Goal: Task Accomplishment & Management: Manage account settings

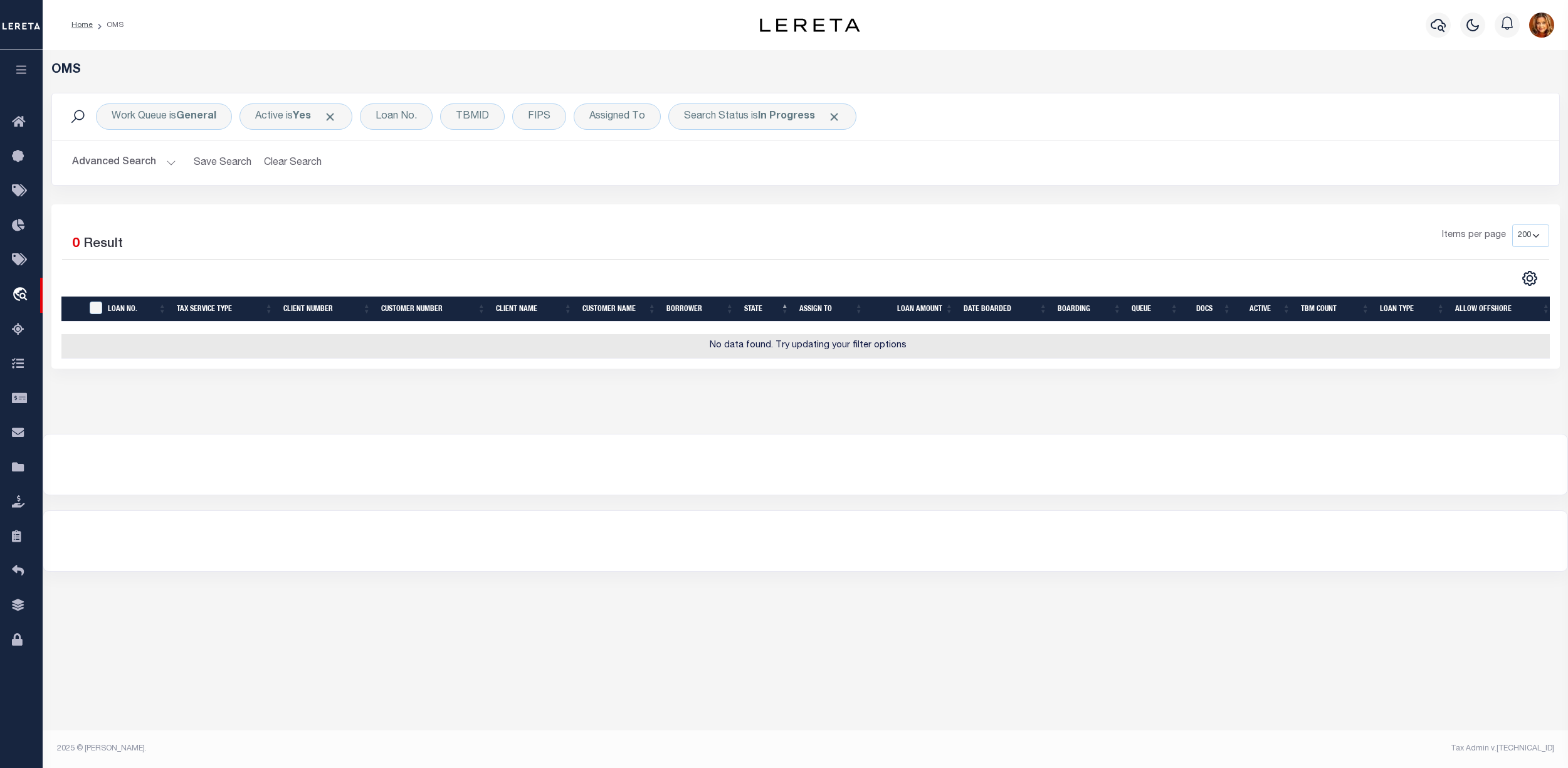
select select "200"
click at [287, 161] on button "Clear Search" at bounding box center [293, 163] width 68 height 25
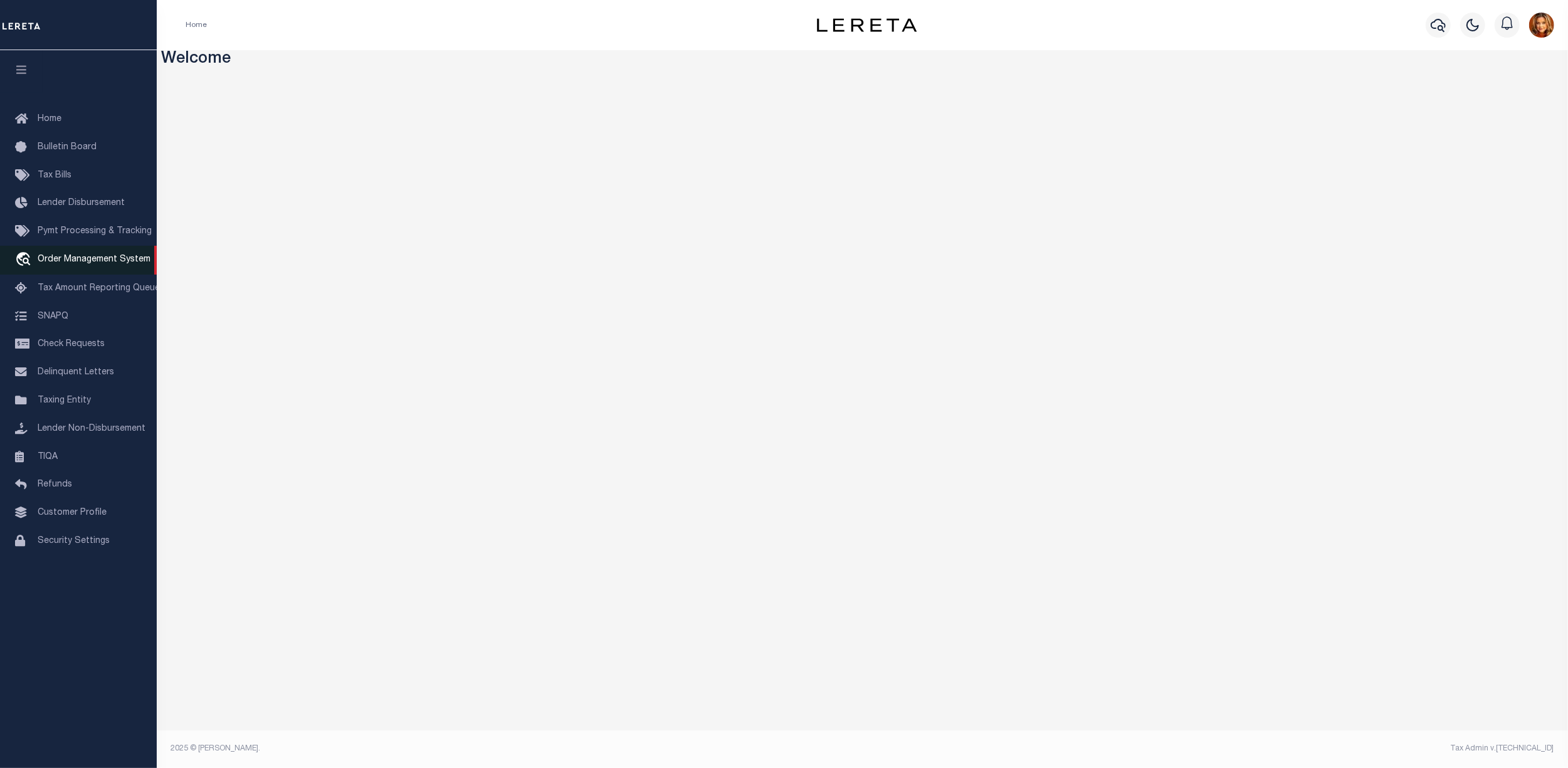
click at [54, 261] on span "Order Management System" at bounding box center [94, 259] width 113 height 9
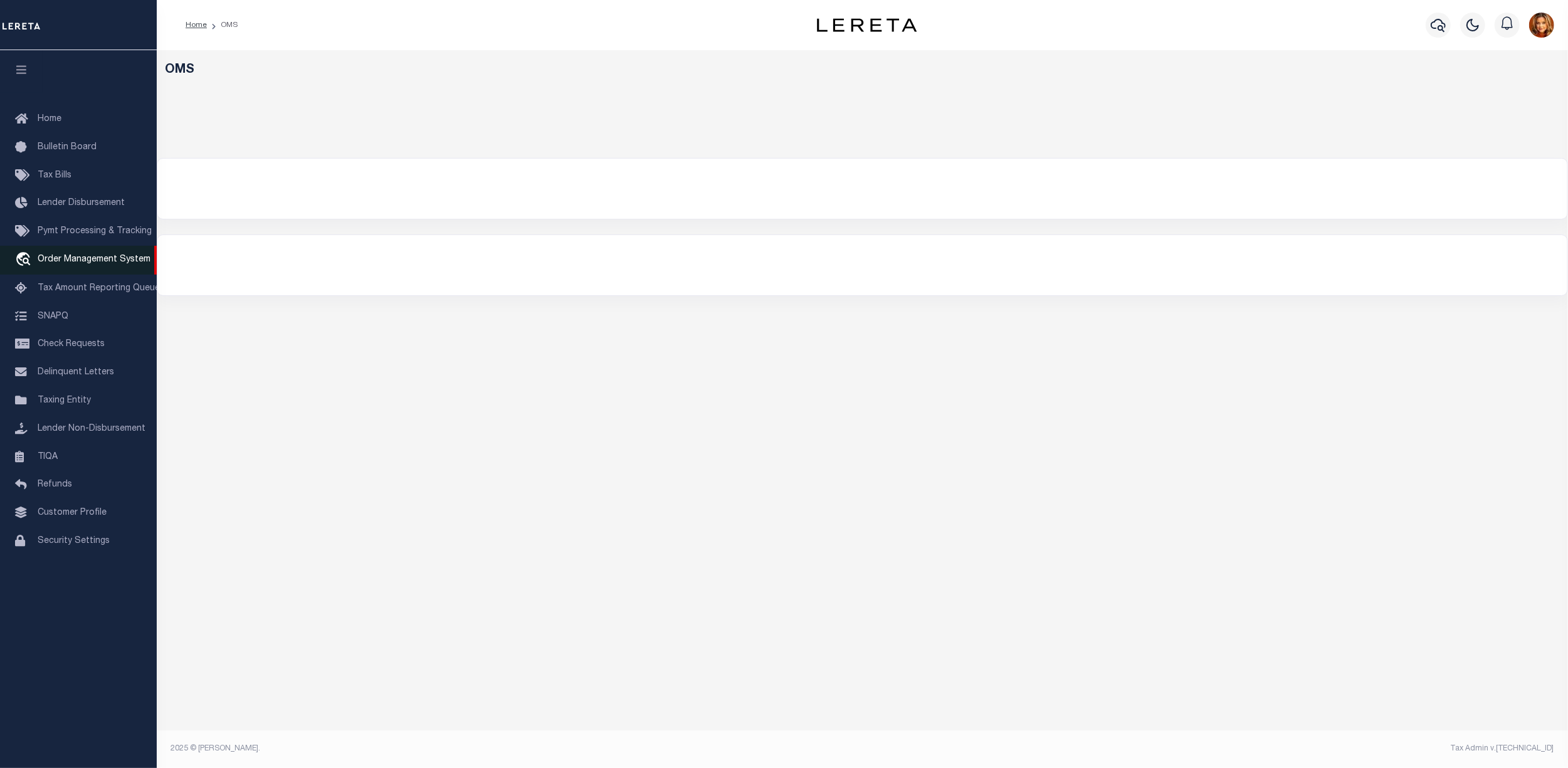
select select "200"
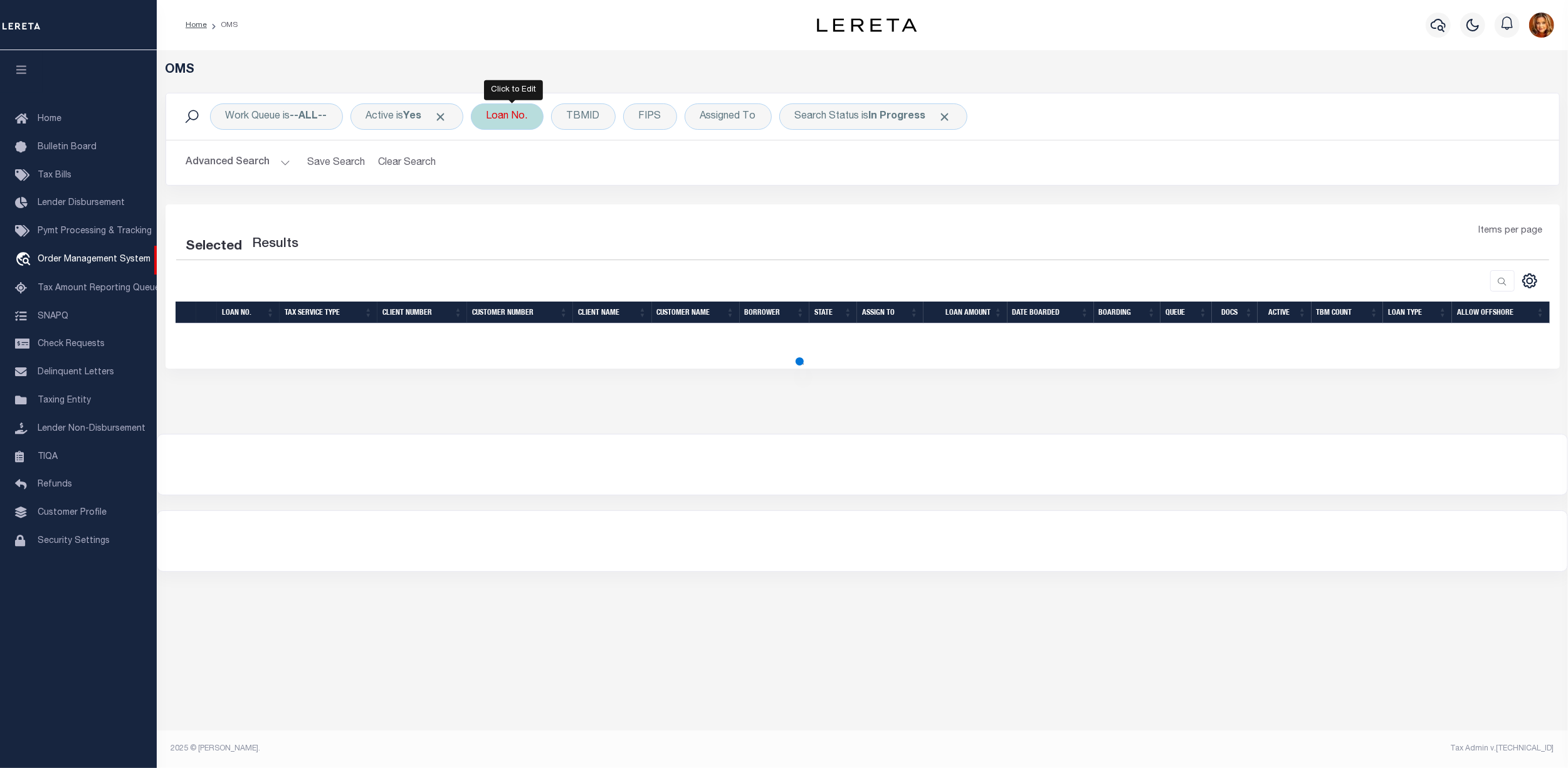
click at [511, 113] on div "Loan No." at bounding box center [507, 117] width 72 height 26
type input "4"
select select "200"
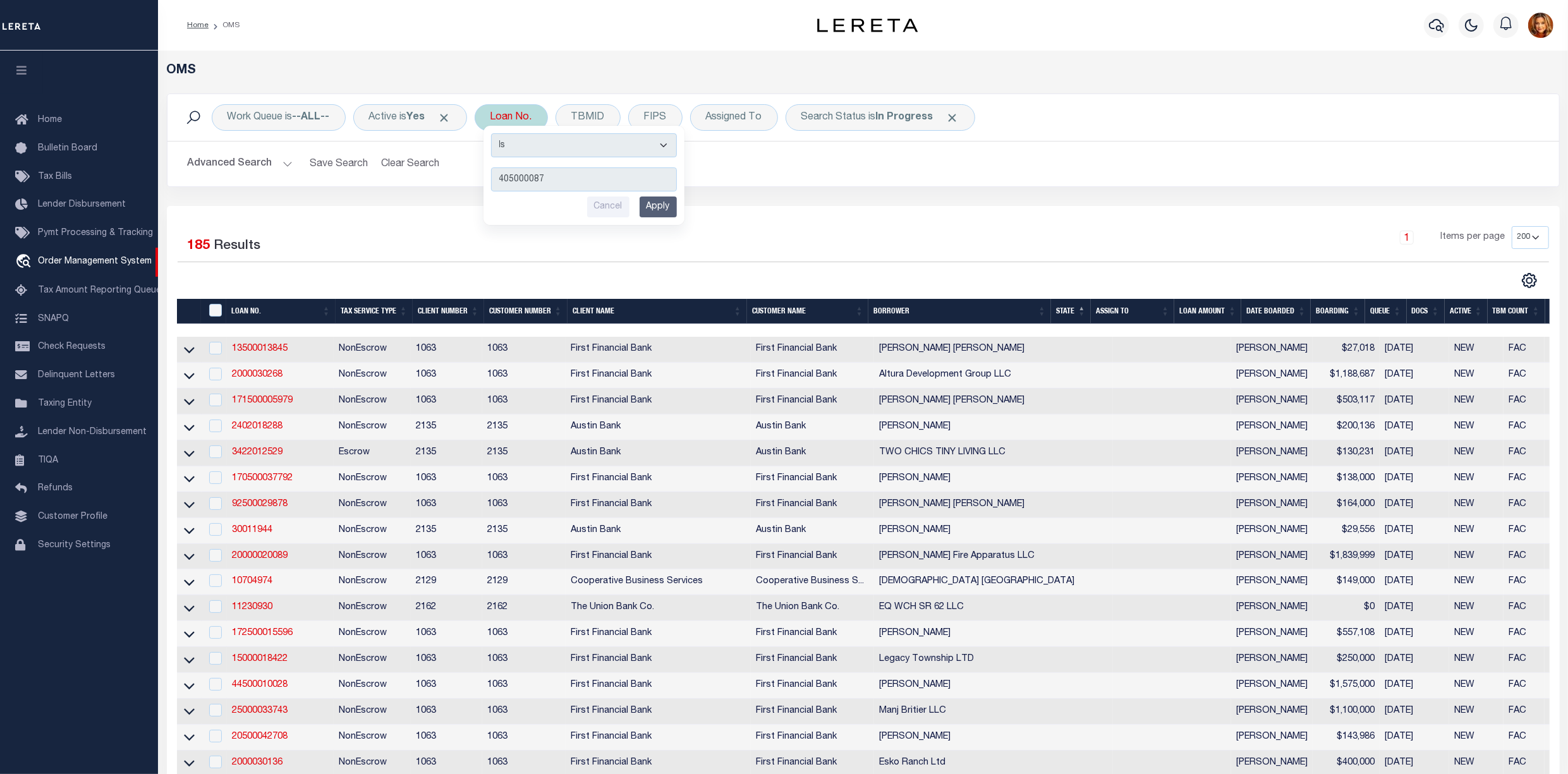
type input "4050000873"
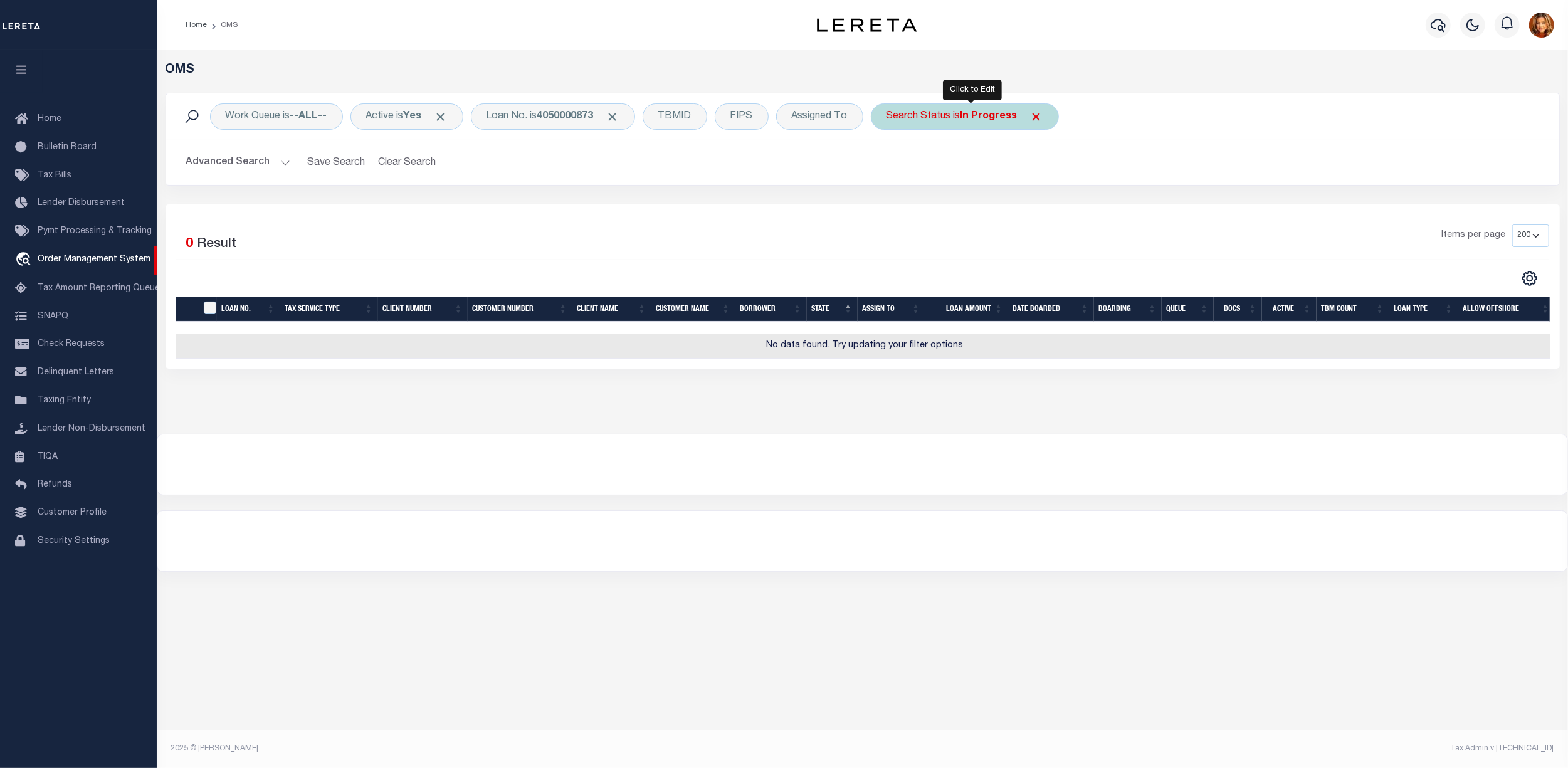
click at [1038, 118] on div "Search Status is In Progress" at bounding box center [964, 117] width 188 height 26
select select "IP"
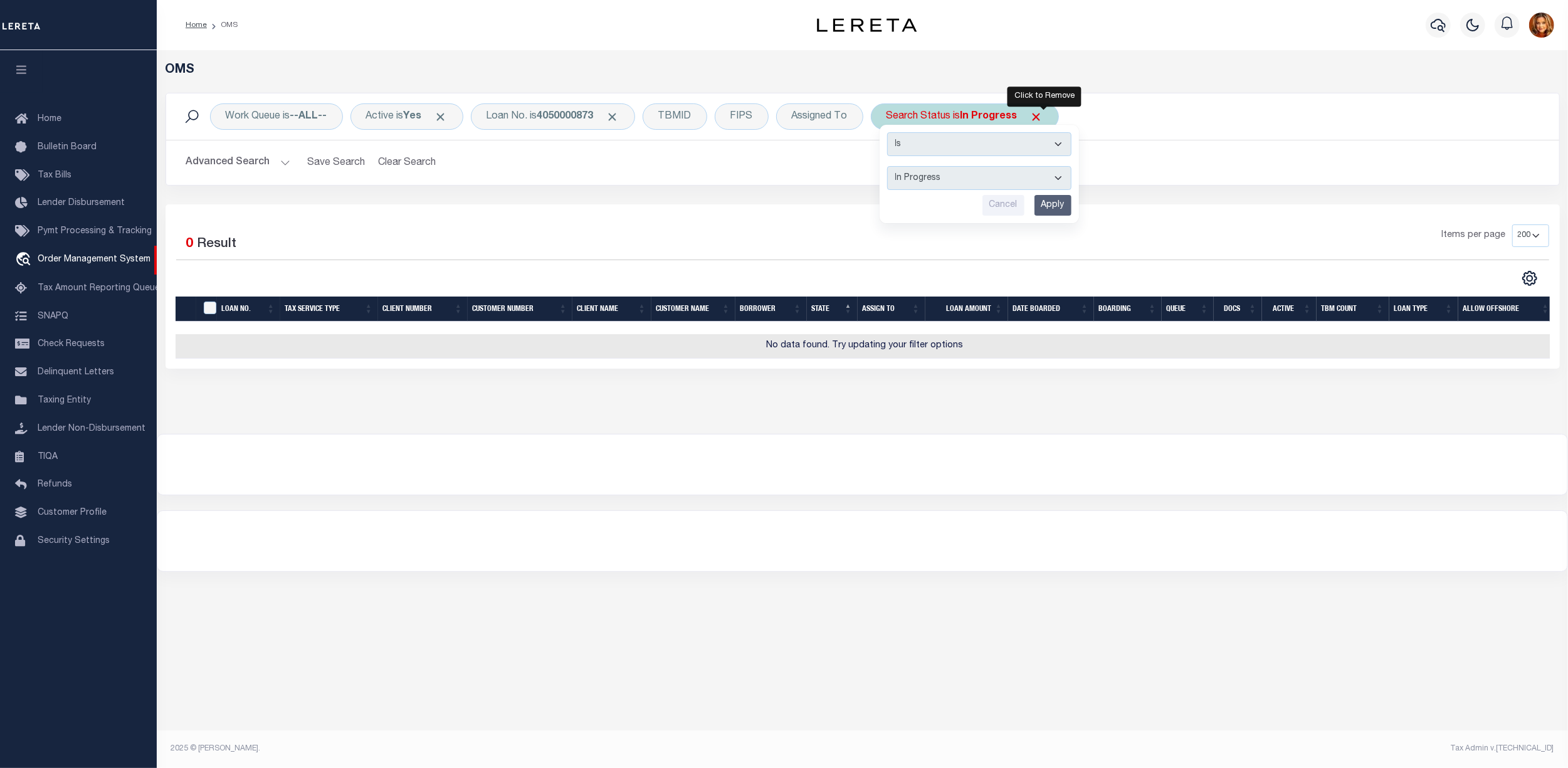
click at [1043, 118] on span "Click to Remove" at bounding box center [1037, 117] width 13 height 13
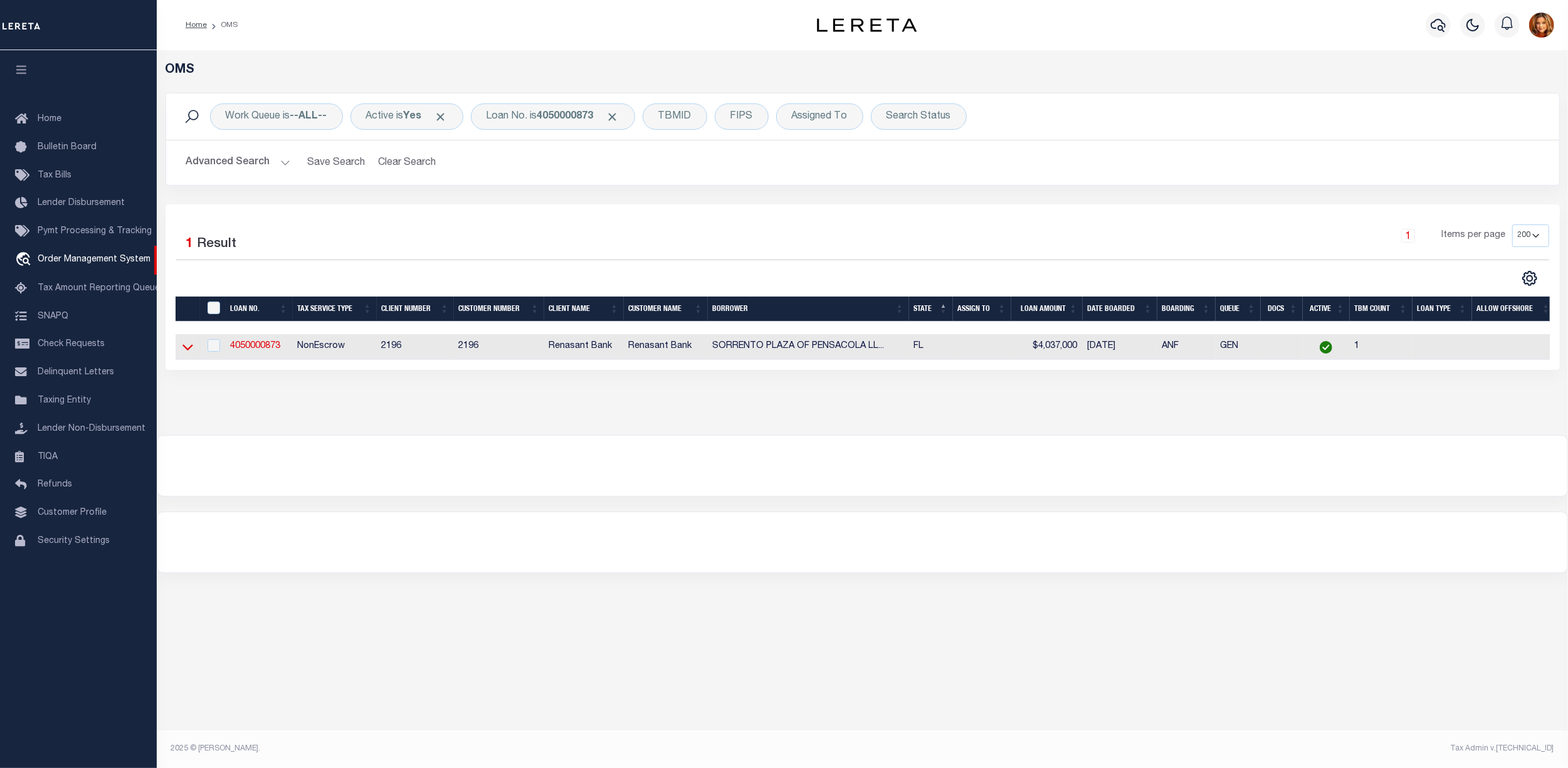
click at [186, 351] on icon at bounding box center [187, 348] width 11 height 7
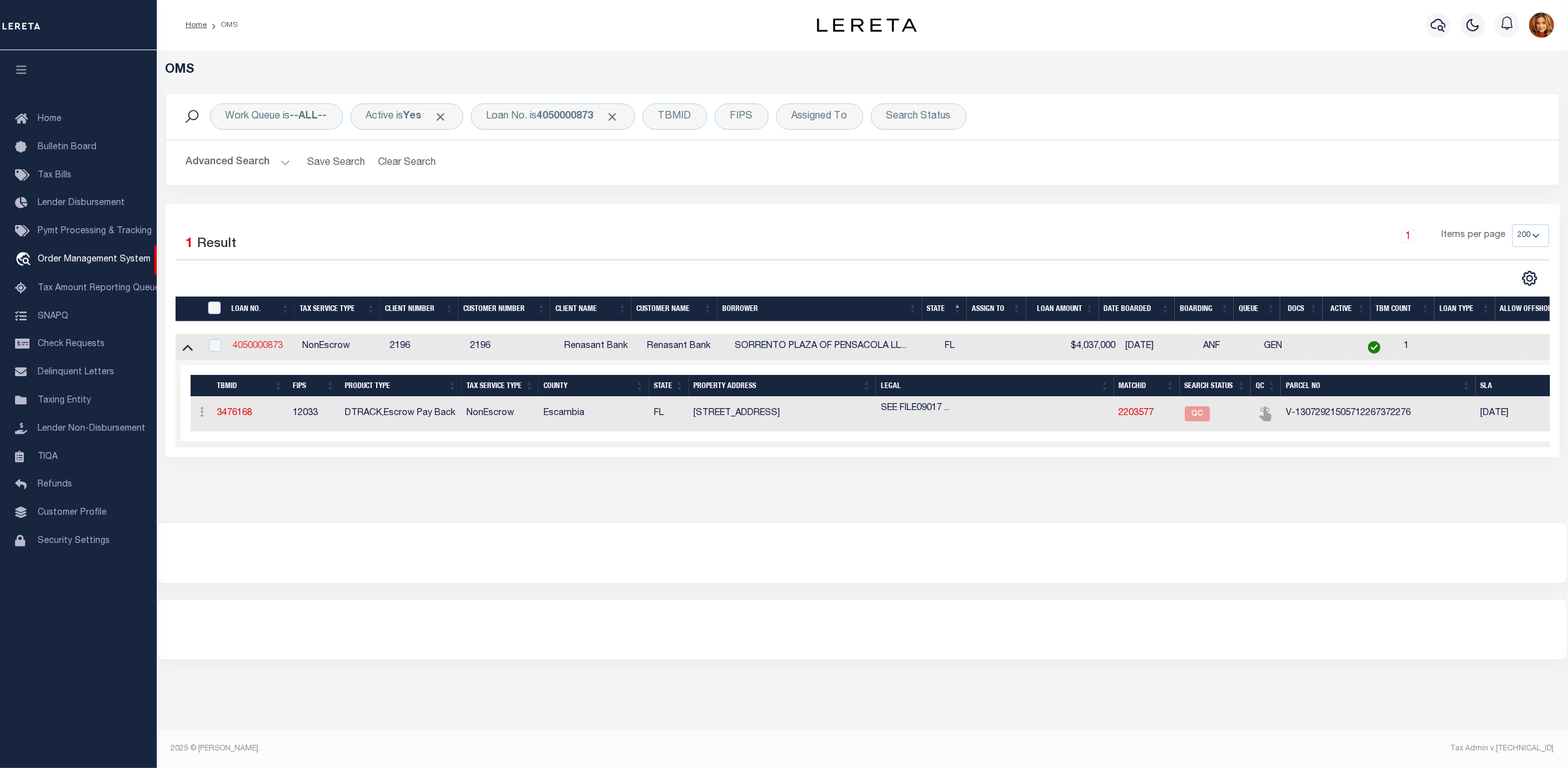
click at [258, 347] on link "4050000873" at bounding box center [257, 346] width 50 height 9
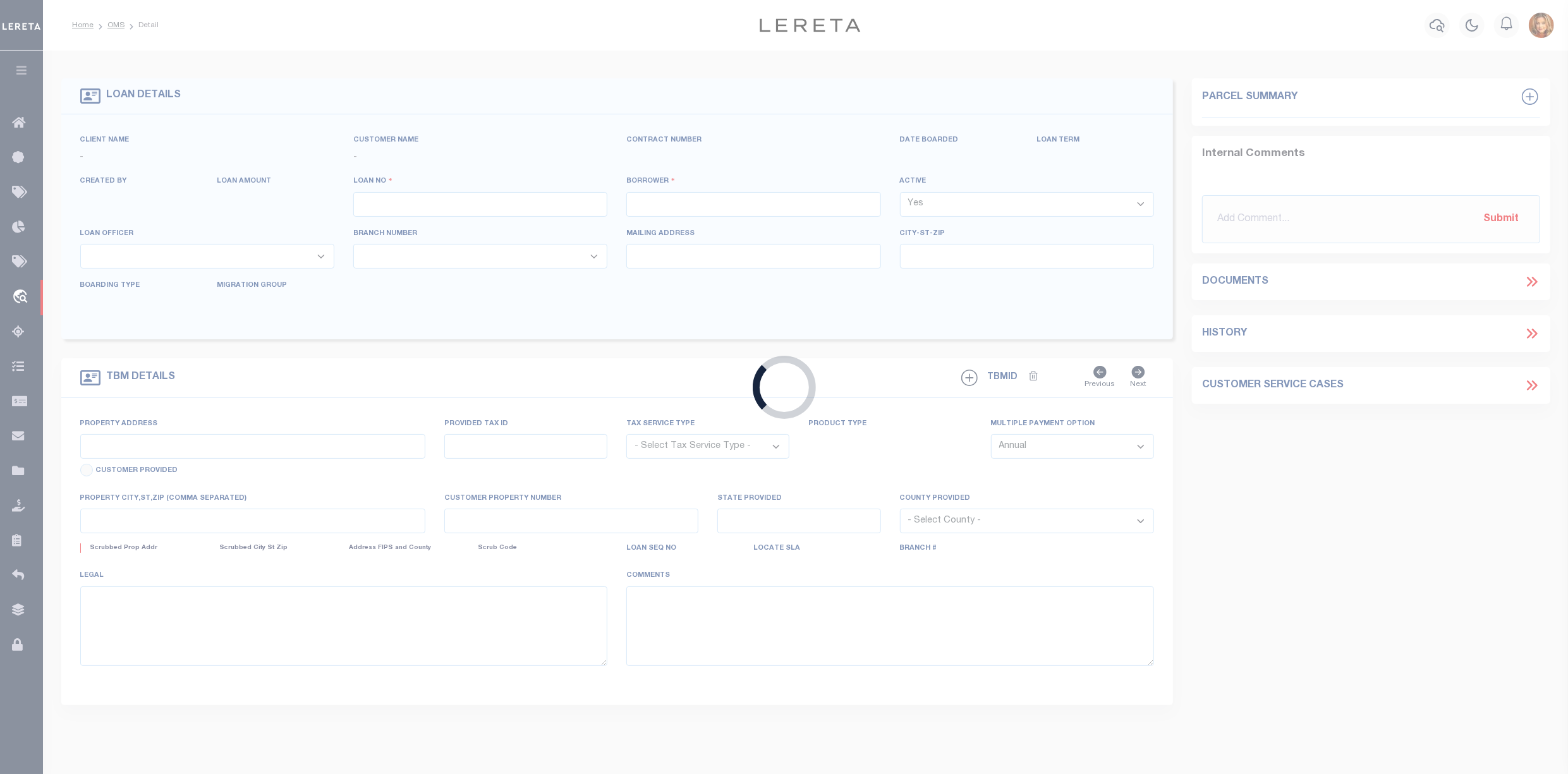
type input "4050000873"
type input "SORRENTO PLAZA OF PENSACOLA LLC"
select select
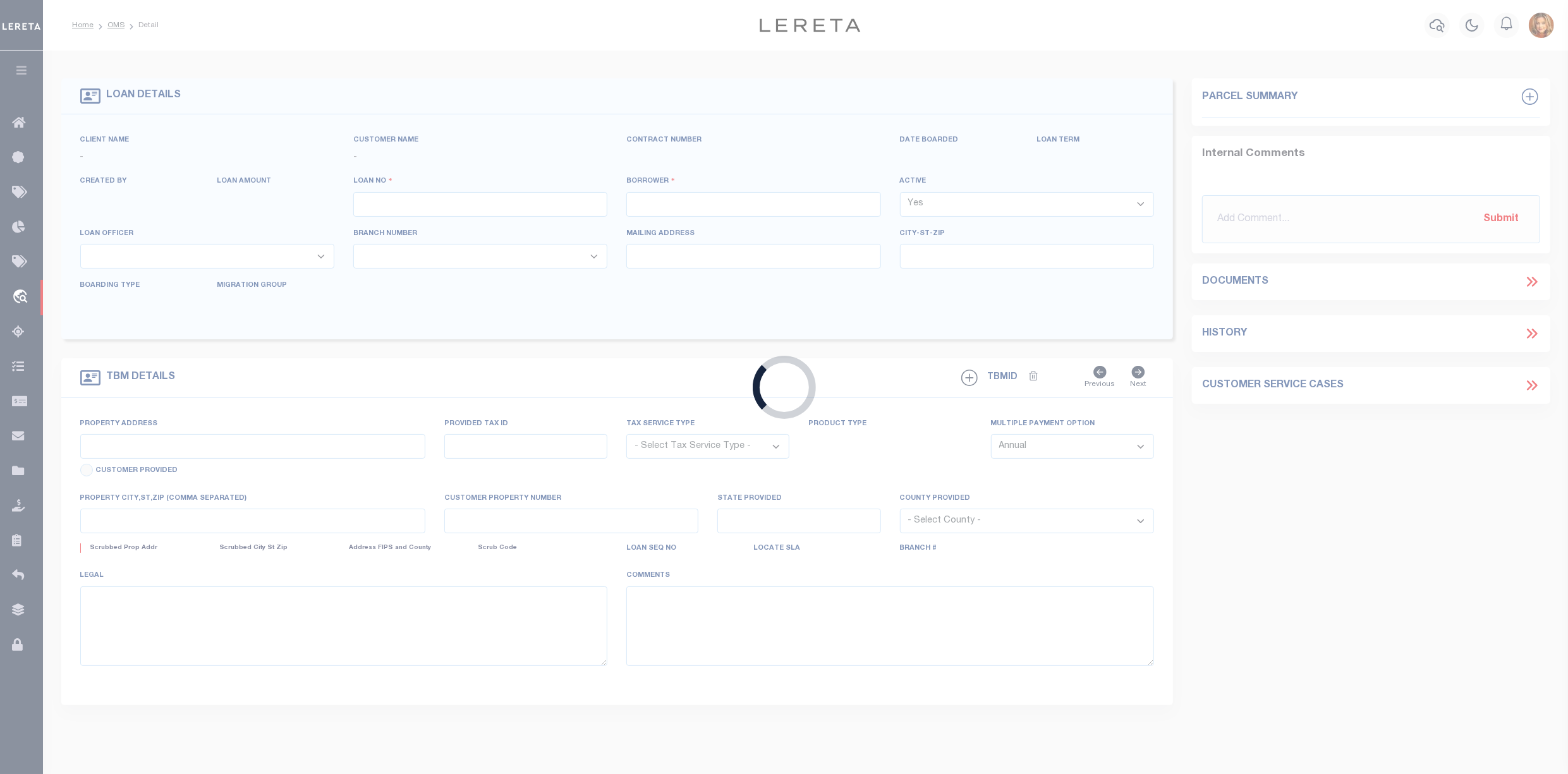
select select
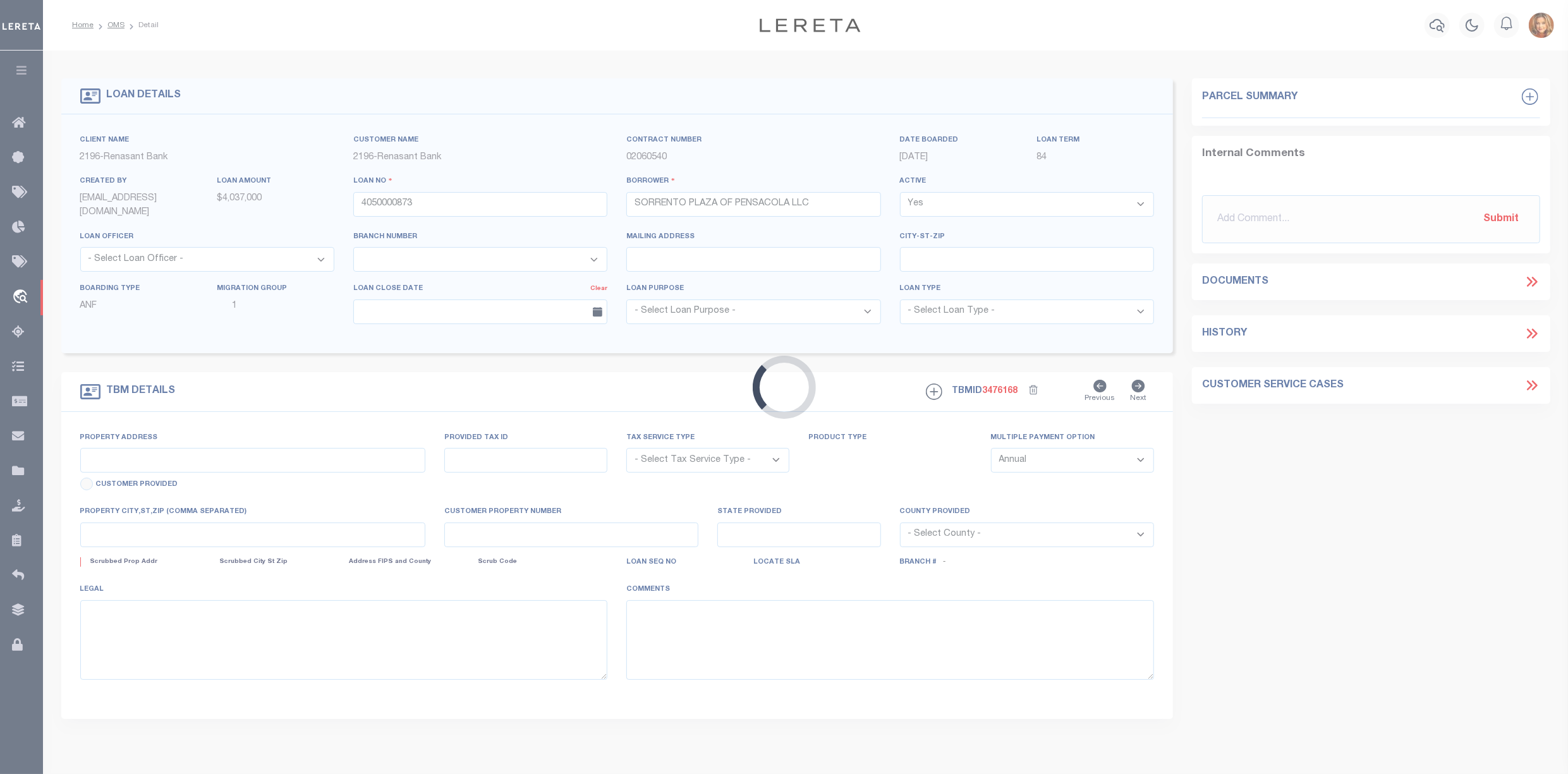
select select "4983"
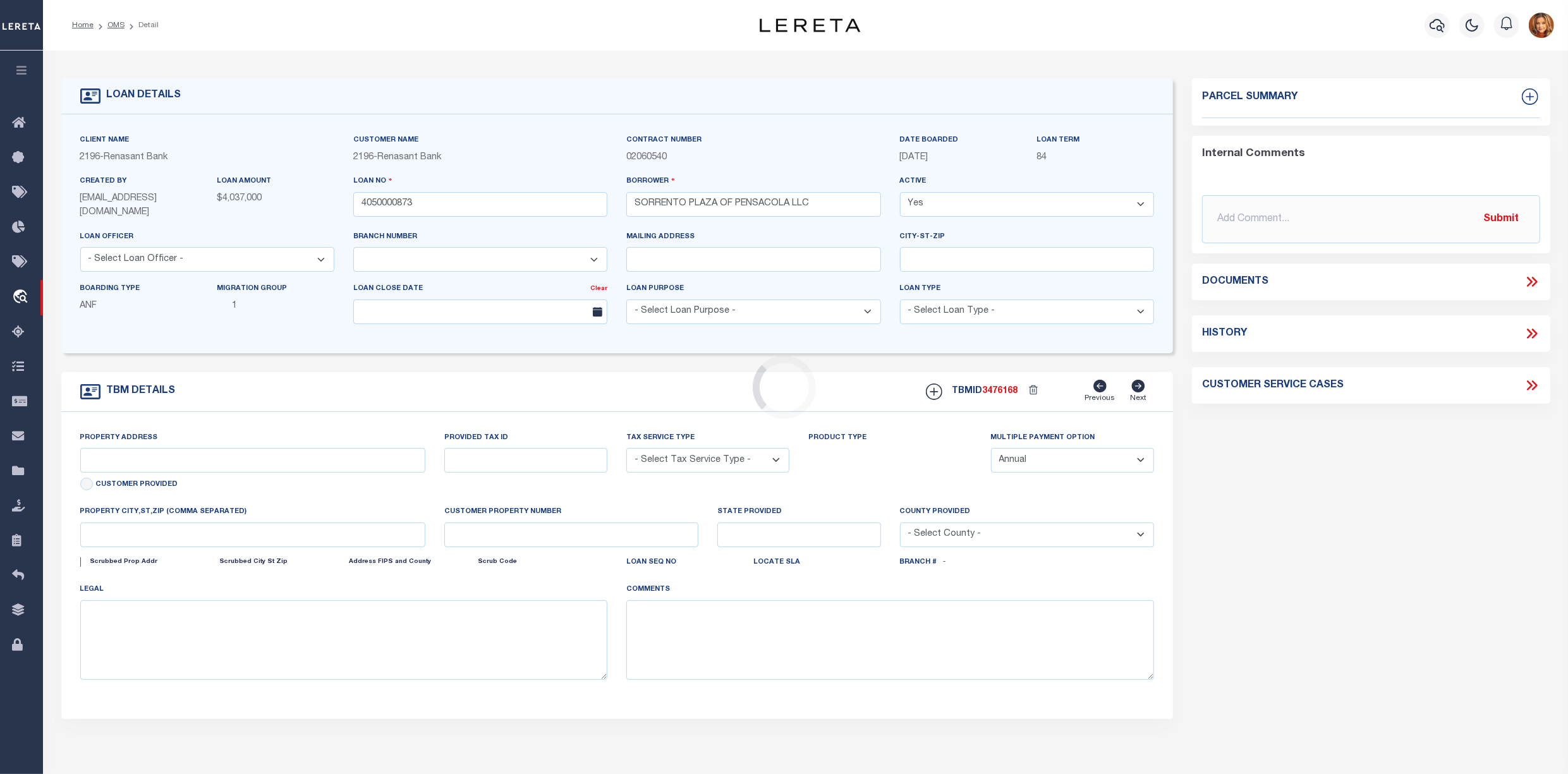
type input "[STREET_ADDRESS]"
radio input "true"
select select "NonEscrow"
select select
type input "PENSACOLA FL 32507"
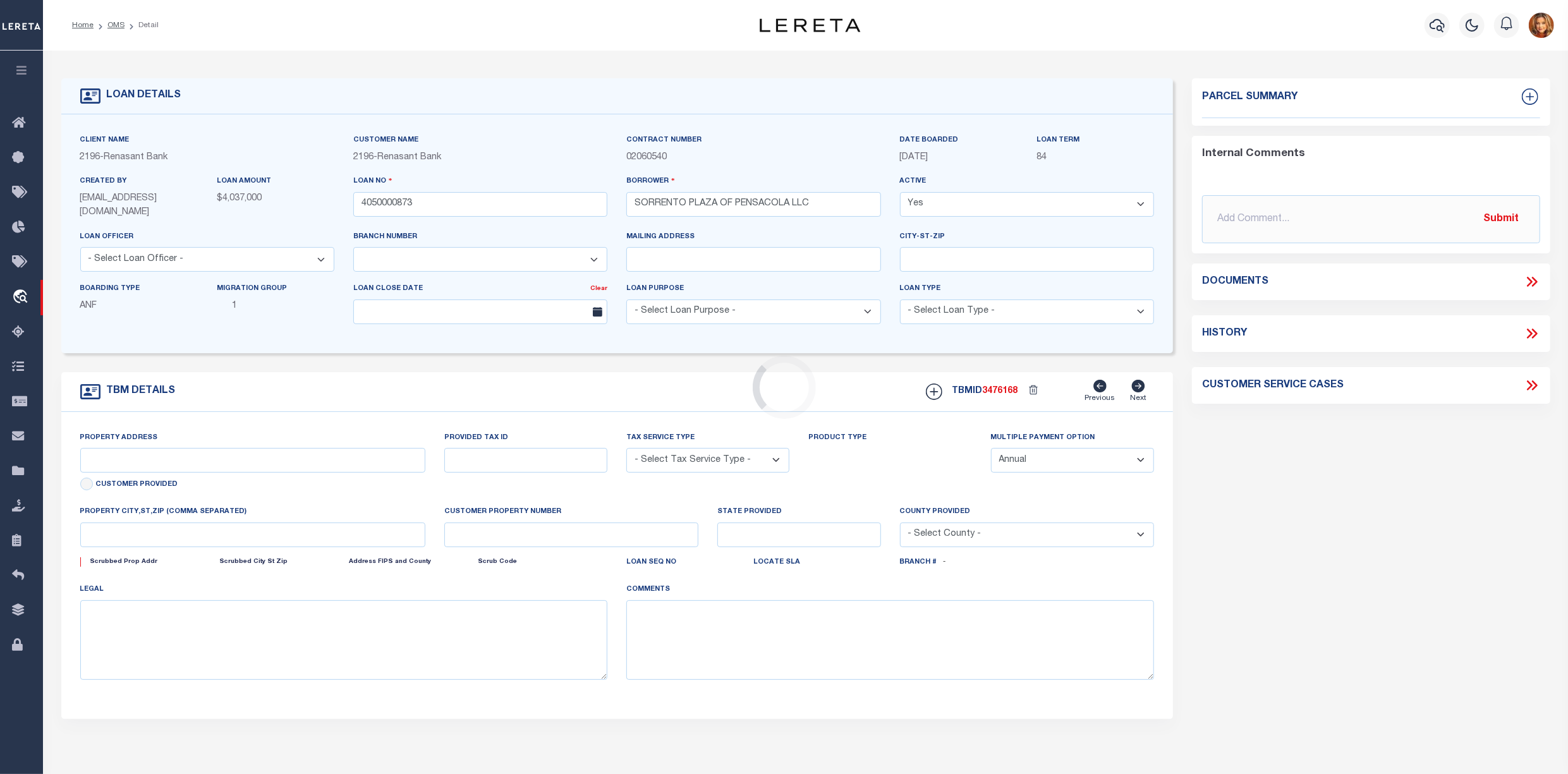
type input "4050000873"
type input "FL"
type textarea "SEE FILE09017 1APL"
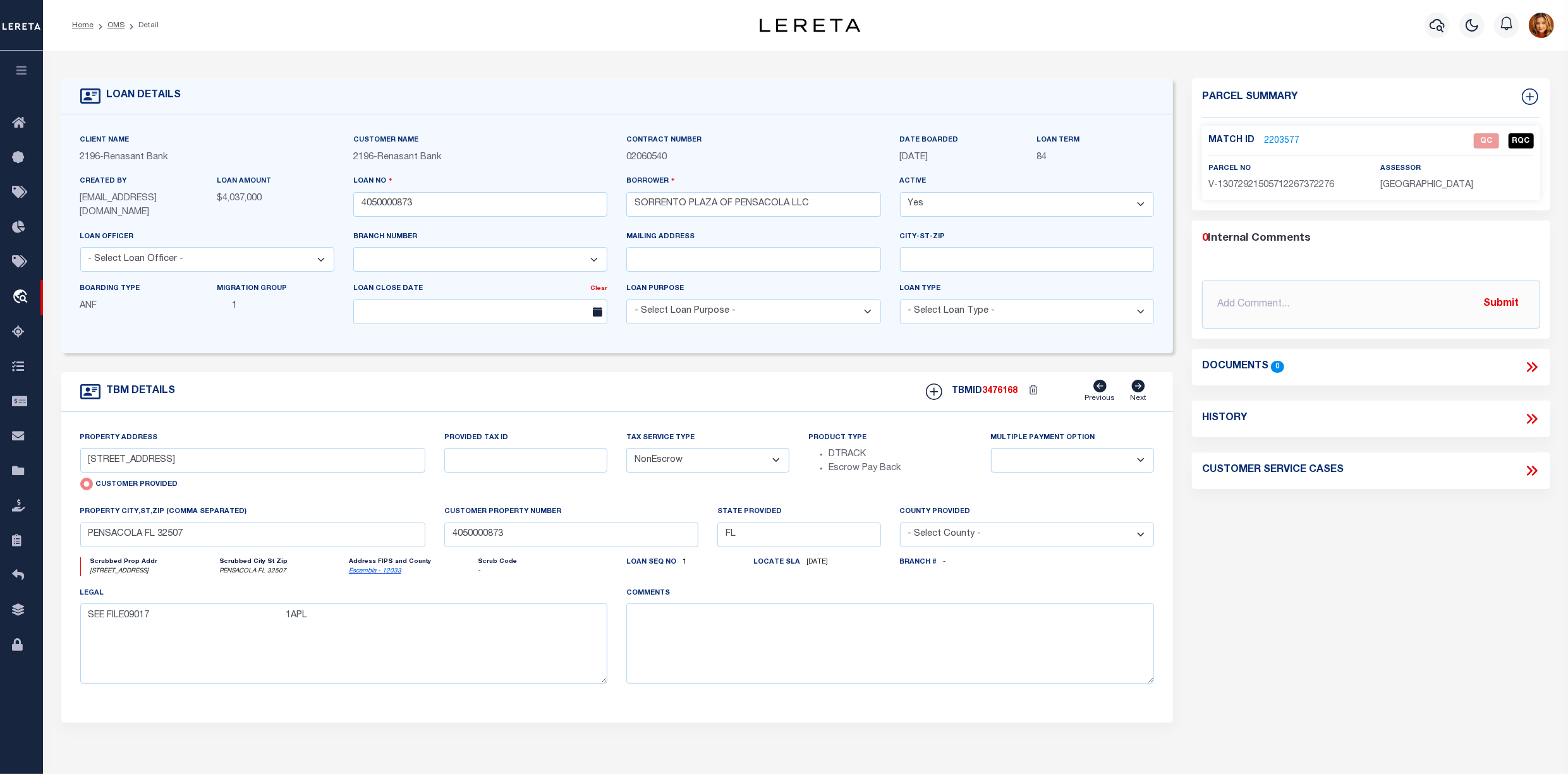
click at [1283, 140] on link "2203577" at bounding box center [1281, 141] width 36 height 13
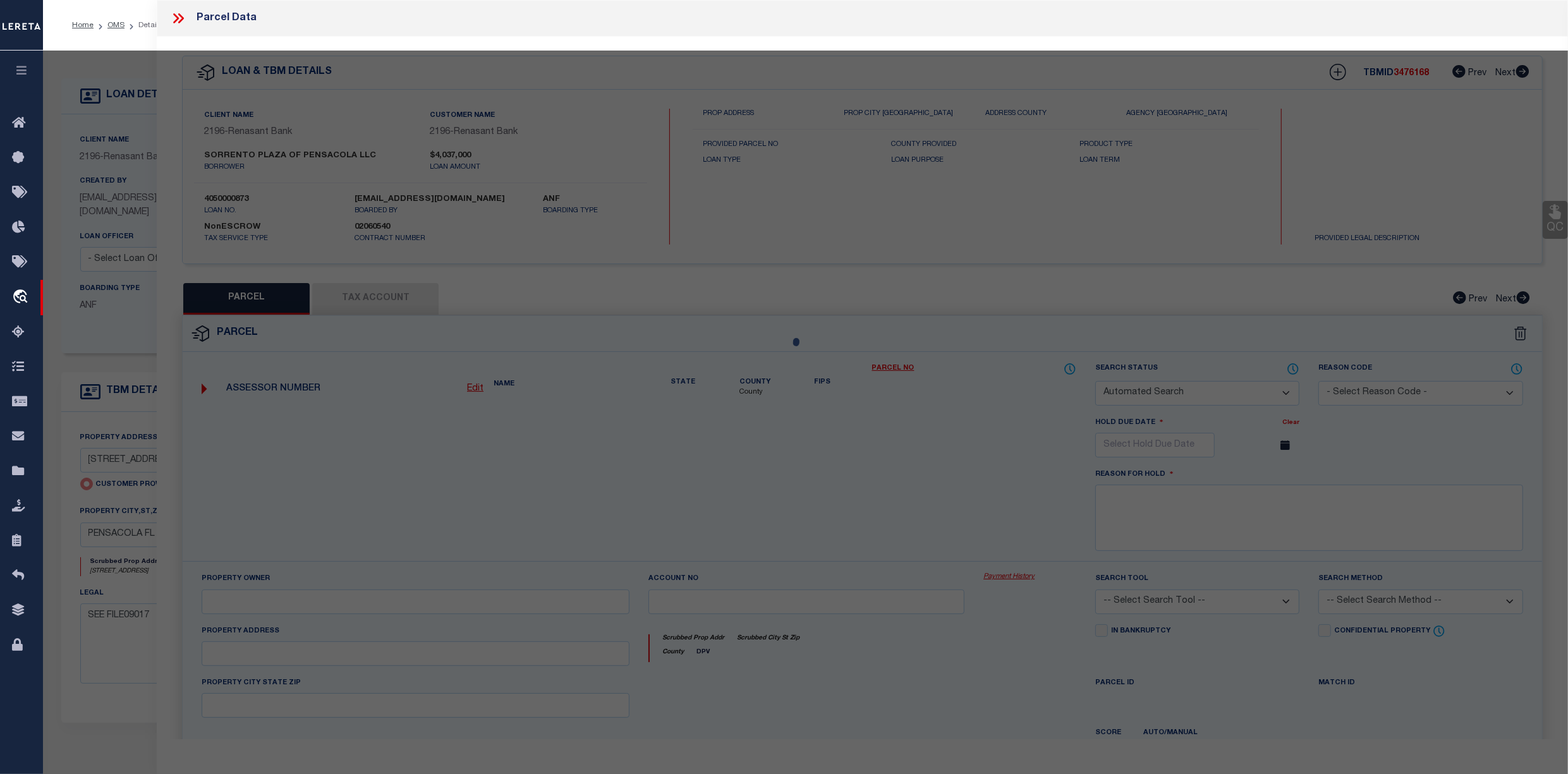
checkbox input "false"
select select "QC"
select select "AGW"
select select
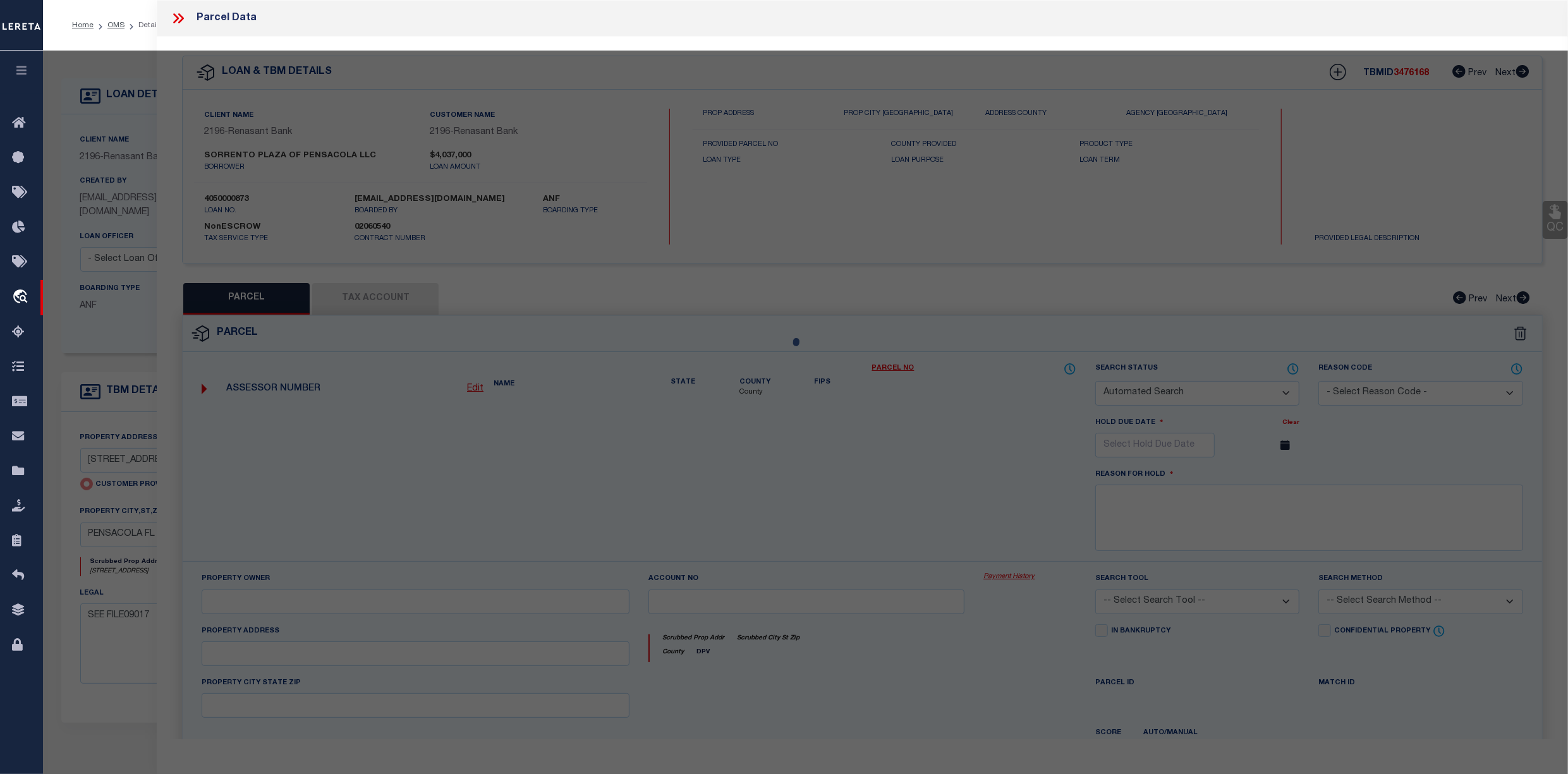
type input "[STREET_ADDRESS]"
type input "PENSACOLA FL 32507"
type textarea "Incorrect Parcel Given parcel goes to the address [STREET_ADDRESS][DATE]: parce…"
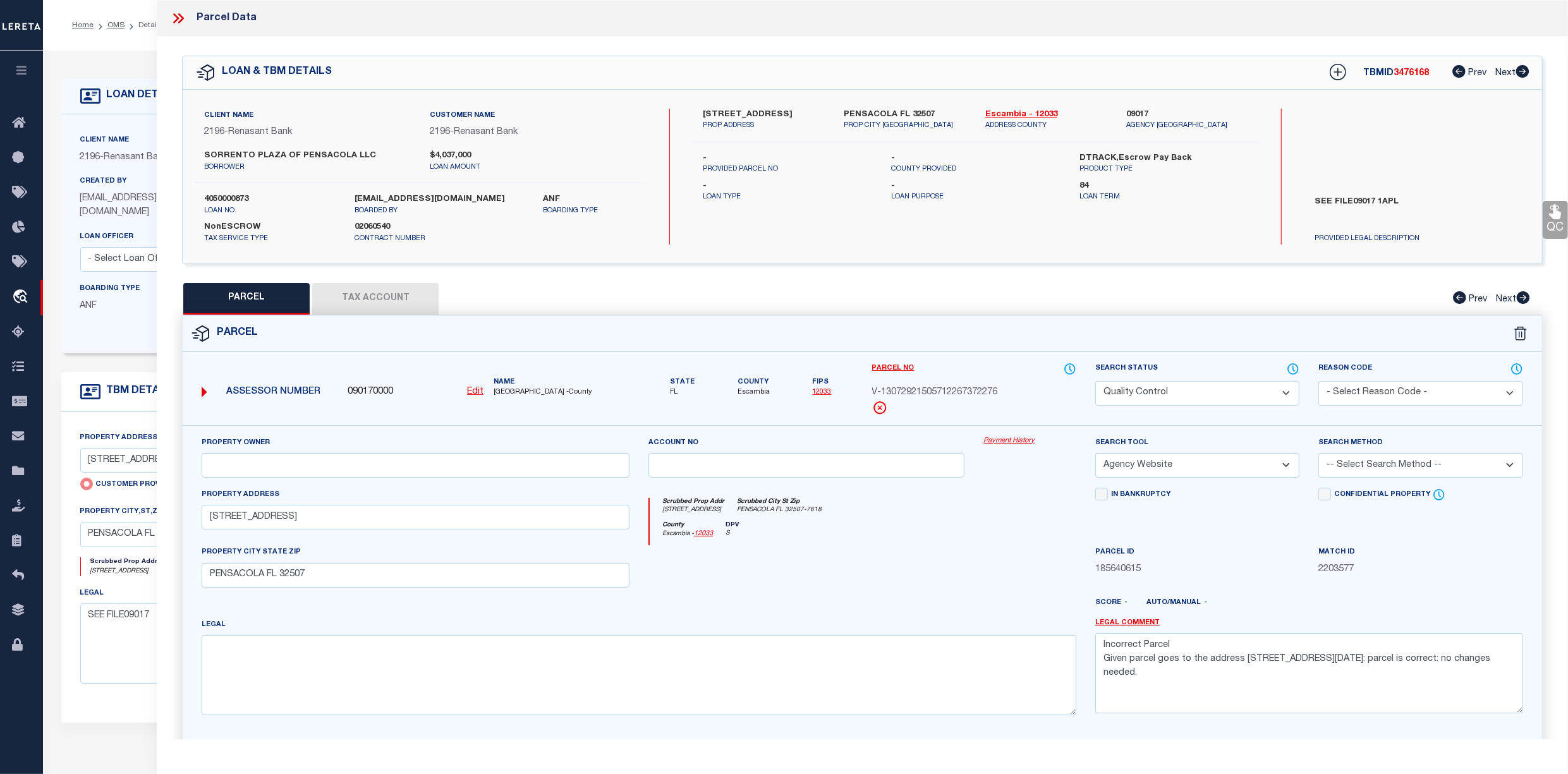
click at [377, 301] on button "Tax Account" at bounding box center [375, 299] width 126 height 31
select select "100"
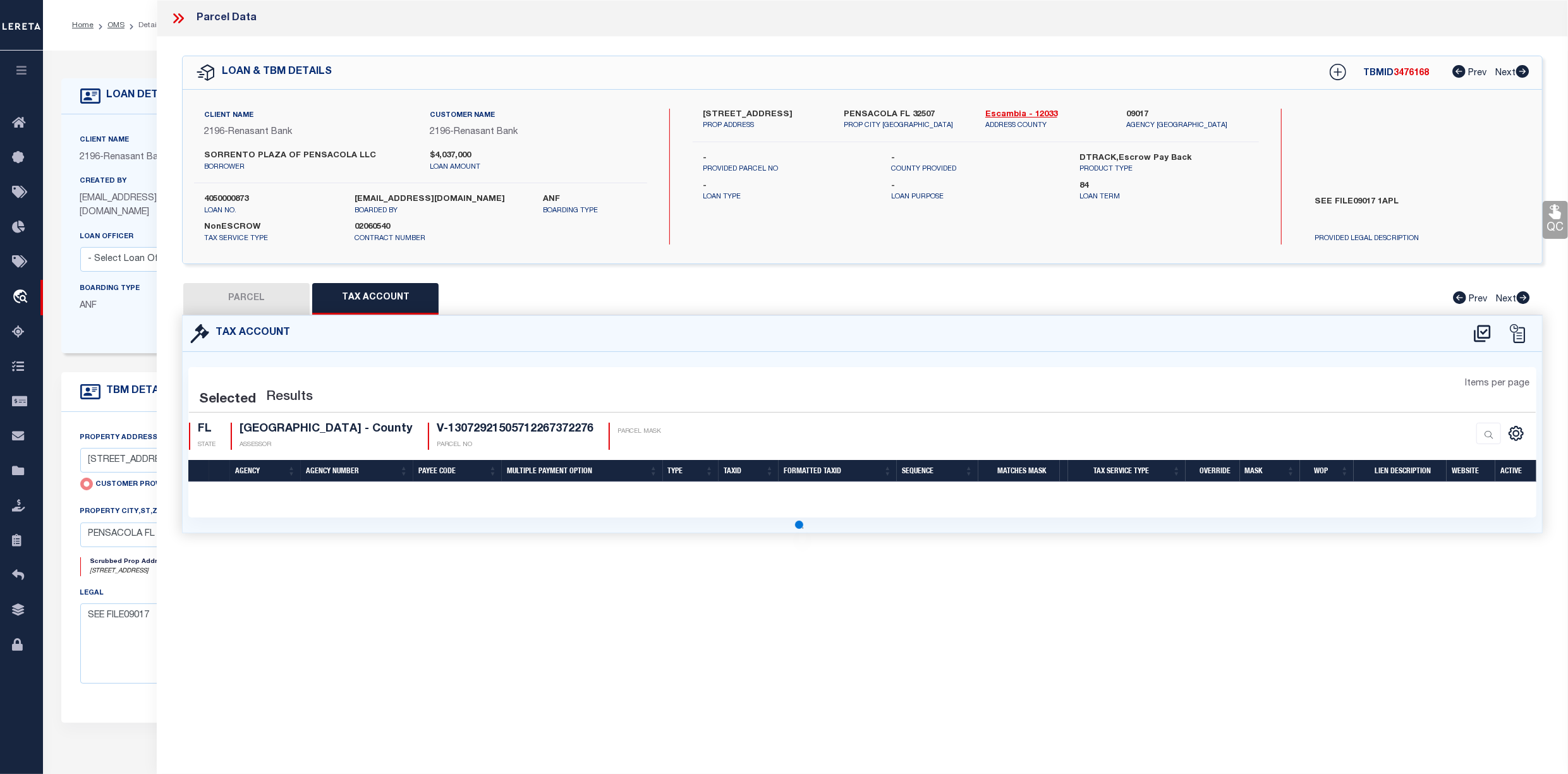
select select "100"
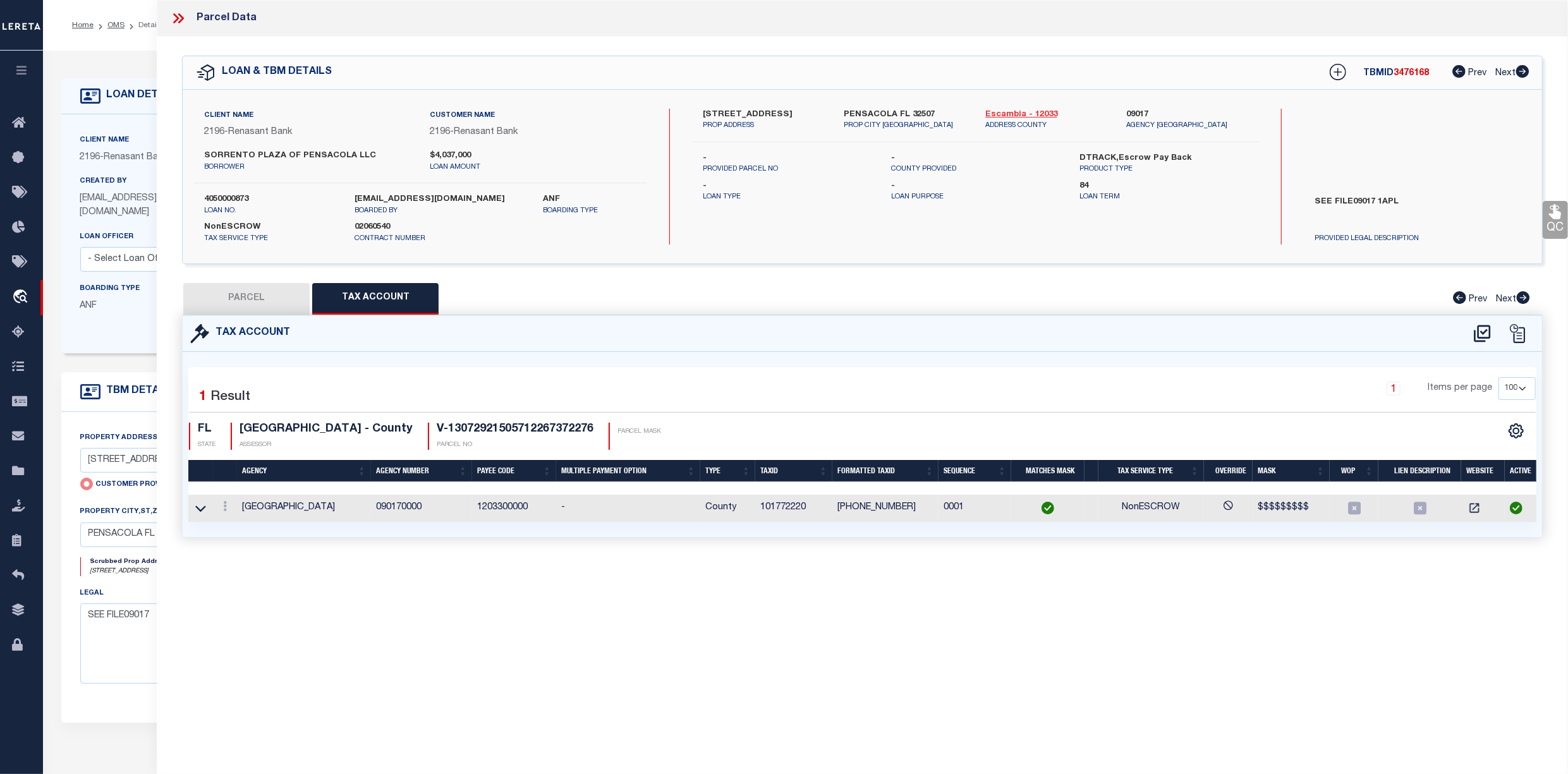
click at [1025, 113] on link "Escambia - 12033" at bounding box center [1047, 114] width 123 height 12
click at [176, 19] on icon at bounding box center [178, 18] width 17 height 17
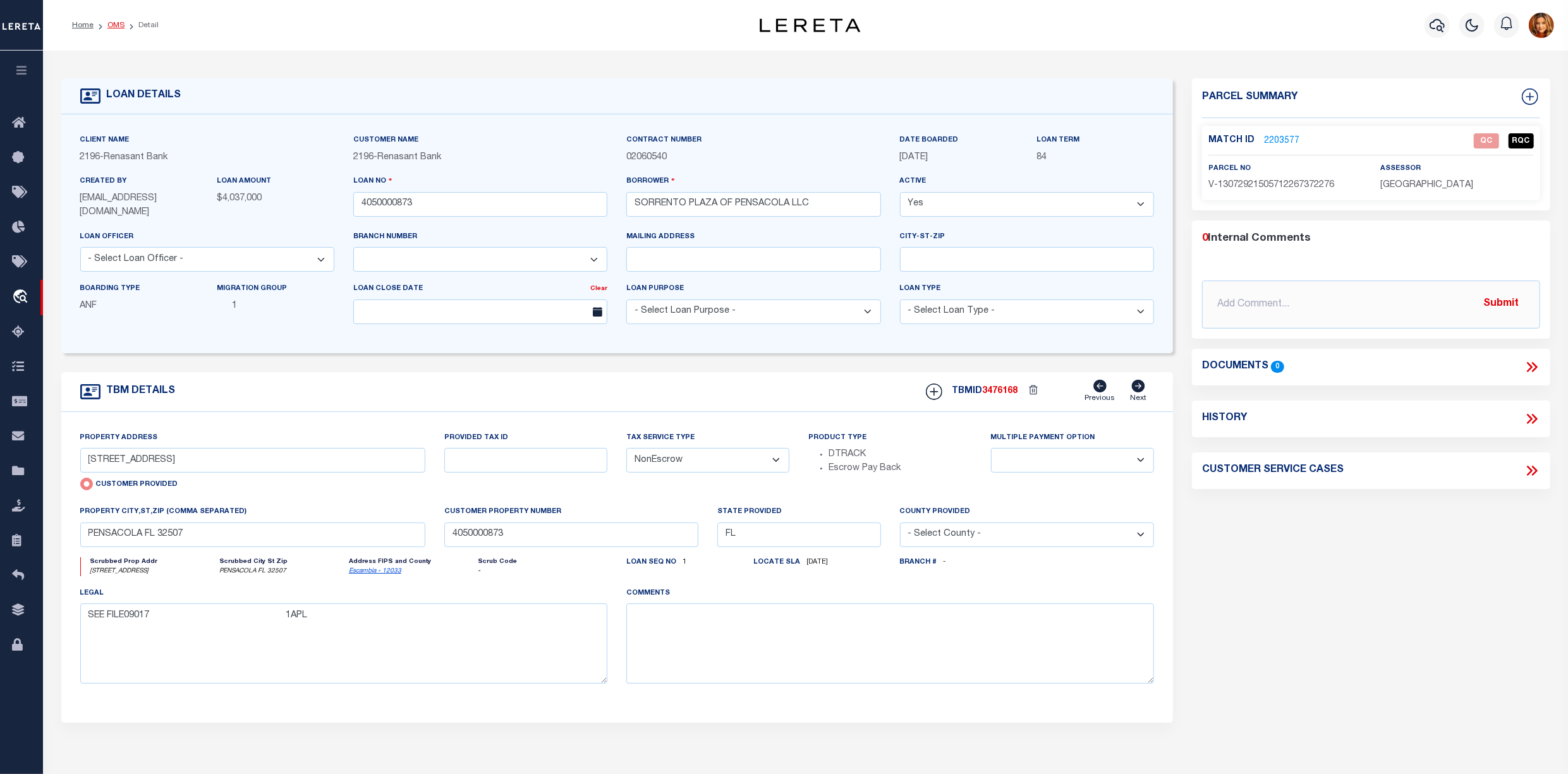
click at [113, 25] on link "OMS" at bounding box center [116, 25] width 17 height 7
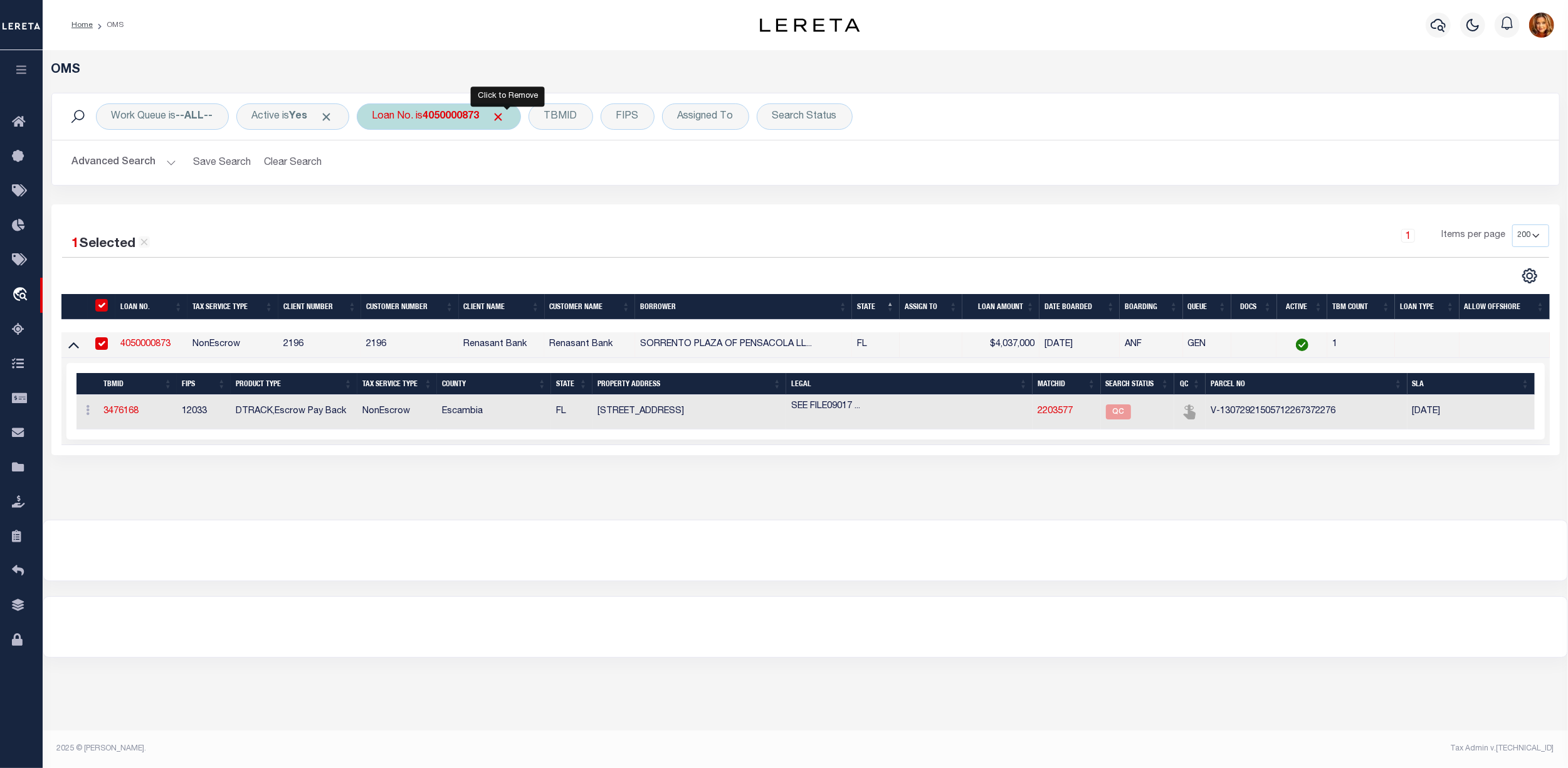
click at [505, 121] on span "Click to Remove" at bounding box center [499, 117] width 13 height 13
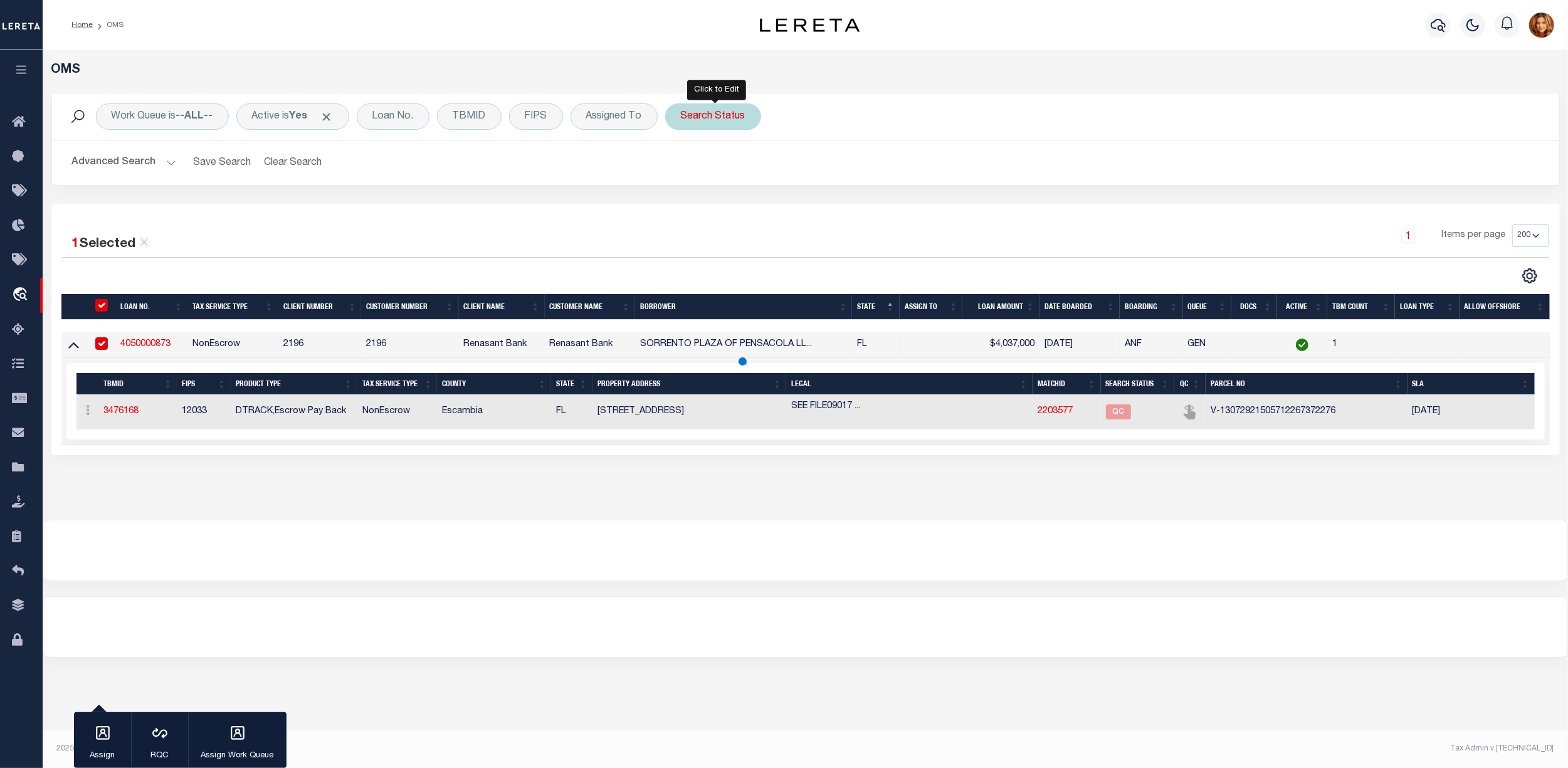
click at [733, 121] on div "Search Status" at bounding box center [713, 117] width 96 height 26
click at [724, 173] on select "Automated Search Bad Parcel Complete Duplicate Parcel High Dollar Reporting In …" at bounding box center [774, 178] width 184 height 24
select select "BP"
click at [685, 167] on select "Automated Search Bad Parcel Complete Duplicate Parcel High Dollar Reporting In …" at bounding box center [774, 178] width 184 height 24
click at [849, 205] on input "Apply" at bounding box center [847, 205] width 37 height 21
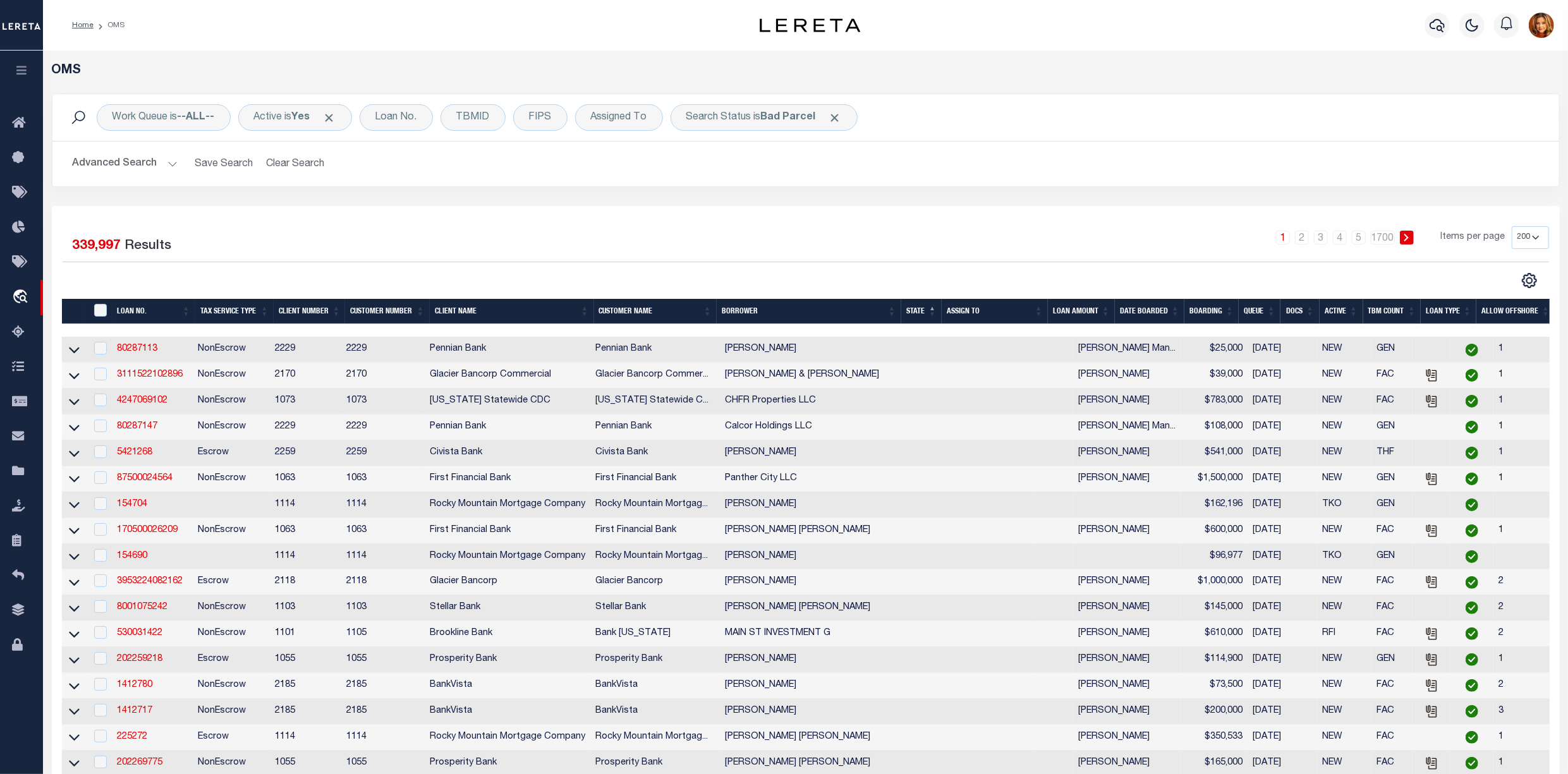
click at [124, 157] on button "Advanced Search" at bounding box center [125, 164] width 105 height 25
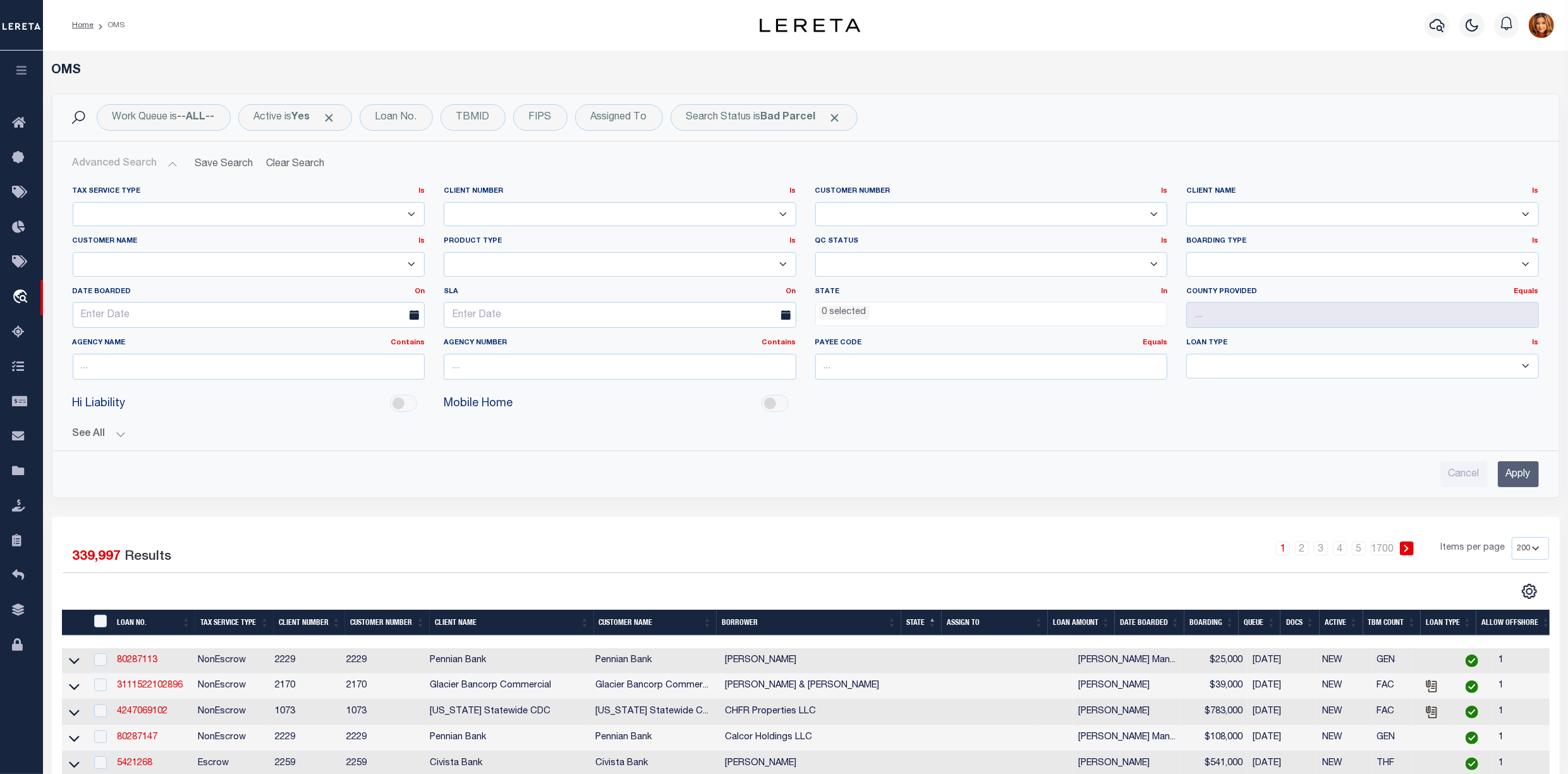
click at [1512, 467] on input "Apply" at bounding box center [1518, 474] width 41 height 26
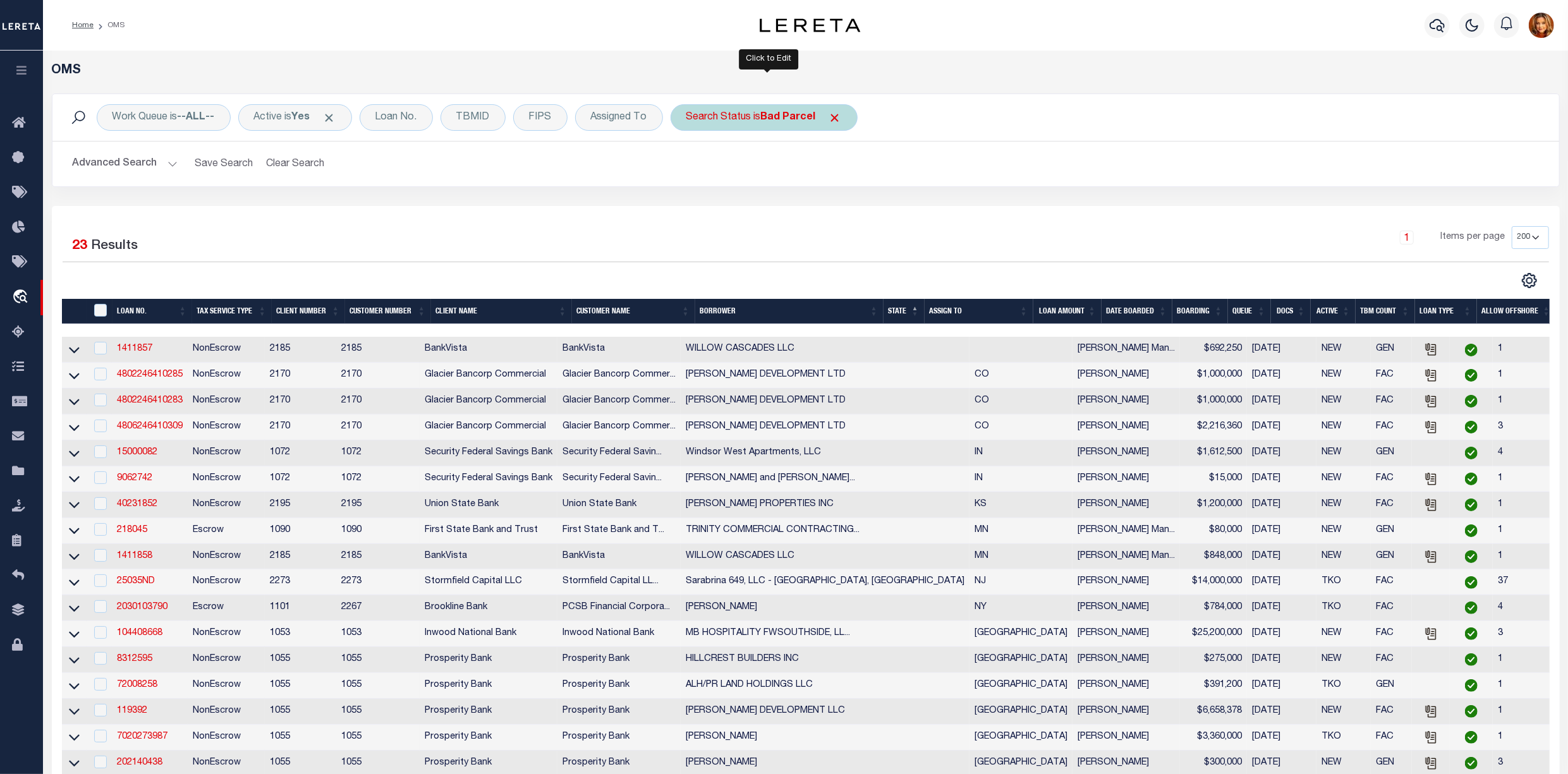
click at [802, 109] on div "Search Status is Bad Parcel" at bounding box center [764, 118] width 187 height 27
click at [746, 185] on select "Automated Search Bad Parcel Complete Duplicate Parcel High Dollar Reporting In …" at bounding box center [780, 179] width 186 height 24
select select "QC"
click at [690, 168] on select "Automated Search Bad Parcel Complete Duplicate Parcel High Dollar Reporting In …" at bounding box center [780, 179] width 186 height 24
click at [855, 193] on div "Is Contains Automated Search Bad Parcel Complete Duplicate Parcel High Dollar R…" at bounding box center [780, 176] width 201 height 99
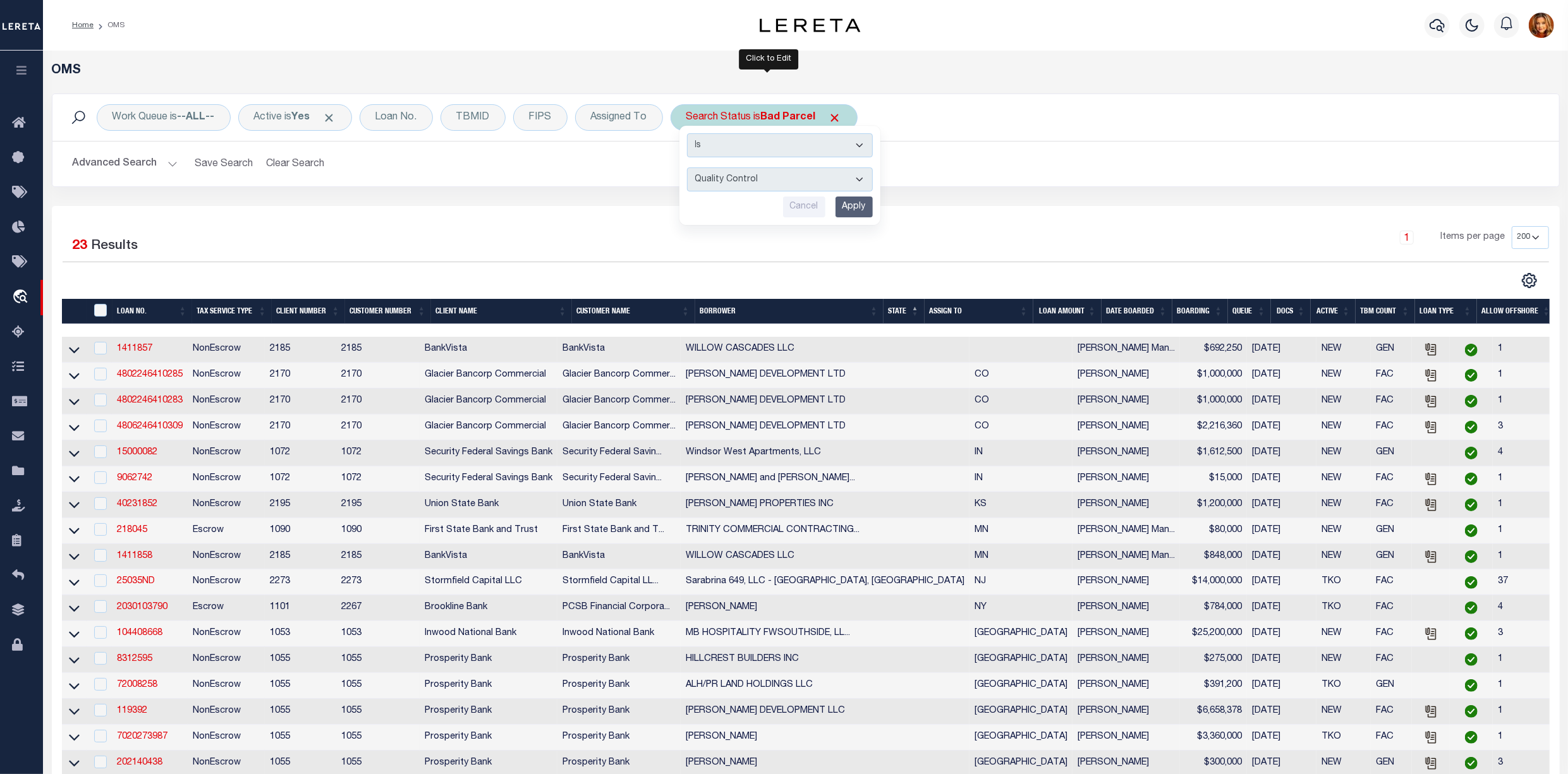
click at [857, 205] on input "Apply" at bounding box center [854, 206] width 37 height 21
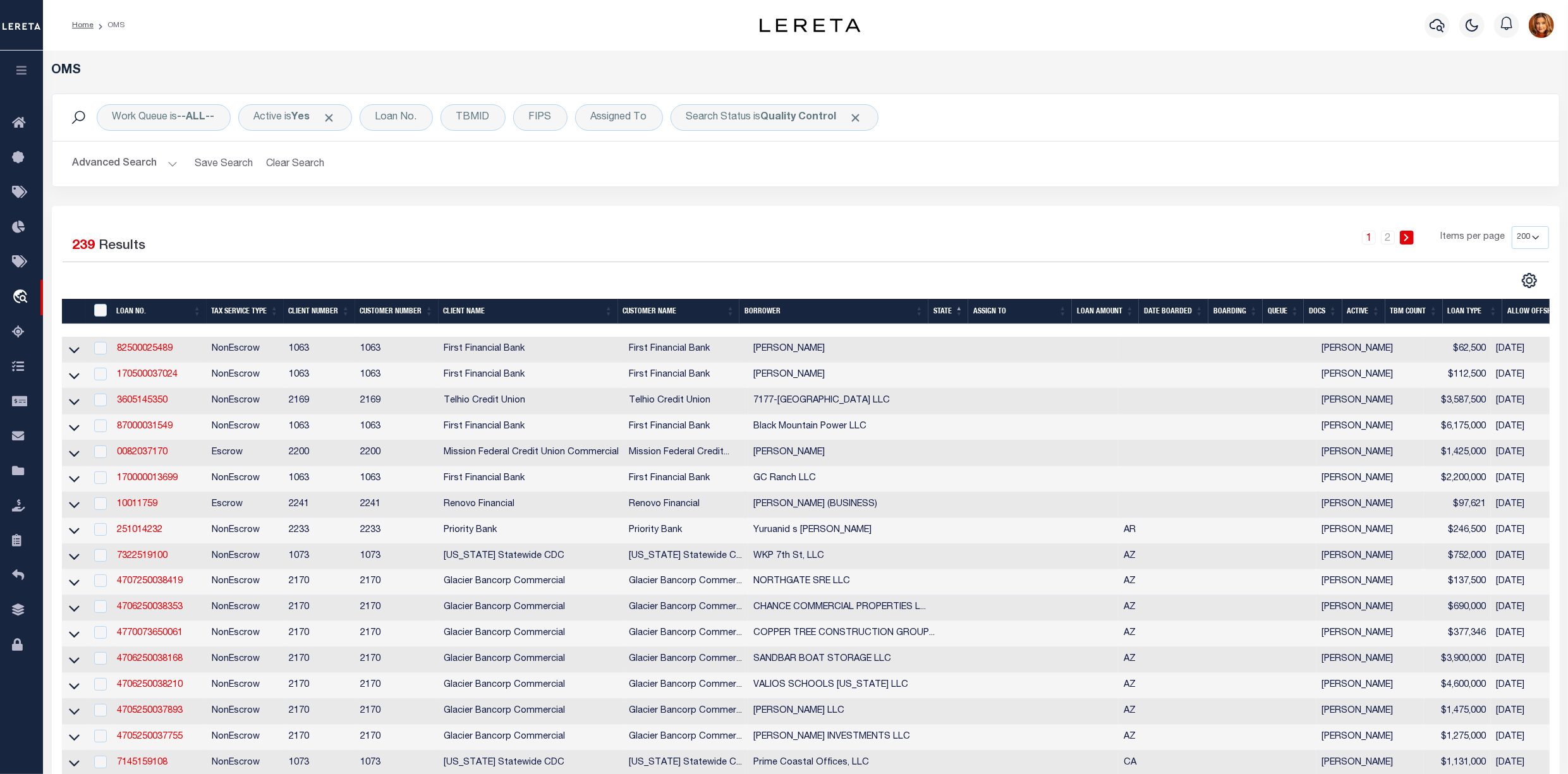
click at [153, 344] on td "82500025489" at bounding box center [159, 349] width 94 height 26
checkbox input "true"
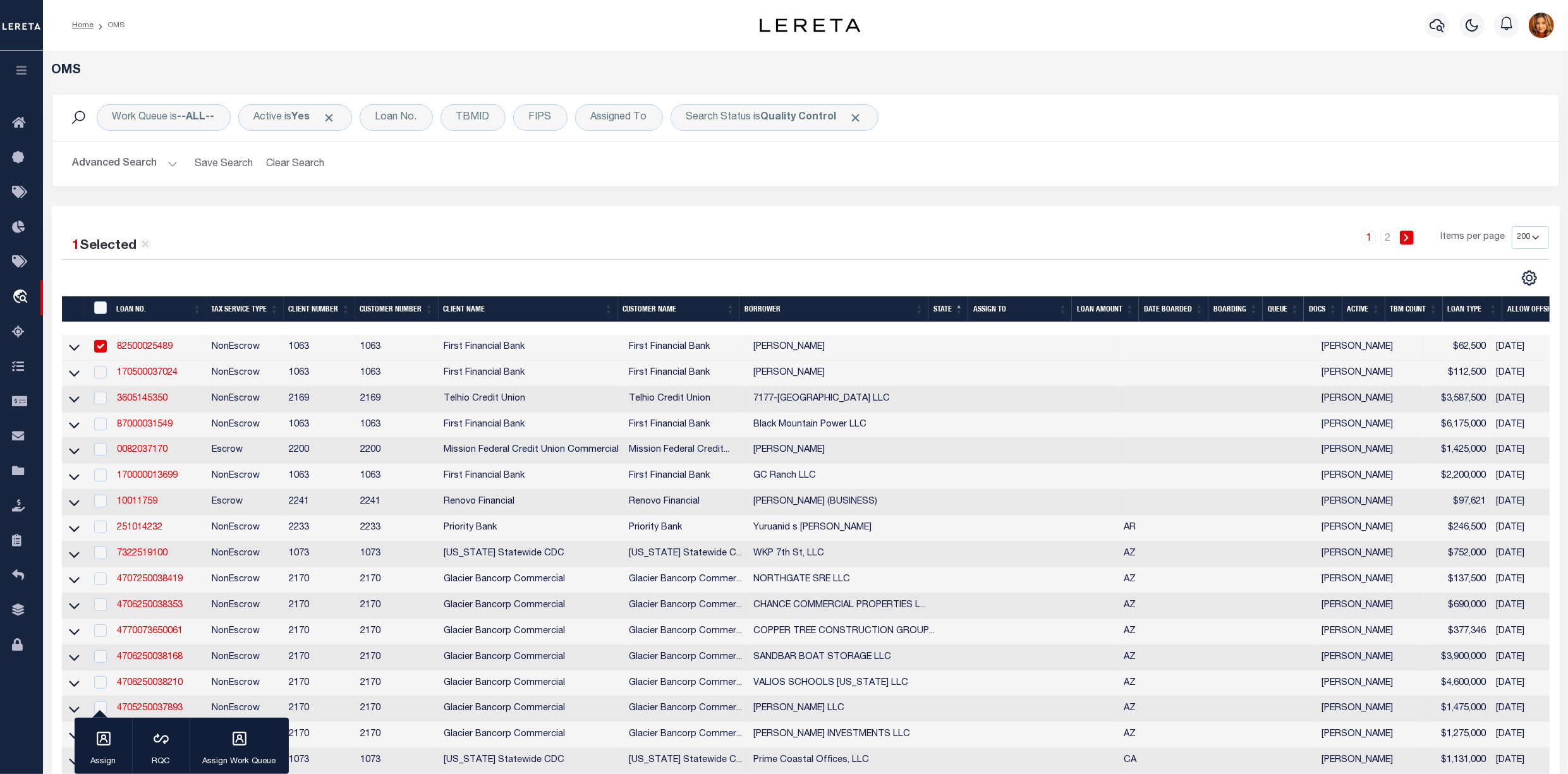
click at [153, 351] on link "82500025489" at bounding box center [144, 346] width 56 height 9
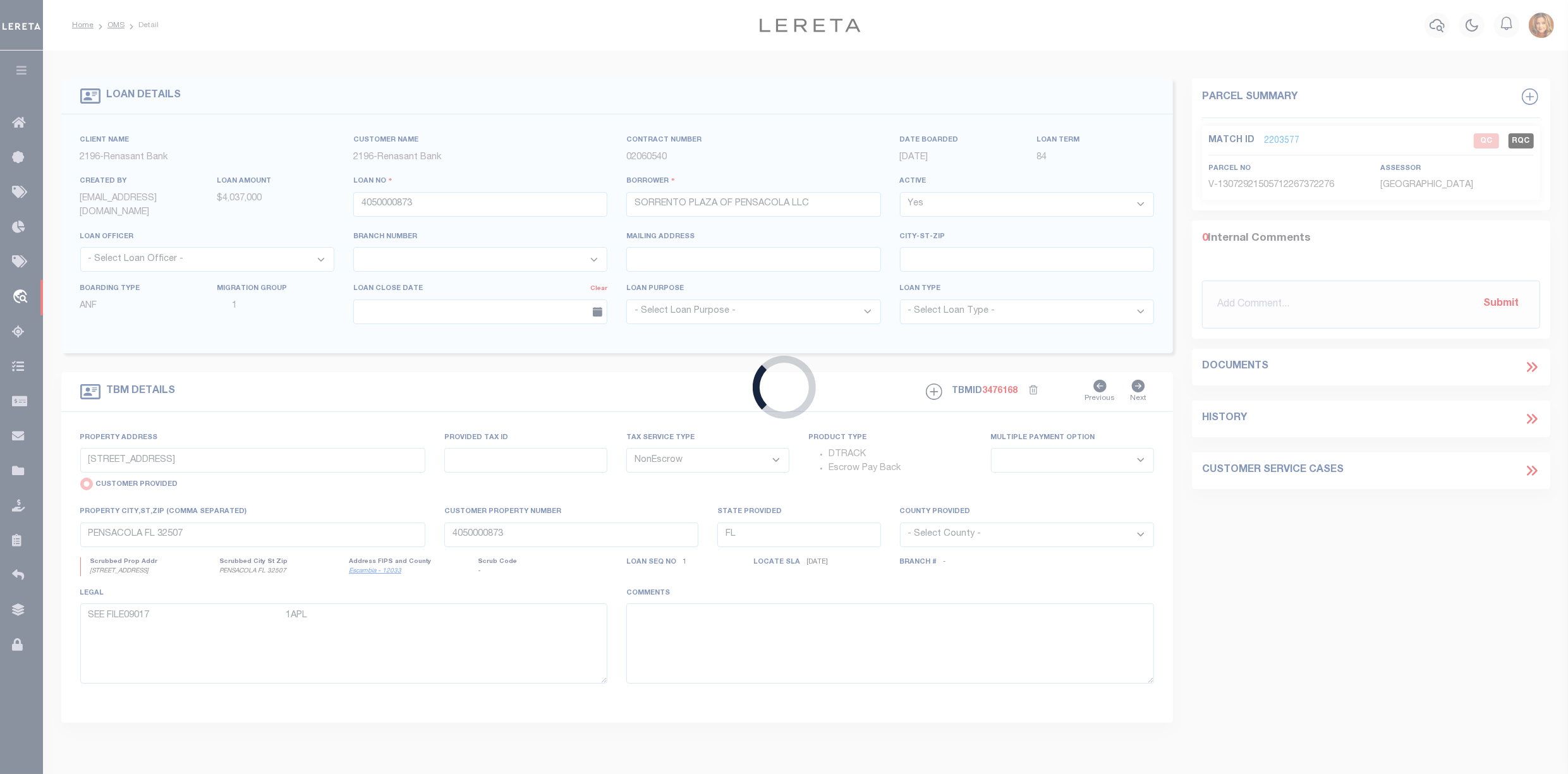
type input "82500025489"
type input "[PERSON_NAME]"
select select
select select "100"
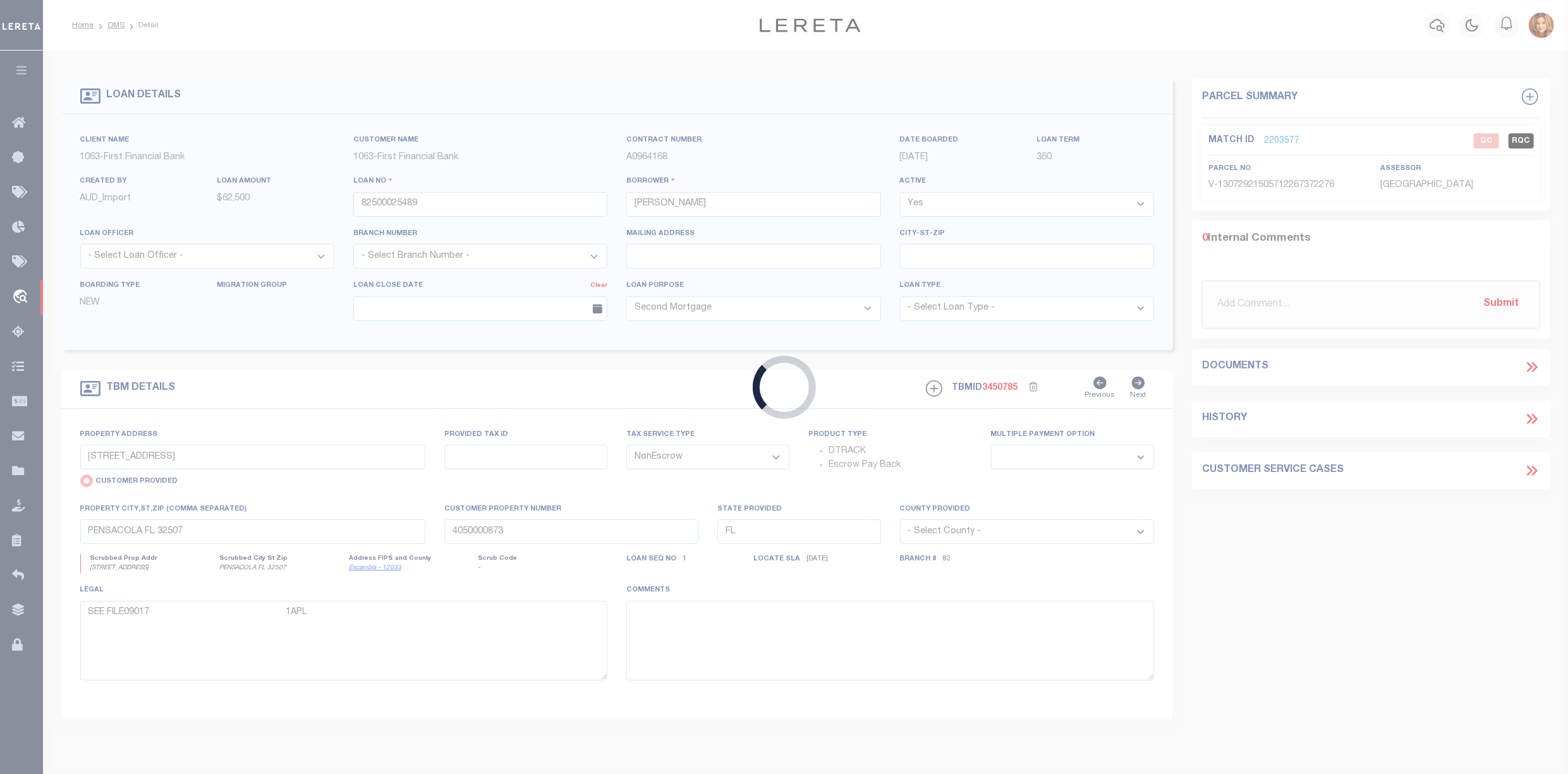
select select "92703"
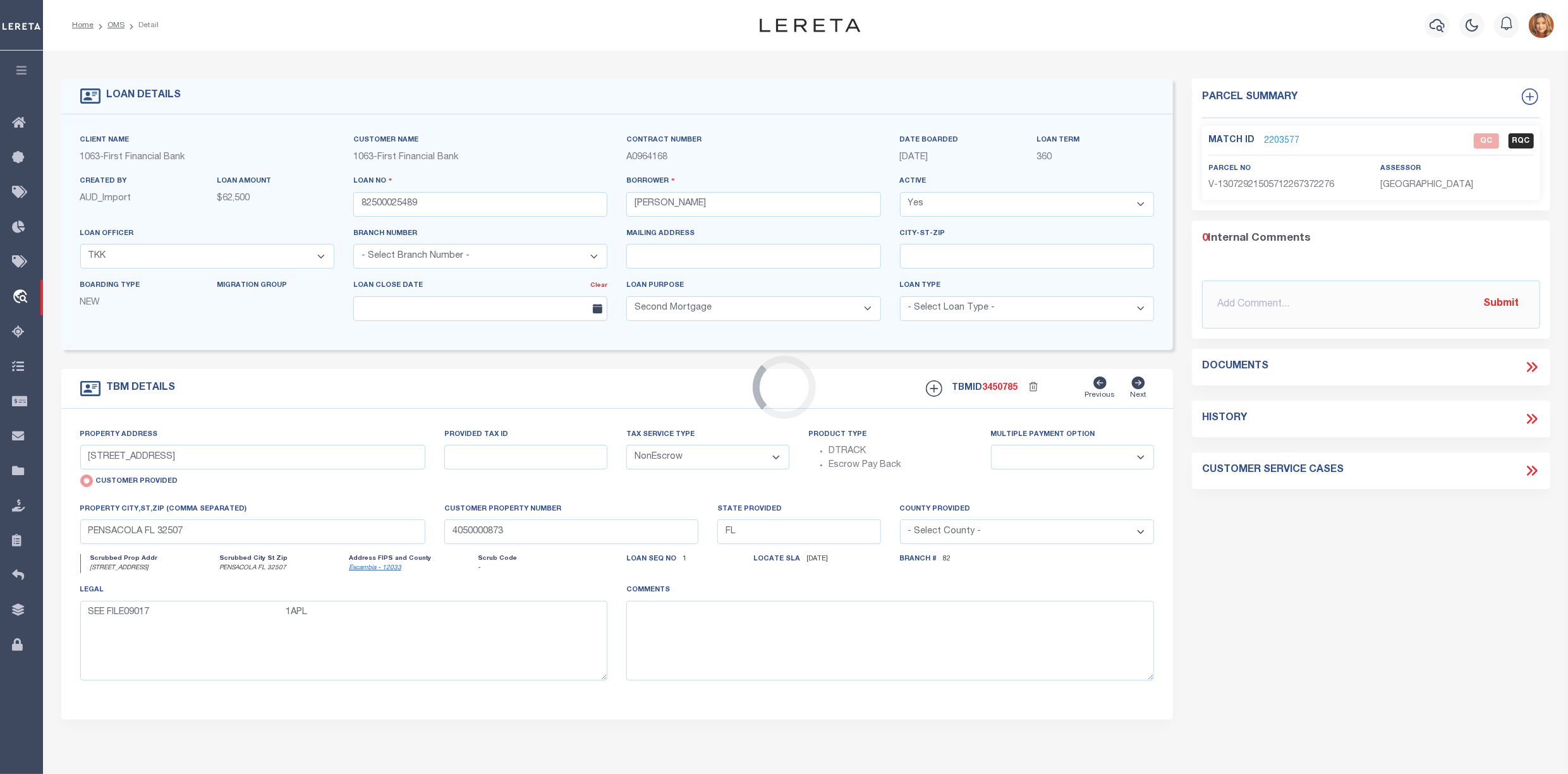
type input "TBD MAGIC VLY"
radio input "false"
select select
type input "[GEOGRAPHIC_DATA][PERSON_NAME] 764330000"
select select "530"
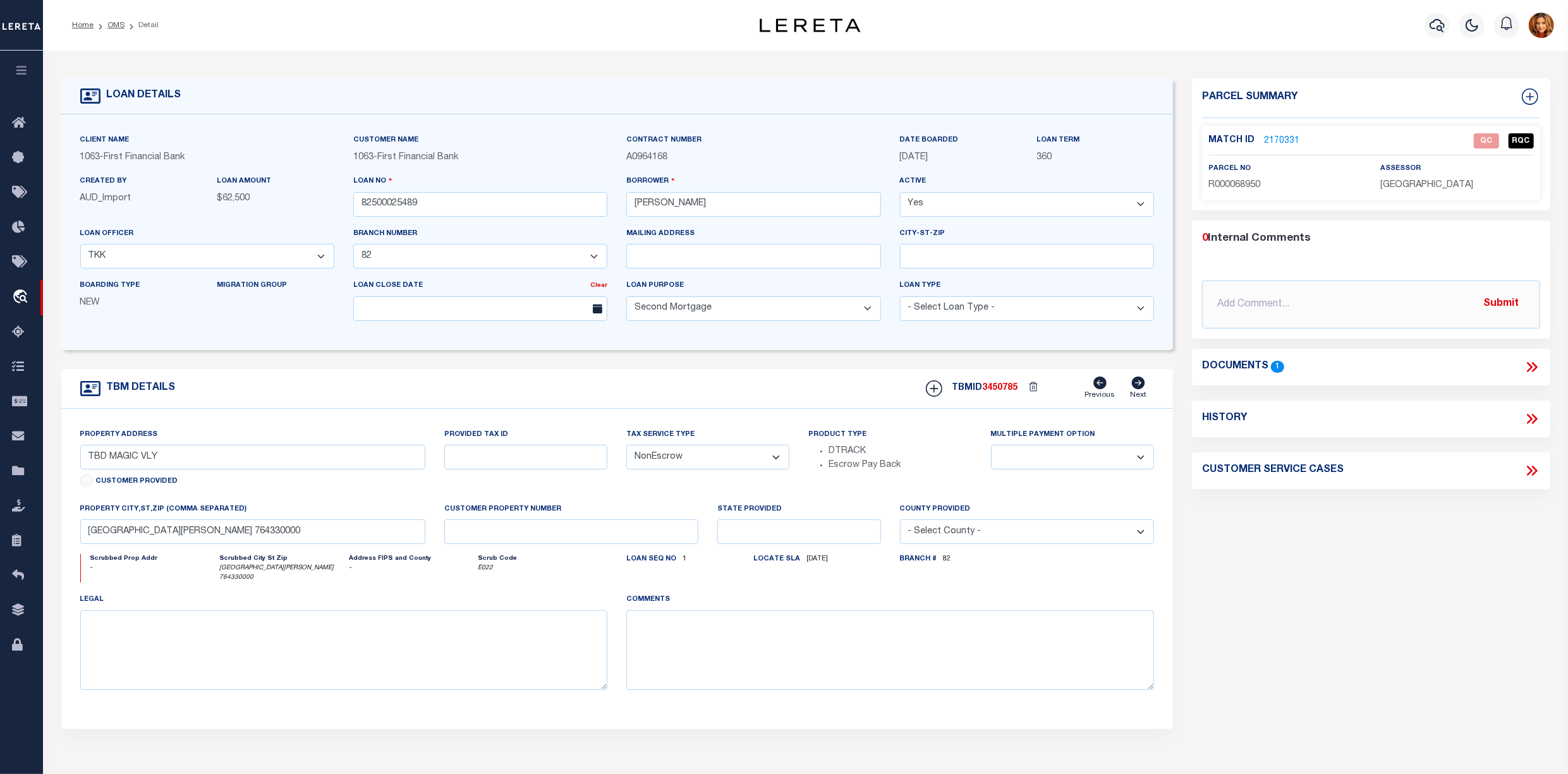
click at [1283, 134] on link "2170331" at bounding box center [1281, 141] width 36 height 13
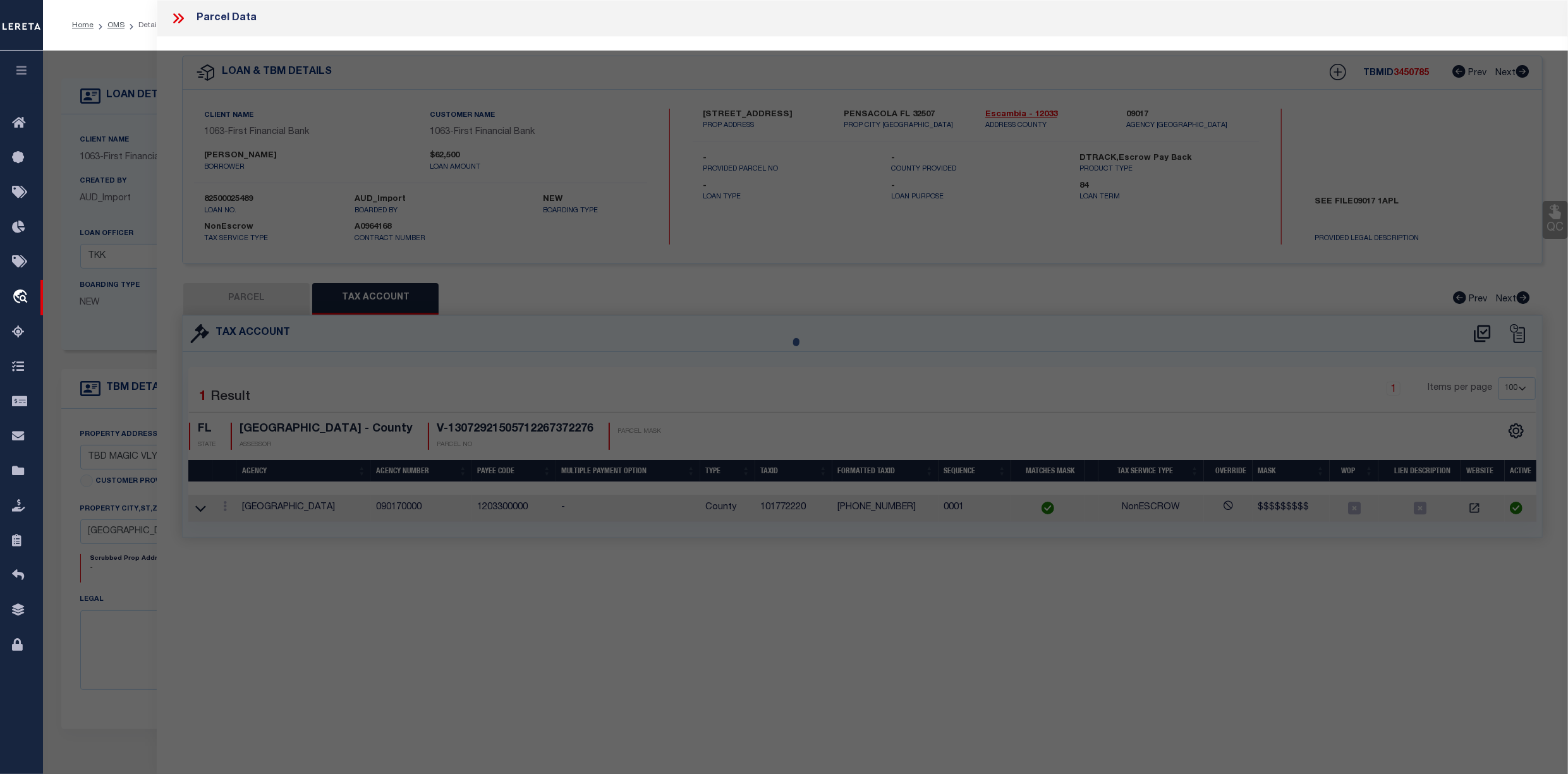
select select "AS"
select select
checkbox input "false"
select select "QC"
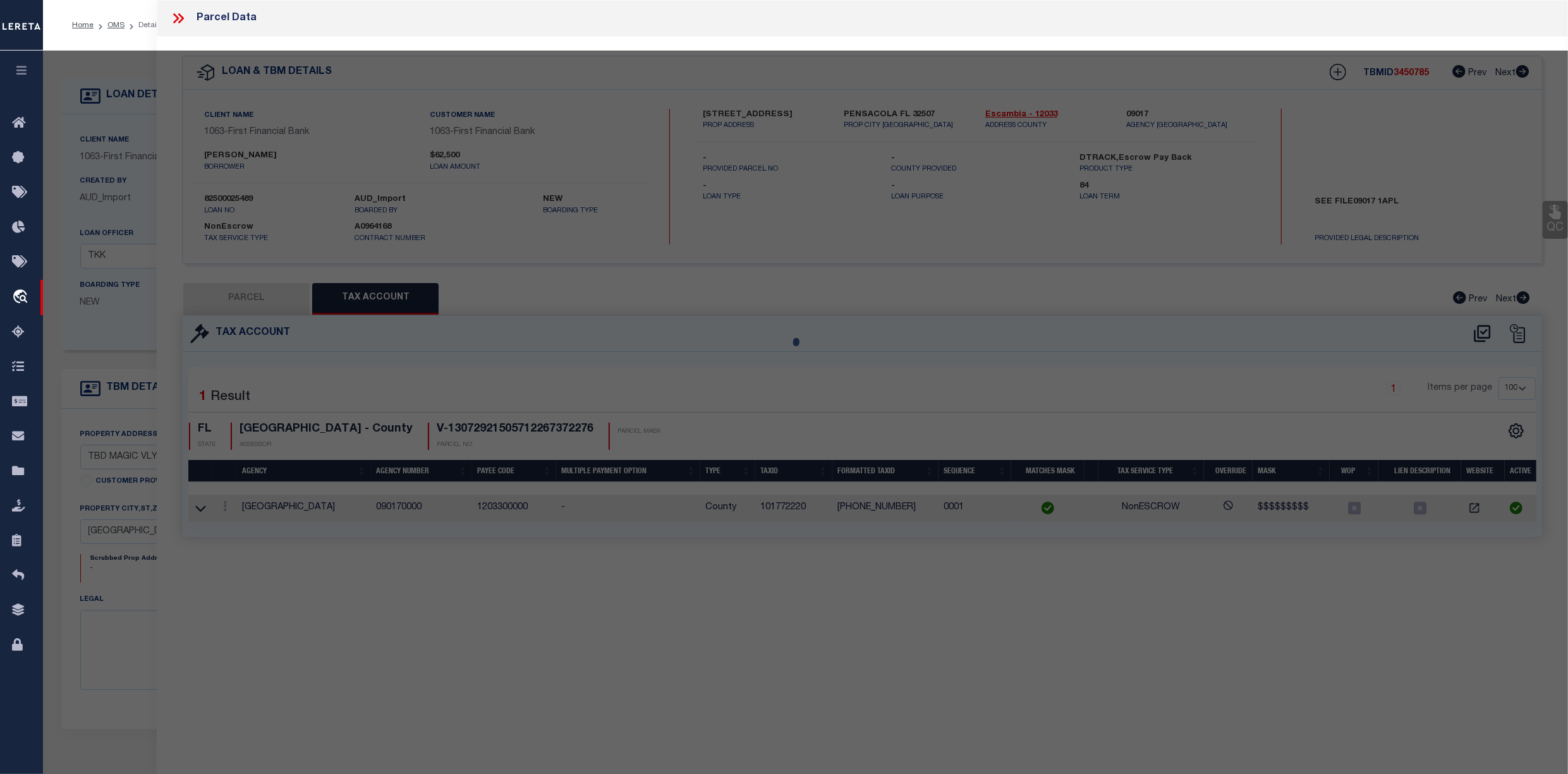
type input "[PERSON_NAME] [PERSON_NAME] & [PERSON_NAME]"
select select "AGW"
select select "LEG"
type input "[GEOGRAPHIC_DATA]"
type textarea "Acres 5.001, S6765 MOUNTAIN LAKES, SECTION FOUR; PHASE ONE, LOT 1075"
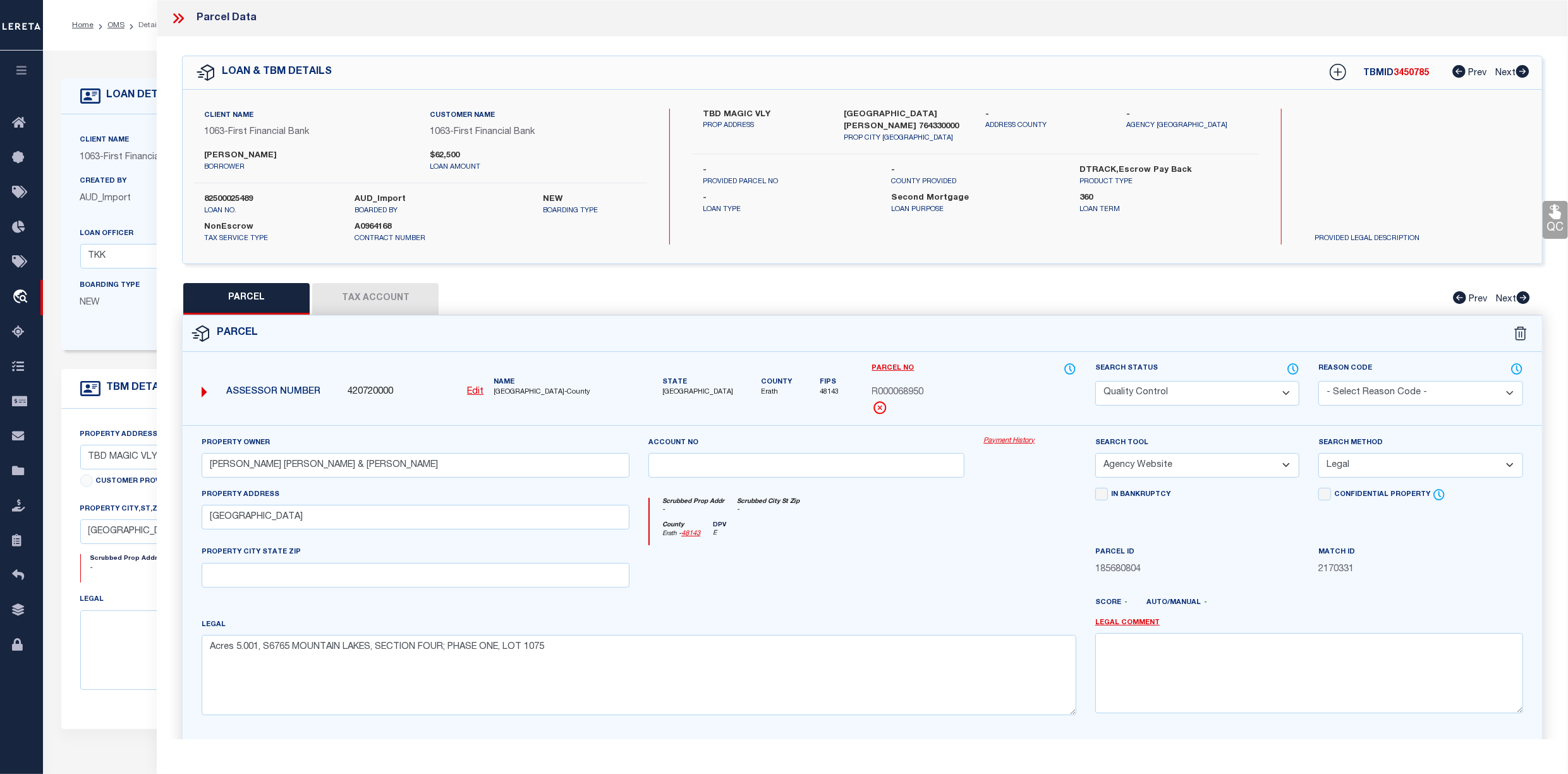
click at [1221, 389] on select "Automated Search Bad Parcel Complete Duplicate Parcel High Dollar Reporting In …" at bounding box center [1197, 394] width 204 height 25
click at [1095, 381] on select "Automated Search Bad Parcel Complete Duplicate Parcel High Dollar Reporting In …" at bounding box center [1197, 394] width 204 height 25
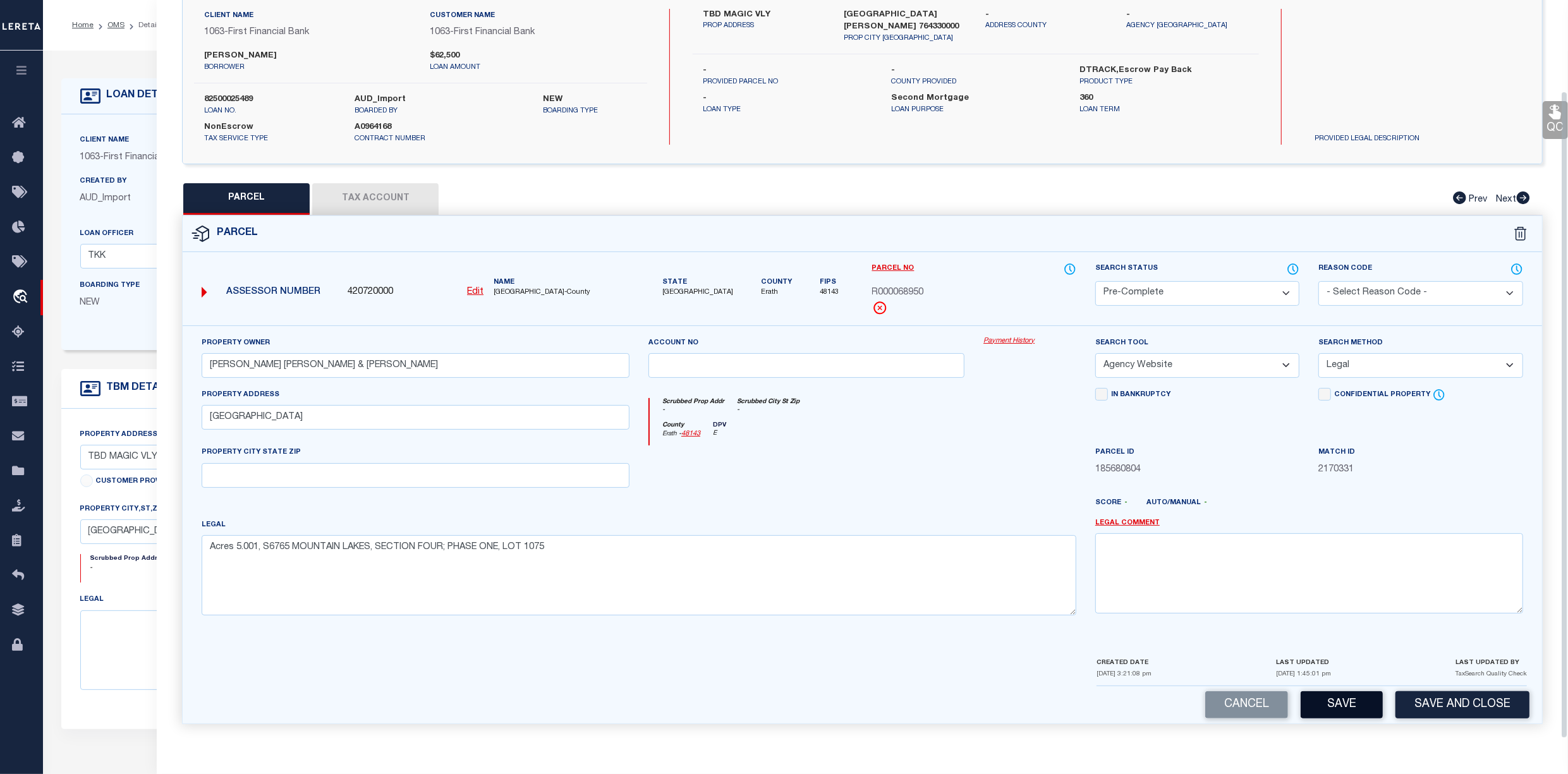
click at [1334, 699] on button "Save" at bounding box center [1341, 704] width 82 height 27
select select "AS"
select select
checkbox input "false"
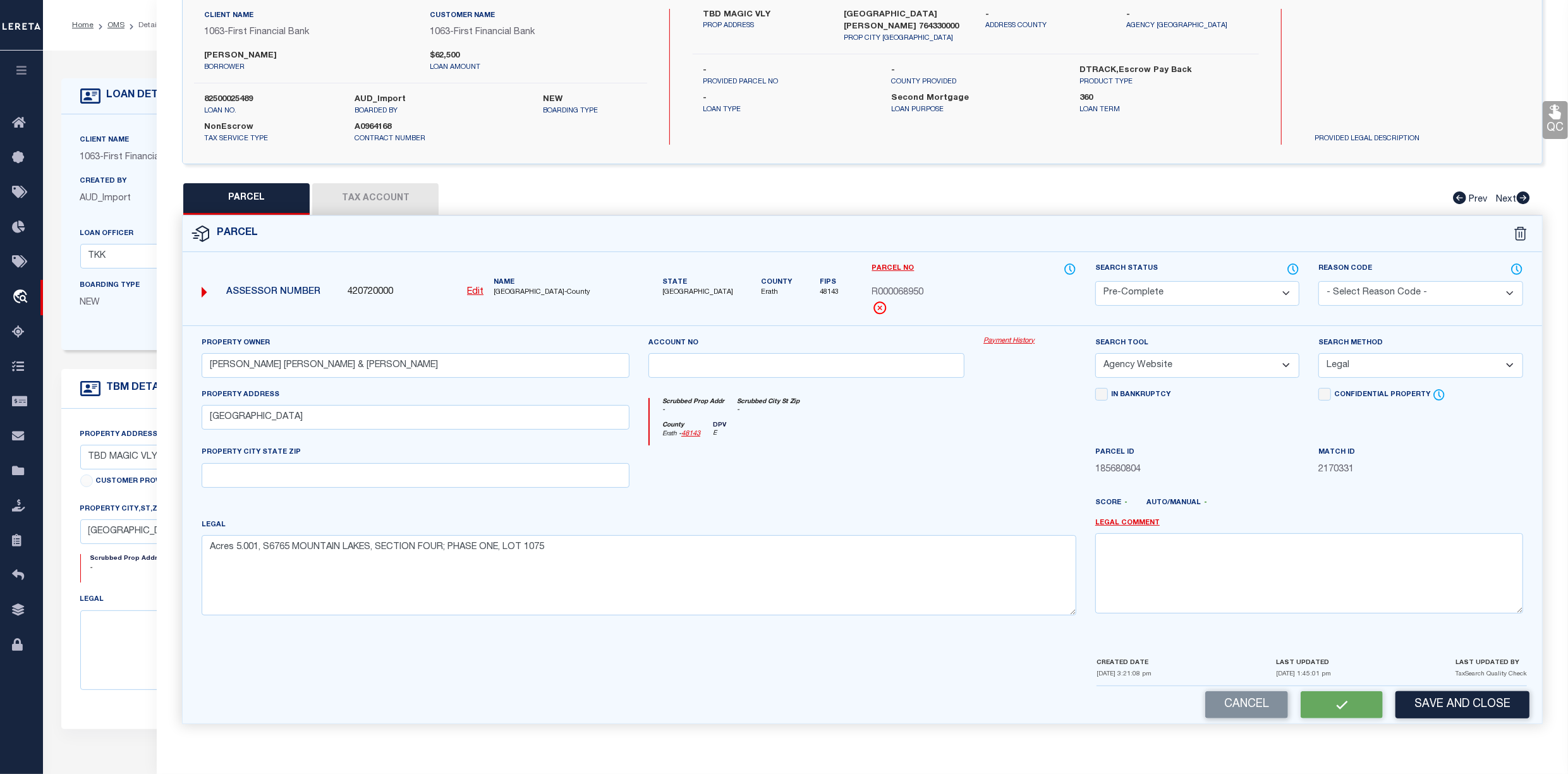
checkbox input "false"
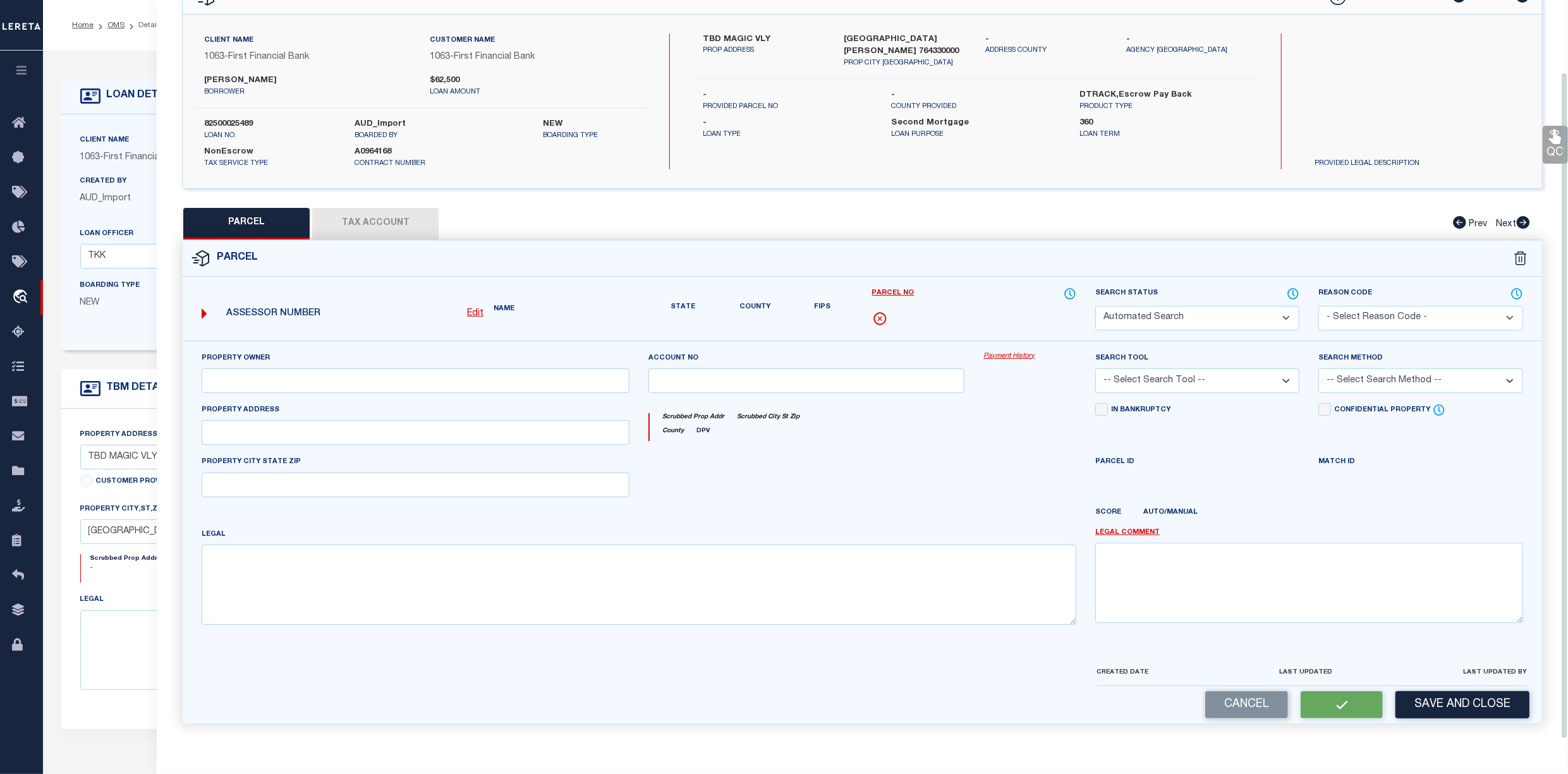
select select "PC"
type input "[PERSON_NAME] [PERSON_NAME] & [PERSON_NAME]"
select select "AGW"
select select "LEG"
type input "[GEOGRAPHIC_DATA]"
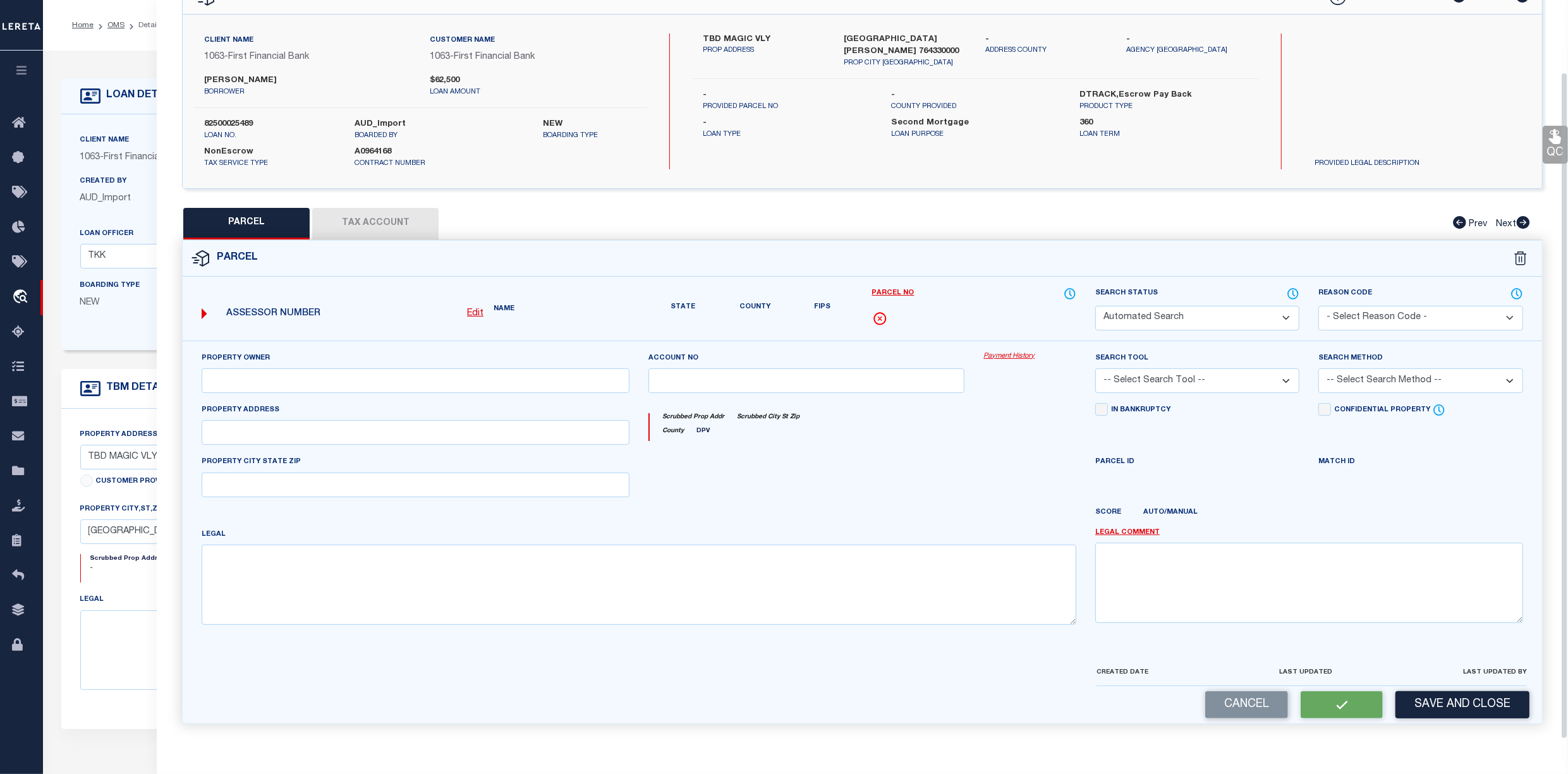
type textarea "Acres 5.001, S6765 MOUNTAIN LAKES, SECTION FOUR; PHASE ONE, LOT 1075"
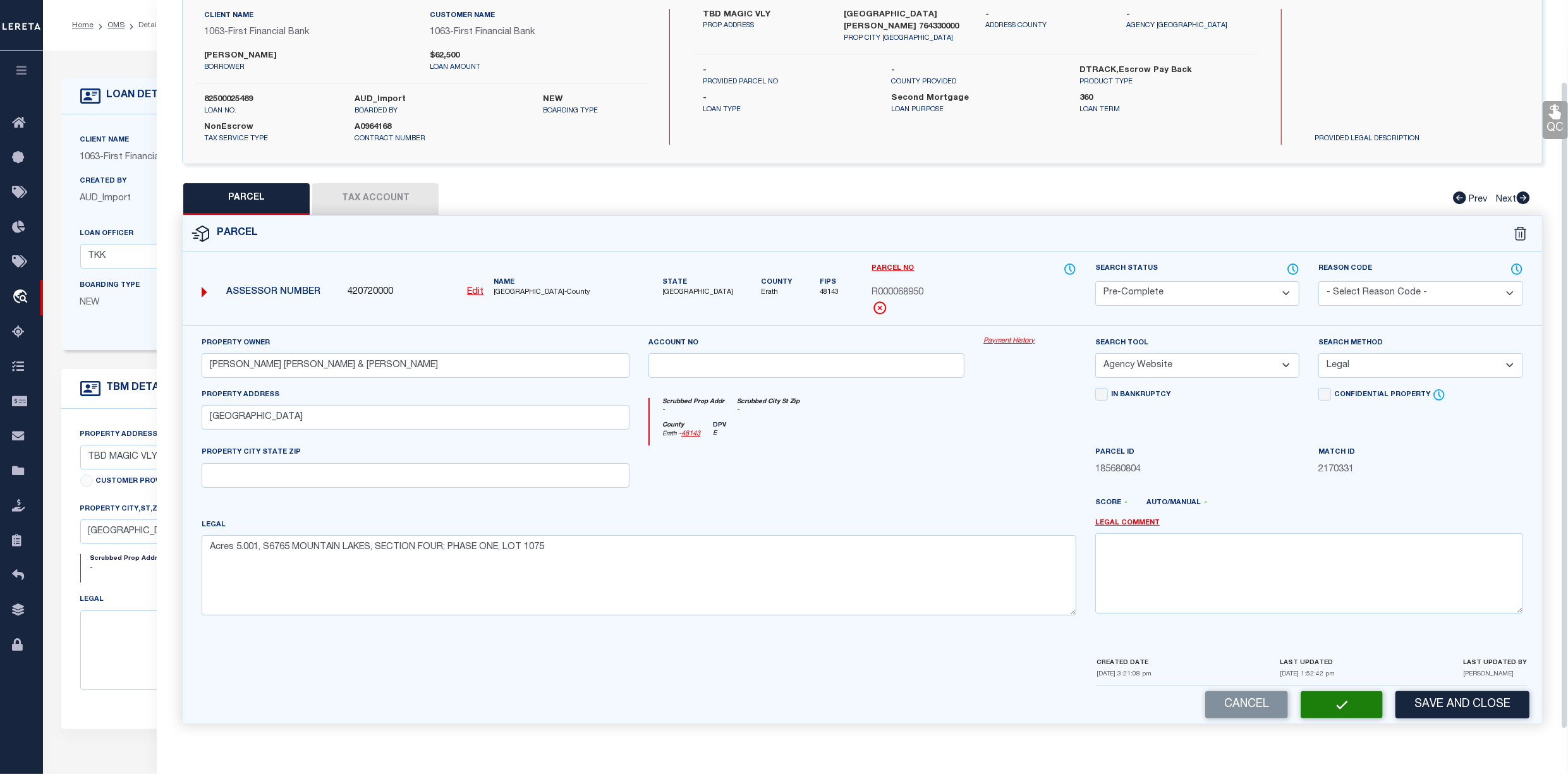
scroll to position [0, 0]
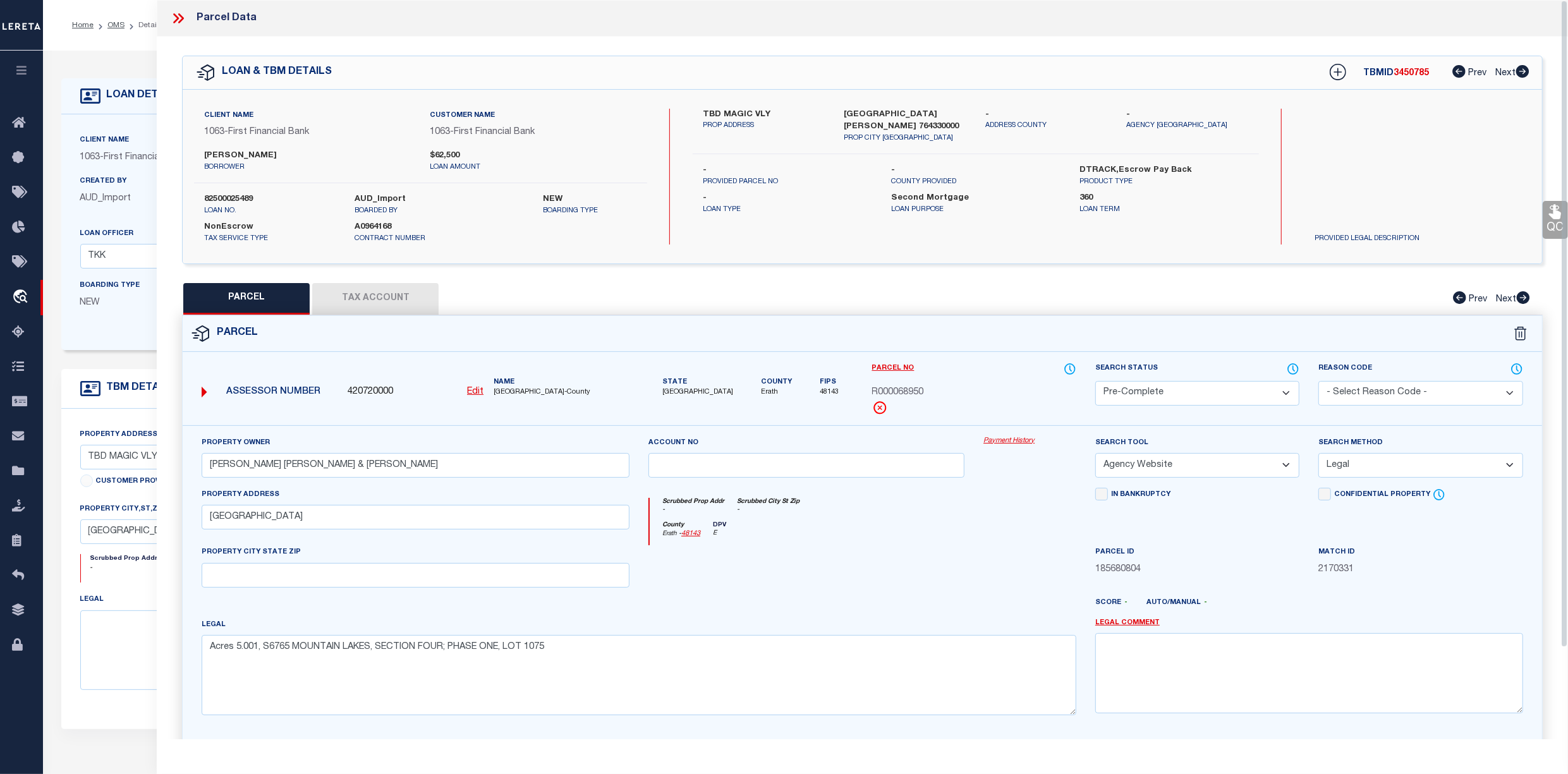
click at [180, 17] on icon at bounding box center [178, 18] width 17 height 17
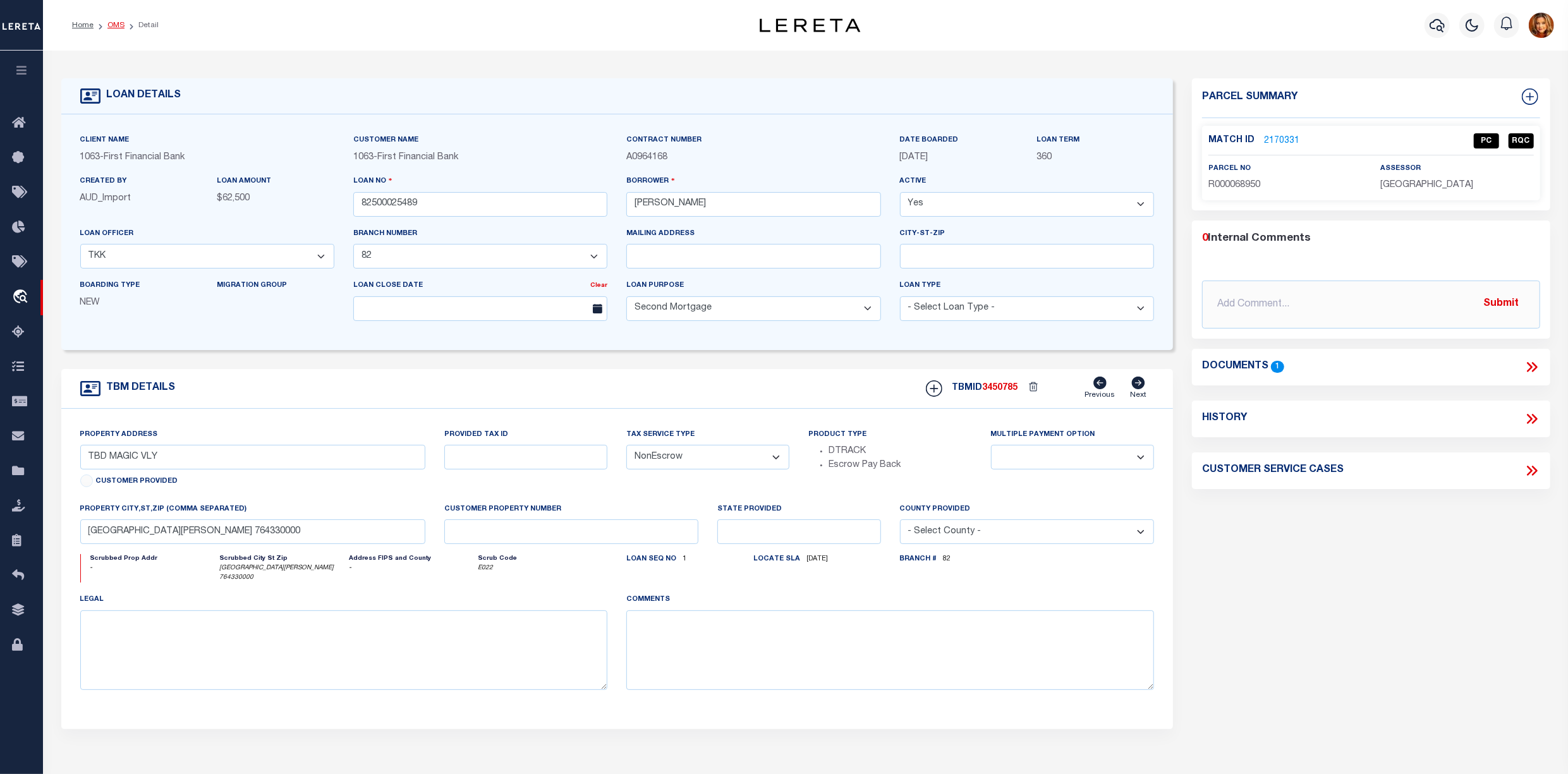
click at [122, 22] on link "OMS" at bounding box center [116, 25] width 17 height 7
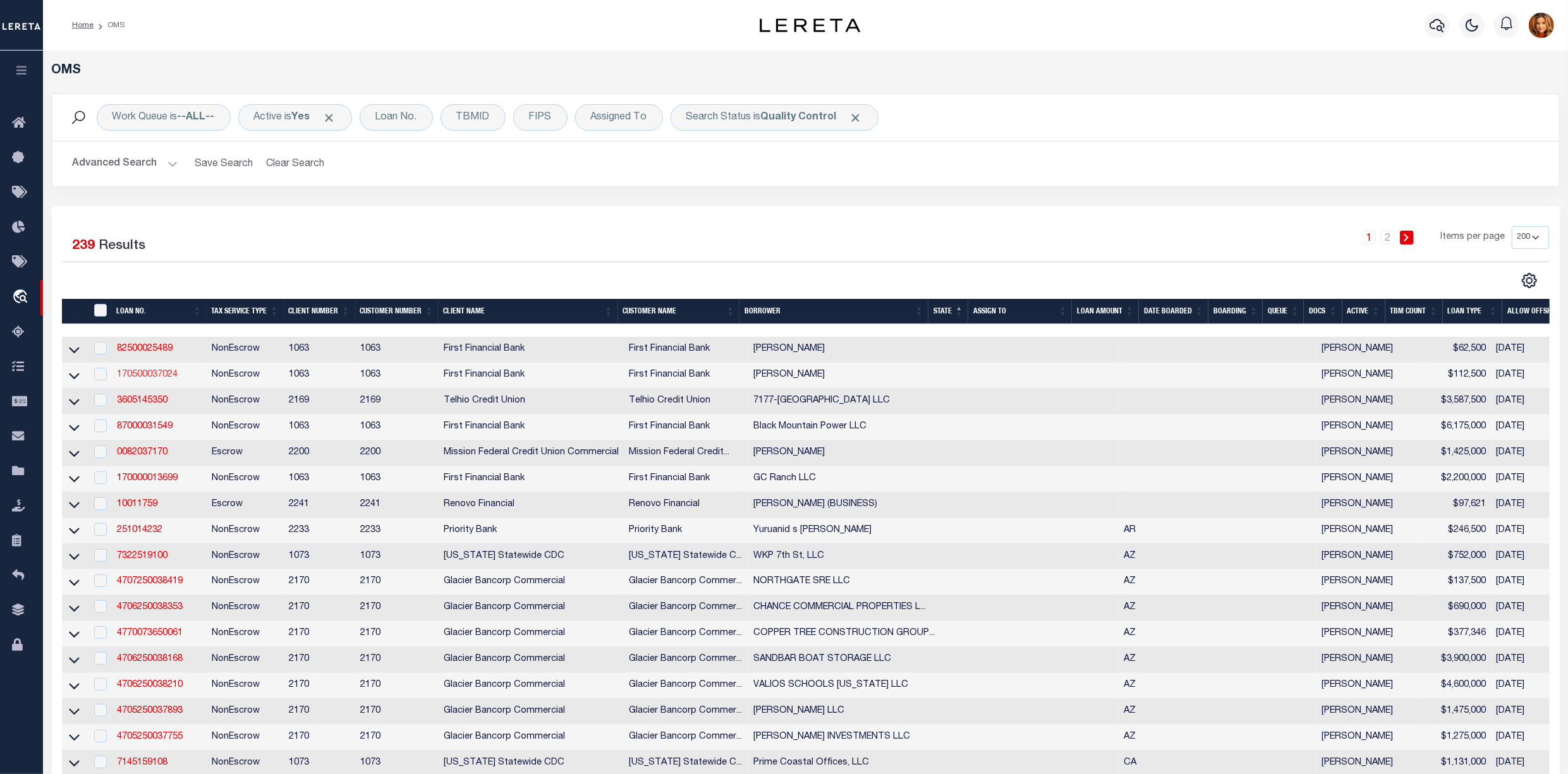
click at [134, 379] on link "170500037024" at bounding box center [147, 375] width 60 height 9
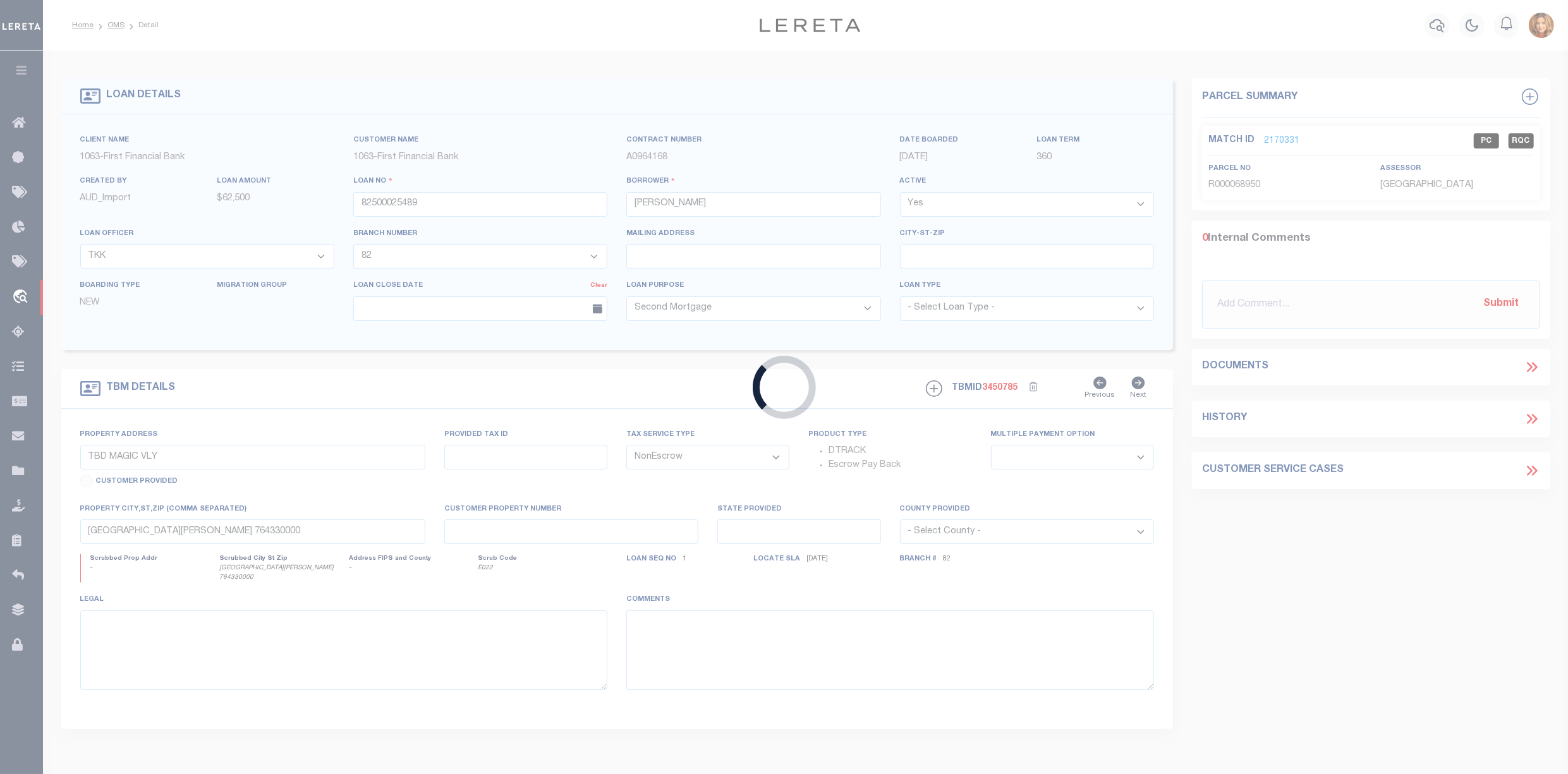
type input "170500037024"
type input "[PERSON_NAME]"
select select "4583"
select select "2311"
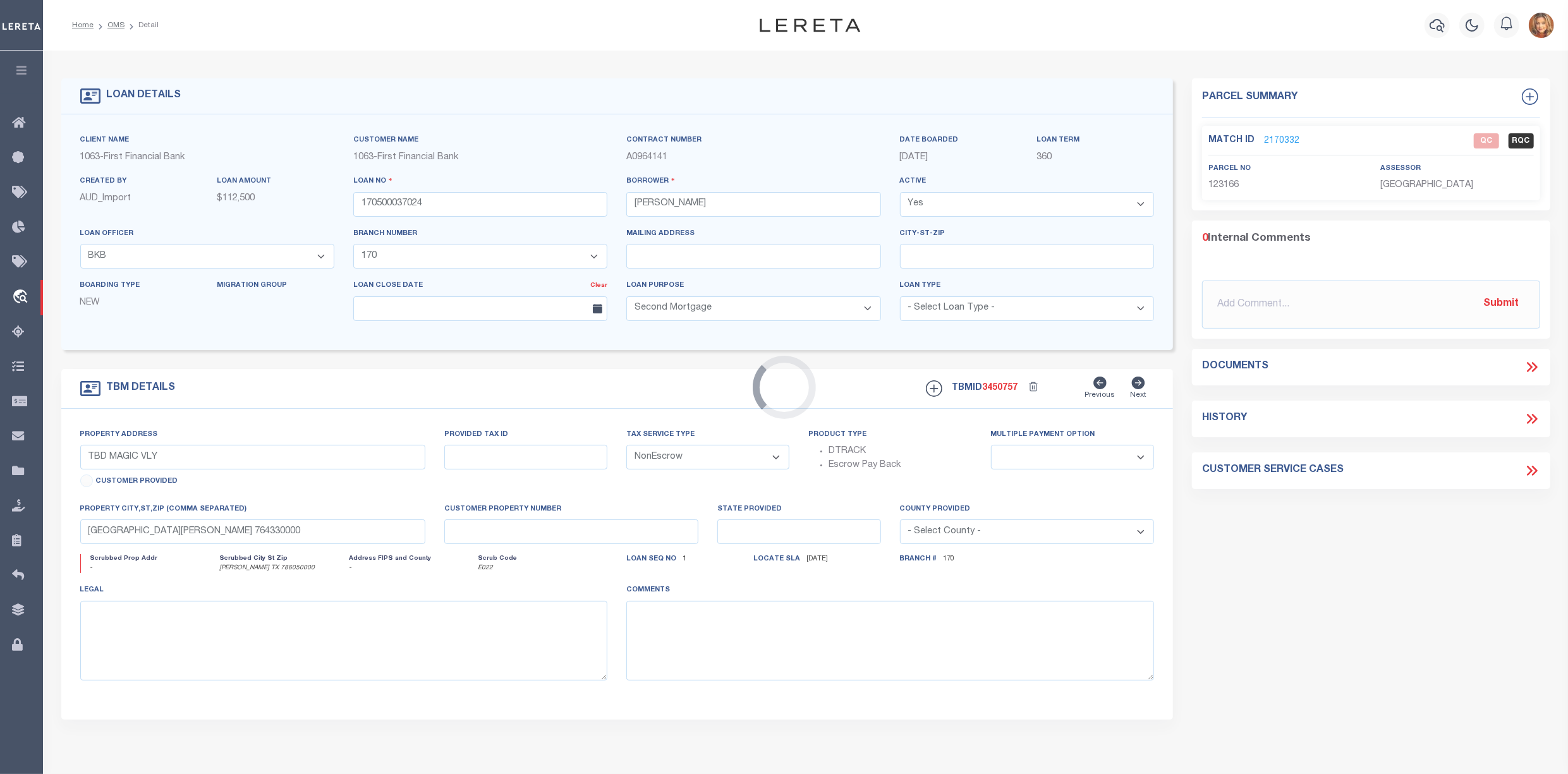
select select "4583"
select select "2311"
type input "LOT 61 RYCEN DR"
select select
type input "[PERSON_NAME] TX 786050000"
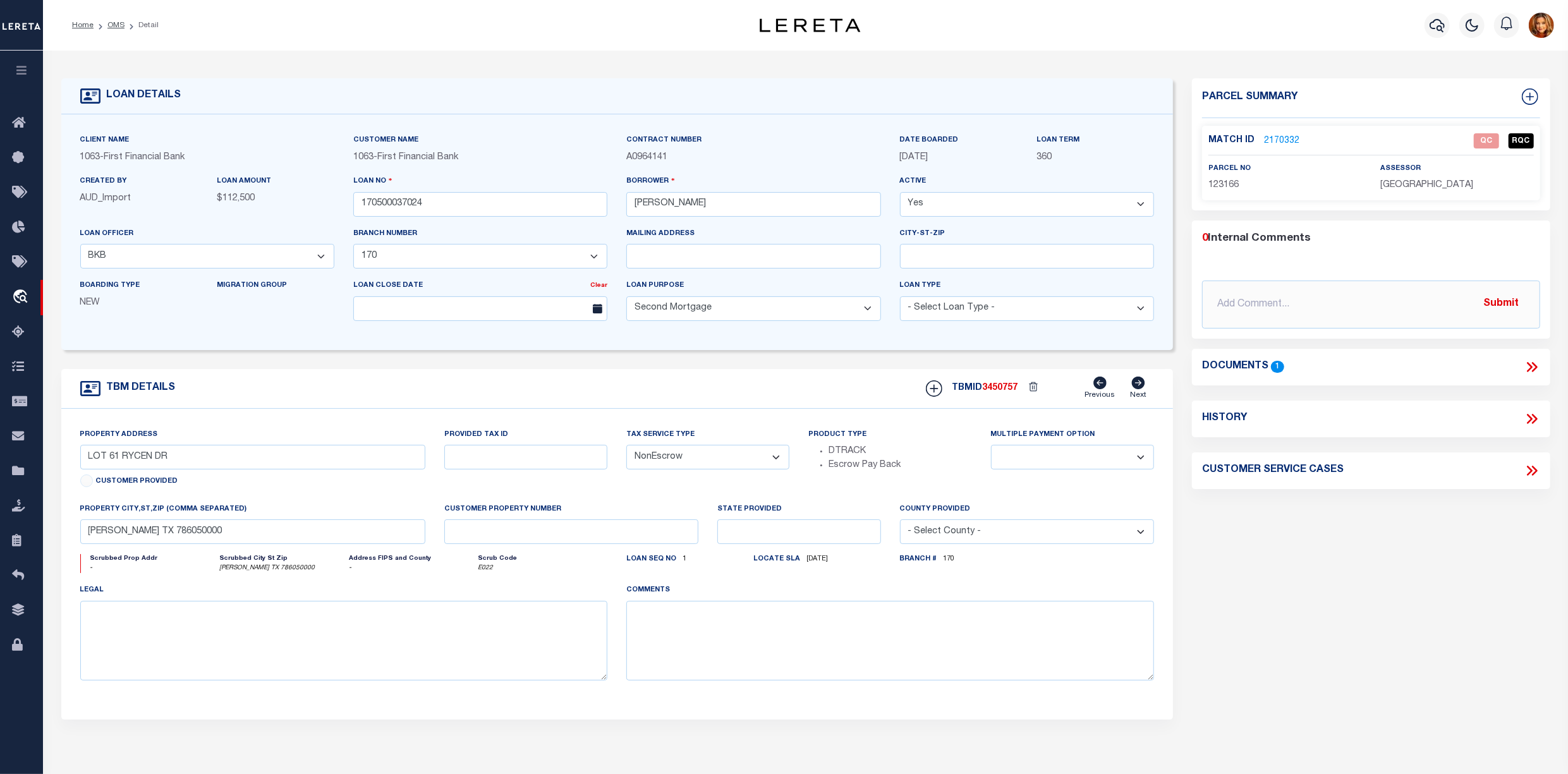
click at [1280, 137] on link "2170332" at bounding box center [1281, 141] width 36 height 13
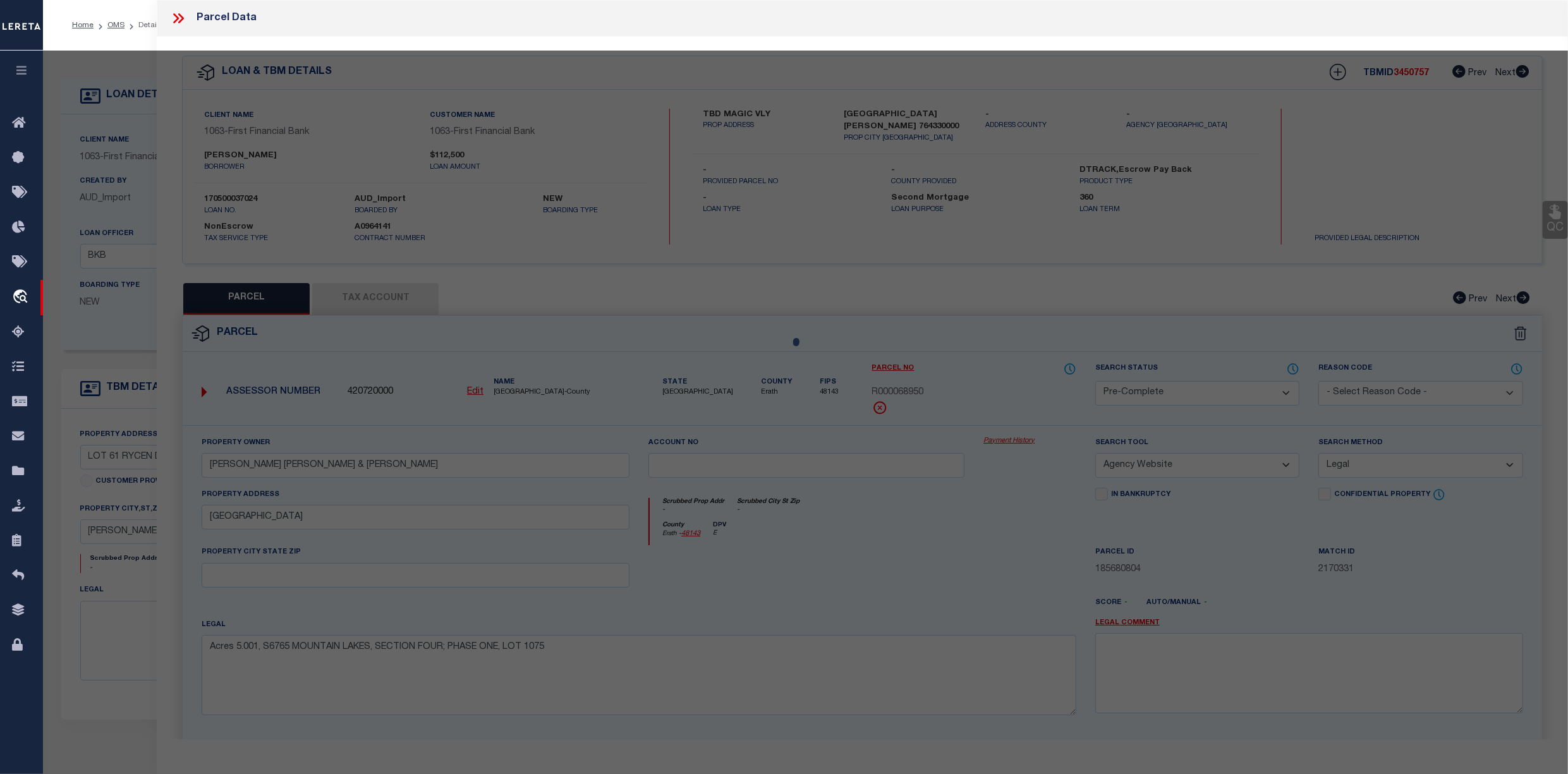
select select "AS"
select select
checkbox input "false"
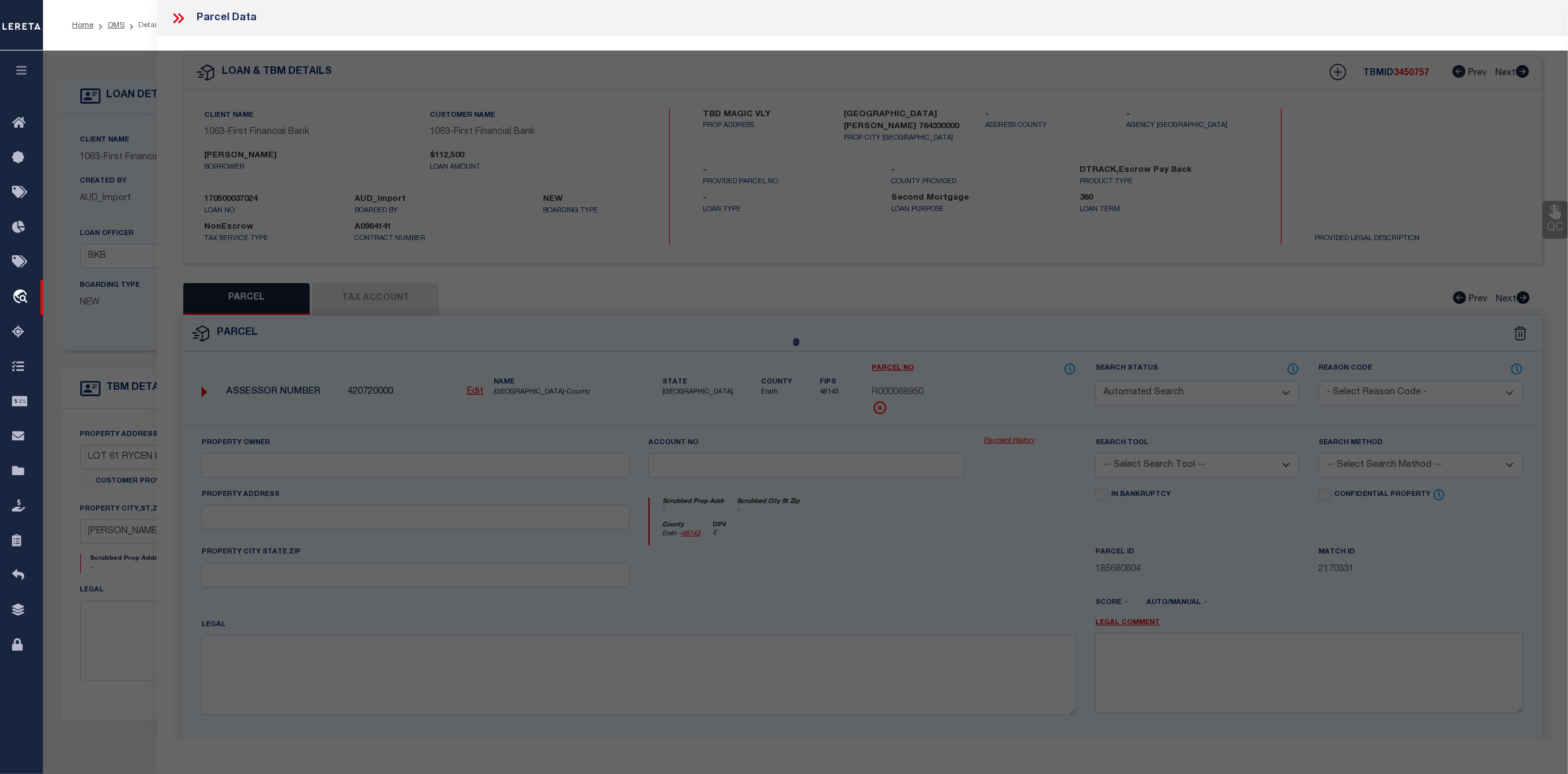
select select "QC"
type input "[PERSON_NAME] & [PERSON_NAME]"
select select "AGW"
select select "LEG"
type input "RYCEN DRIVE"
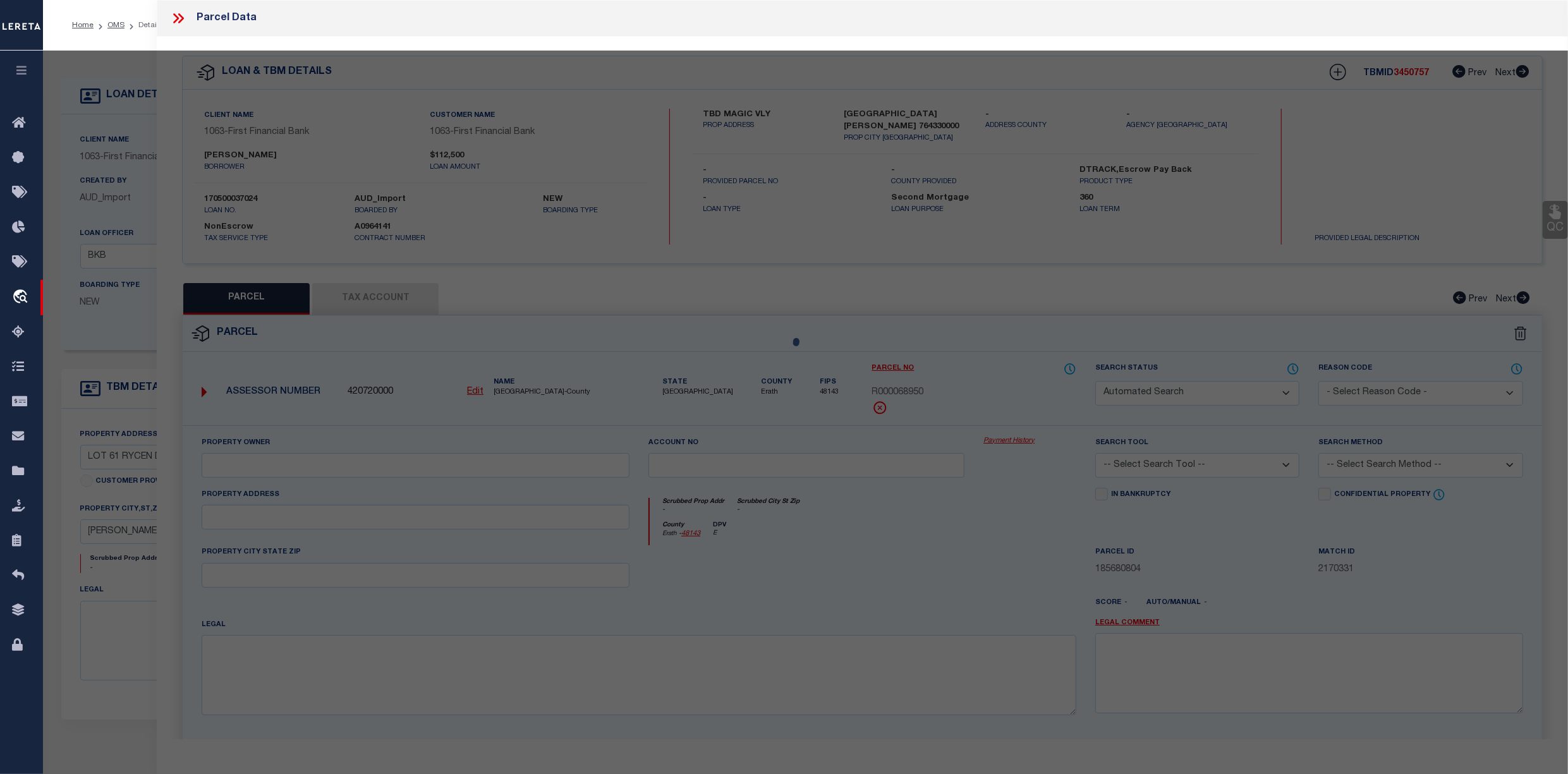
type input "[PERSON_NAME][GEOGRAPHIC_DATA]"
type textarea "S7528 SERENITY SPRINGS LOT 61, PHASE 2 2.05"
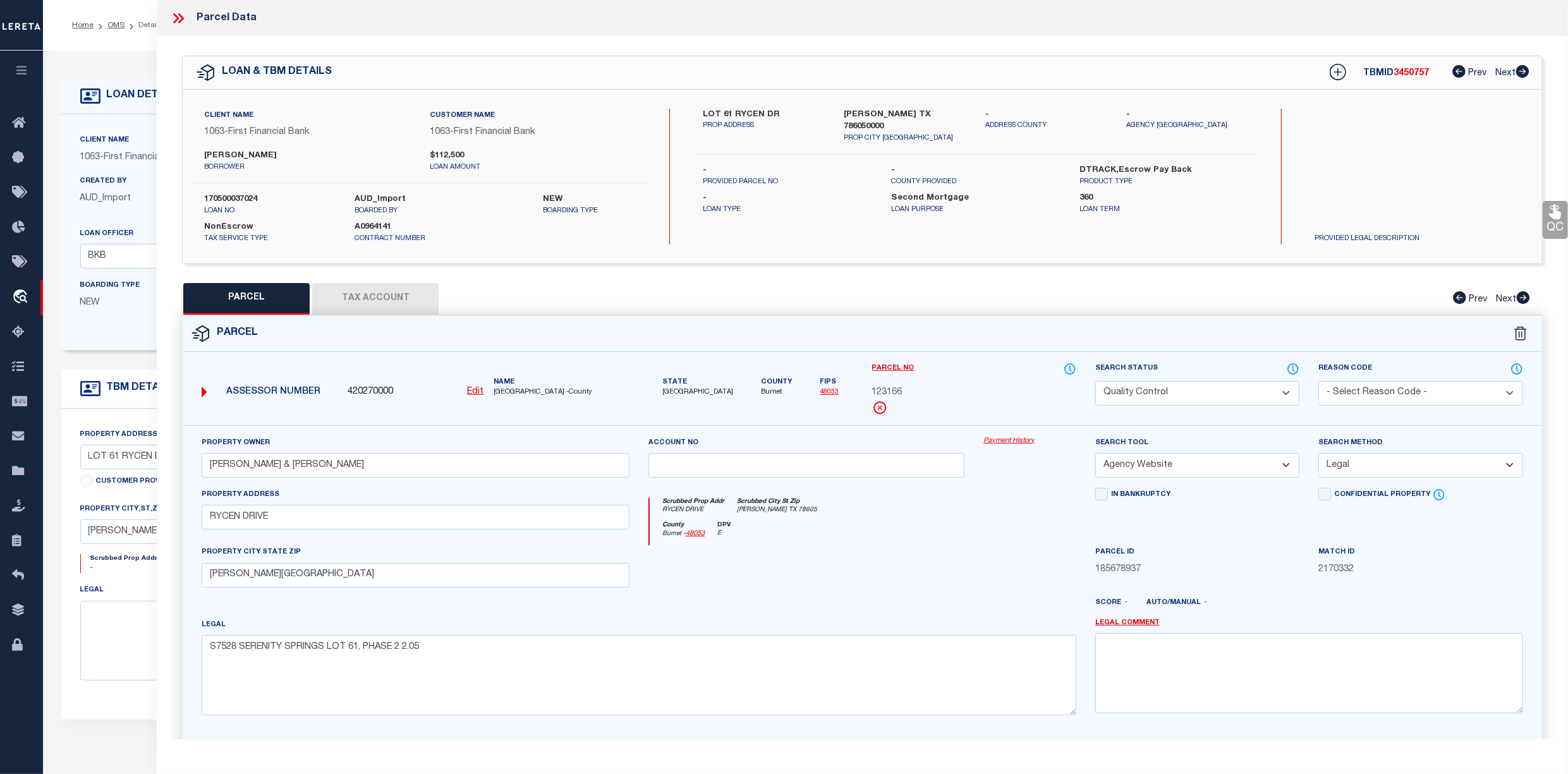
click at [1225, 390] on select "Automated Search Bad Parcel Complete Duplicate Parcel High Dollar Reporting In …" at bounding box center [1197, 394] width 204 height 25
click at [1095, 381] on select "Automated Search Bad Parcel Complete Duplicate Parcel High Dollar Reporting In …" at bounding box center [1197, 394] width 204 height 25
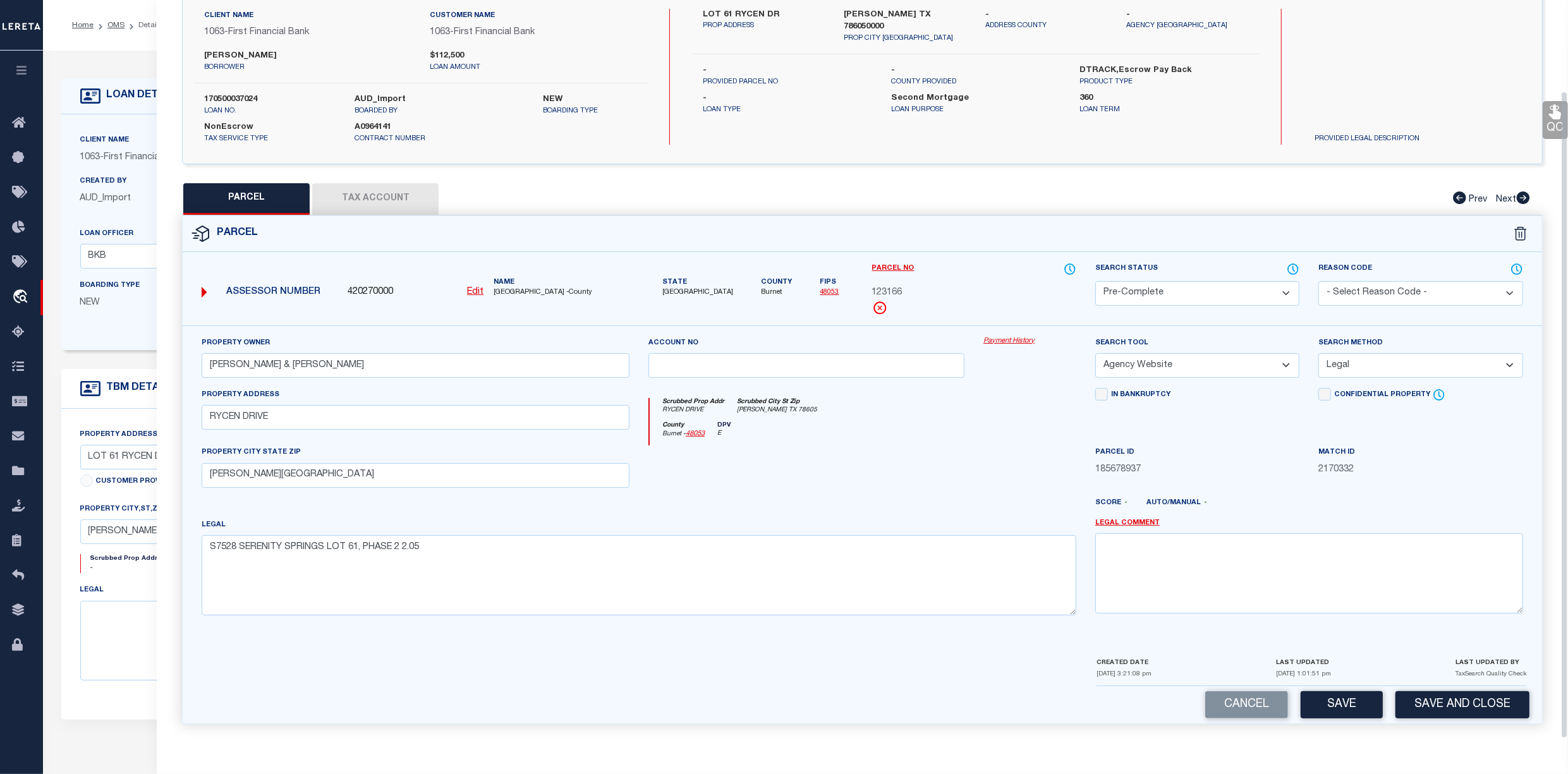
scroll to position [104, 0]
click at [1345, 698] on button "Save" at bounding box center [1341, 704] width 82 height 27
select select "AS"
select select
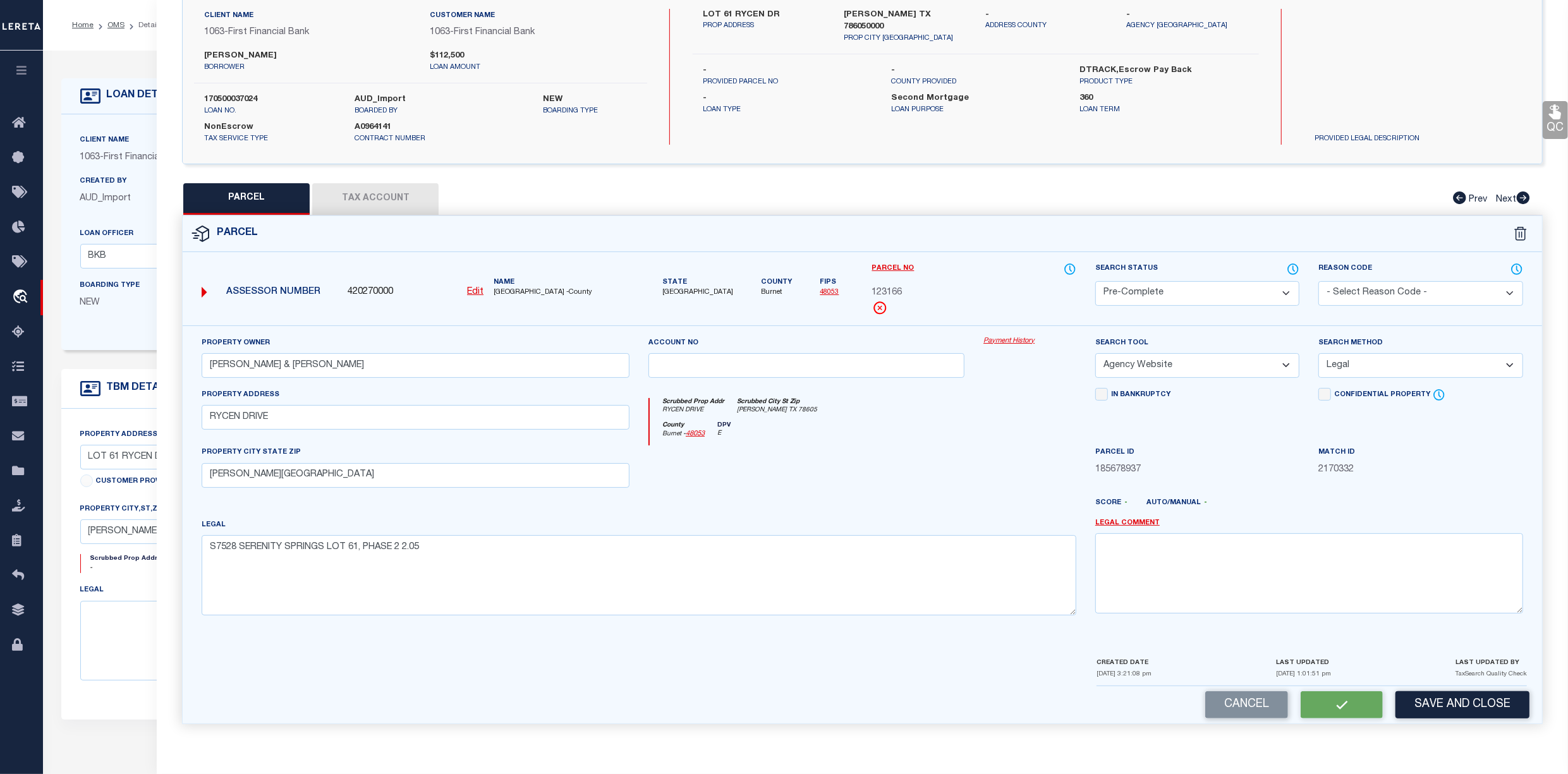
checkbox input "false"
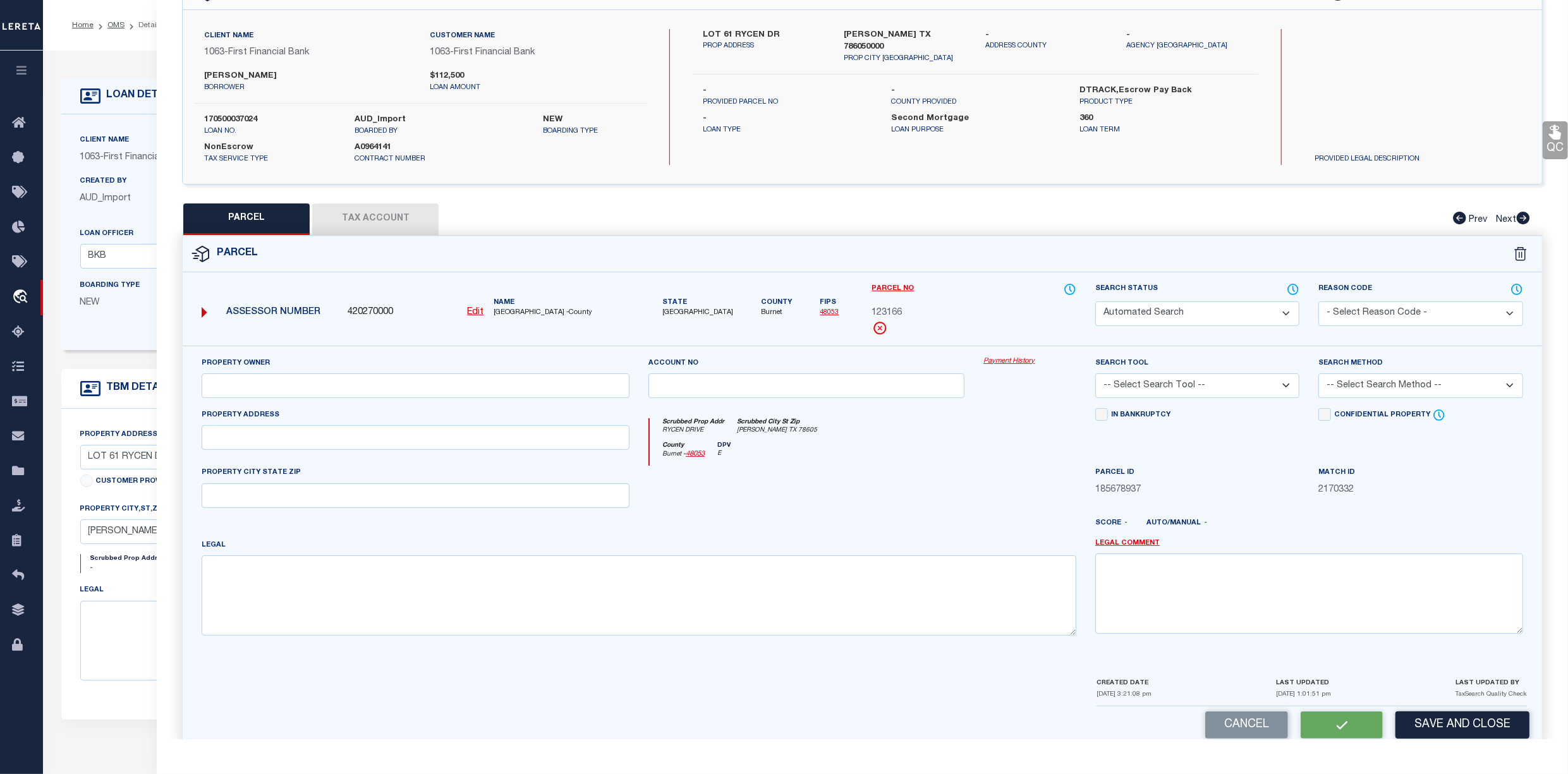
select select "PC"
type input "[PERSON_NAME] & [PERSON_NAME]"
select select "AGW"
select select "LEG"
type input "RYCEN DRIVE"
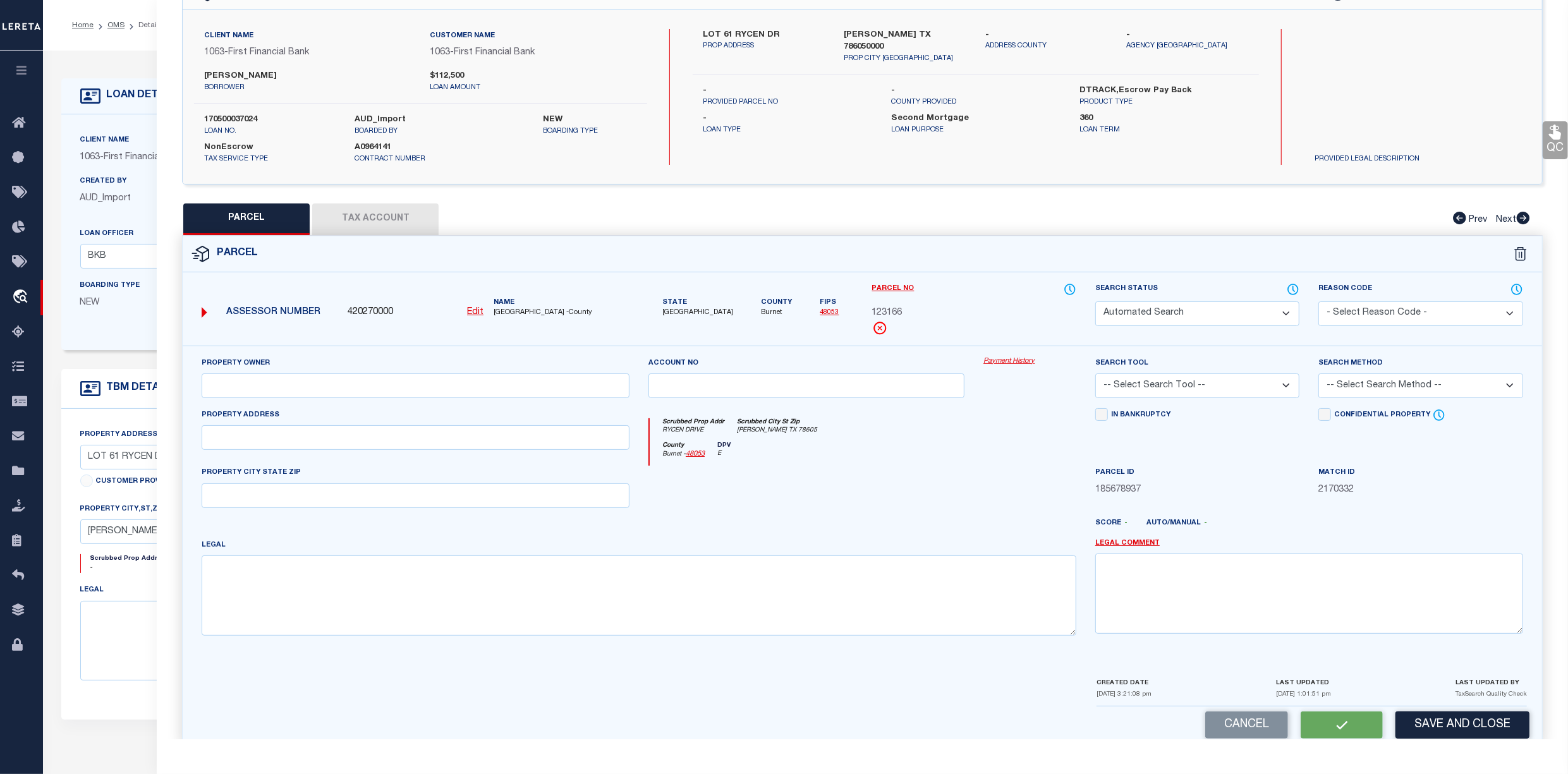
type input "[PERSON_NAME][GEOGRAPHIC_DATA]"
type textarea "S7528 SERENITY SPRINGS LOT 61, PHASE 2 2.05"
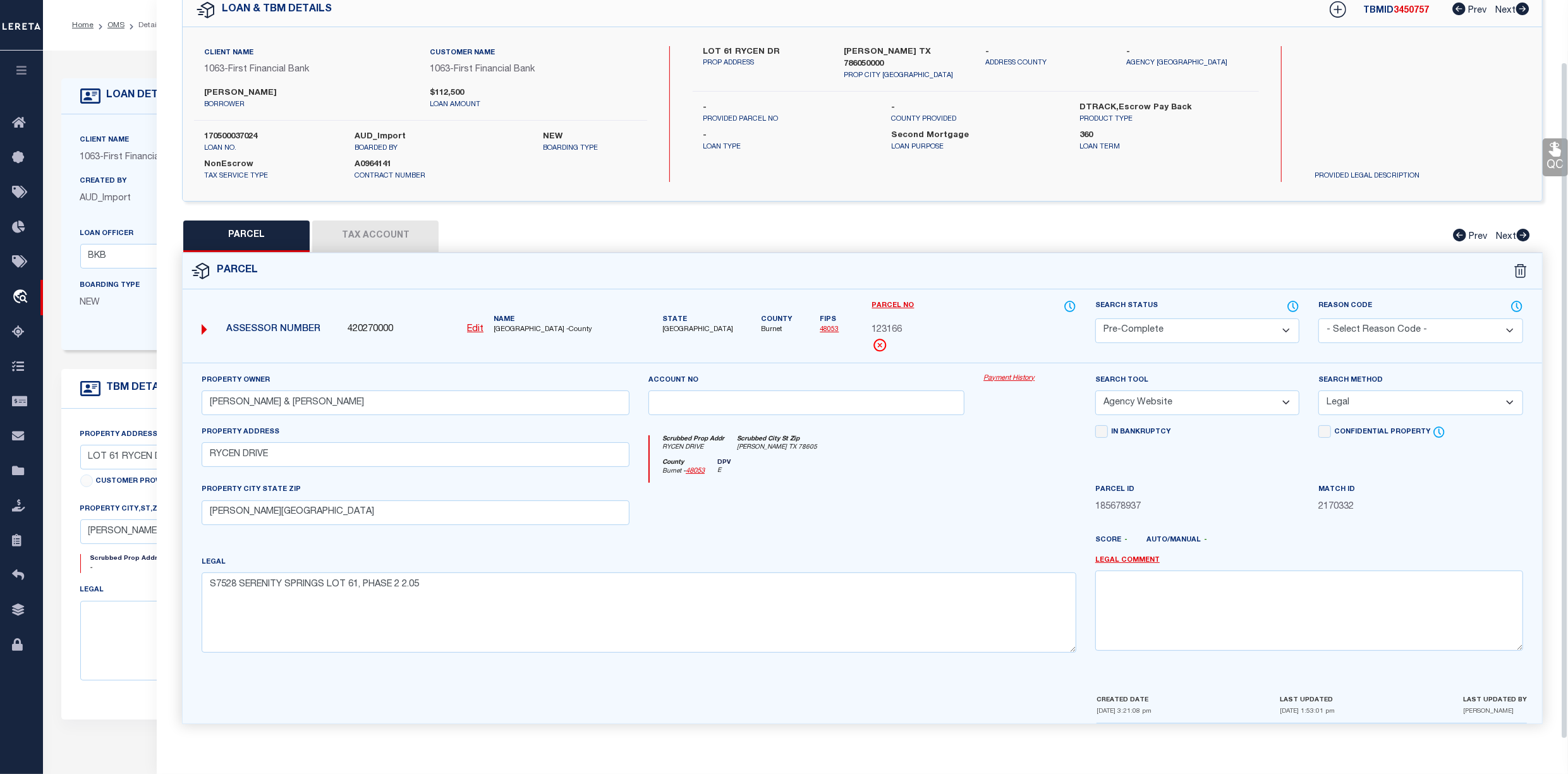
scroll to position [67, 0]
click at [108, 25] on link "OMS" at bounding box center [116, 25] width 17 height 7
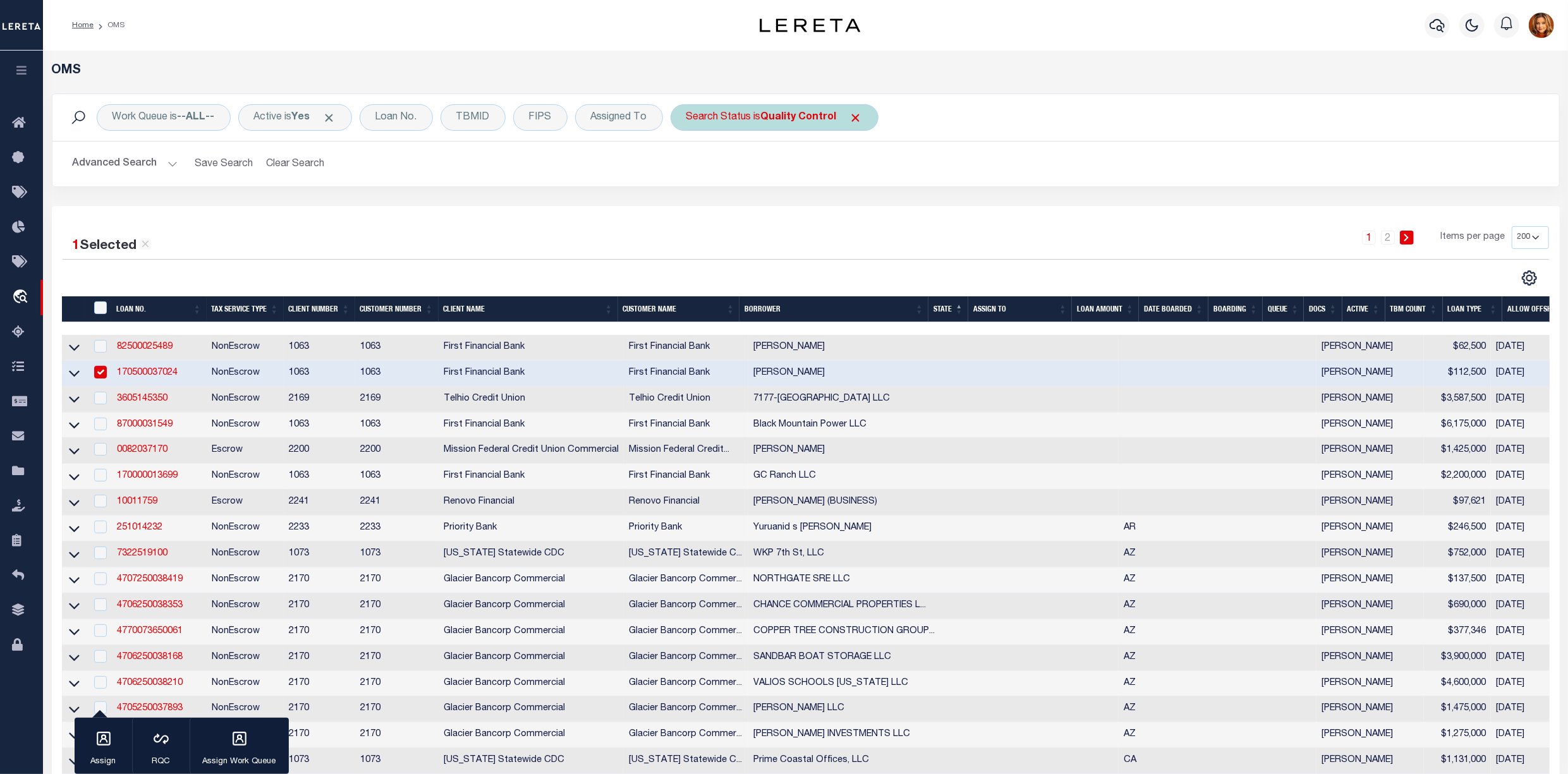
click at [817, 114] on b "Quality Control" at bounding box center [798, 118] width 75 height 10
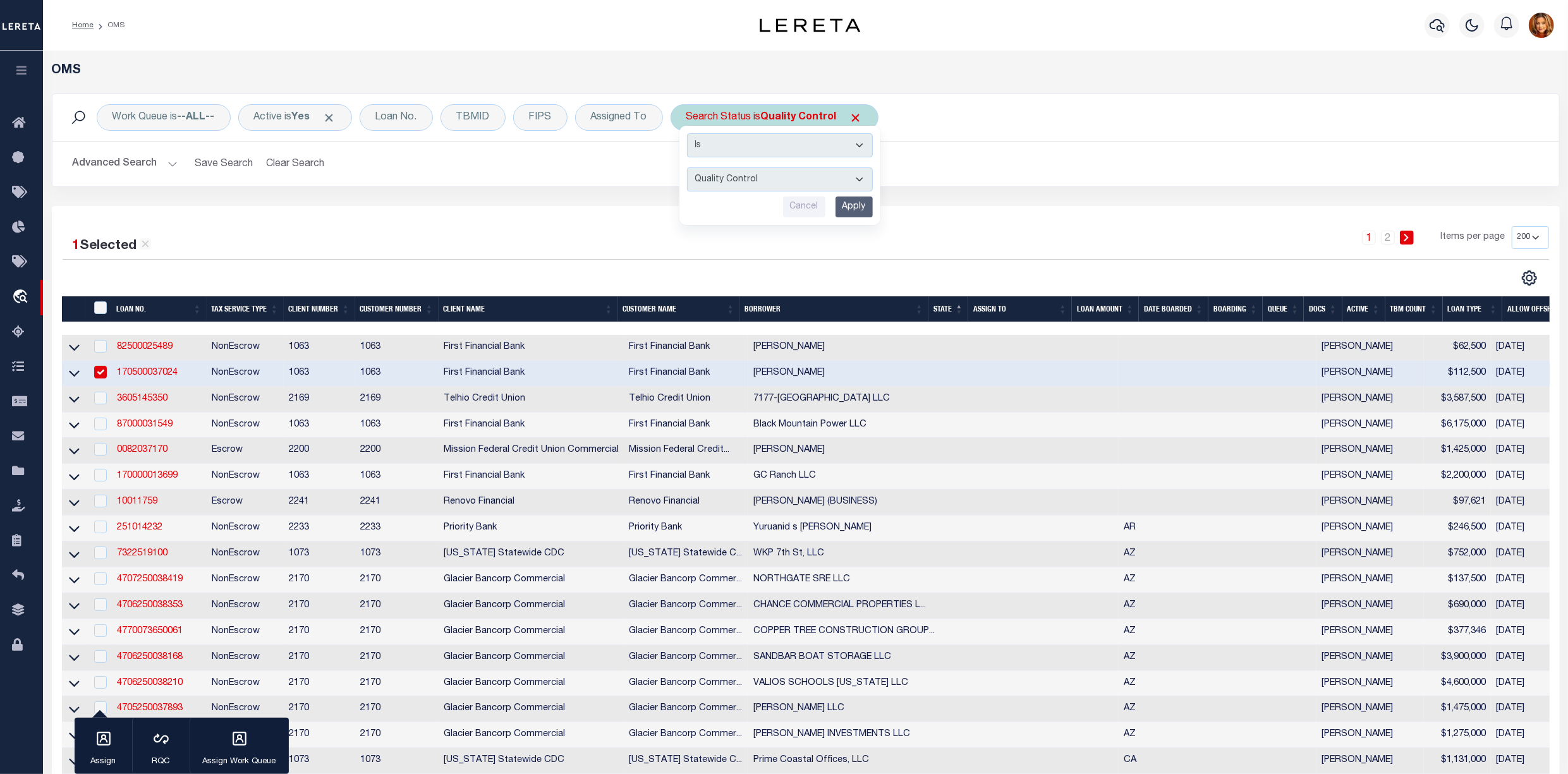
click at [727, 178] on select "Automated Search Bad Parcel Complete Duplicate Parcel High Dollar Reporting In …" at bounding box center [780, 179] width 186 height 24
select select "IP"
click at [690, 168] on select "Automated Search Bad Parcel Complete Duplicate Parcel High Dollar Reporting In …" at bounding box center [780, 179] width 186 height 24
click at [862, 204] on input "Apply" at bounding box center [854, 206] width 37 height 21
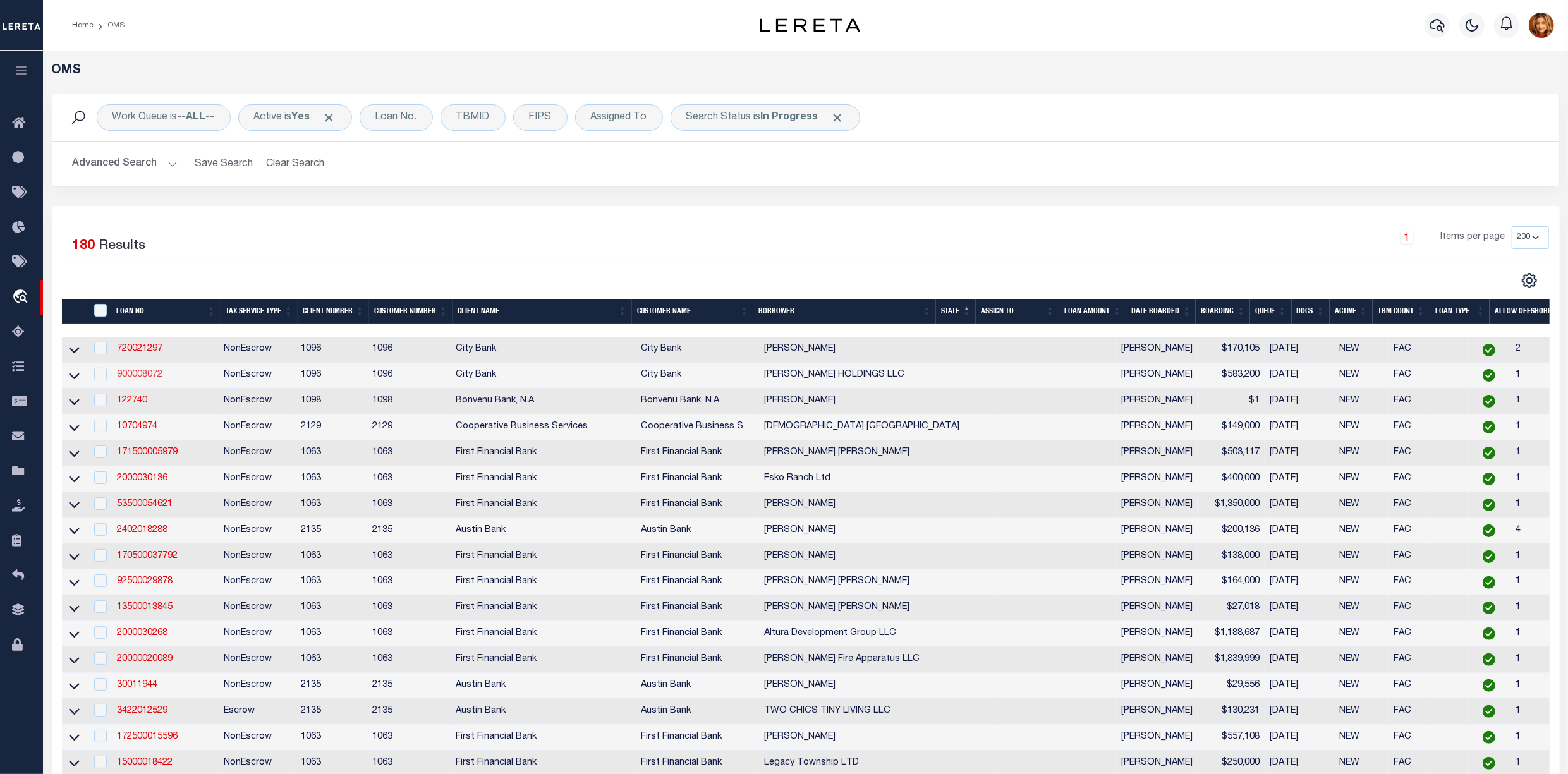
click at [125, 376] on link "900008072" at bounding box center [139, 375] width 46 height 9
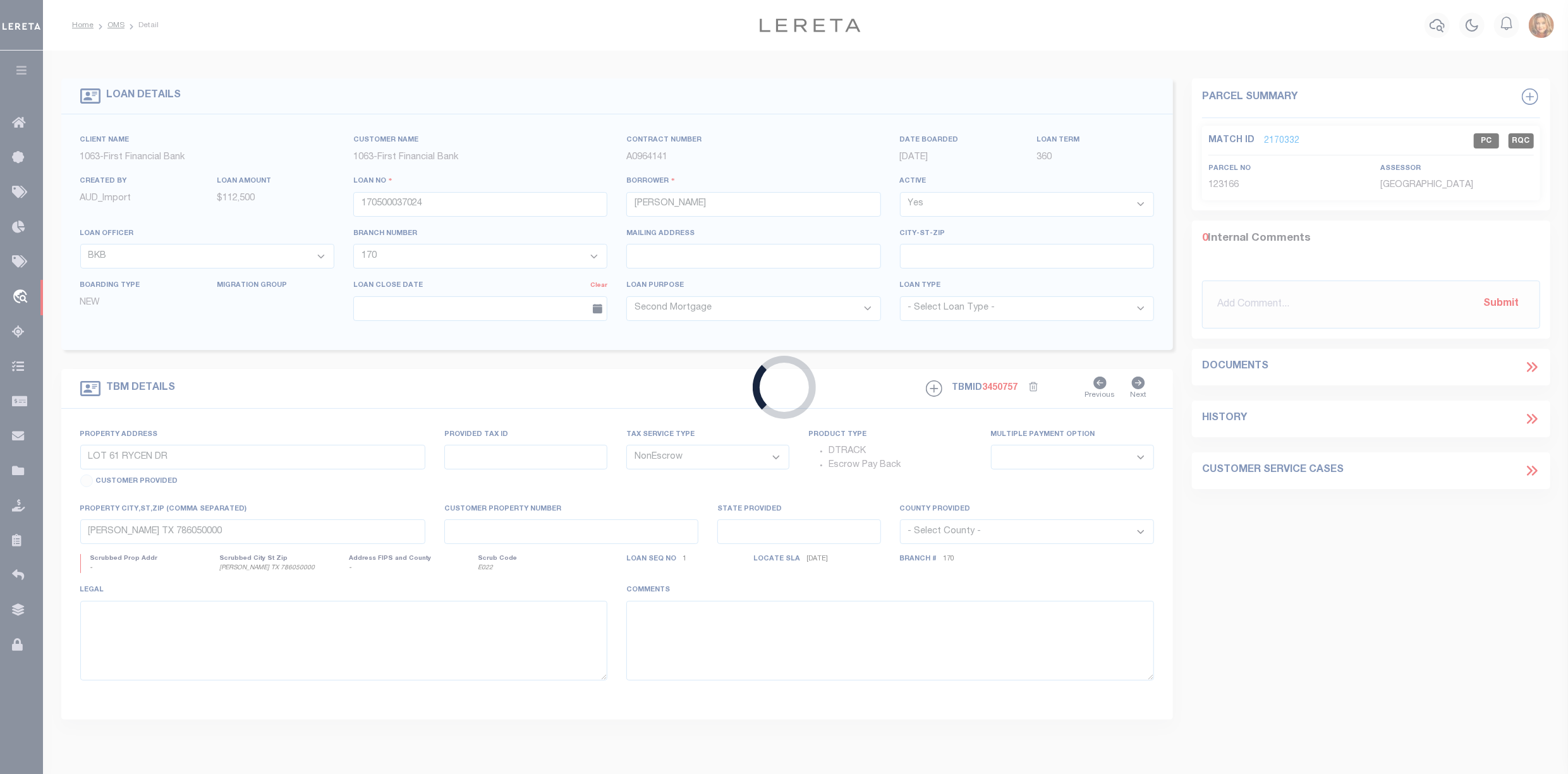
type input "900008072"
type input "[PERSON_NAME] HOLDINGS LLC"
select select
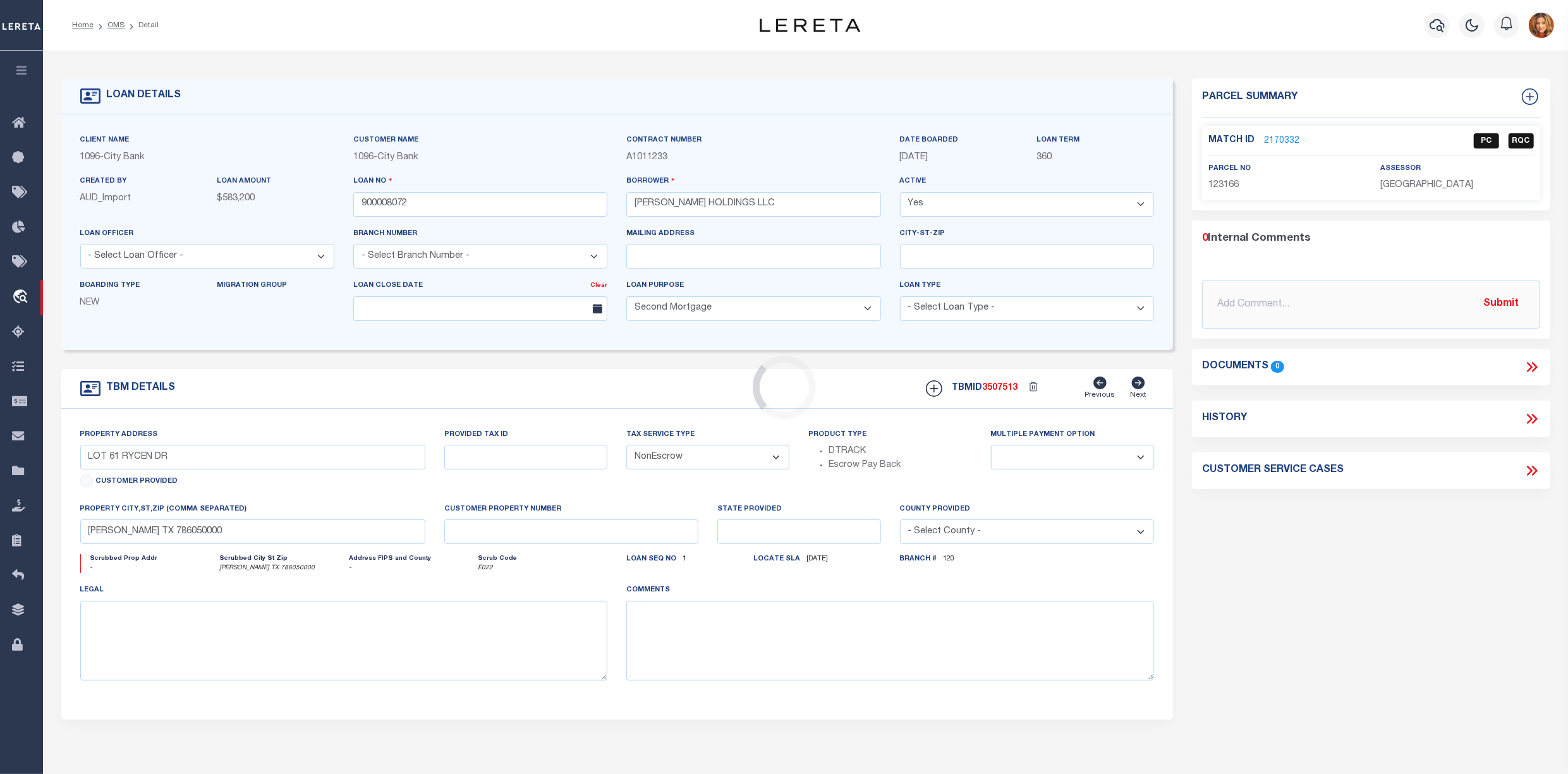
type input "[STREET_ADDRESS]"
type input "R63535"
select select
type input "WOLFFORTH, [GEOGRAPHIC_DATA] 79382"
select select "7403"
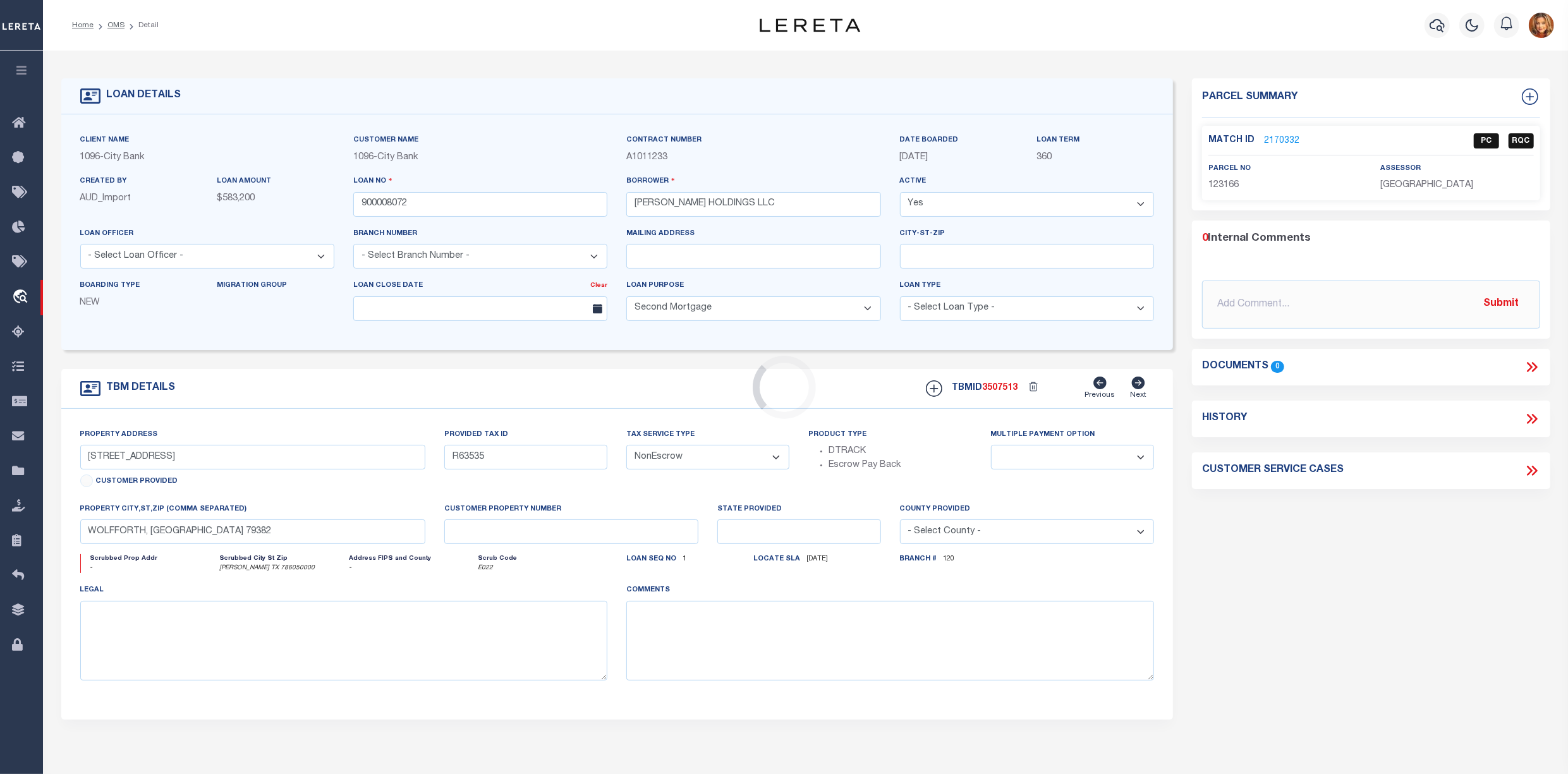
select select "3872"
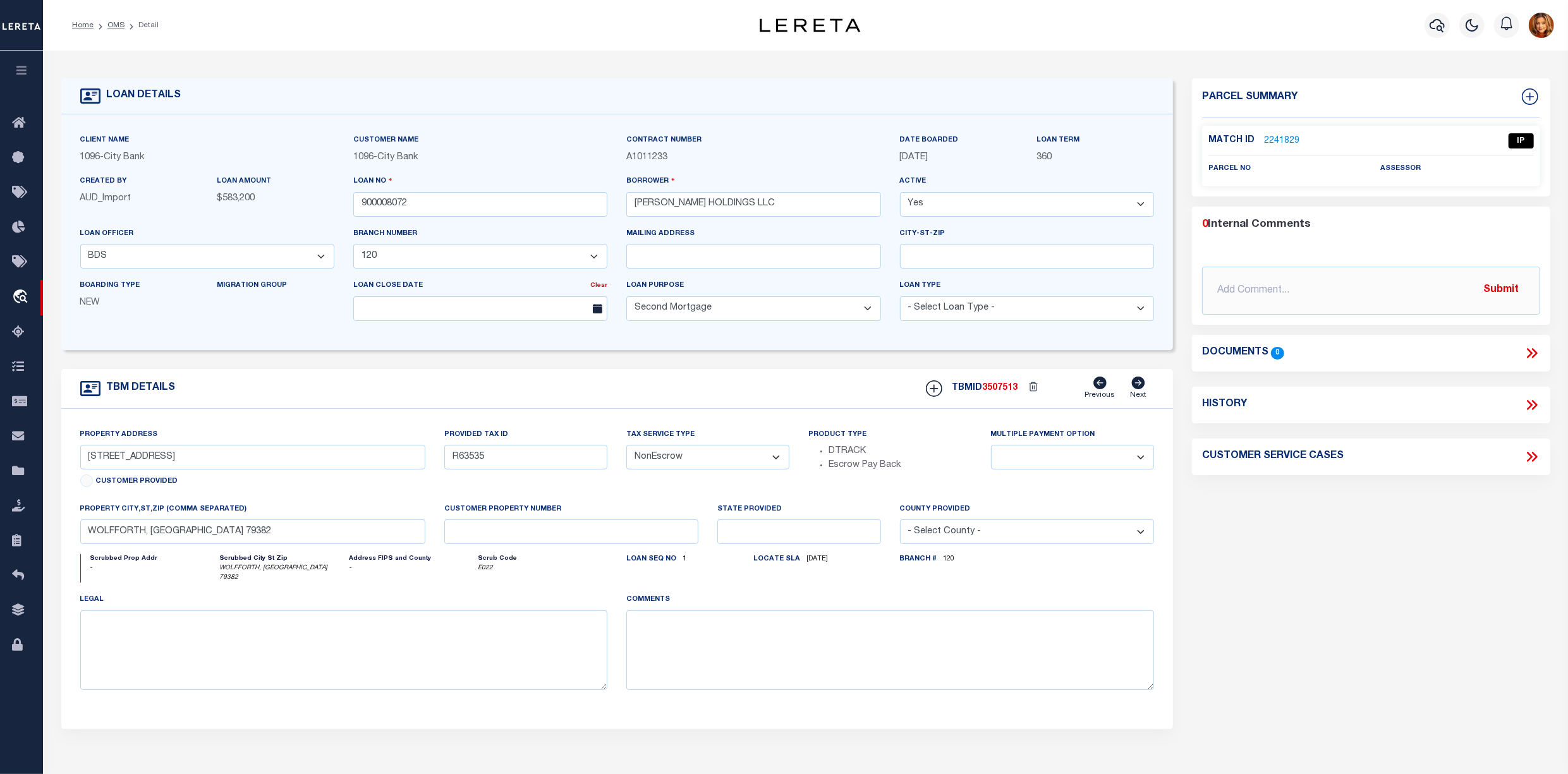
click at [1276, 135] on link "2241829" at bounding box center [1281, 141] width 36 height 13
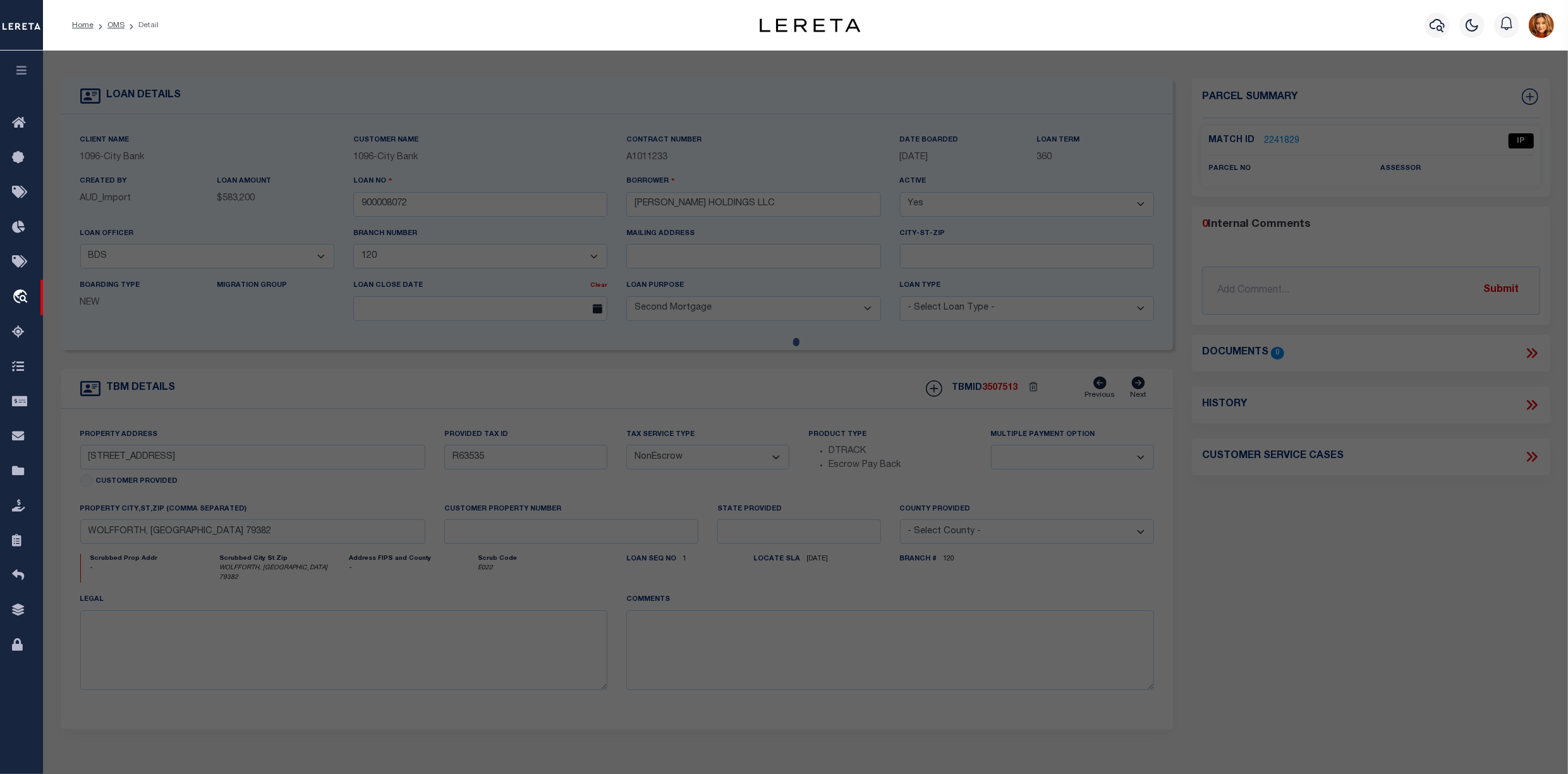
select select "AS"
select select
checkbox input "false"
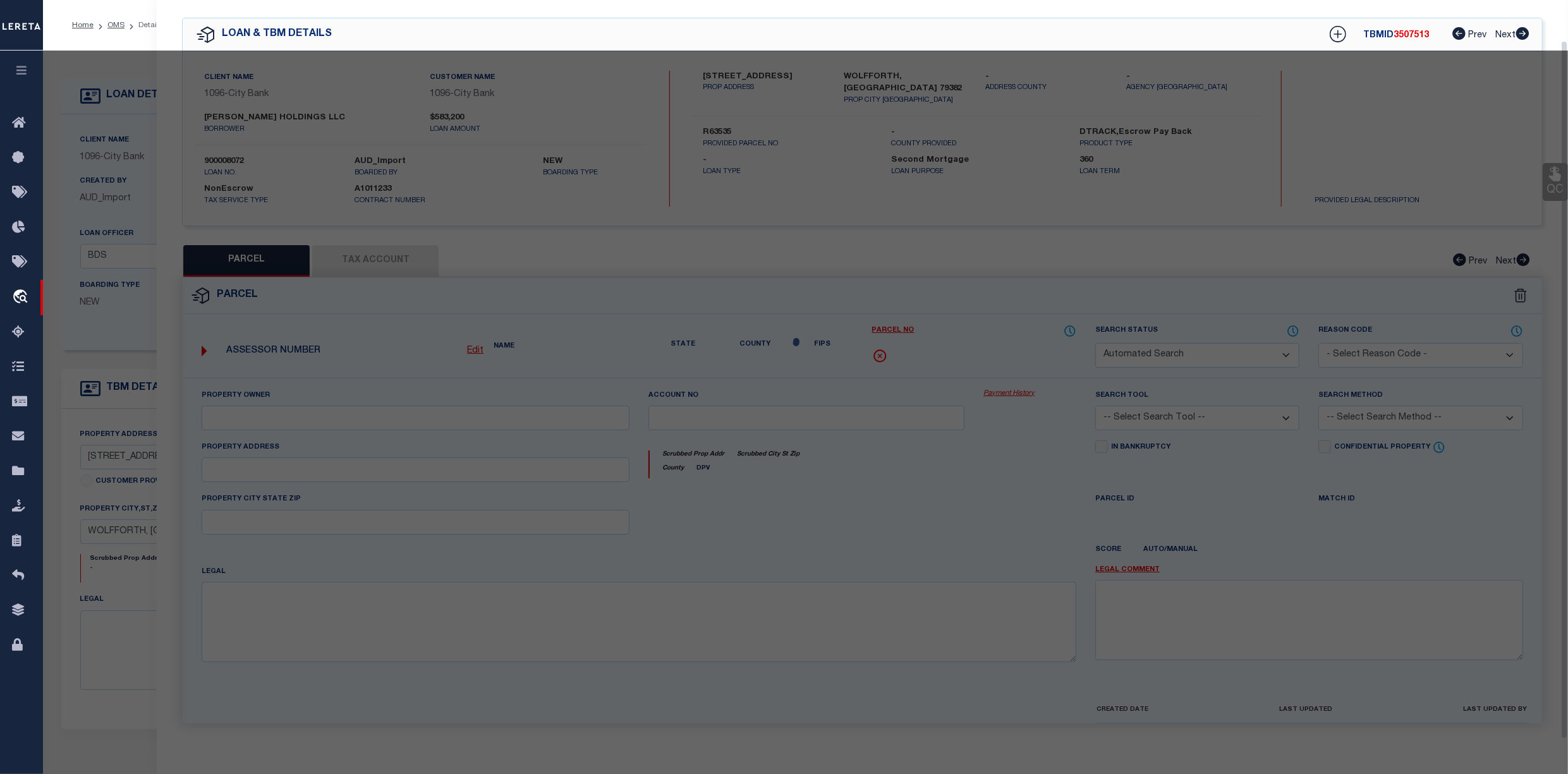
select select "IP"
checkbox input "false"
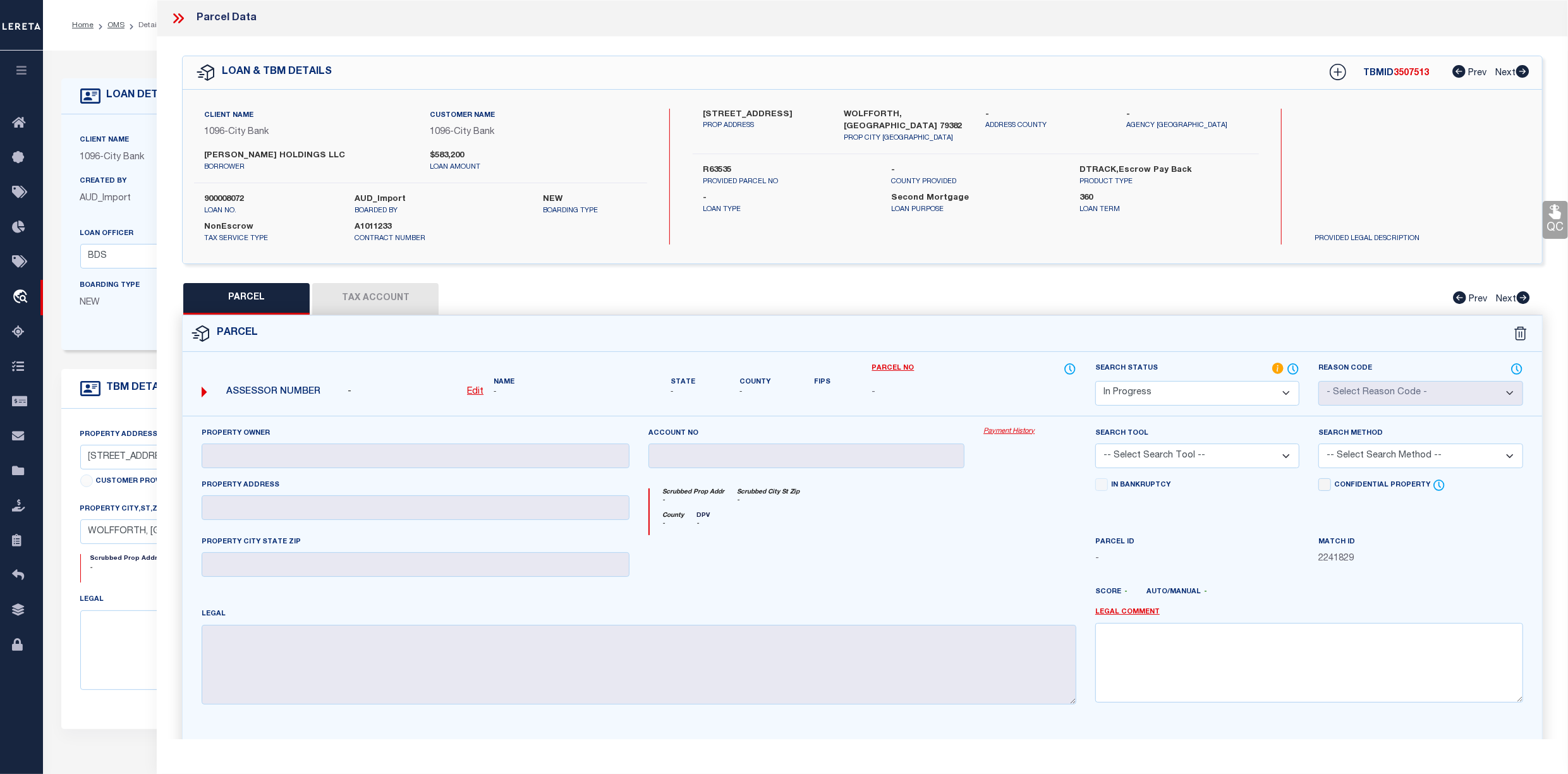
click at [171, 12] on icon at bounding box center [178, 18] width 17 height 17
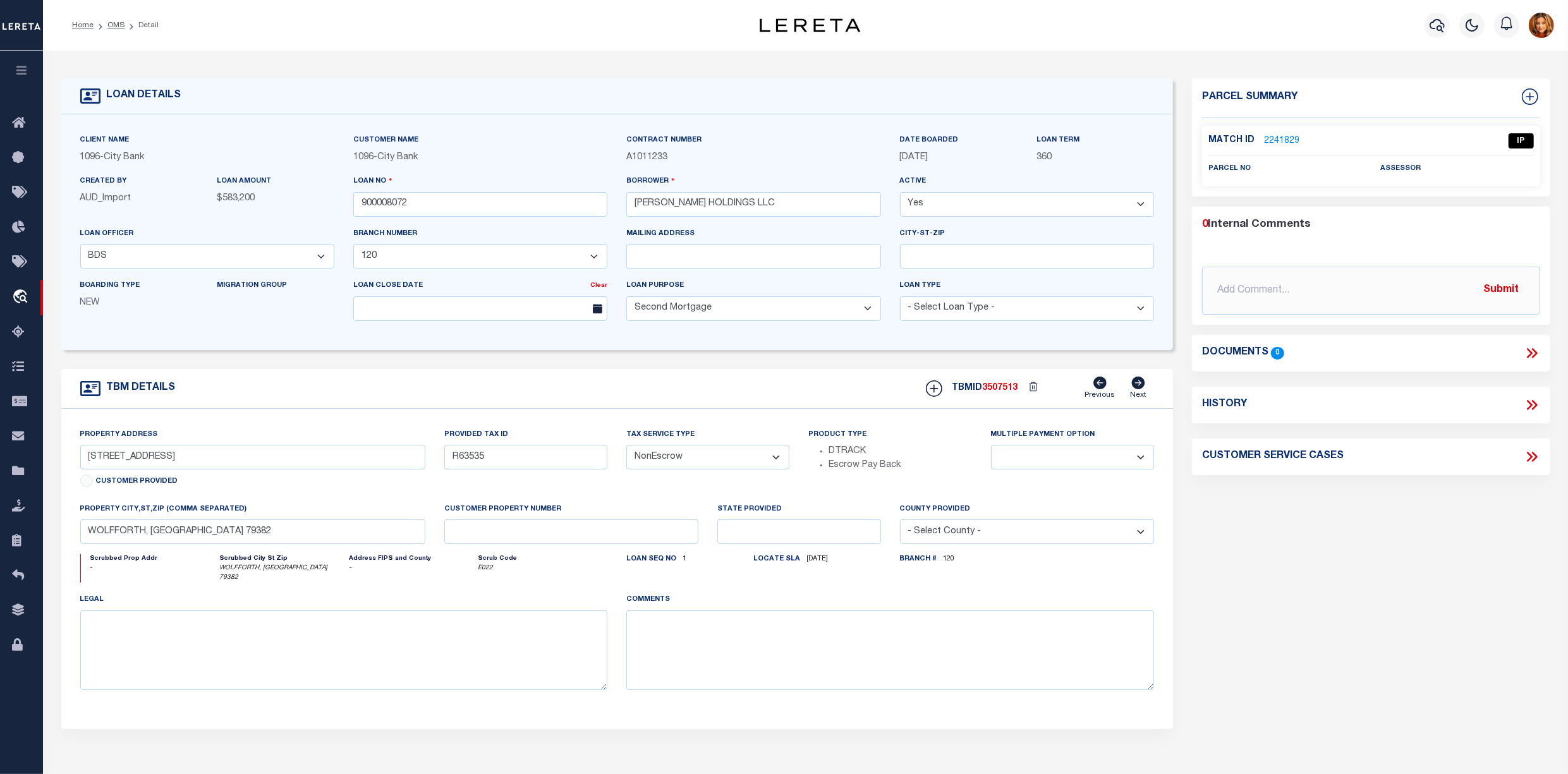
click at [176, 12] on div "Home OMS Detail" at bounding box center [374, 25] width 624 height 27
click at [114, 28] on link "OMS" at bounding box center [116, 25] width 17 height 7
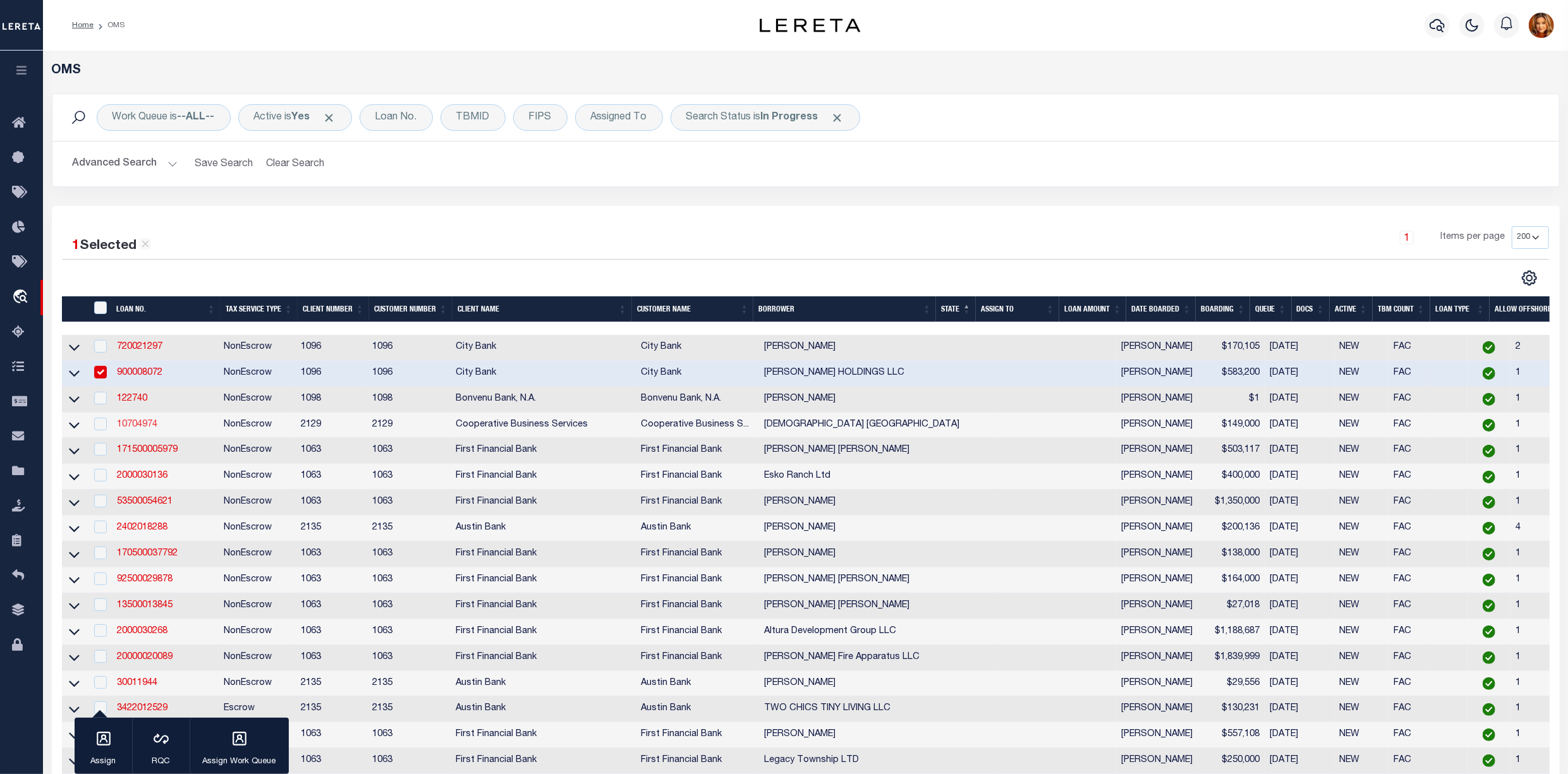
click at [134, 427] on link "10704974" at bounding box center [137, 424] width 41 height 9
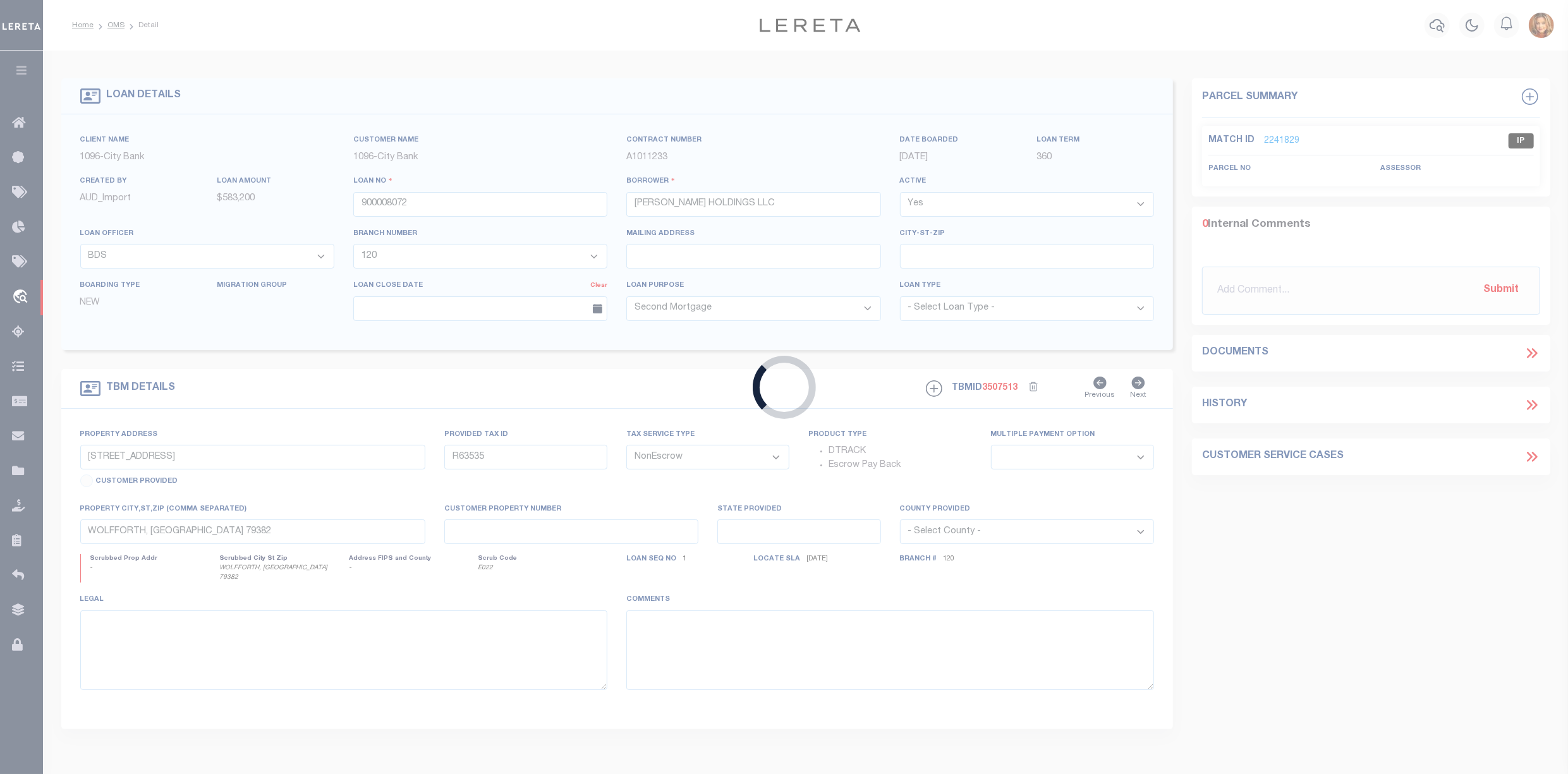
type input "10704974"
type input "[DEMOGRAPHIC_DATA] [GEOGRAPHIC_DATA]"
select select
type input "[STREET_ADDRESS]"
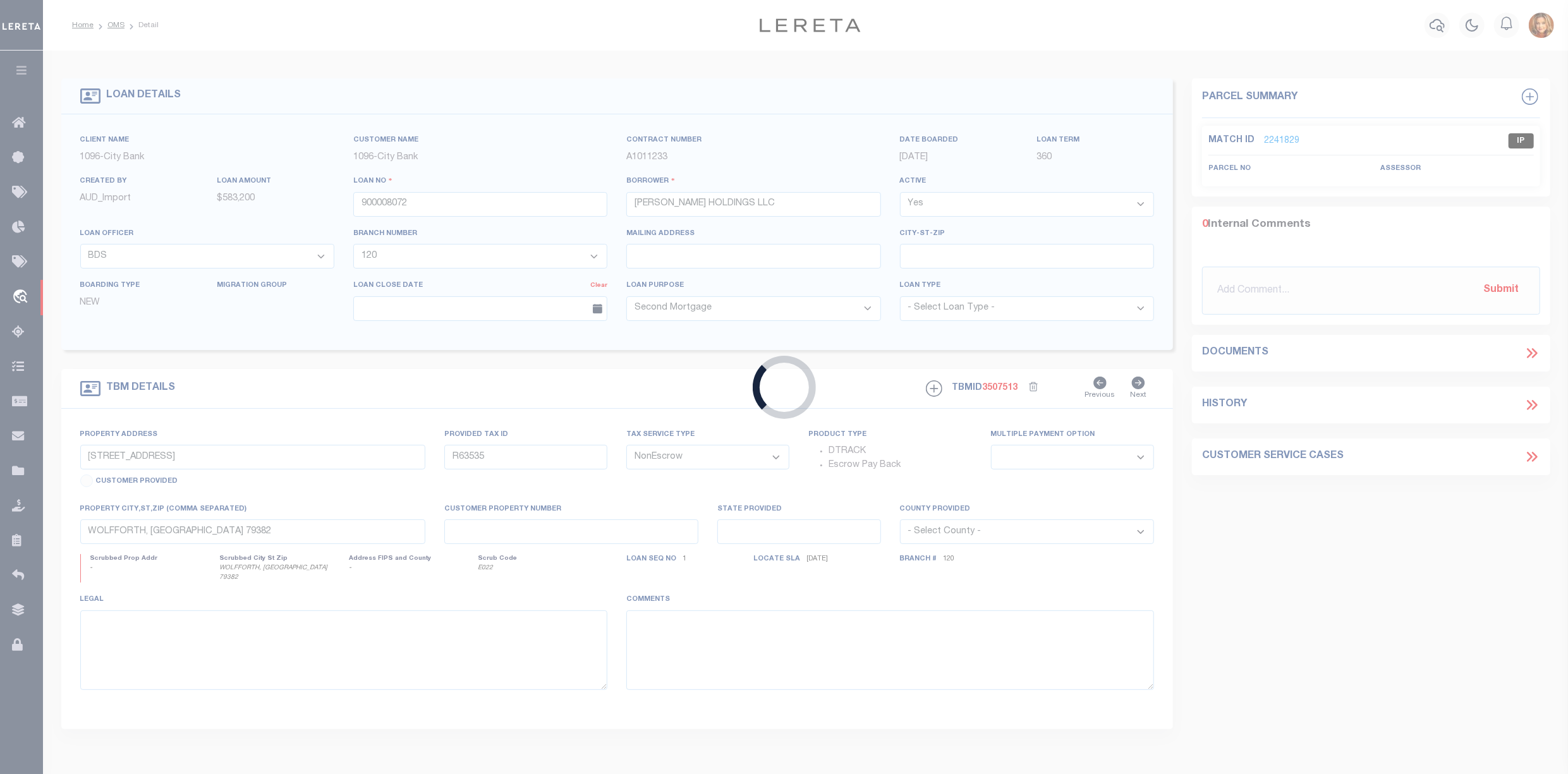
type input "BEAVERCREEK, OH 45431"
select select "600"
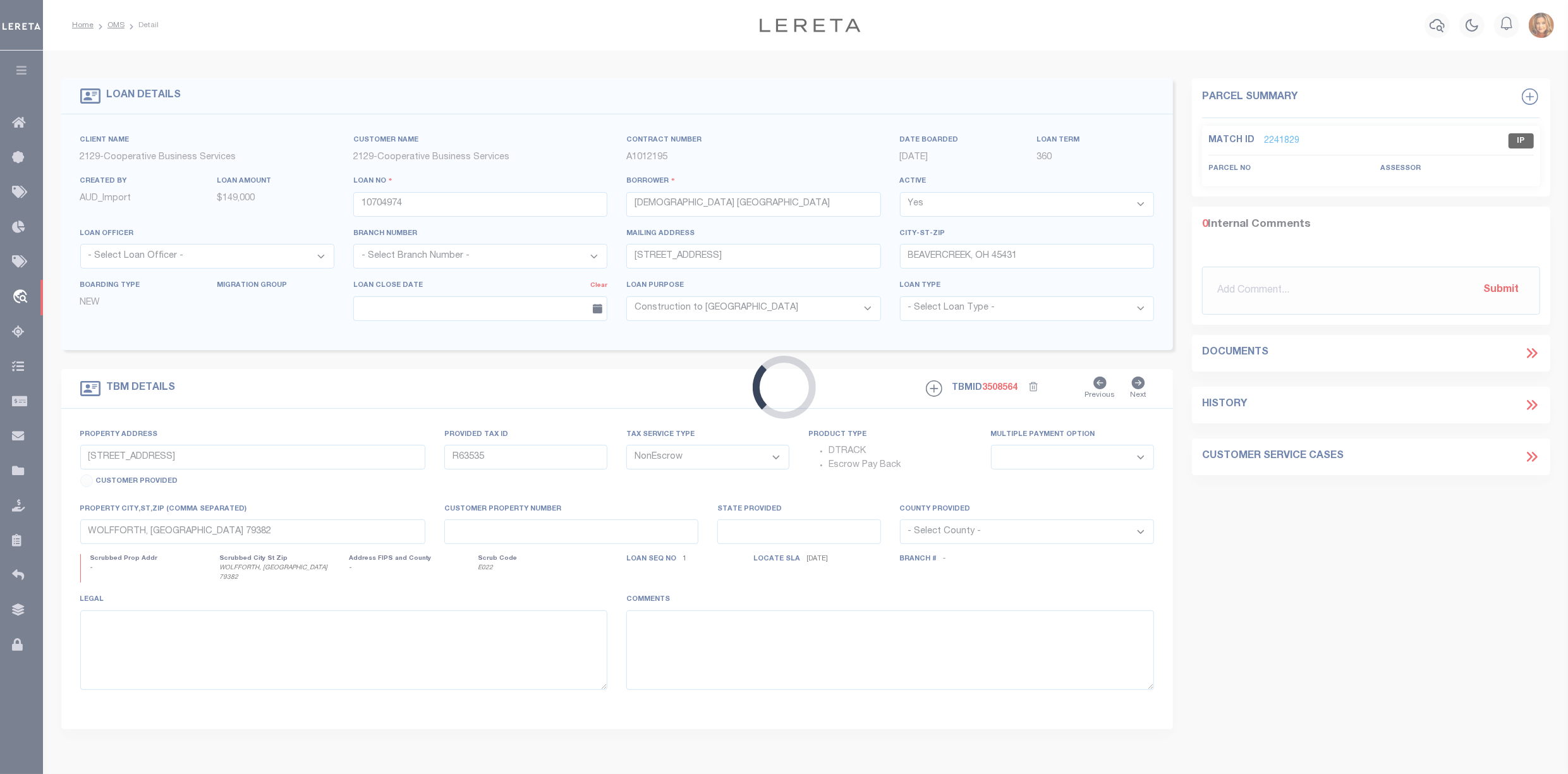
type input "0 [GEOGRAPHIC_DATA]"
select select
type input "[GEOGRAPHIC_DATA], OH 45430"
type input "7822"
select select "4851"
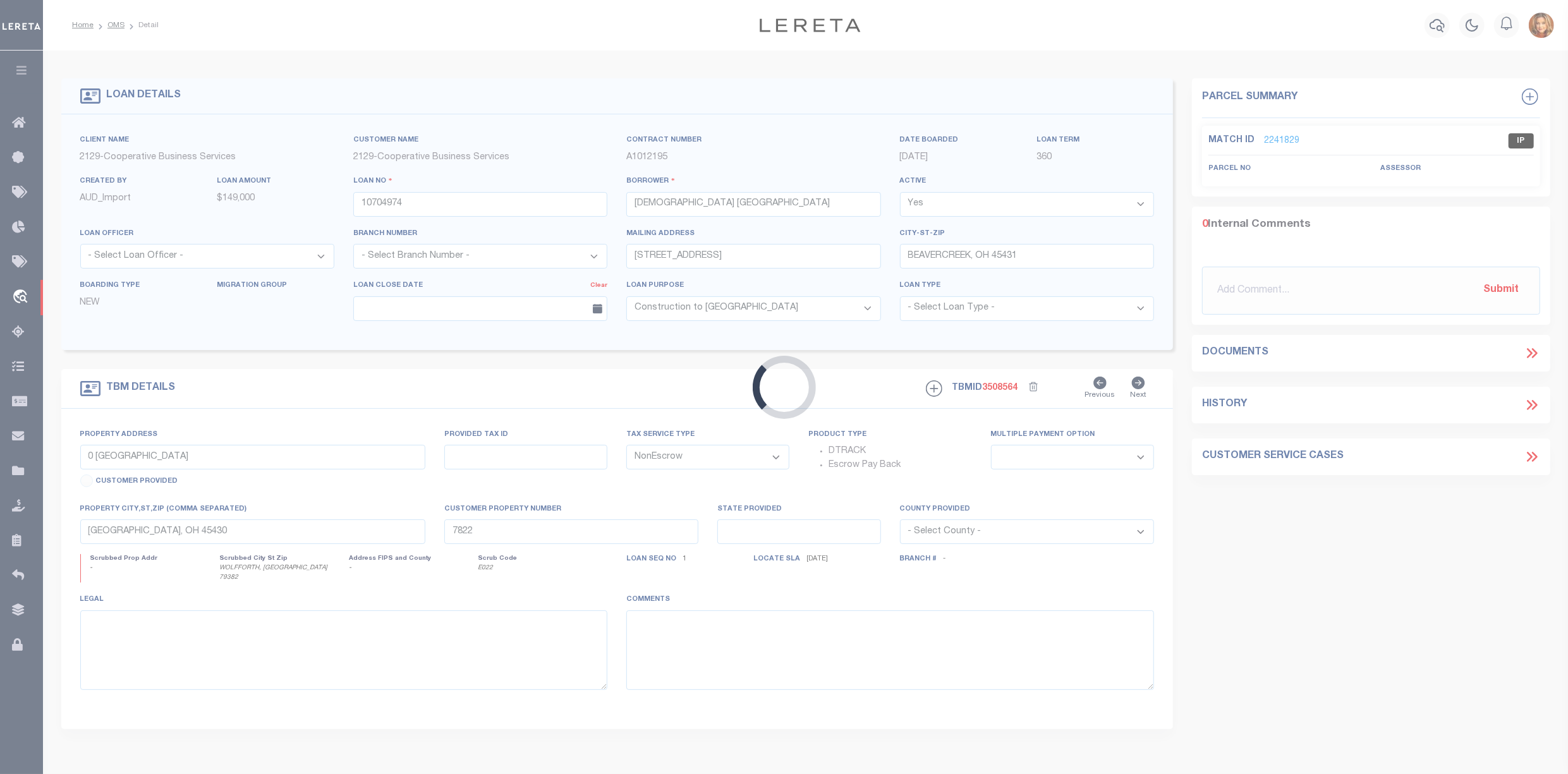
select select "3334"
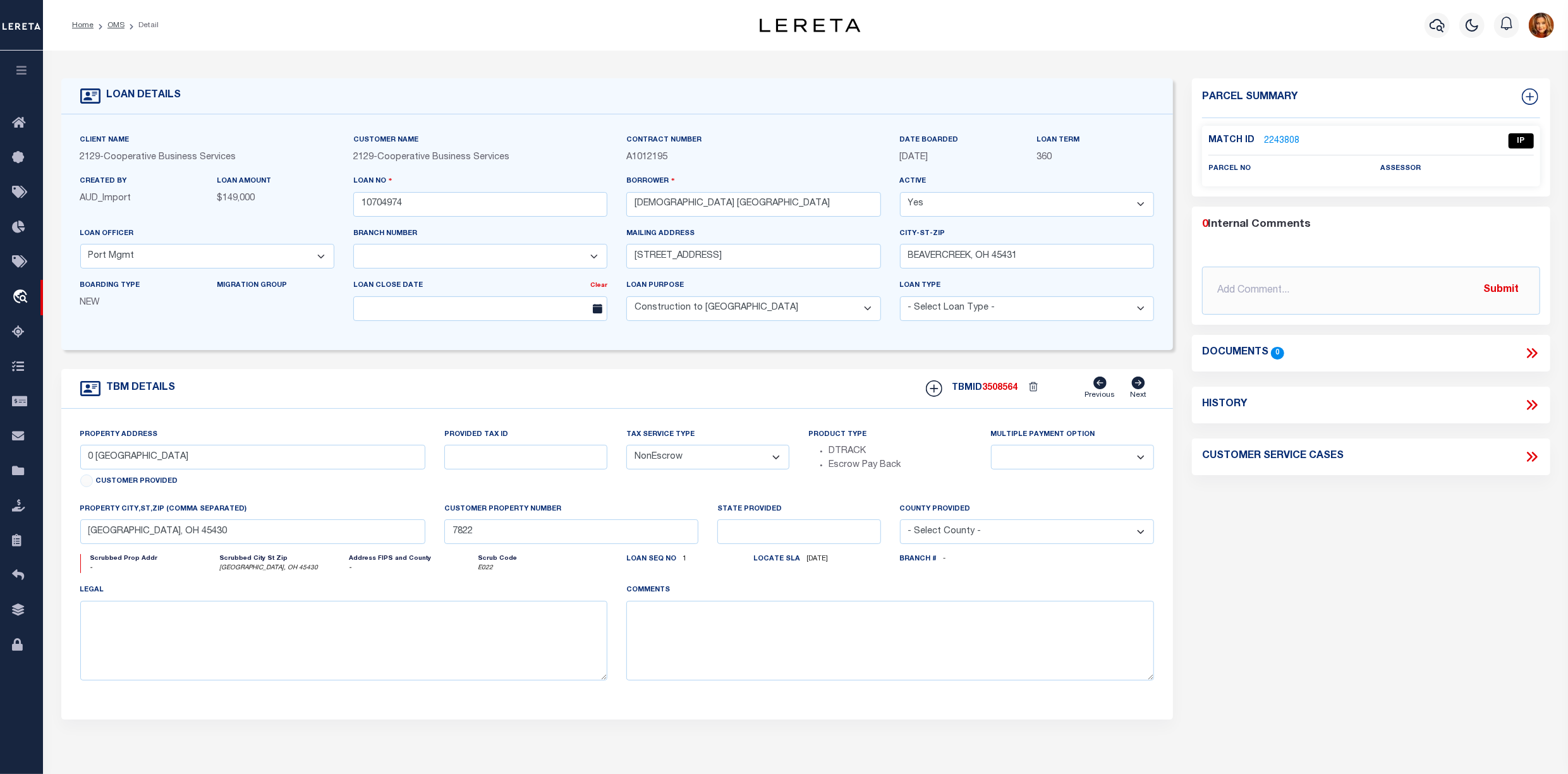
click at [1275, 142] on link "2243808" at bounding box center [1281, 141] width 36 height 13
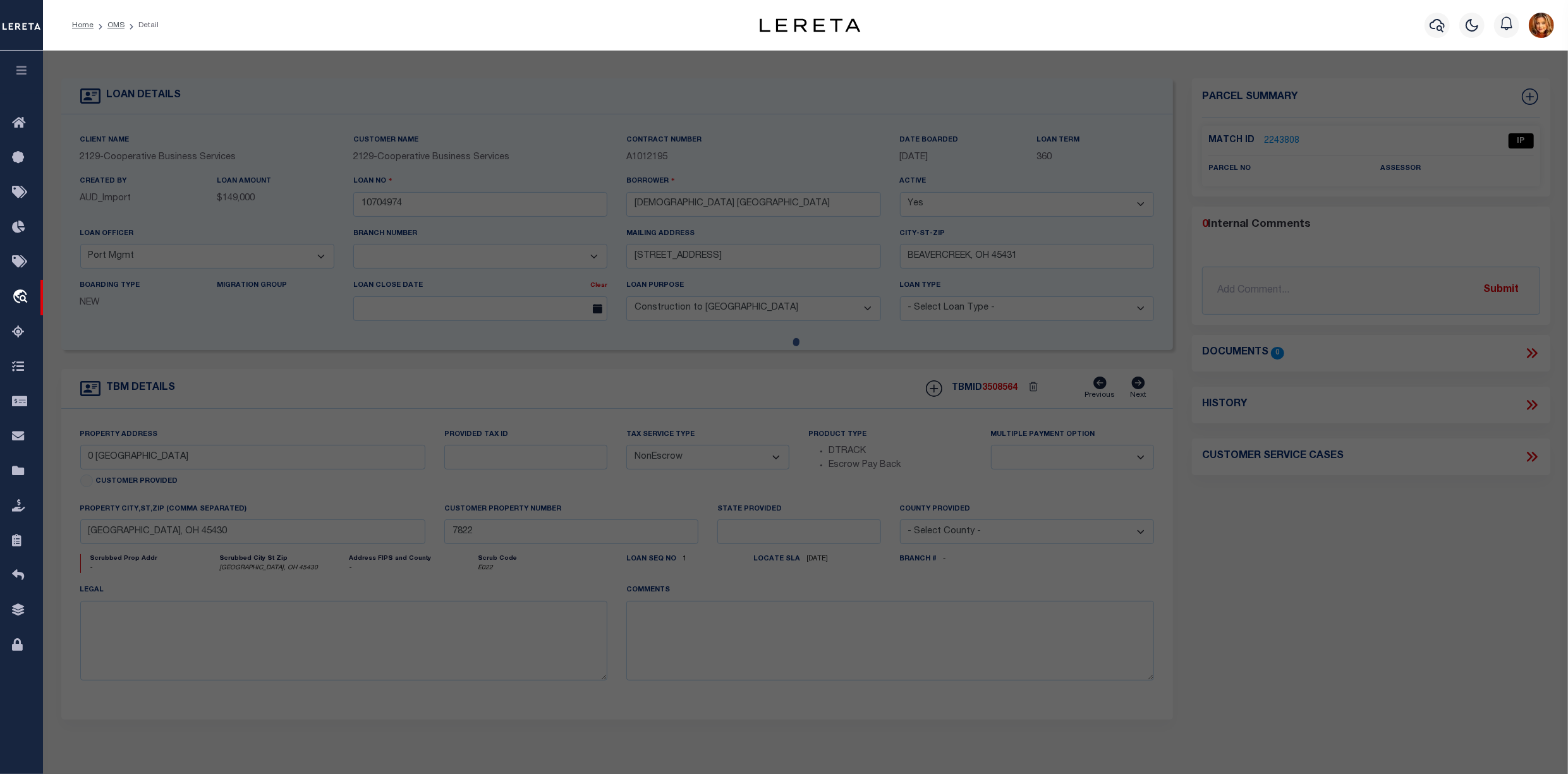
select select "AS"
checkbox input "false"
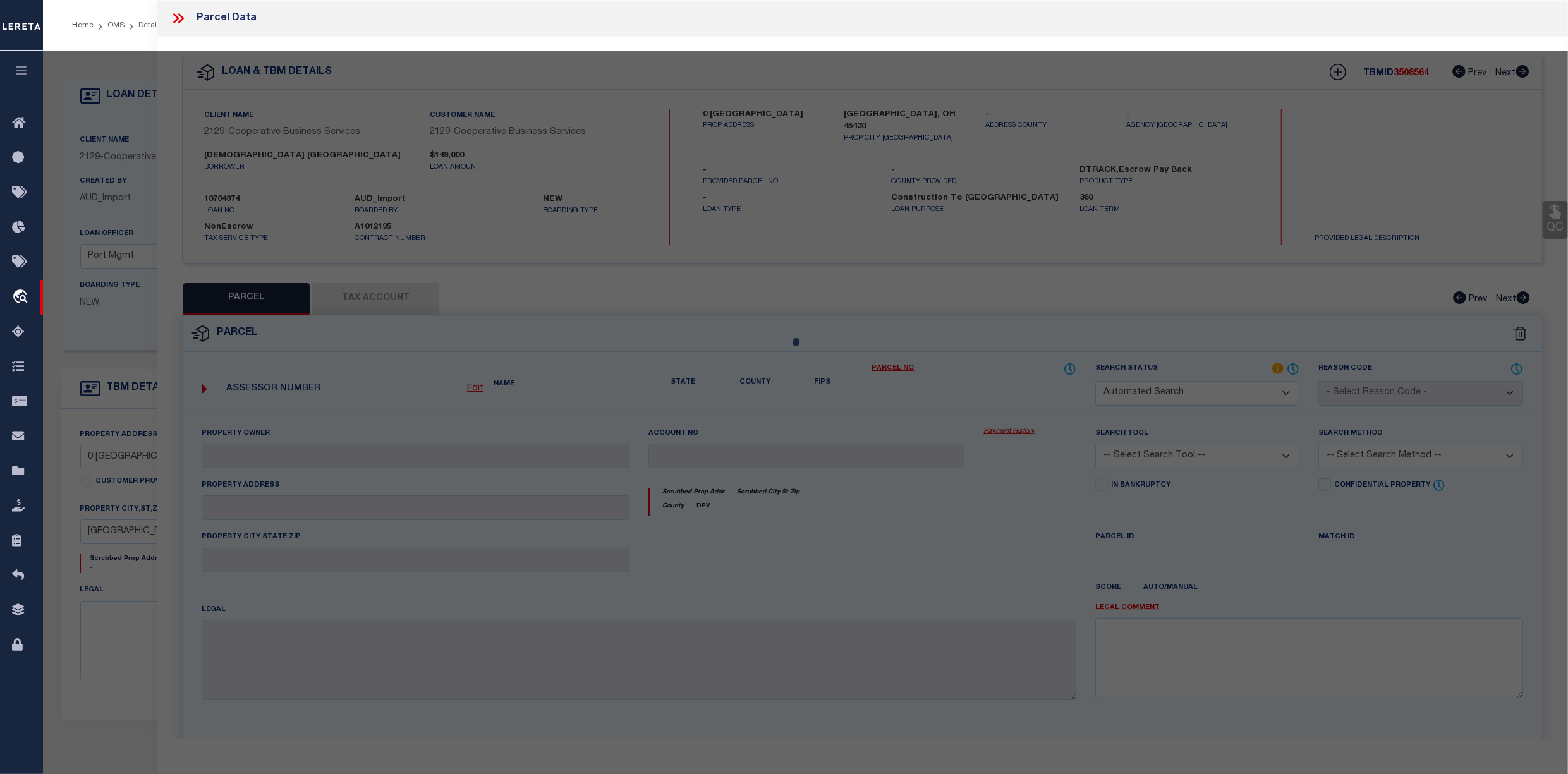
select select "IP"
checkbox input "false"
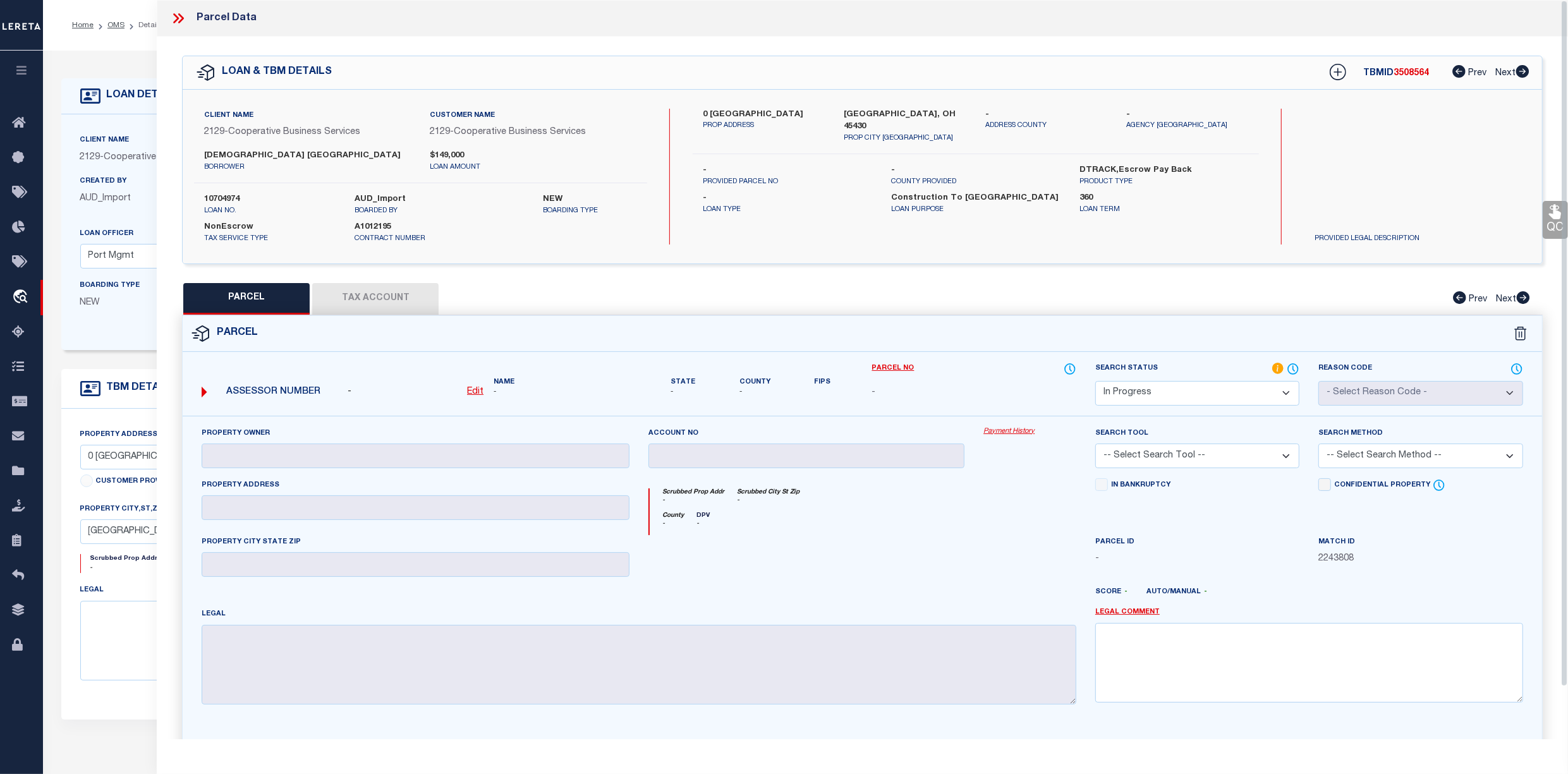
click at [172, 11] on icon at bounding box center [178, 18] width 17 height 17
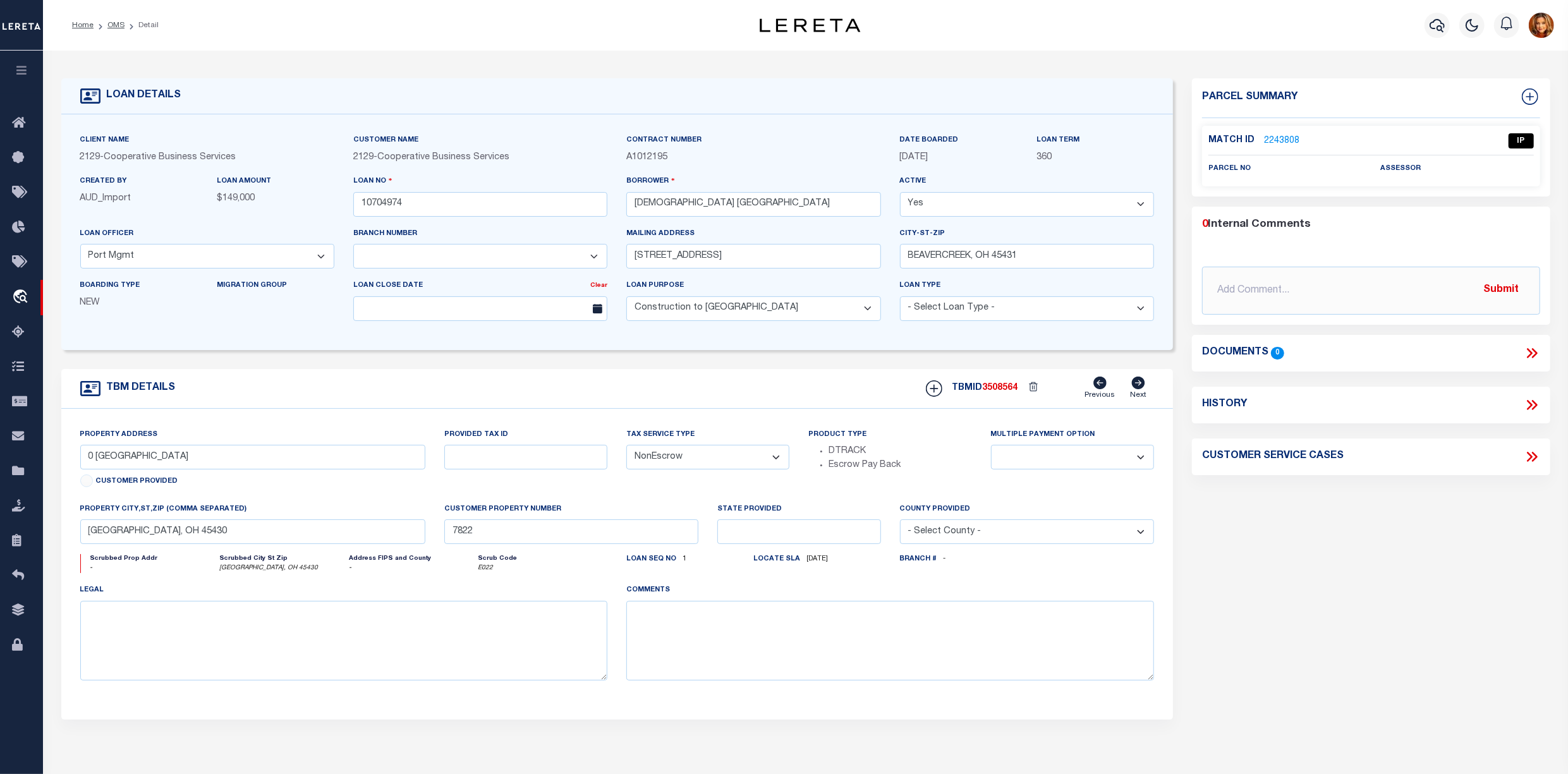
click at [1270, 127] on div "Match ID 2243808 IP parcel no assessor" at bounding box center [1371, 157] width 338 height 61
click at [1278, 137] on link "2243808" at bounding box center [1281, 141] width 36 height 13
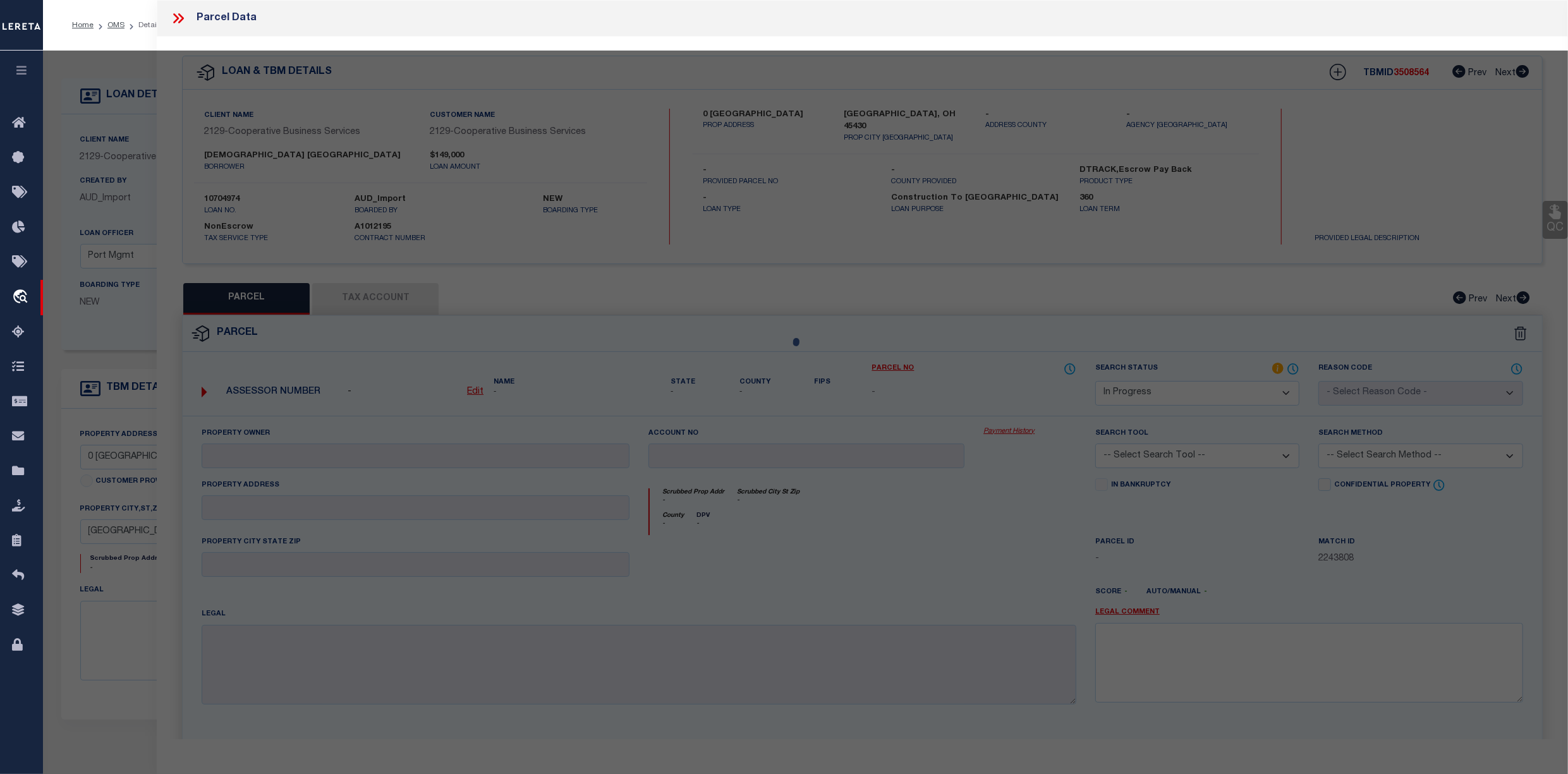
select select "AS"
checkbox input "false"
select select "IP"
checkbox input "false"
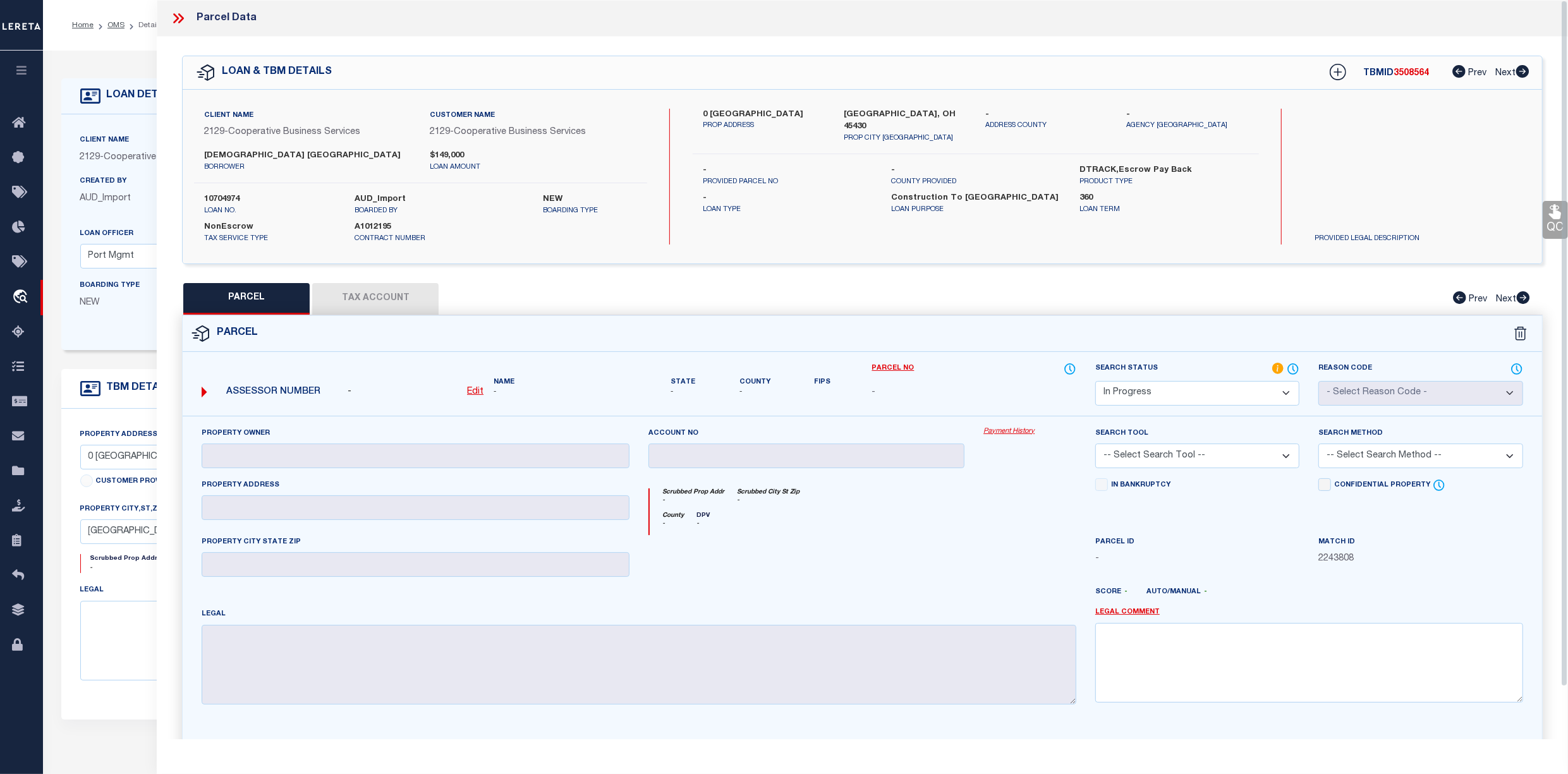
click at [1201, 394] on select "Automated Search Bad Parcel Complete Duplicate Parcel High Dollar Reporting In …" at bounding box center [1197, 394] width 204 height 25
select select "ND"
click at [1095, 381] on select "Automated Search Bad Parcel Complete Duplicate Parcel High Dollar Reporting In …" at bounding box center [1197, 394] width 204 height 25
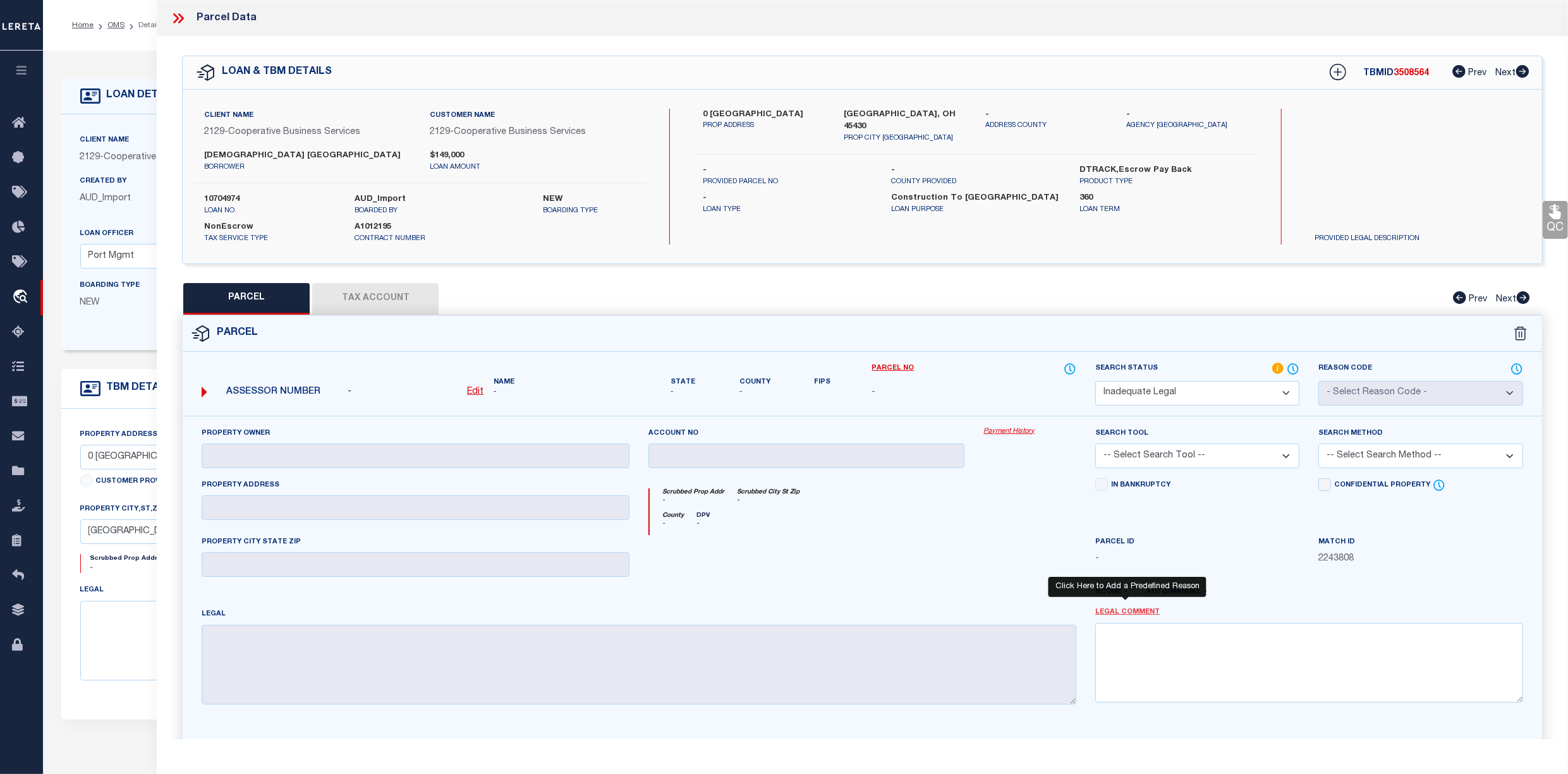
click at [1118, 612] on link "Legal Comment" at bounding box center [1127, 612] width 65 height 11
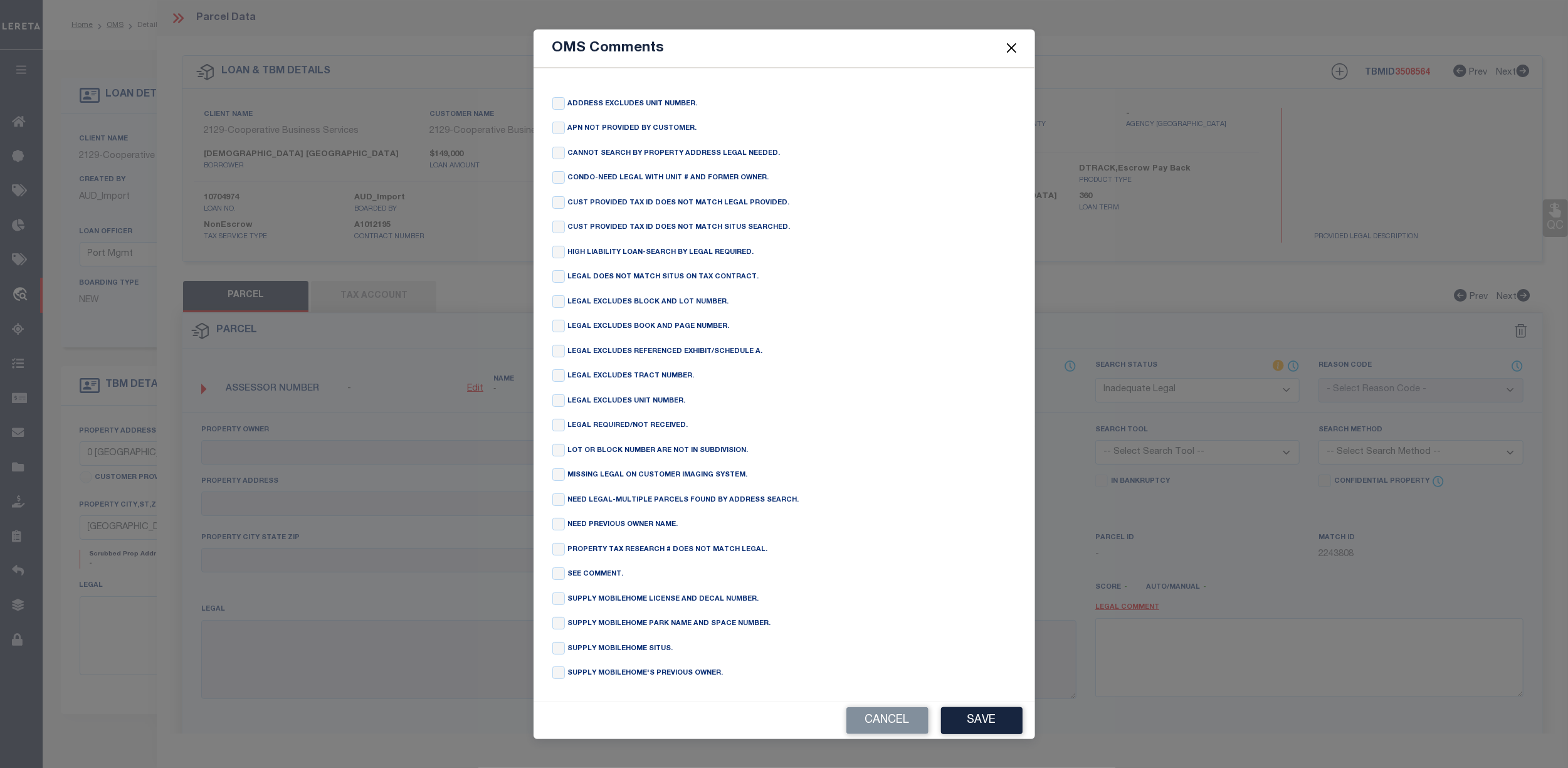
click at [593, 149] on label "CANNOT SEARCH BY PROPERTY ADDRESS LEGAL NEEDED." at bounding box center [673, 154] width 212 height 11
click at [583, 149] on label "CANNOT SEARCH BY PROPERTY ADDRESS LEGAL NEEDED." at bounding box center [673, 154] width 212 height 11
click at [571, 149] on label "CANNOT SEARCH BY PROPERTY ADDRESS LEGAL NEEDED." at bounding box center [673, 154] width 212 height 11
click at [561, 146] on input "checkbox" at bounding box center [558, 152] width 12 height 12
checkbox input "true"
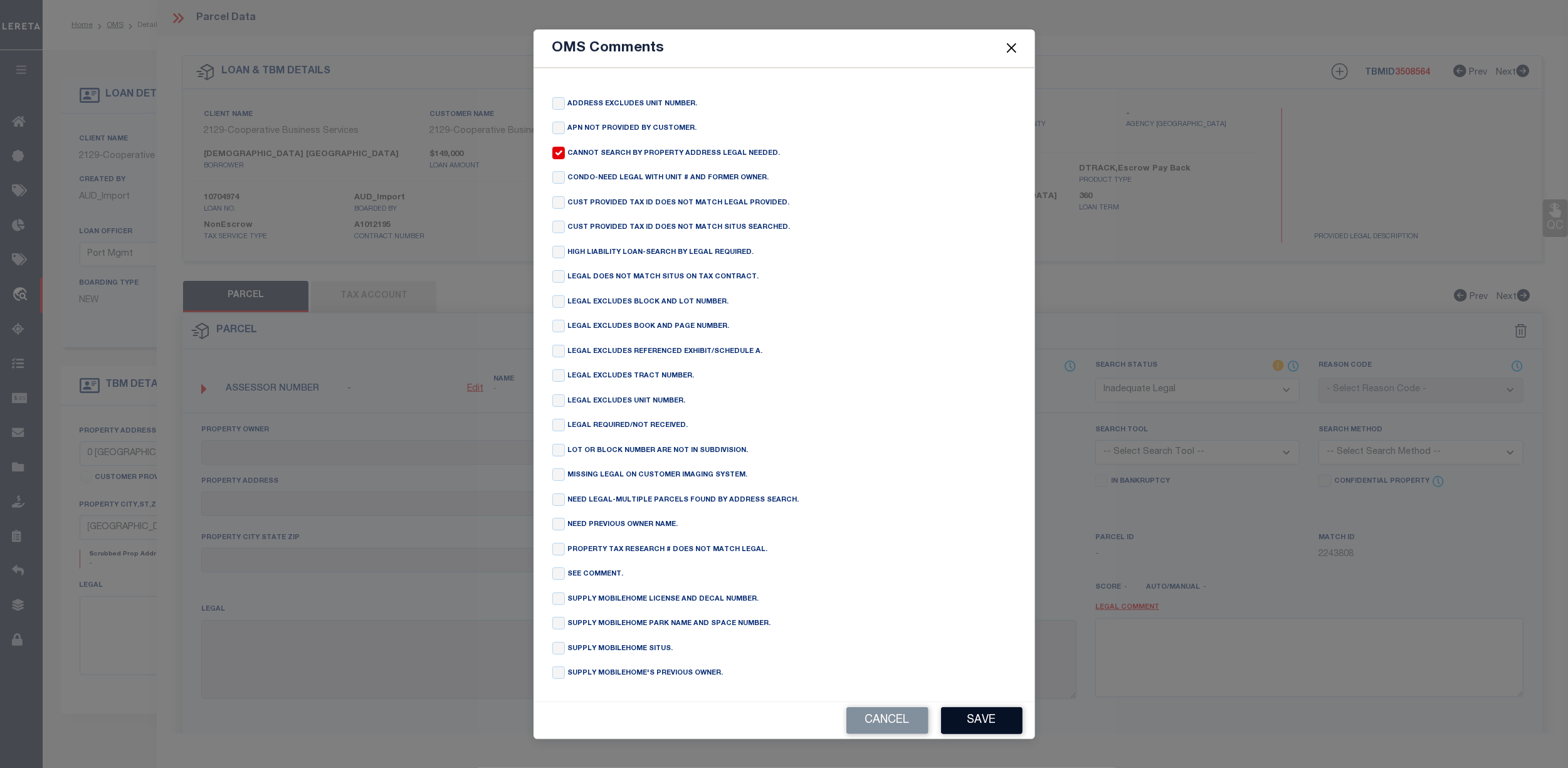
click at [988, 724] on button "Save" at bounding box center [982, 720] width 81 height 27
type textarea "CANNOT SEARCH BY PROPERTY ADDRESS LEGAL NEEDED."
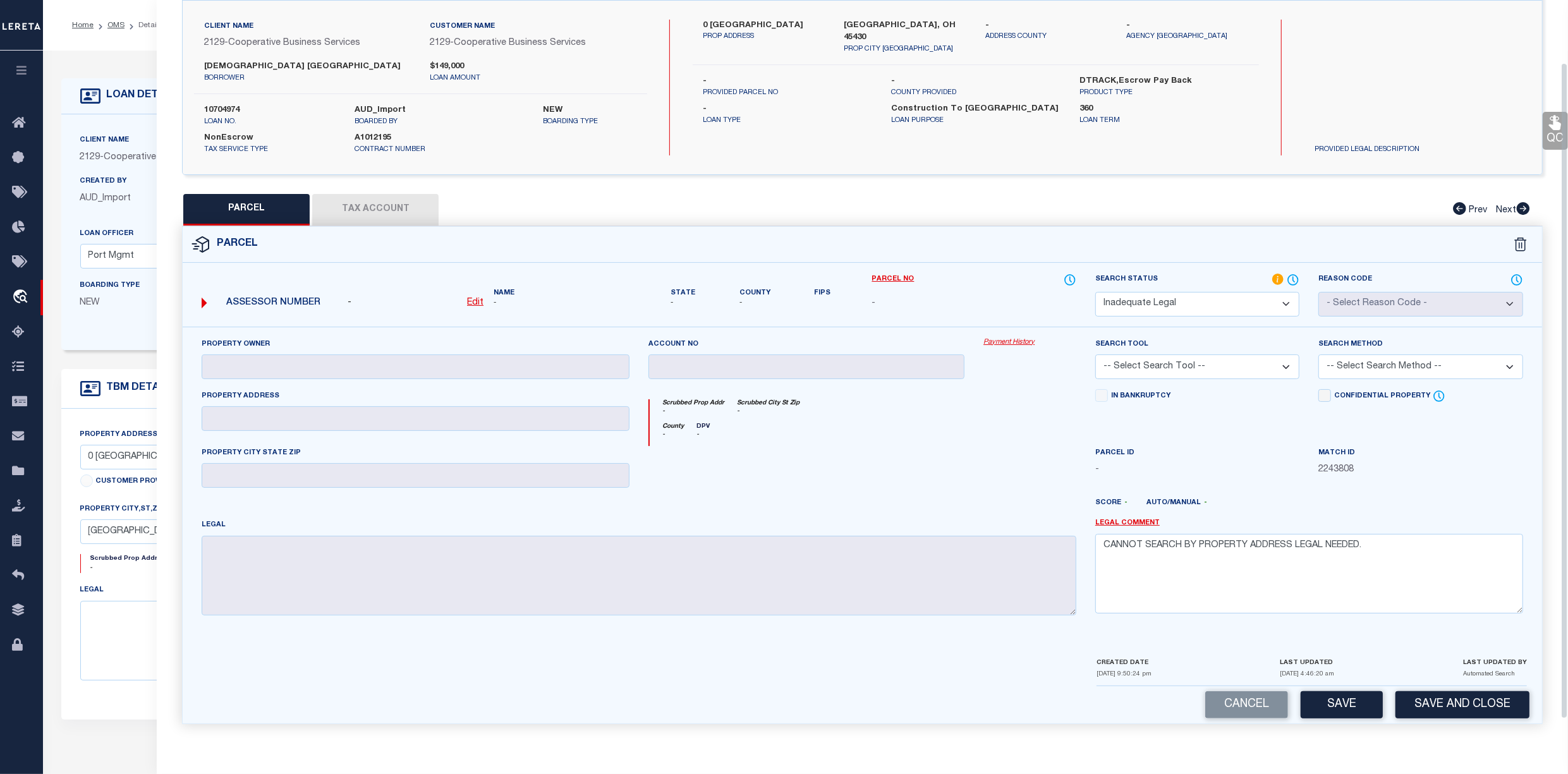
scroll to position [94, 0]
click at [1333, 704] on button "Save" at bounding box center [1341, 704] width 82 height 27
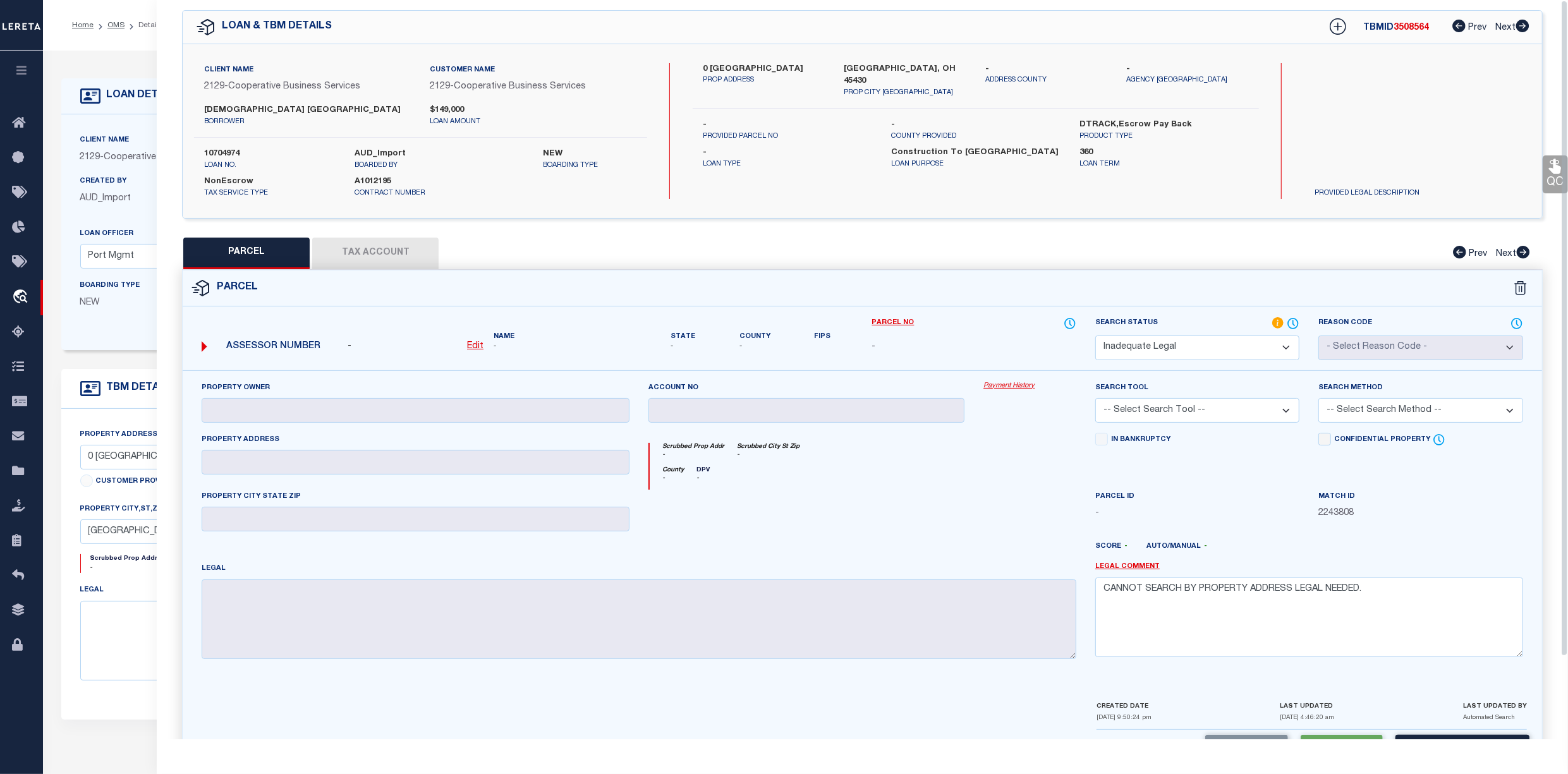
scroll to position [0, 0]
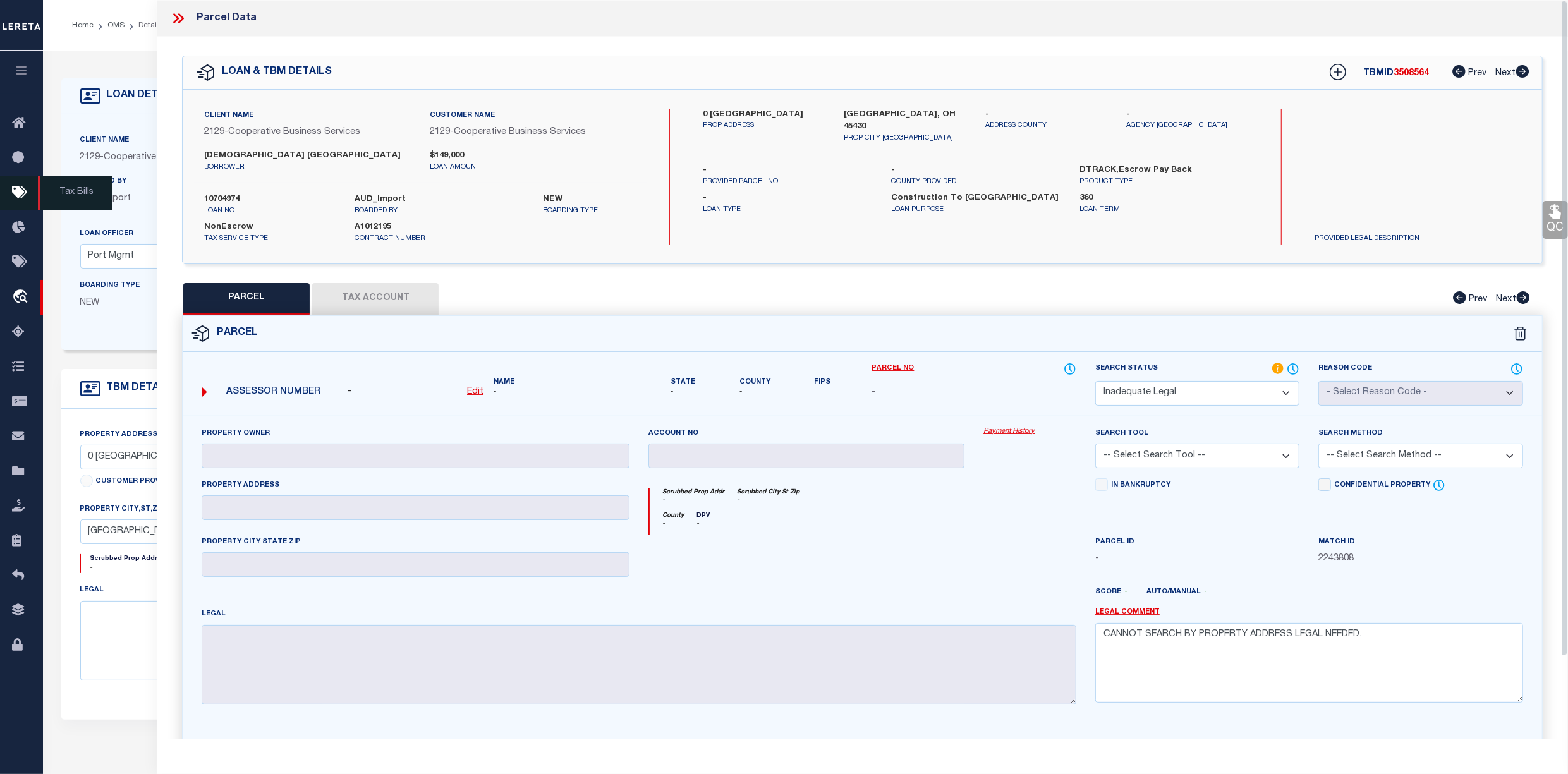
select select "AS"
checkbox input "false"
select select "ND"
checkbox input "false"
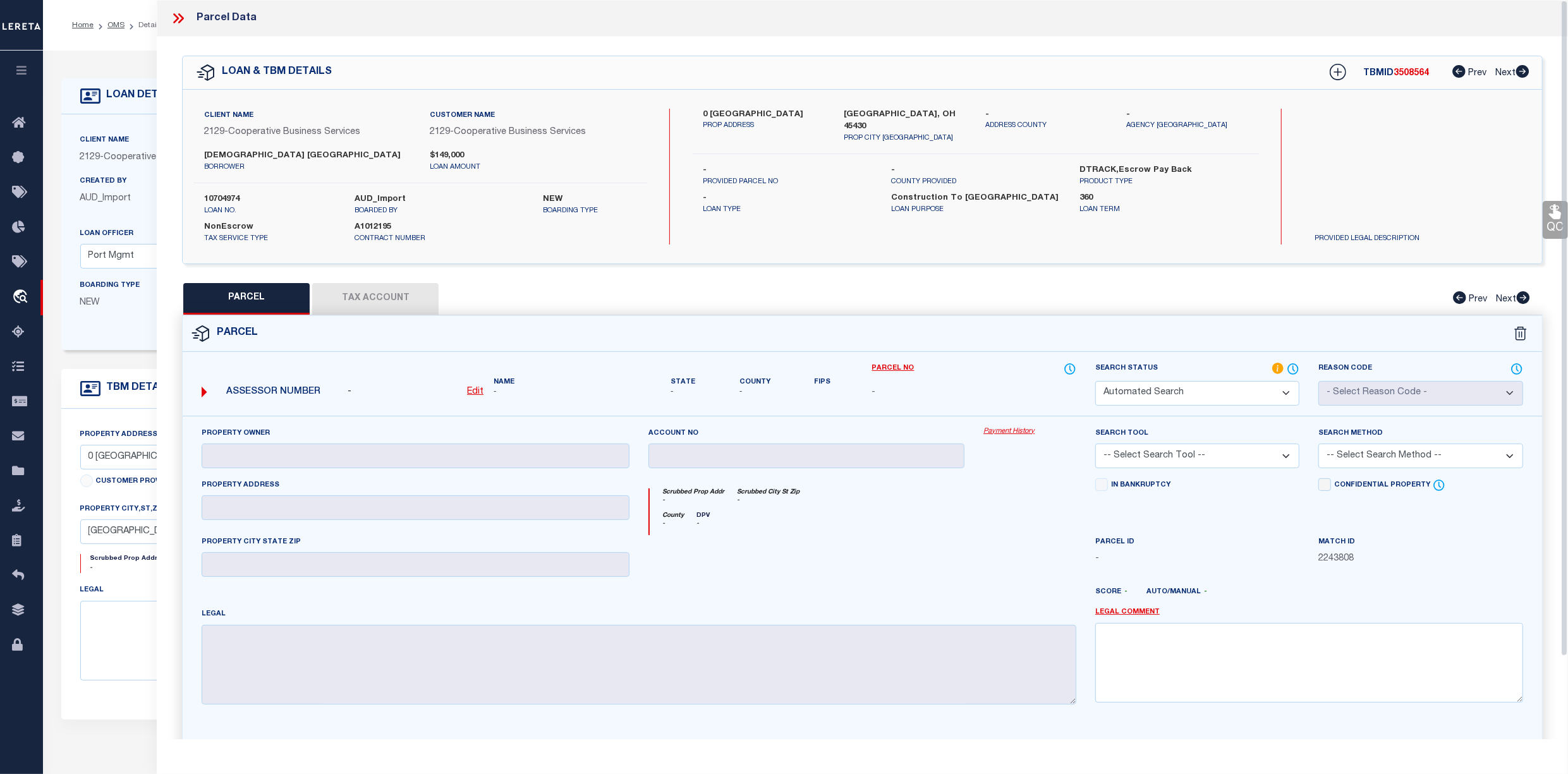
type textarea "CANNOT SEARCH BY PROPERTY ADDRESS LEGAL NEEDED."
drag, startPoint x: 174, startPoint y: 22, endPoint x: 163, endPoint y: 21, distance: 11.0
click at [174, 22] on icon at bounding box center [176, 18] width 6 height 10
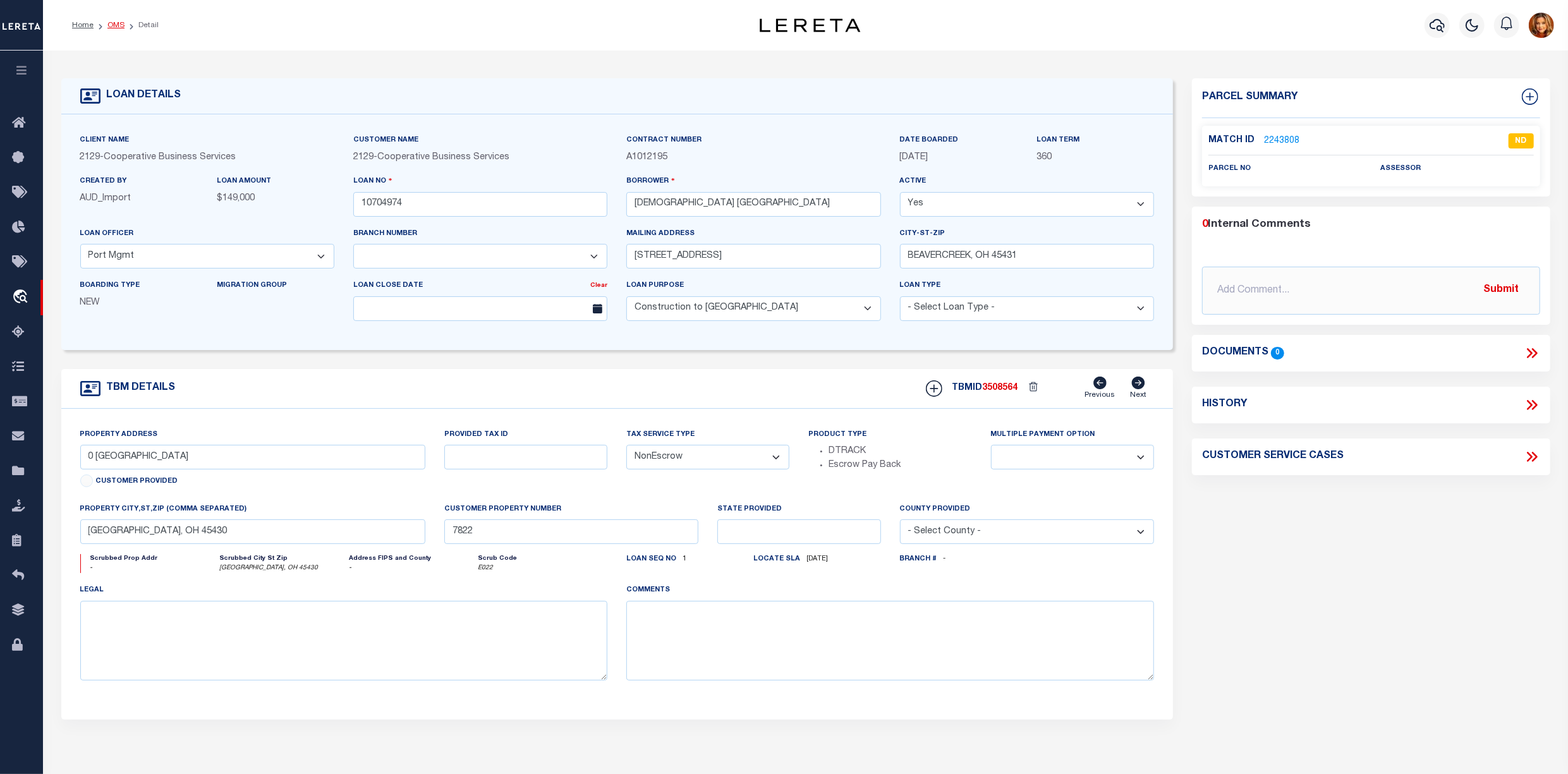
click at [114, 25] on link "OMS" at bounding box center [116, 25] width 17 height 7
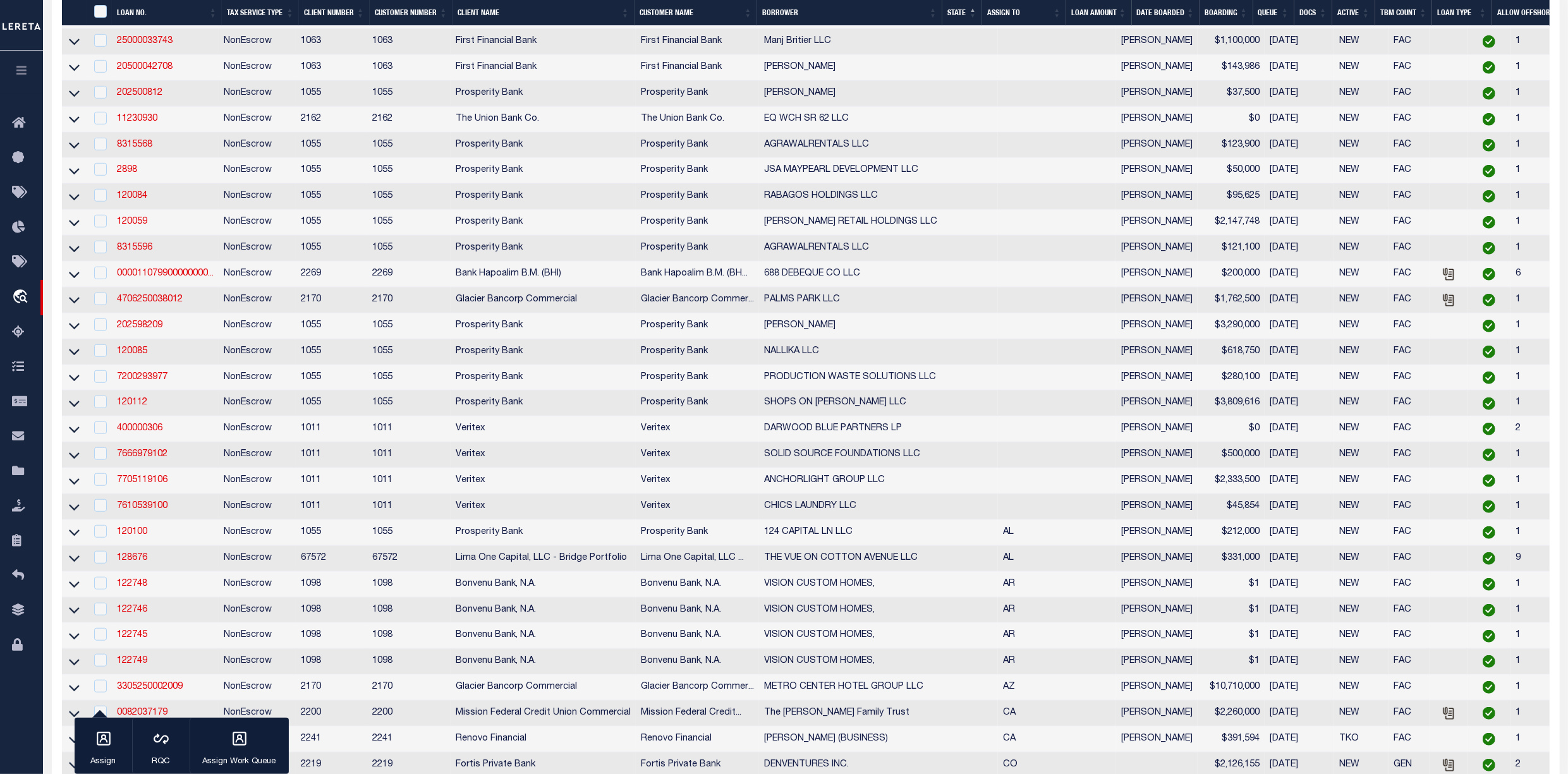
scroll to position [1095, 0]
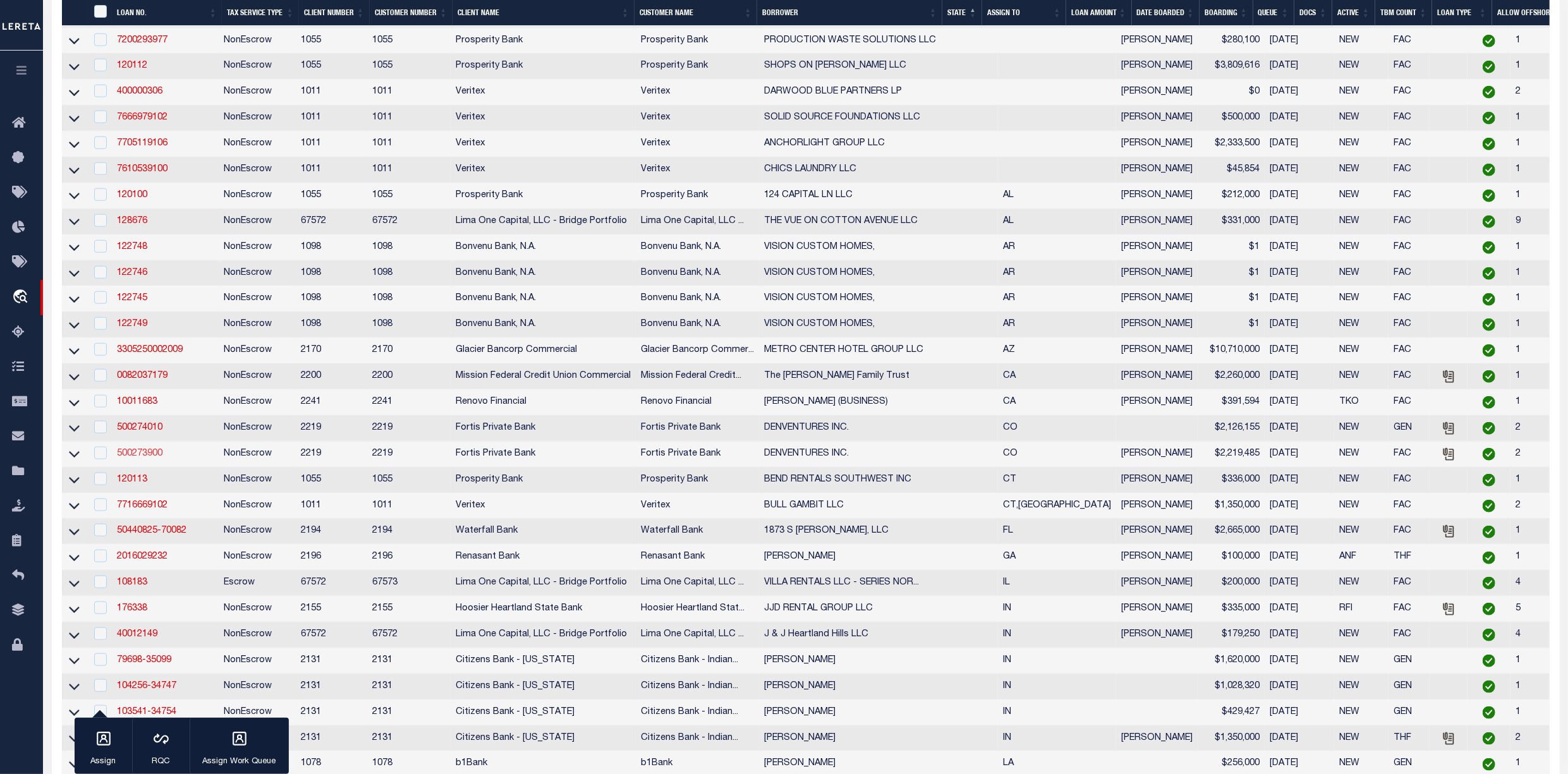
click at [133, 458] on link "500273900" at bounding box center [139, 453] width 46 height 9
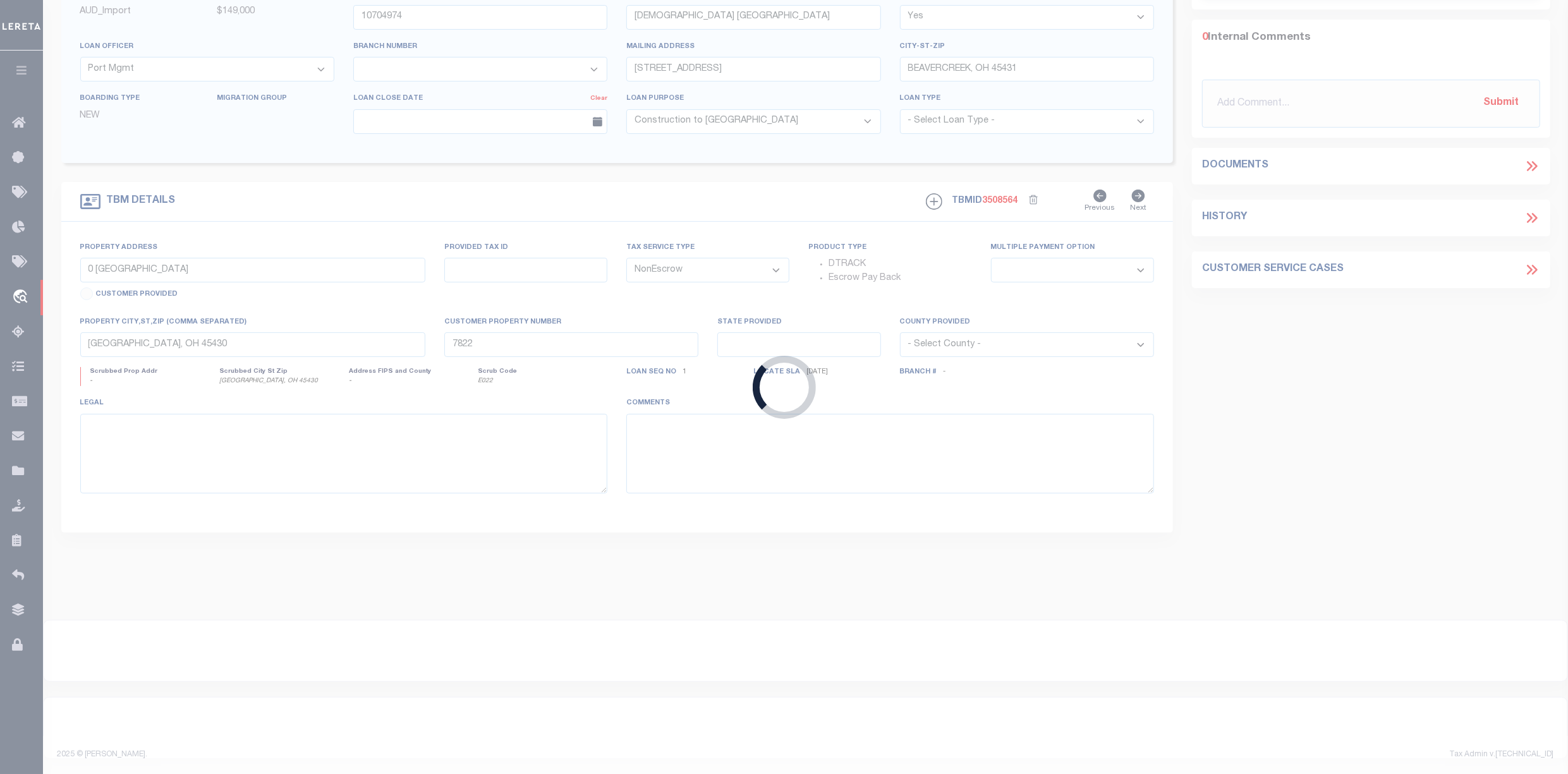
type input "500273900"
type input "DENVENTURES INC."
select select
type input "[STREET_ADDRESS]"
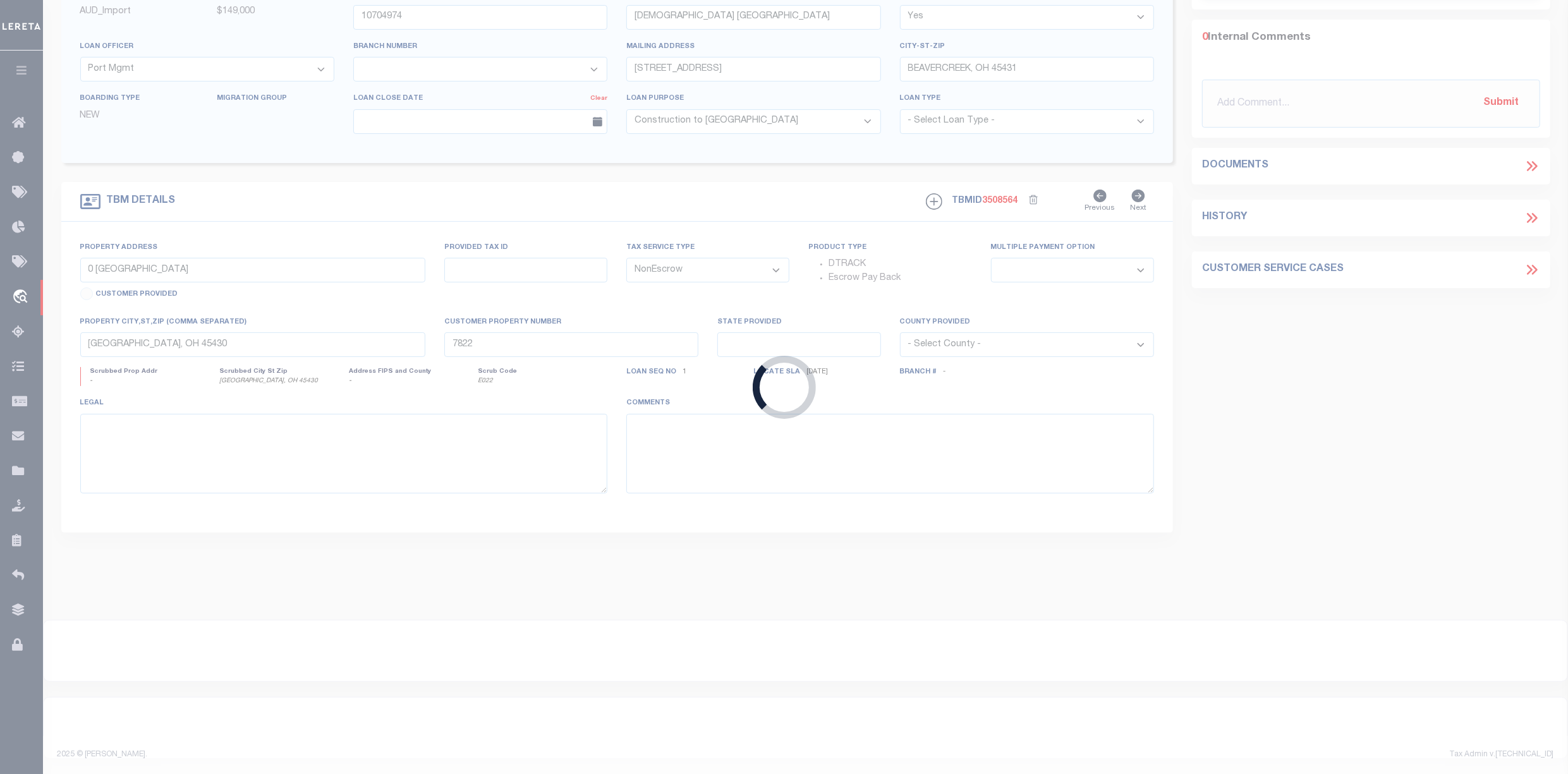
type input "[GEOGRAPHIC_DATA] 80033-4836"
type input "[DATE]"
select select "10"
select select "20"
type input "[STREET_ADDRESS]"
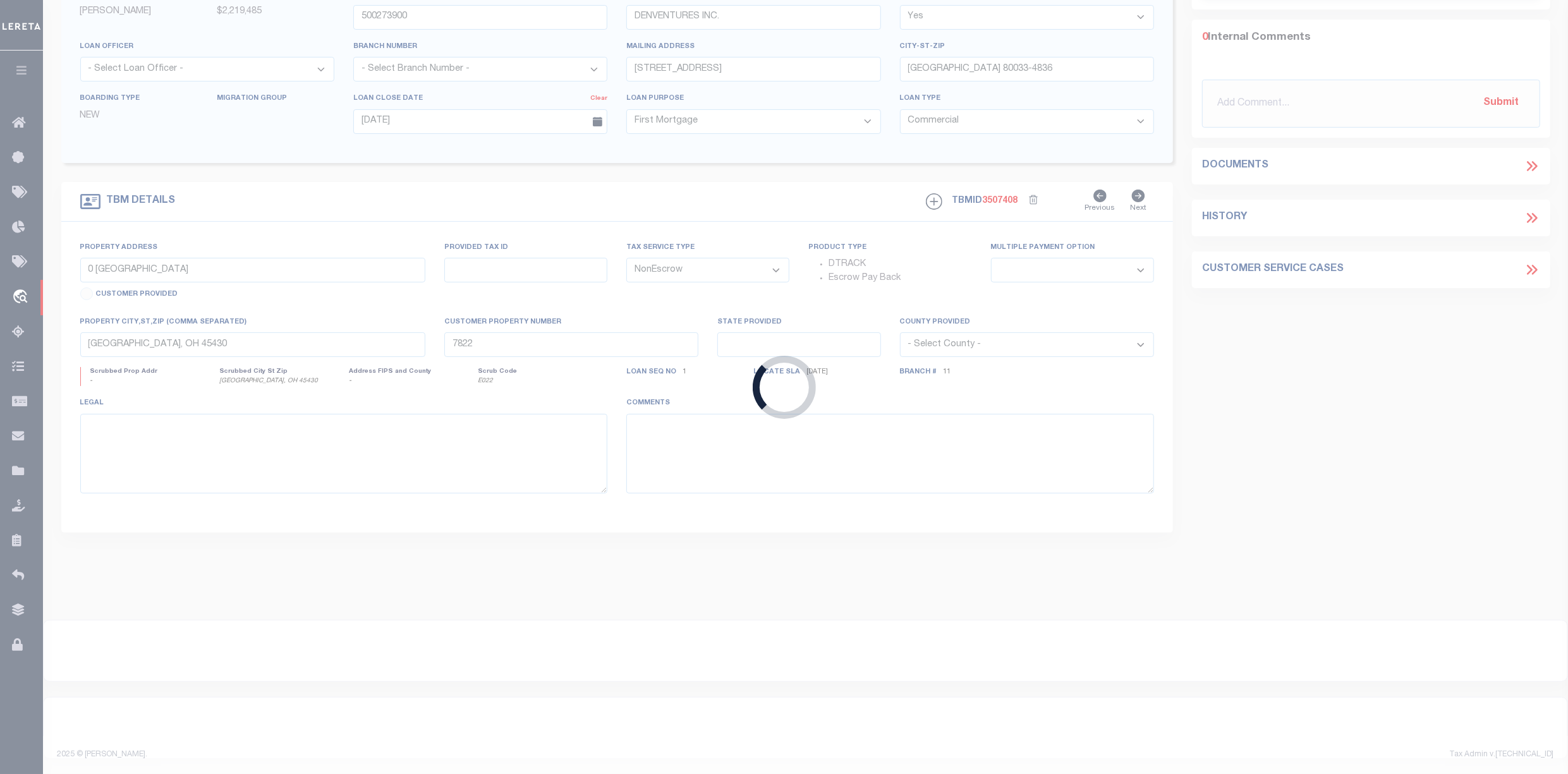
type input "[GEOGRAPHIC_DATA] 80033"
type input "CO"
type textarea "SEE ATTACHED"
select select "17428"
select select "6171"
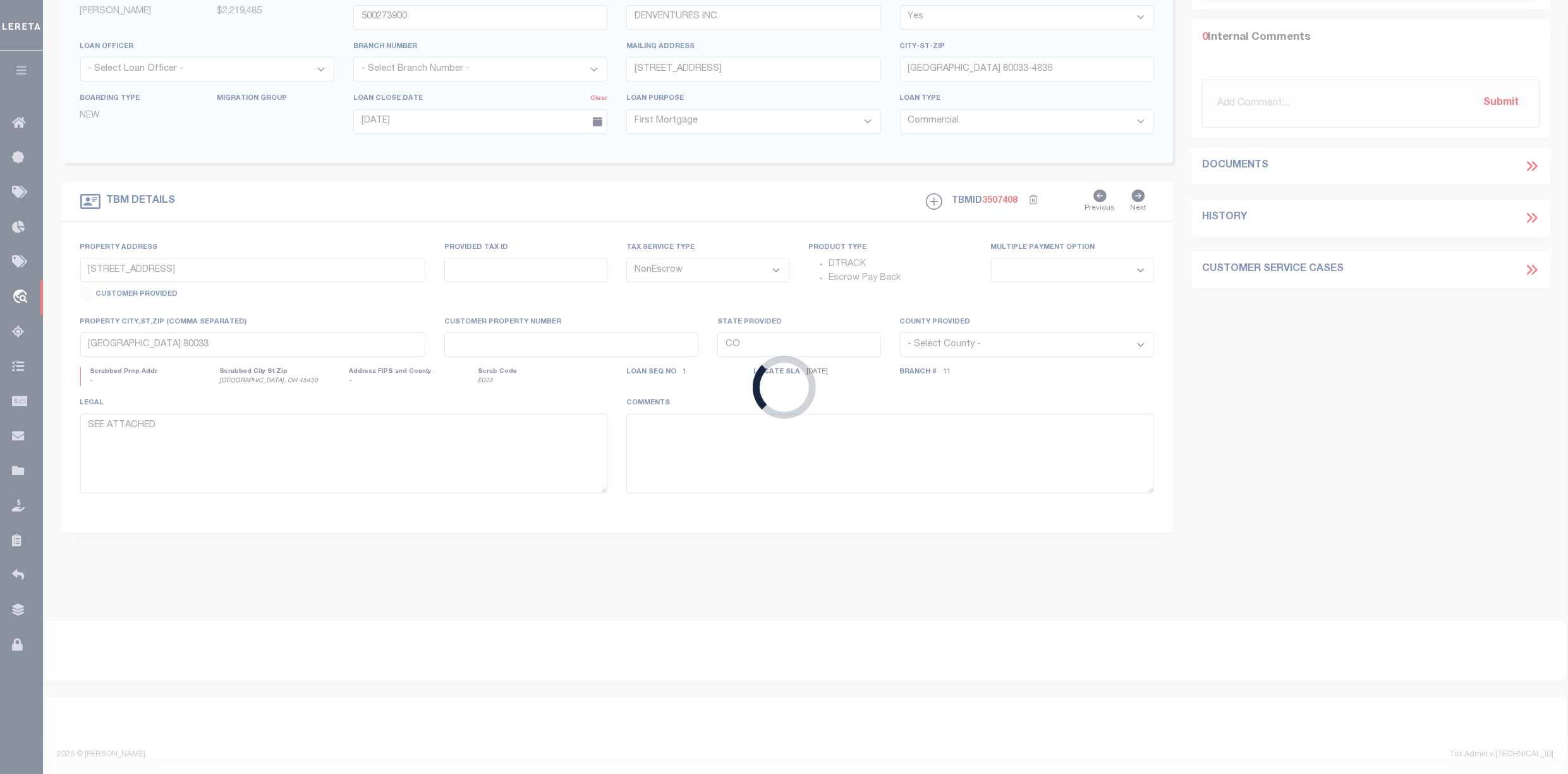
select select "2"
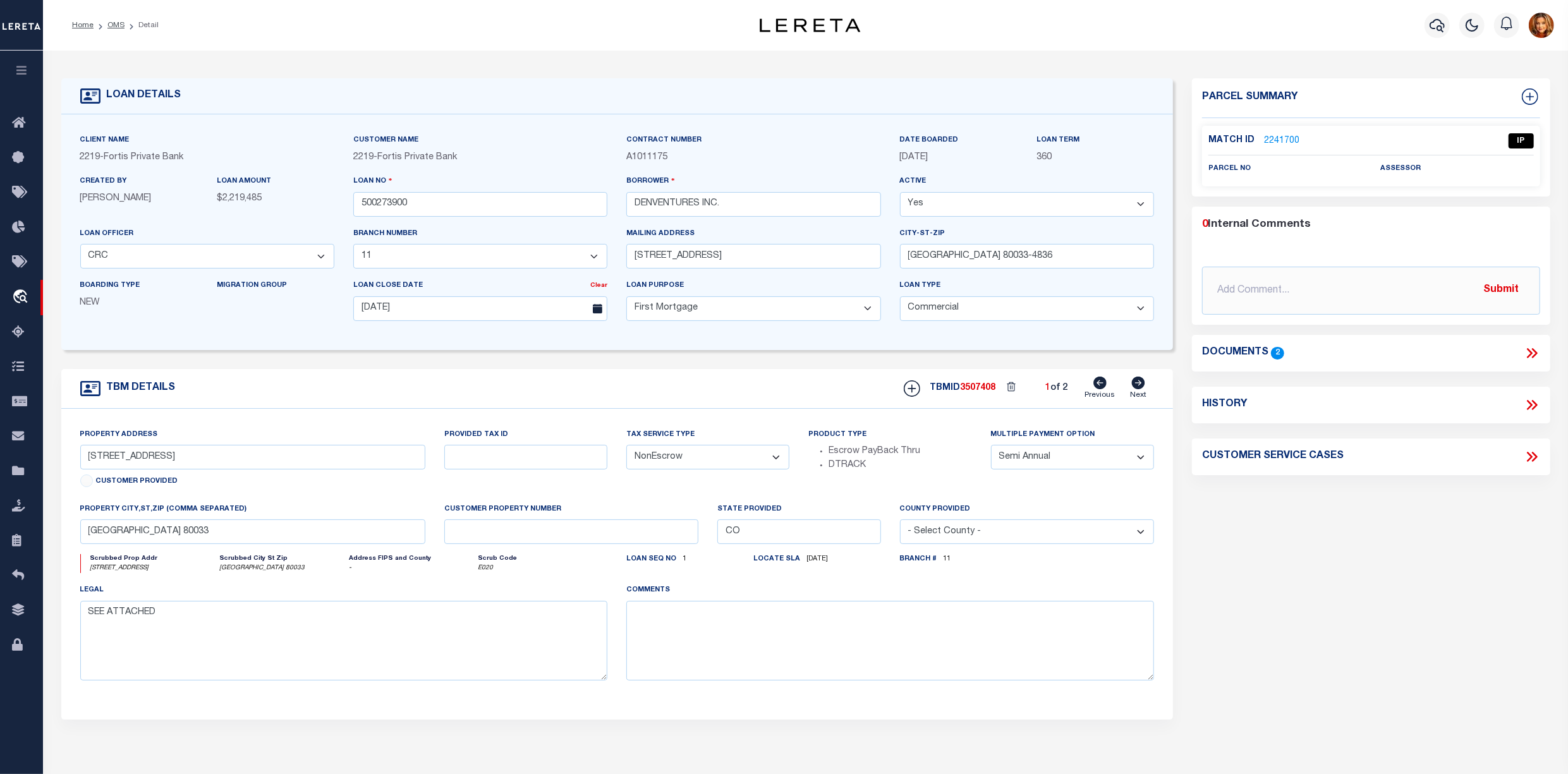
click at [1274, 143] on link "2241700" at bounding box center [1281, 141] width 36 height 13
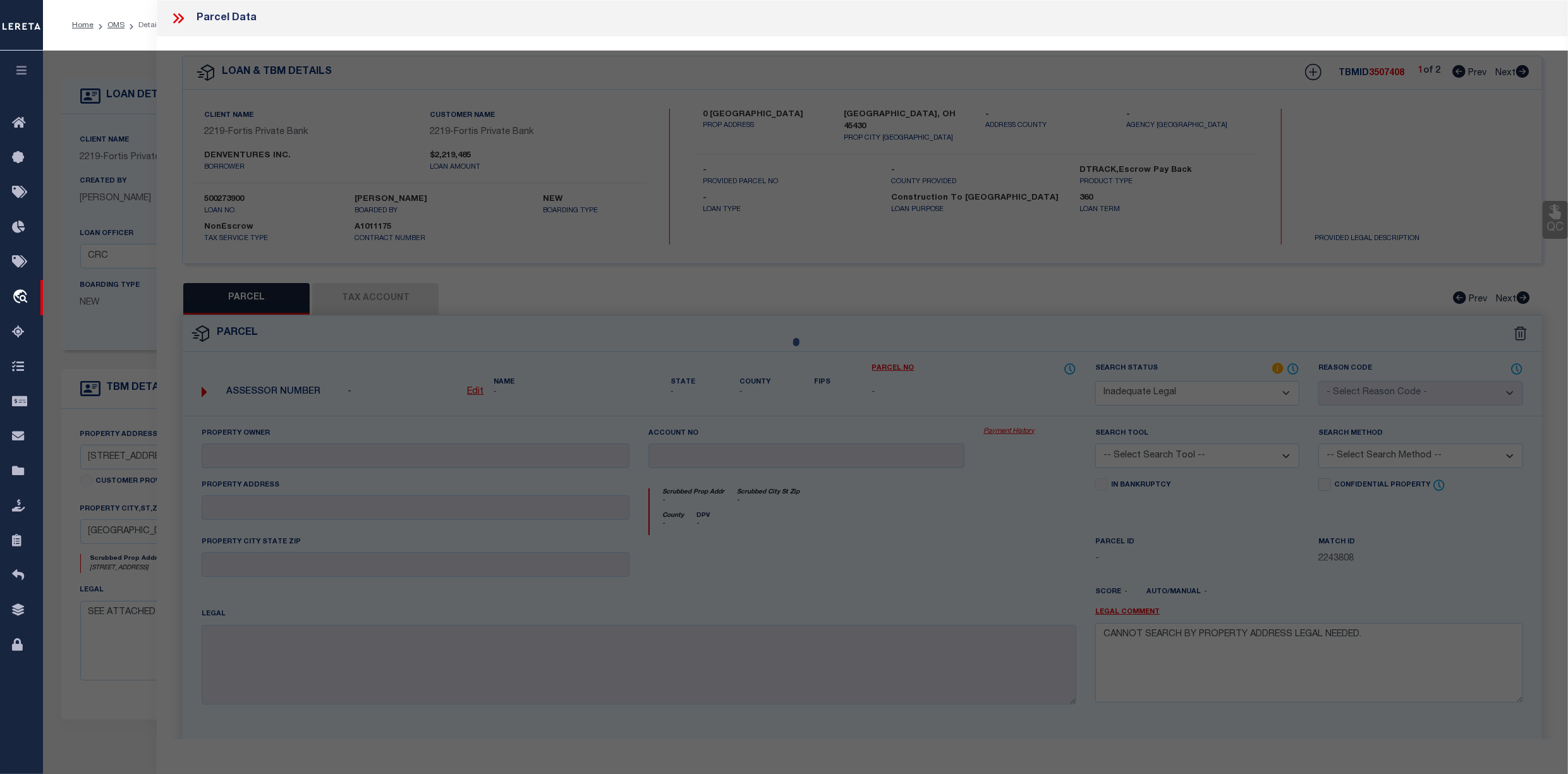
select select "AS"
checkbox input "false"
select select "IP"
checkbox input "false"
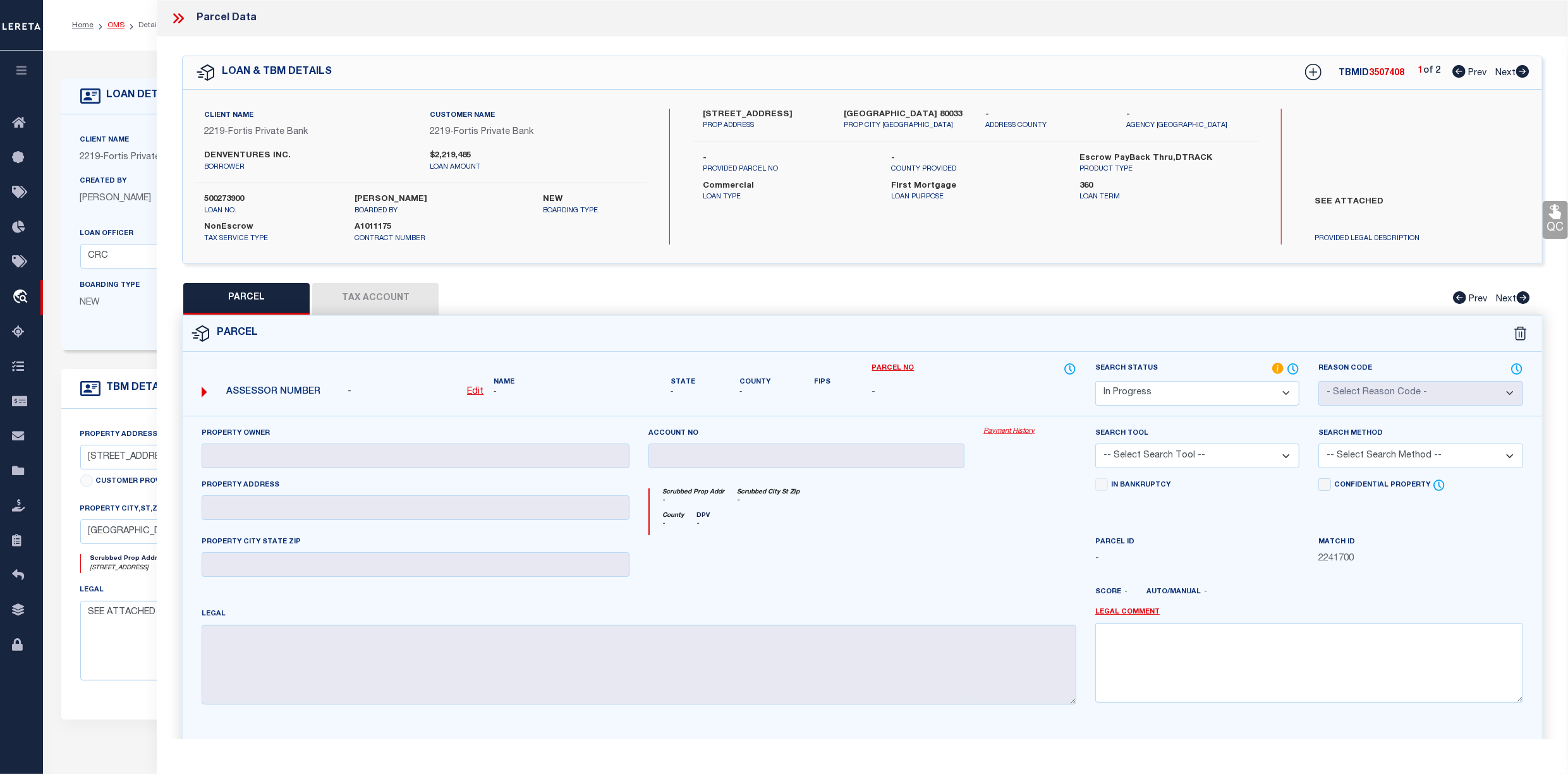
click at [110, 22] on link "OMS" at bounding box center [116, 25] width 17 height 7
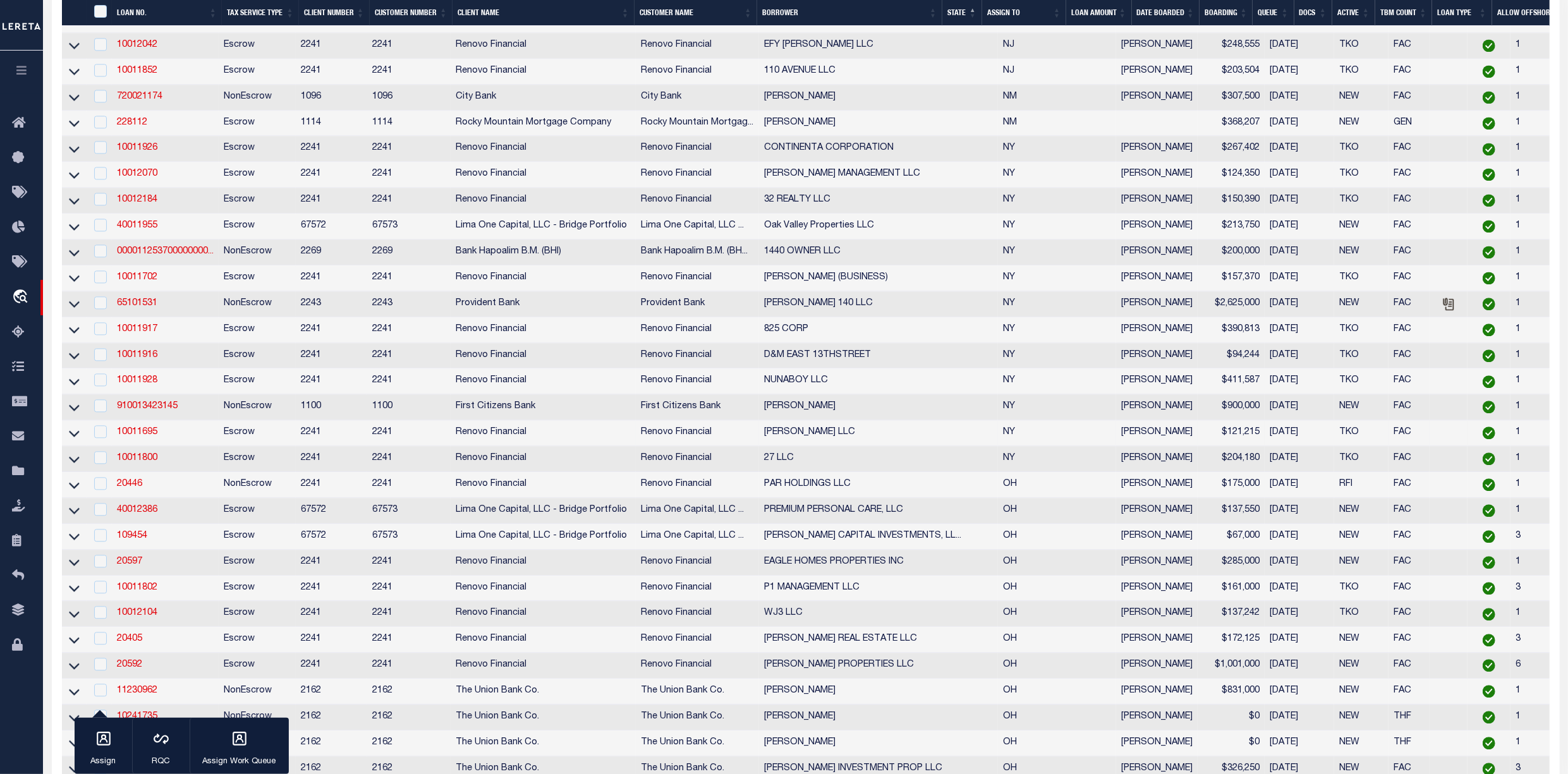
scroll to position [2919, 0]
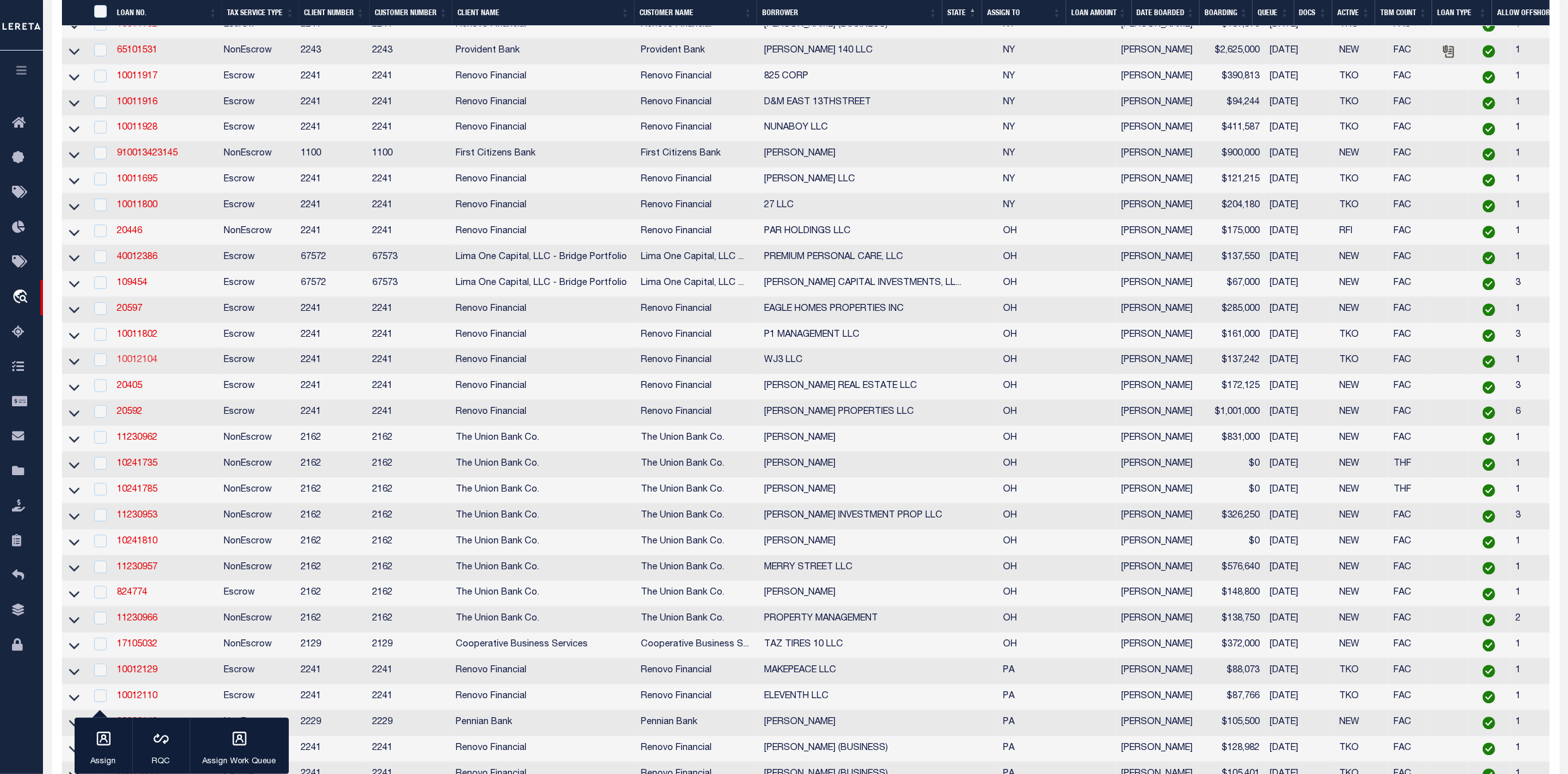
click at [128, 365] on link "10012104" at bounding box center [137, 360] width 41 height 9
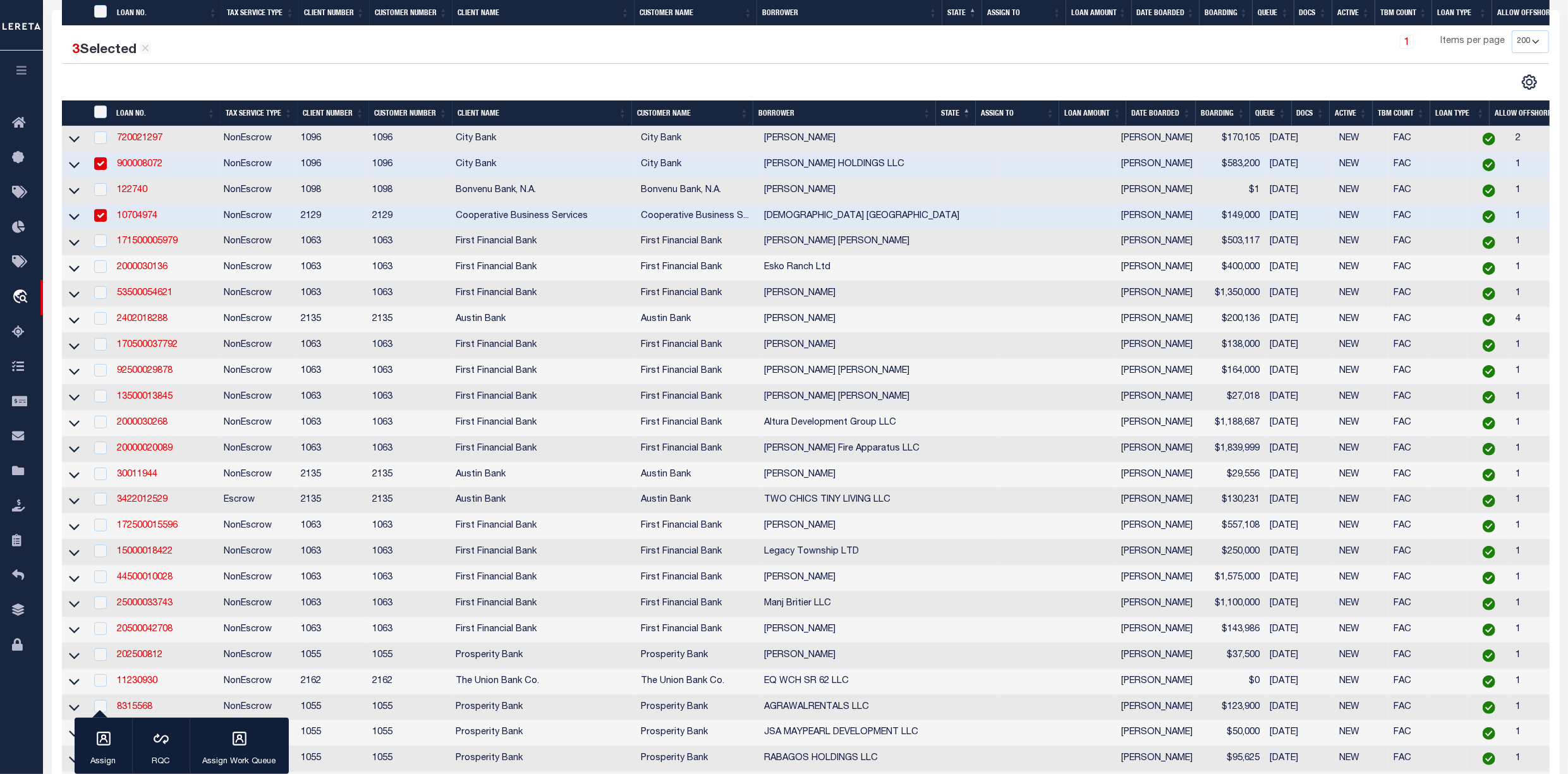
type input "10012104"
type input "WJ3 LLC"
select select
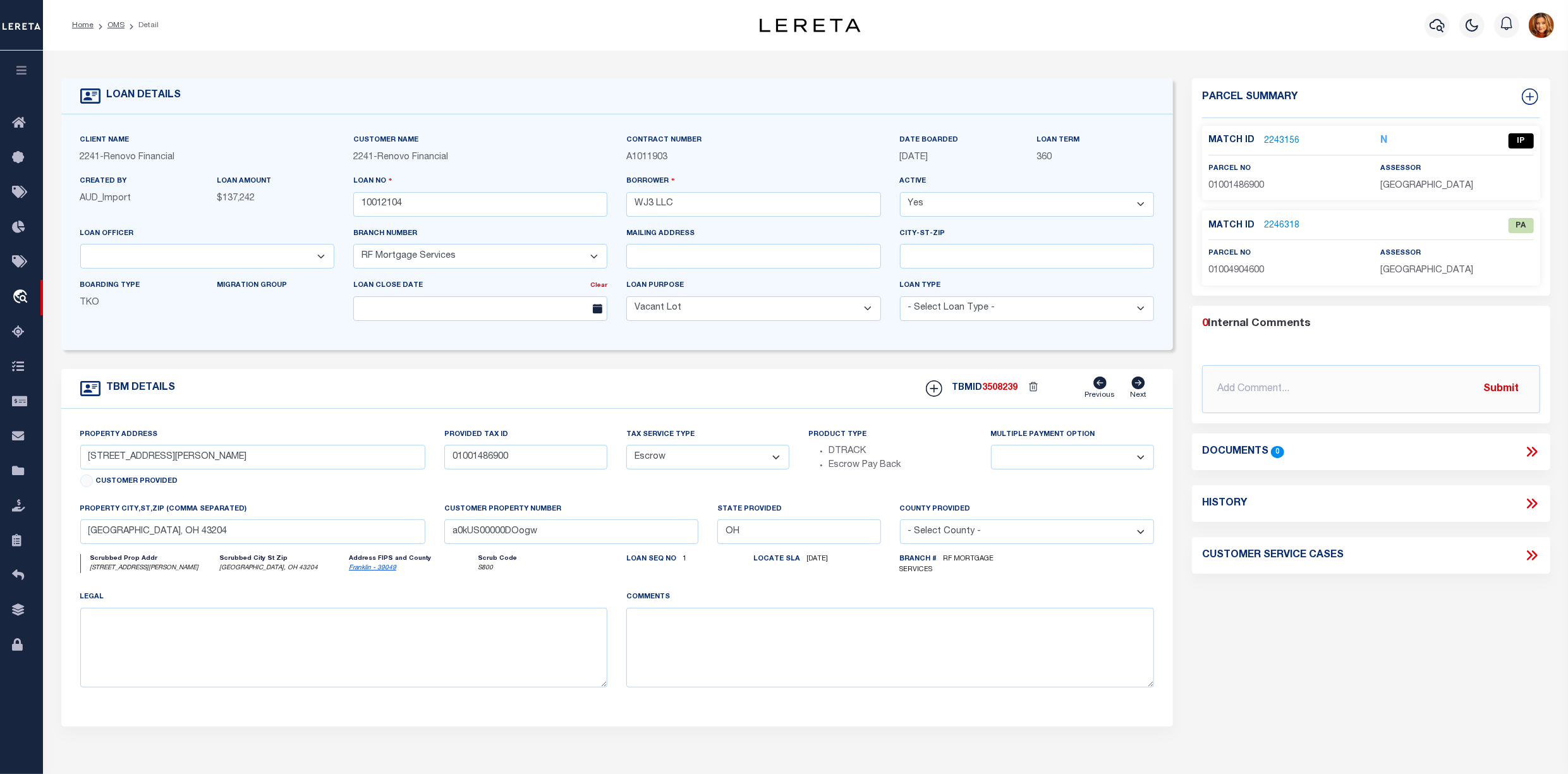
click at [1280, 145] on link "2243156" at bounding box center [1281, 141] width 36 height 13
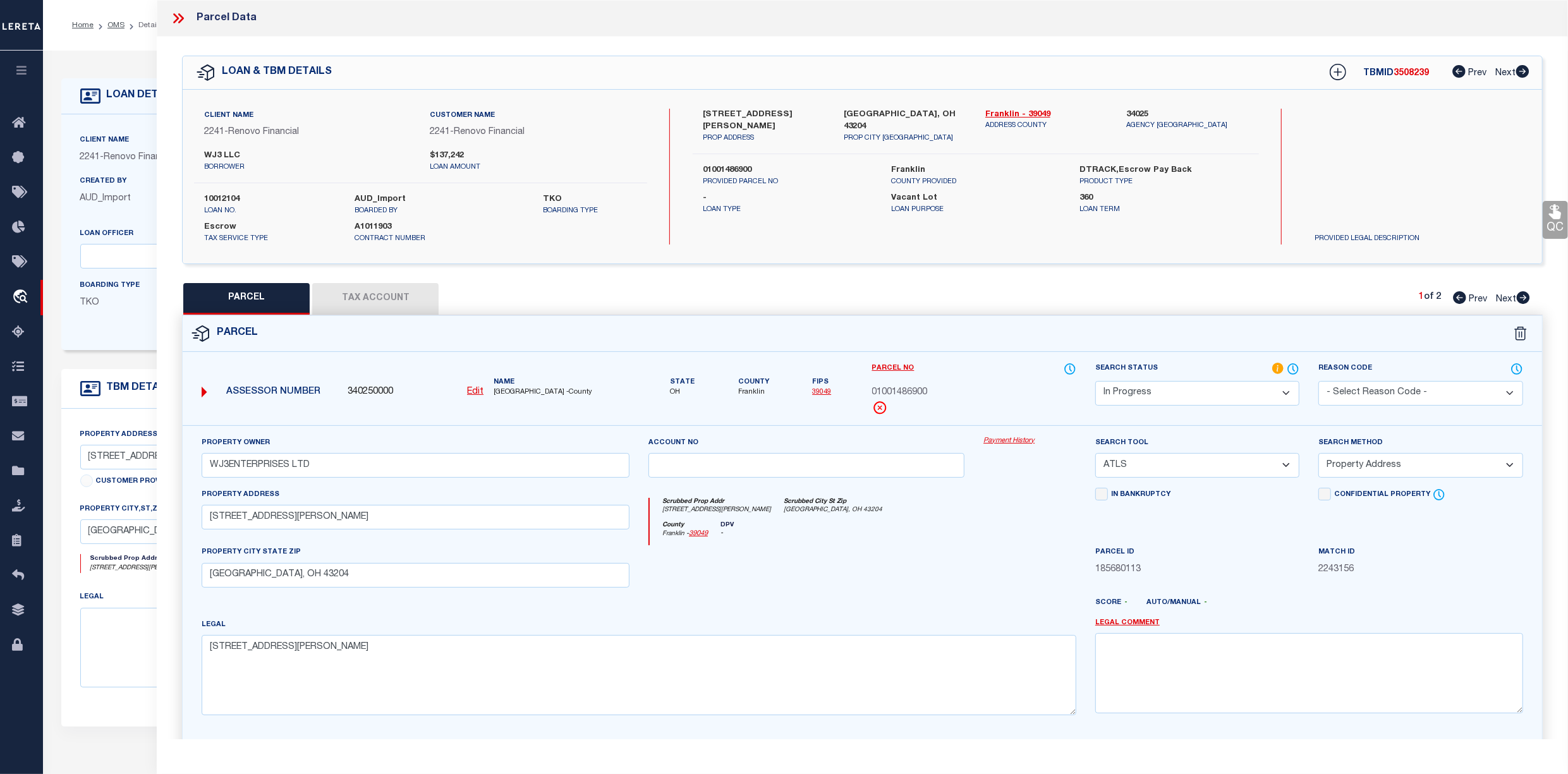
click at [390, 292] on button "Tax Account" at bounding box center [375, 299] width 126 height 31
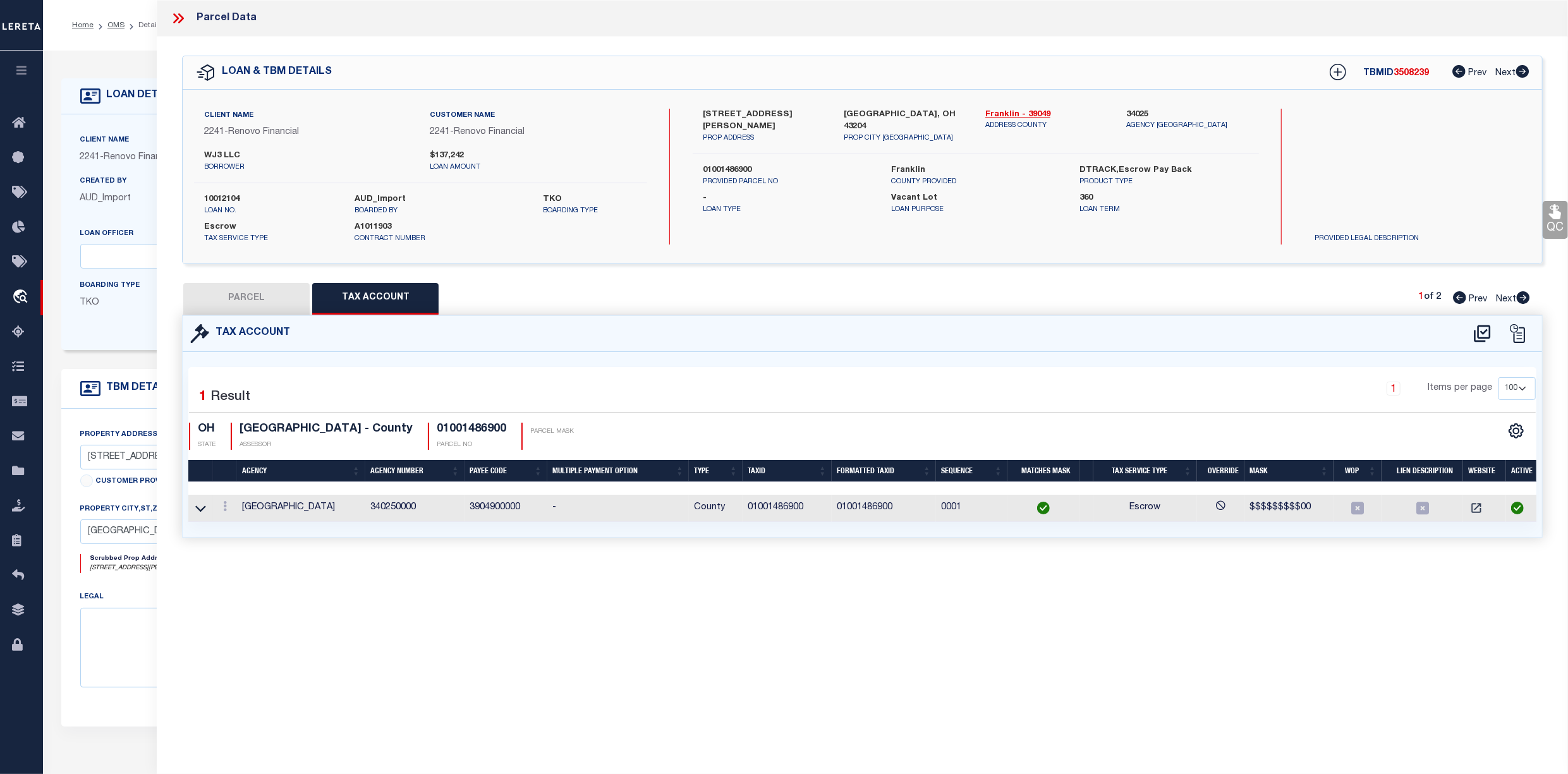
click at [219, 297] on button "PARCEL" at bounding box center [246, 299] width 126 height 31
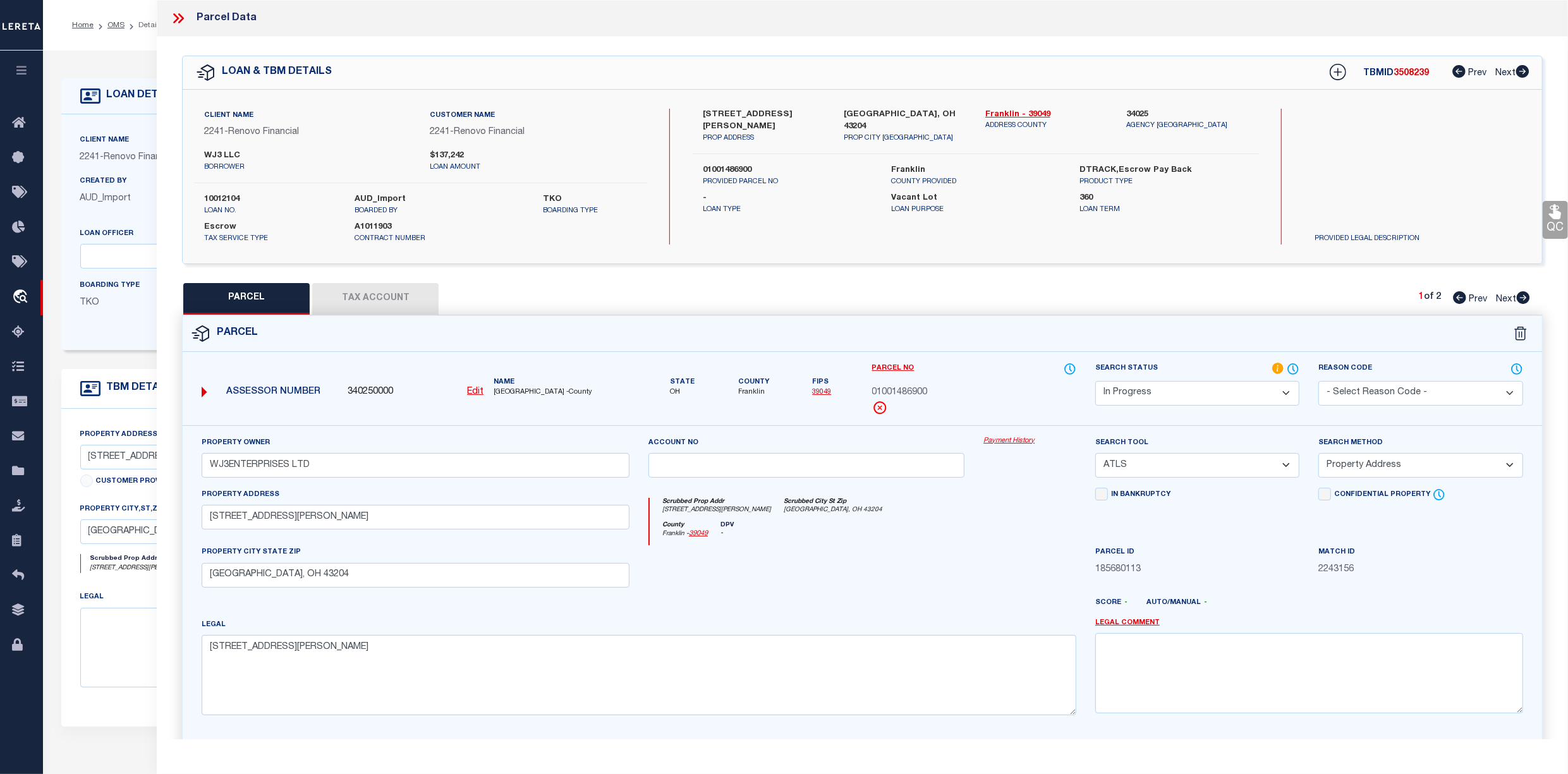
click at [1285, 389] on select "Automated Search Bad Parcel Complete Duplicate Parcel High Dollar Reporting In …" at bounding box center [1197, 394] width 204 height 25
click at [1095, 381] on select "Automated Search Bad Parcel Complete Duplicate Parcel High Dollar Reporting In …" at bounding box center [1197, 394] width 204 height 25
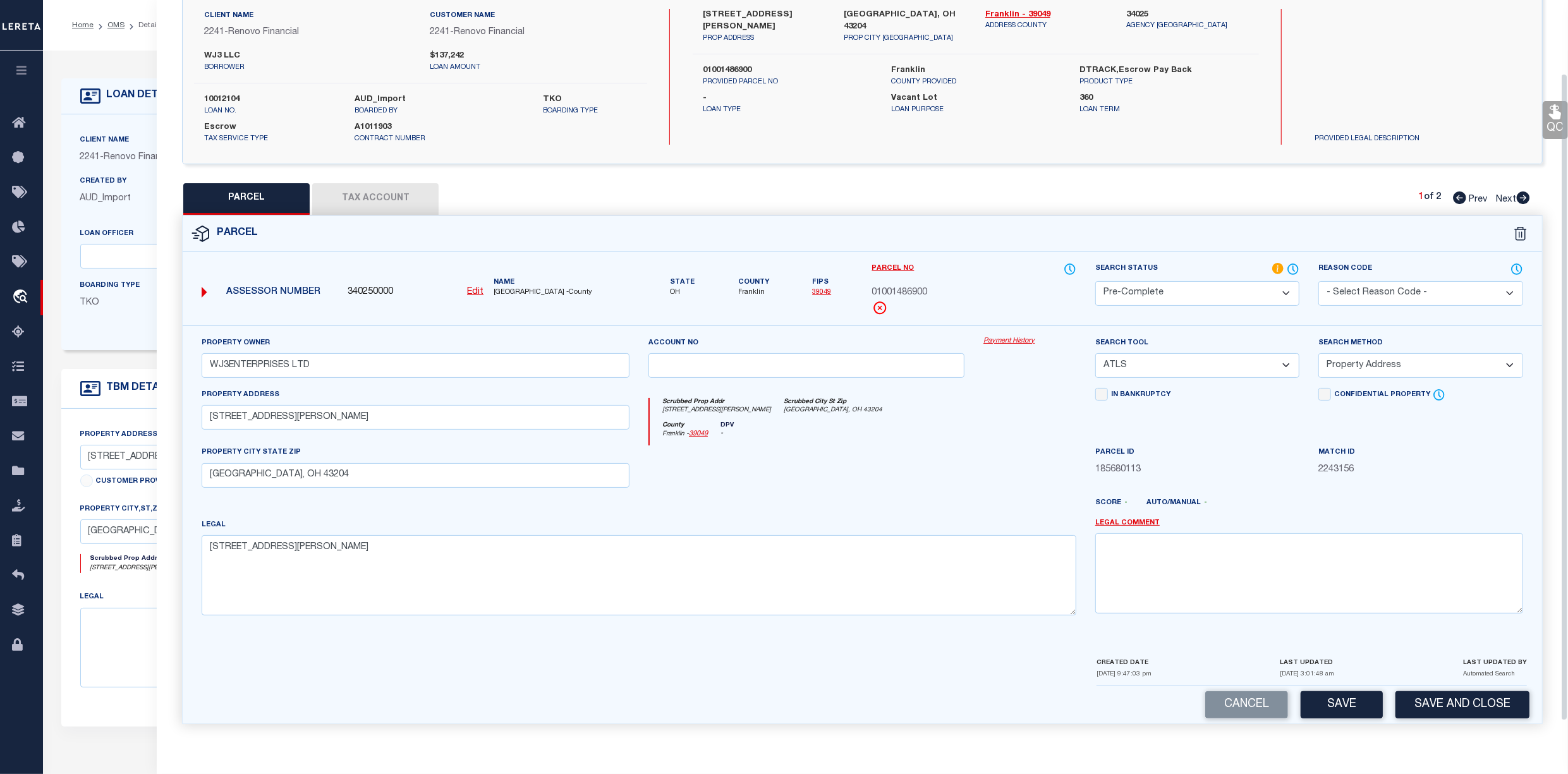
scroll to position [104, 0]
click at [1321, 701] on button "Save" at bounding box center [1341, 704] width 82 height 27
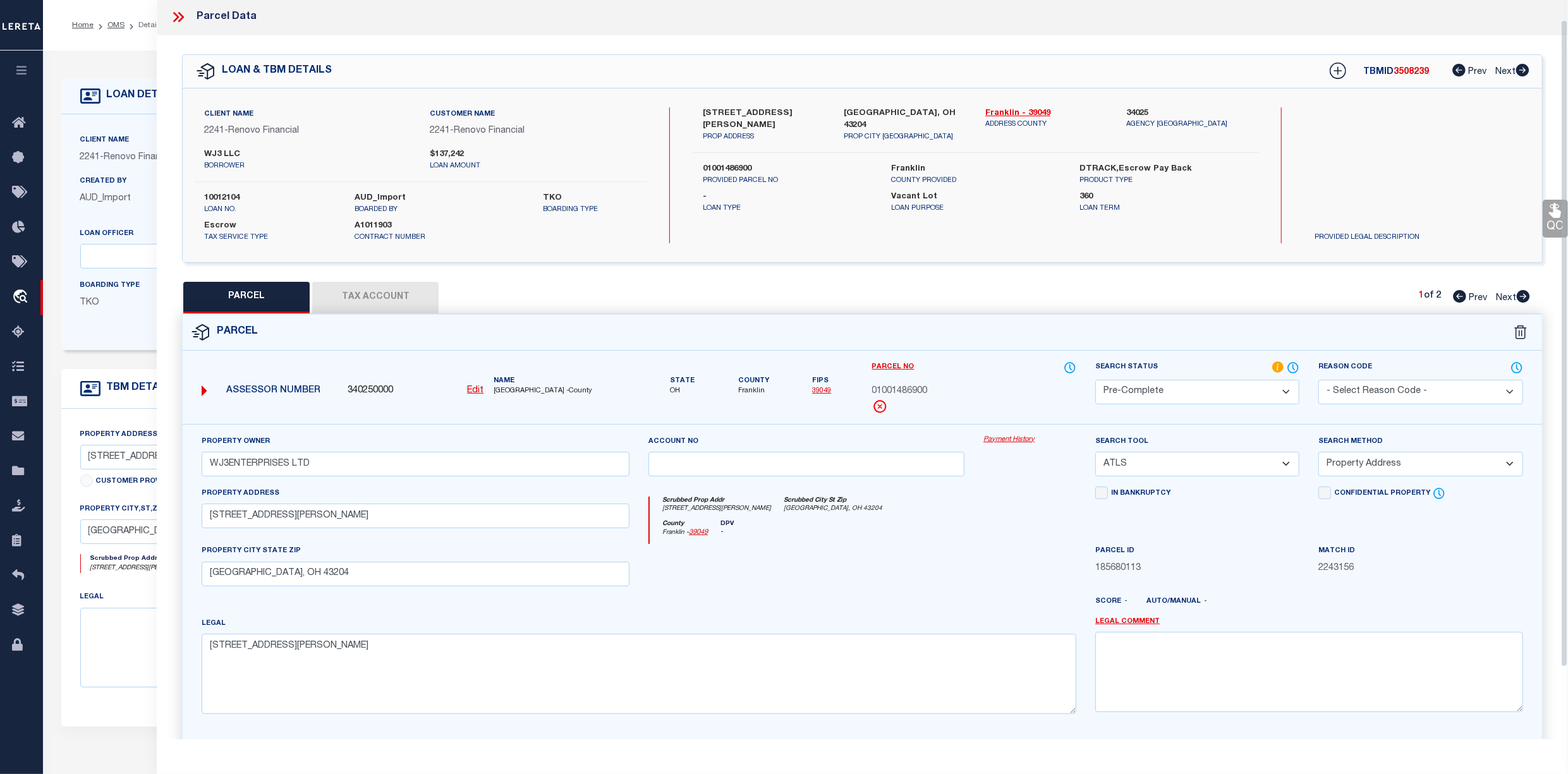
scroll to position [0, 0]
click at [1502, 298] on span "Next" at bounding box center [1506, 299] width 20 height 9
click at [1286, 393] on select "Automated Search Bad Parcel Complete Duplicate Parcel High Dollar Reporting In …" at bounding box center [1197, 394] width 204 height 25
click at [1095, 381] on select "Automated Search Bad Parcel Complete Duplicate Parcel High Dollar Reporting In …" at bounding box center [1197, 394] width 204 height 25
click at [1479, 385] on select "- Select Reason Code - 099 - Other (Provide additional detail) ACT - Agency Cha…" at bounding box center [1420, 394] width 204 height 25
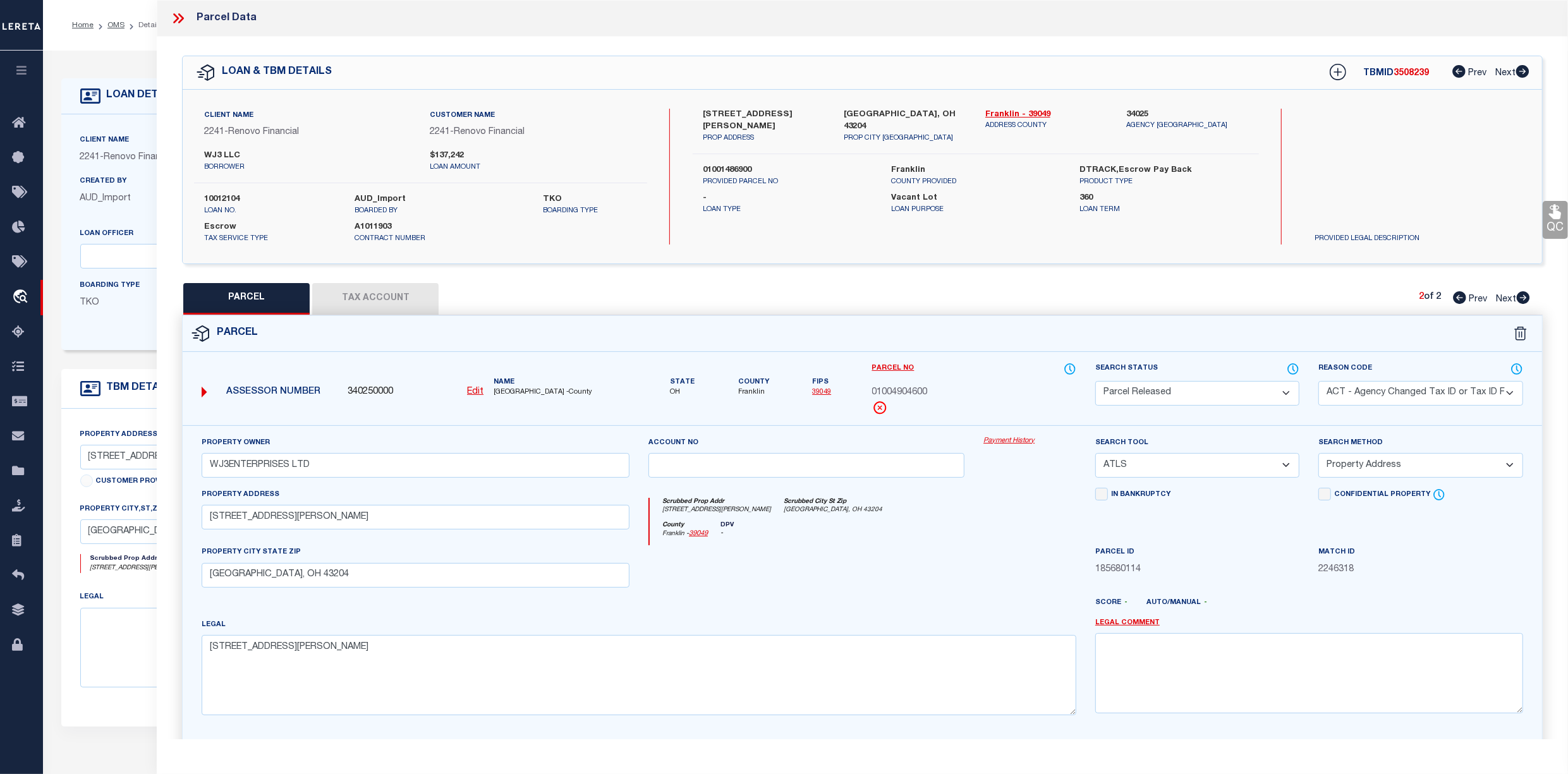
click at [1319, 381] on select "- Select Reason Code - 099 - Other (Provide additional detail) ACT - Agency Cha…" at bounding box center [1420, 394] width 204 height 25
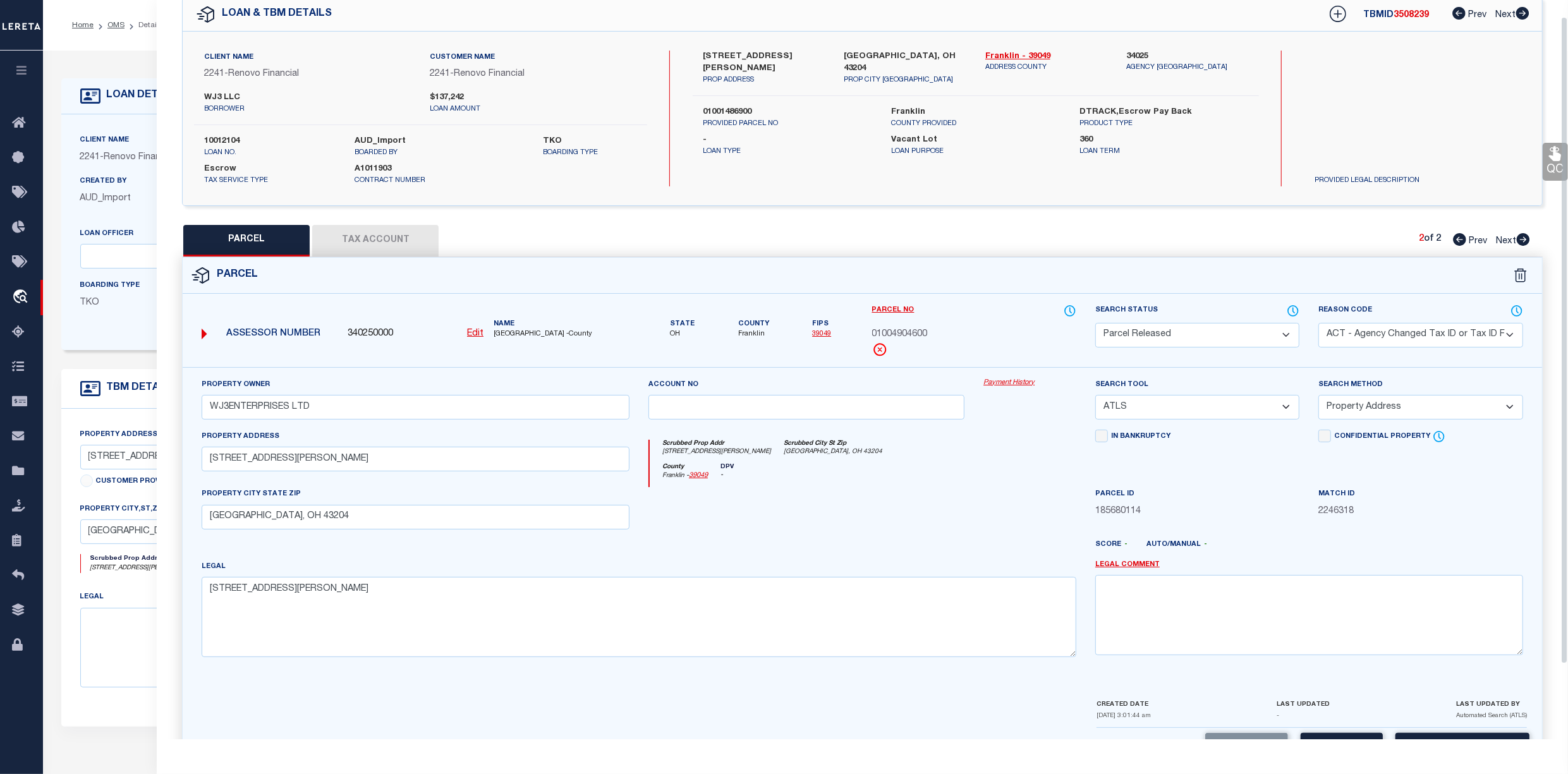
scroll to position [104, 0]
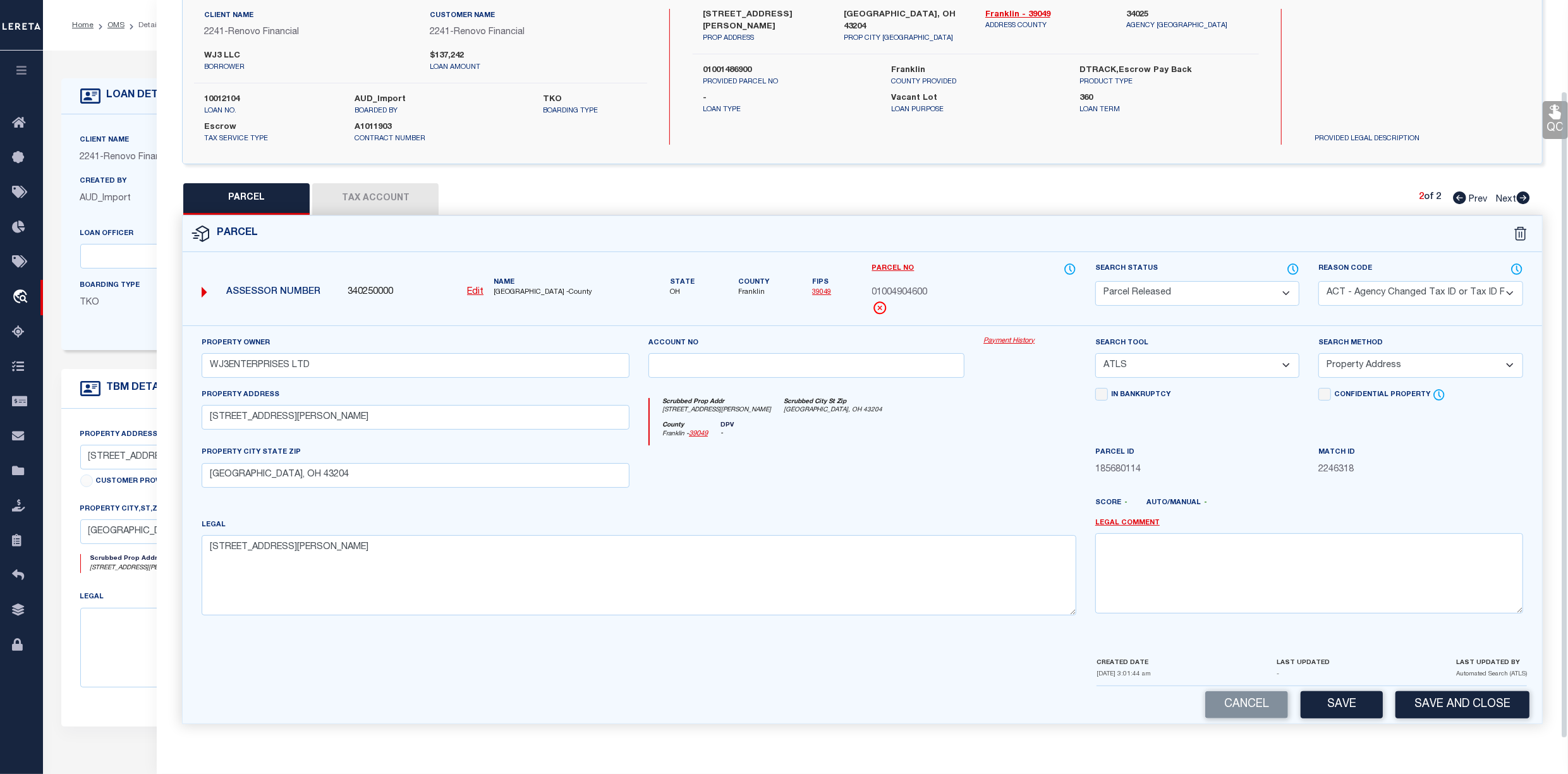
click at [1341, 701] on button "Save" at bounding box center [1341, 704] width 82 height 27
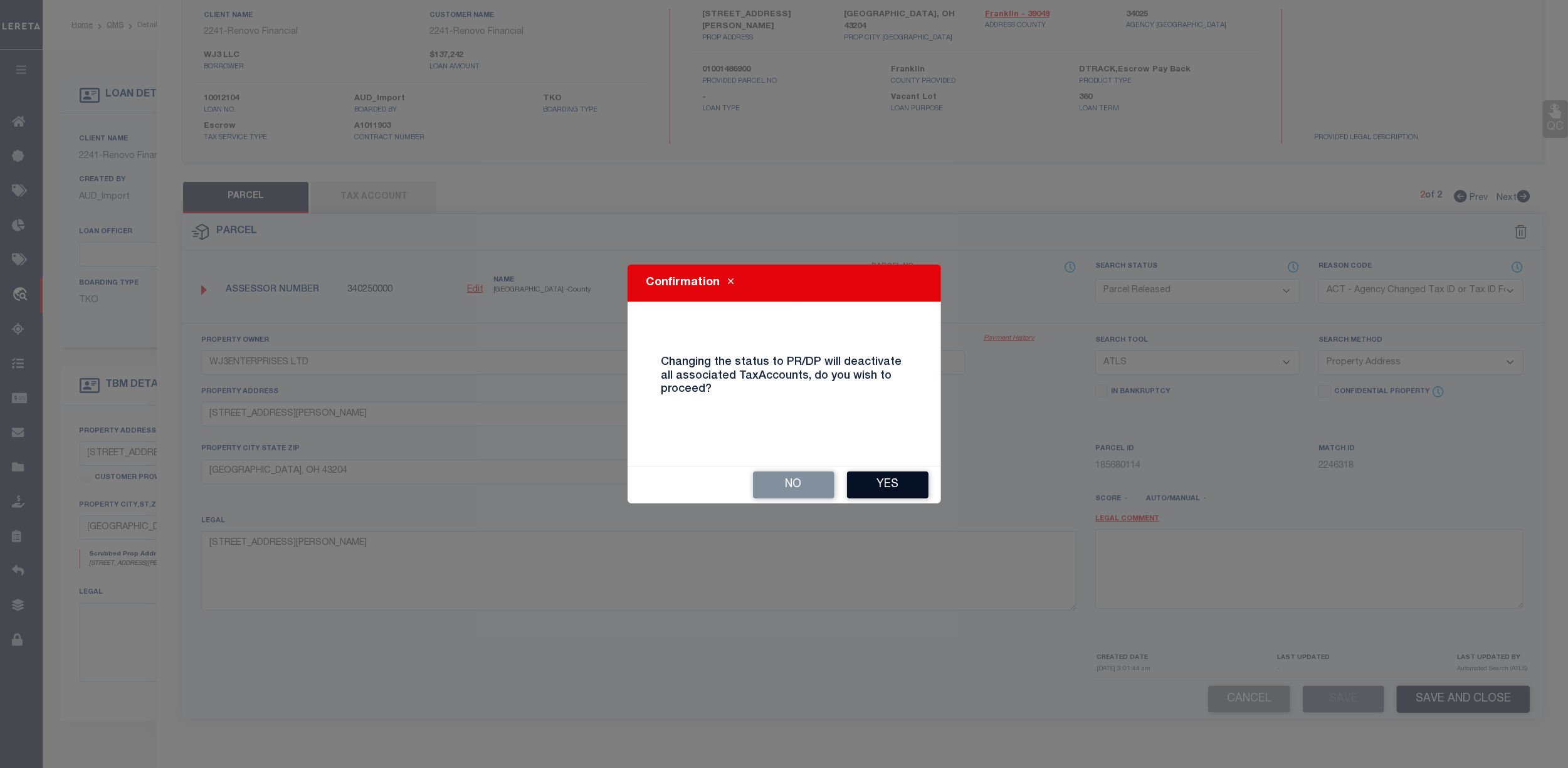
click at [872, 488] on button "Yes" at bounding box center [887, 484] width 81 height 27
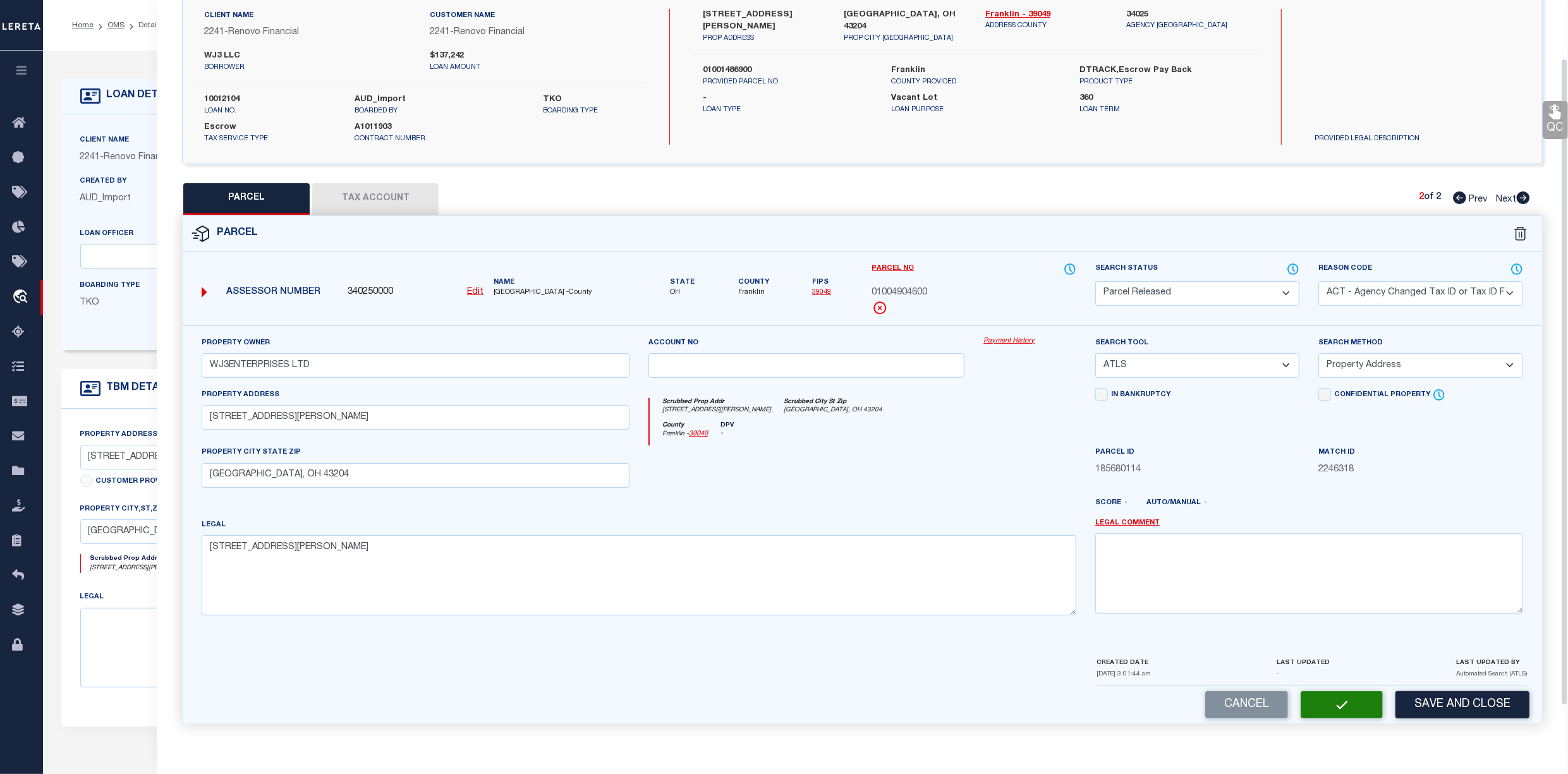
scroll to position [0, 0]
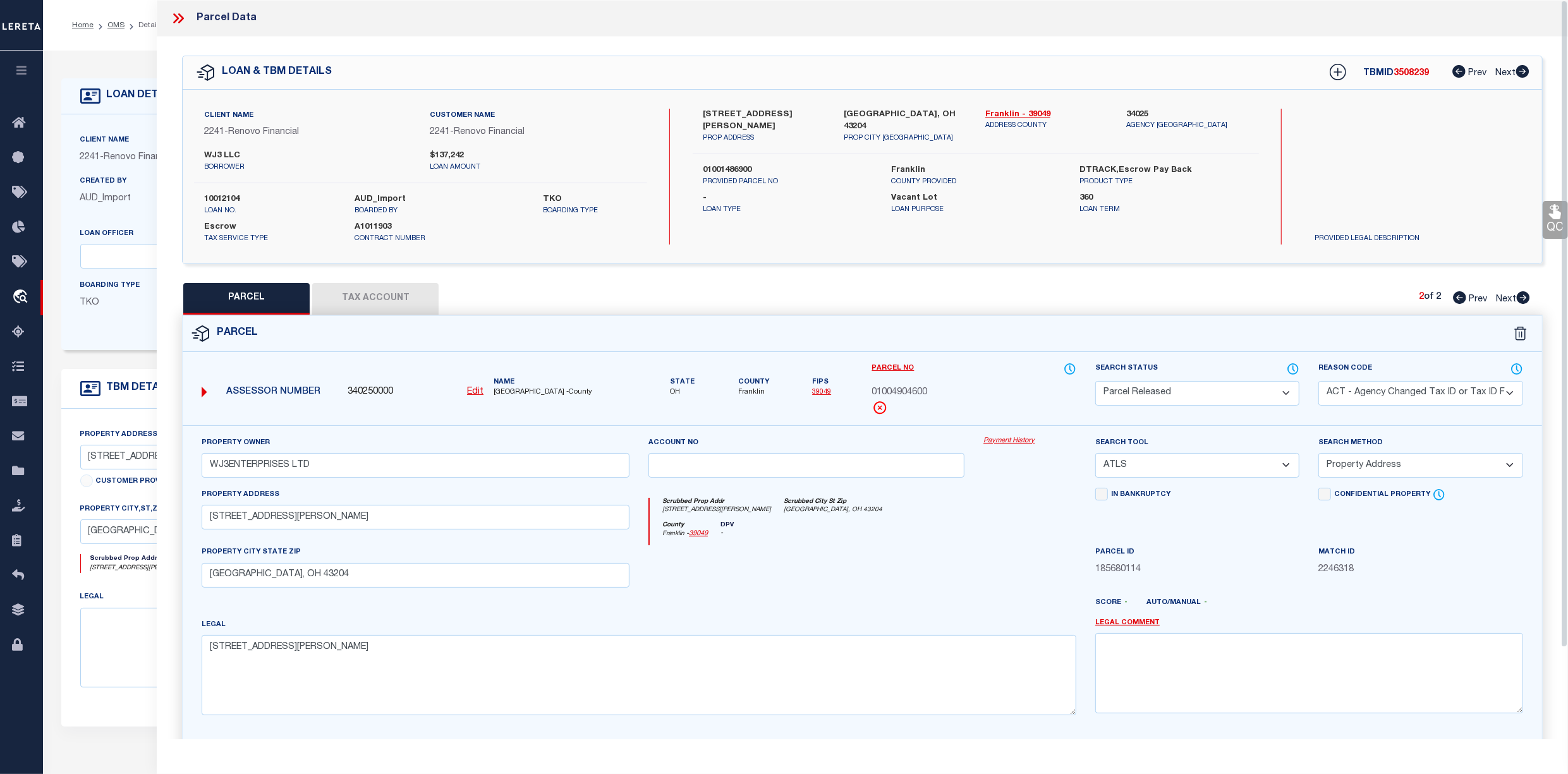
click at [116, 33] on ol "Home OMS Detail" at bounding box center [115, 25] width 107 height 27
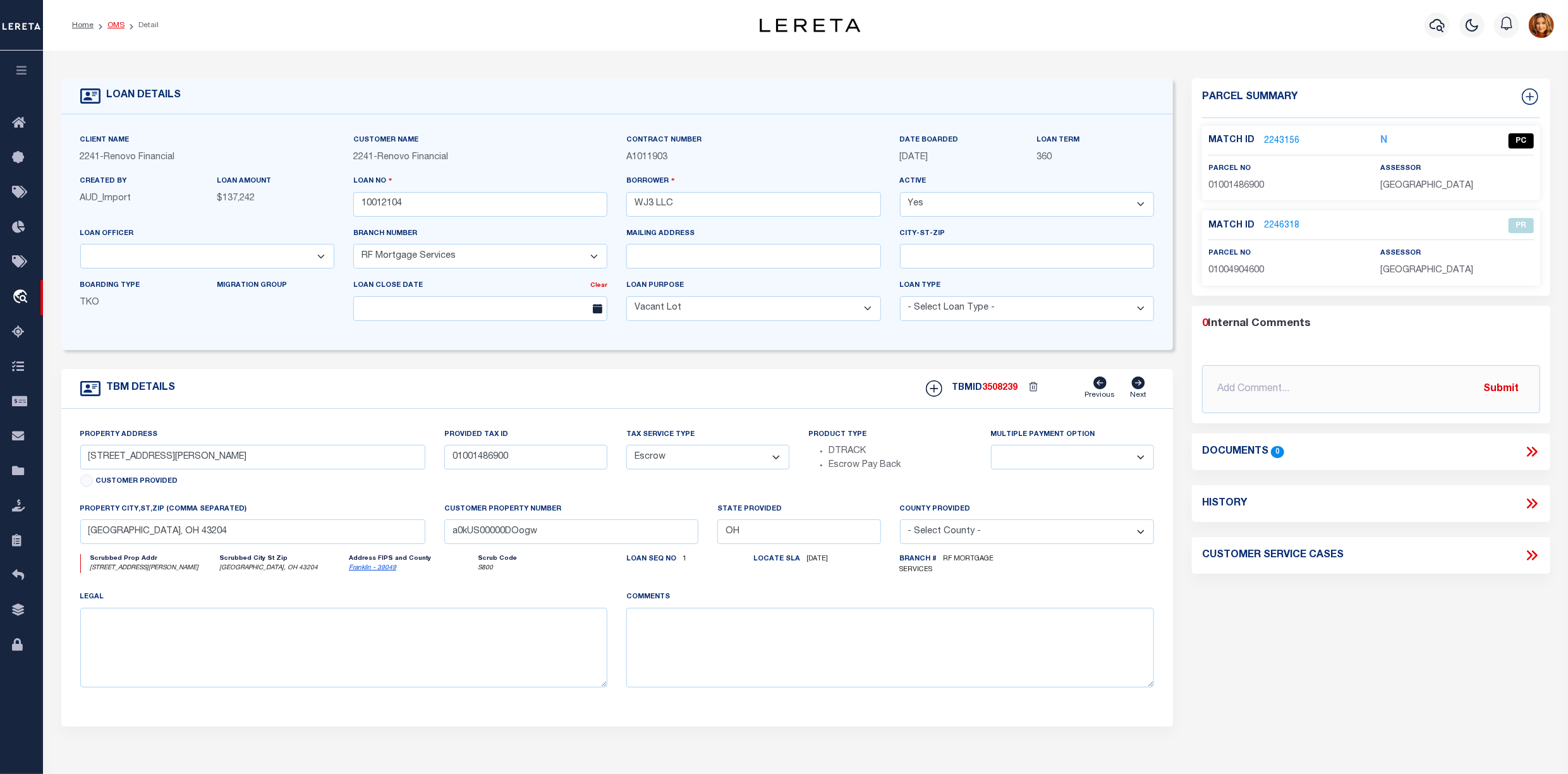
click at [114, 22] on link "OMS" at bounding box center [116, 25] width 17 height 7
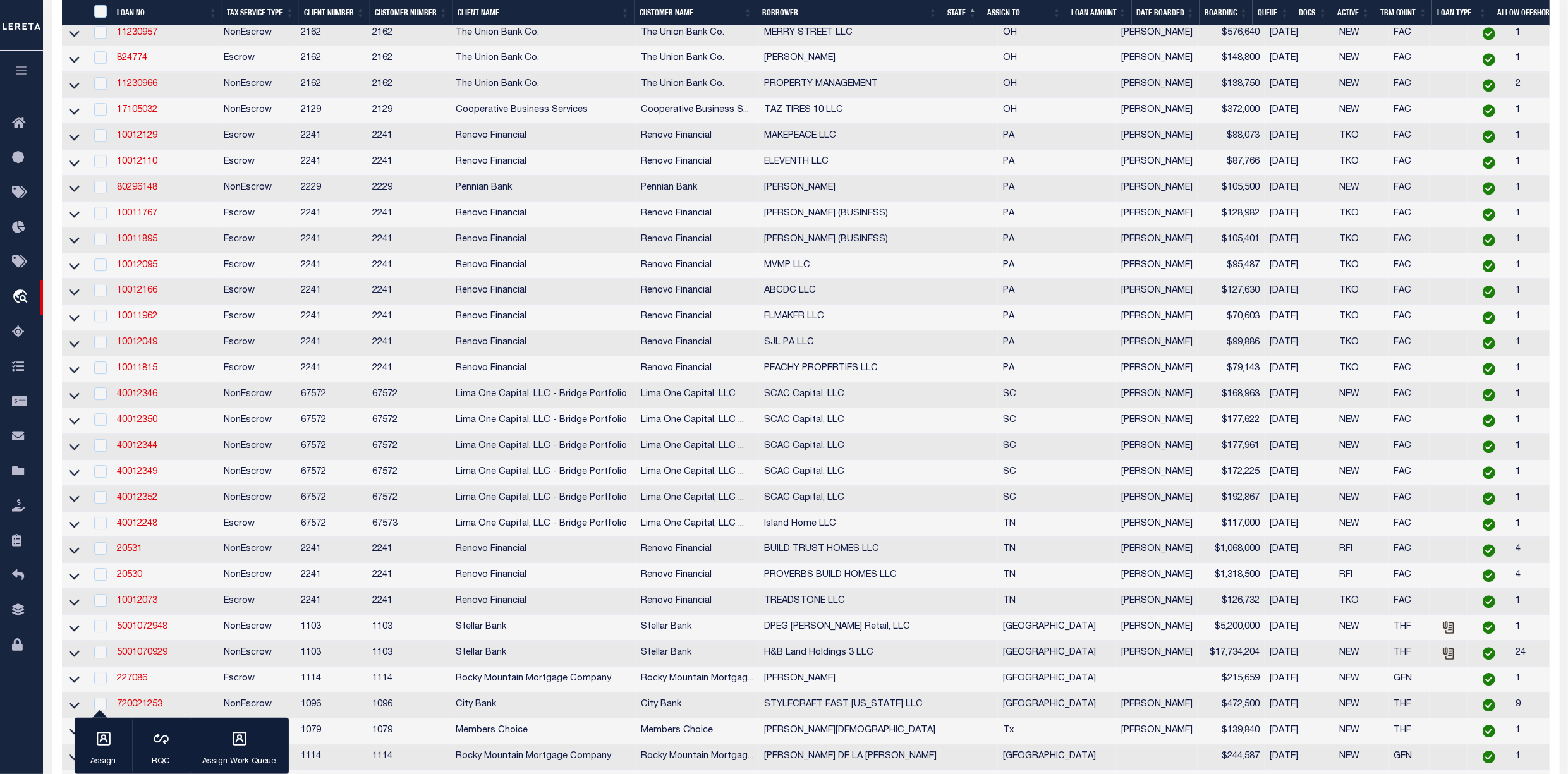
scroll to position [3033, 0]
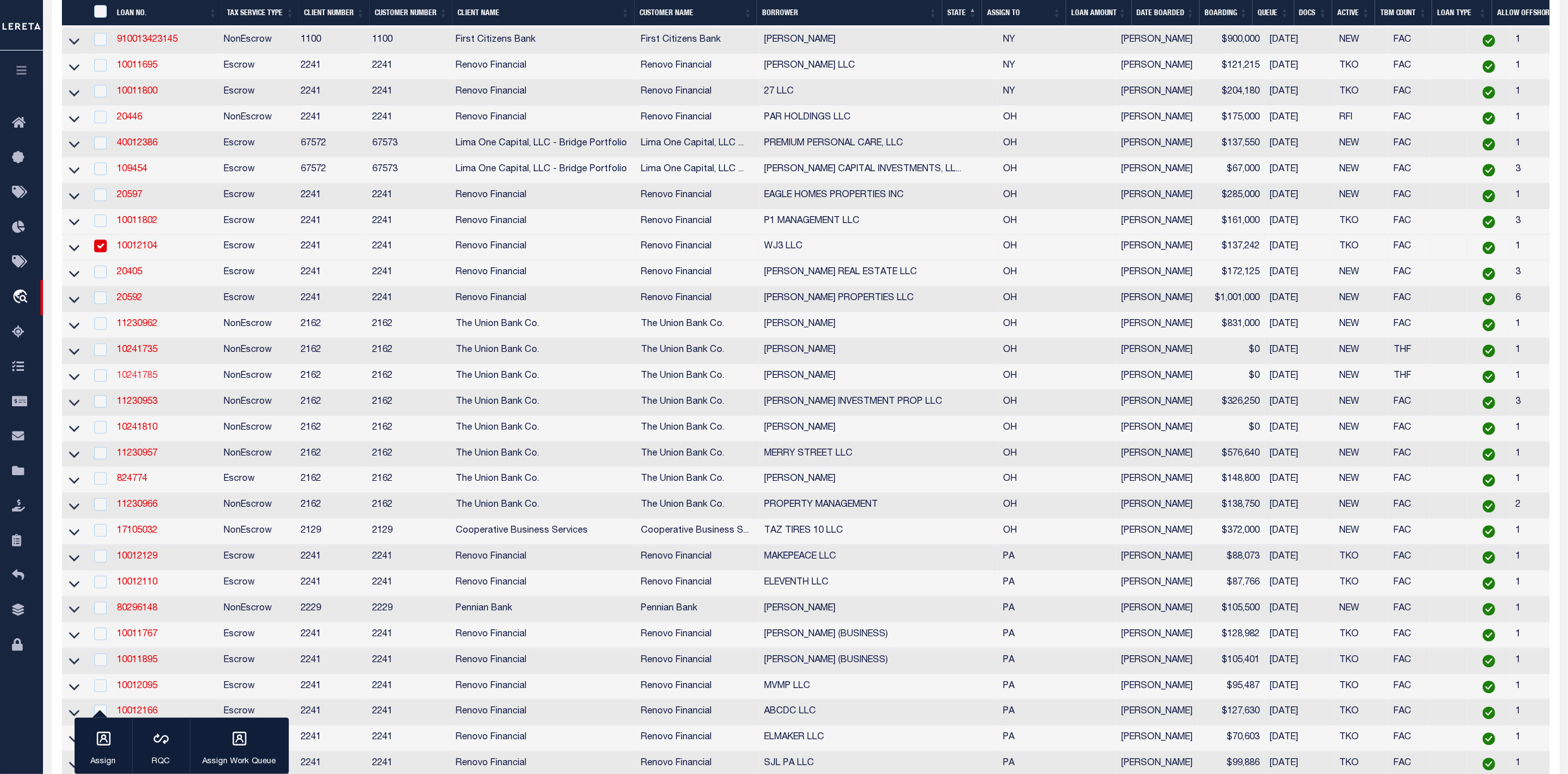
click at [132, 380] on link "10241785" at bounding box center [137, 375] width 41 height 9
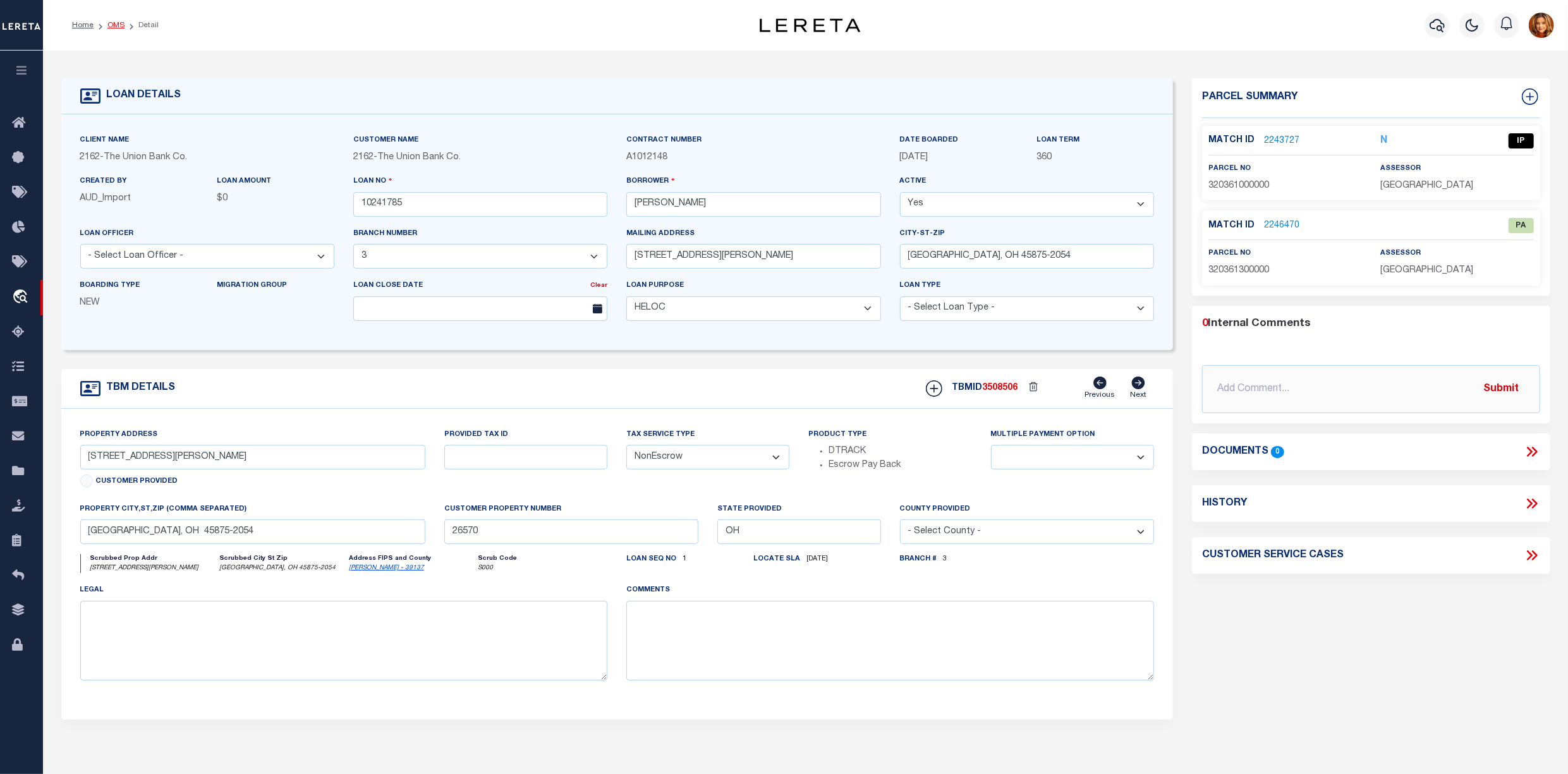
click at [114, 22] on link "OMS" at bounding box center [116, 25] width 17 height 7
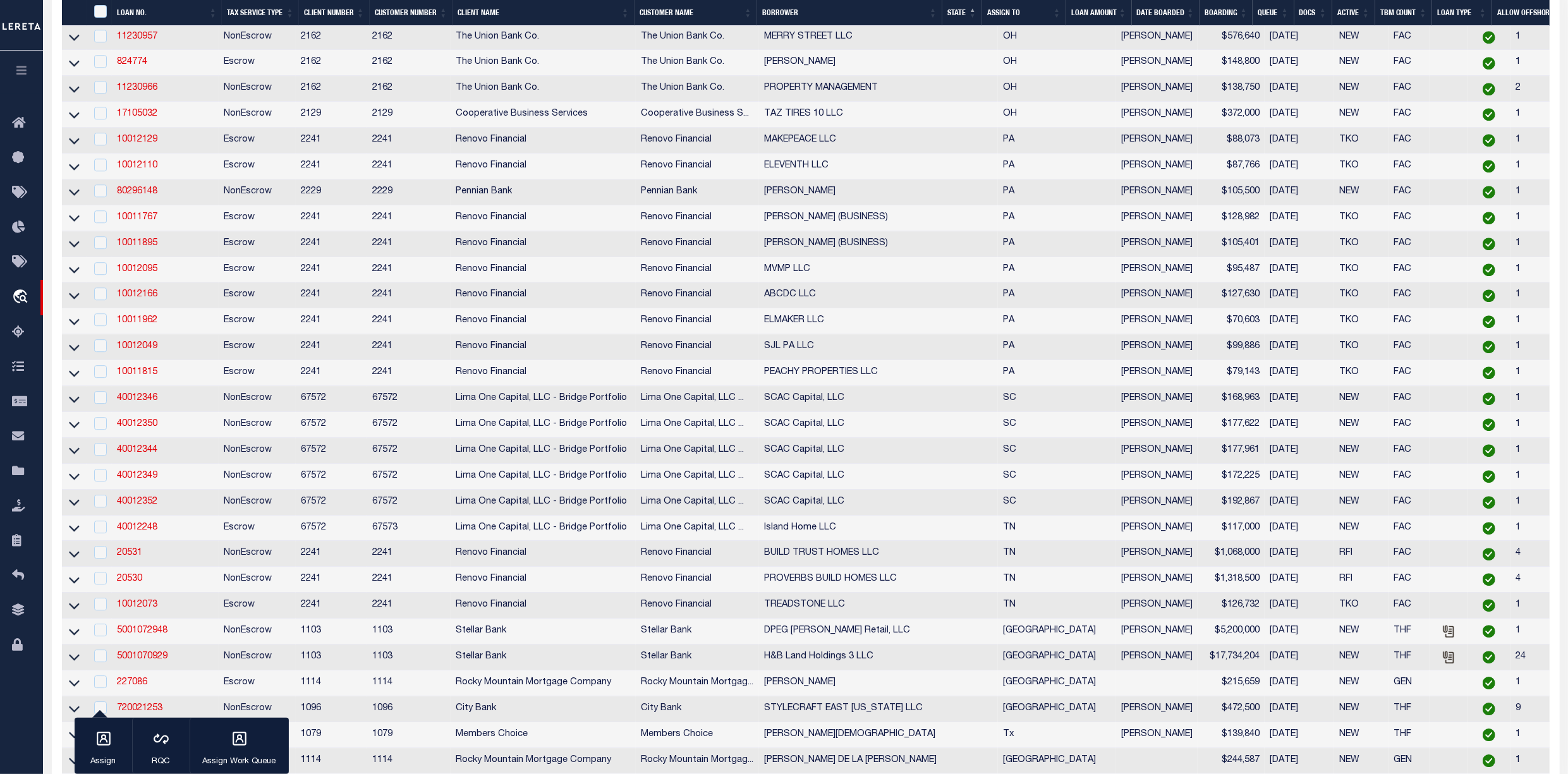
scroll to position [3454, 0]
click at [129, 451] on link "40012344" at bounding box center [137, 446] width 41 height 9
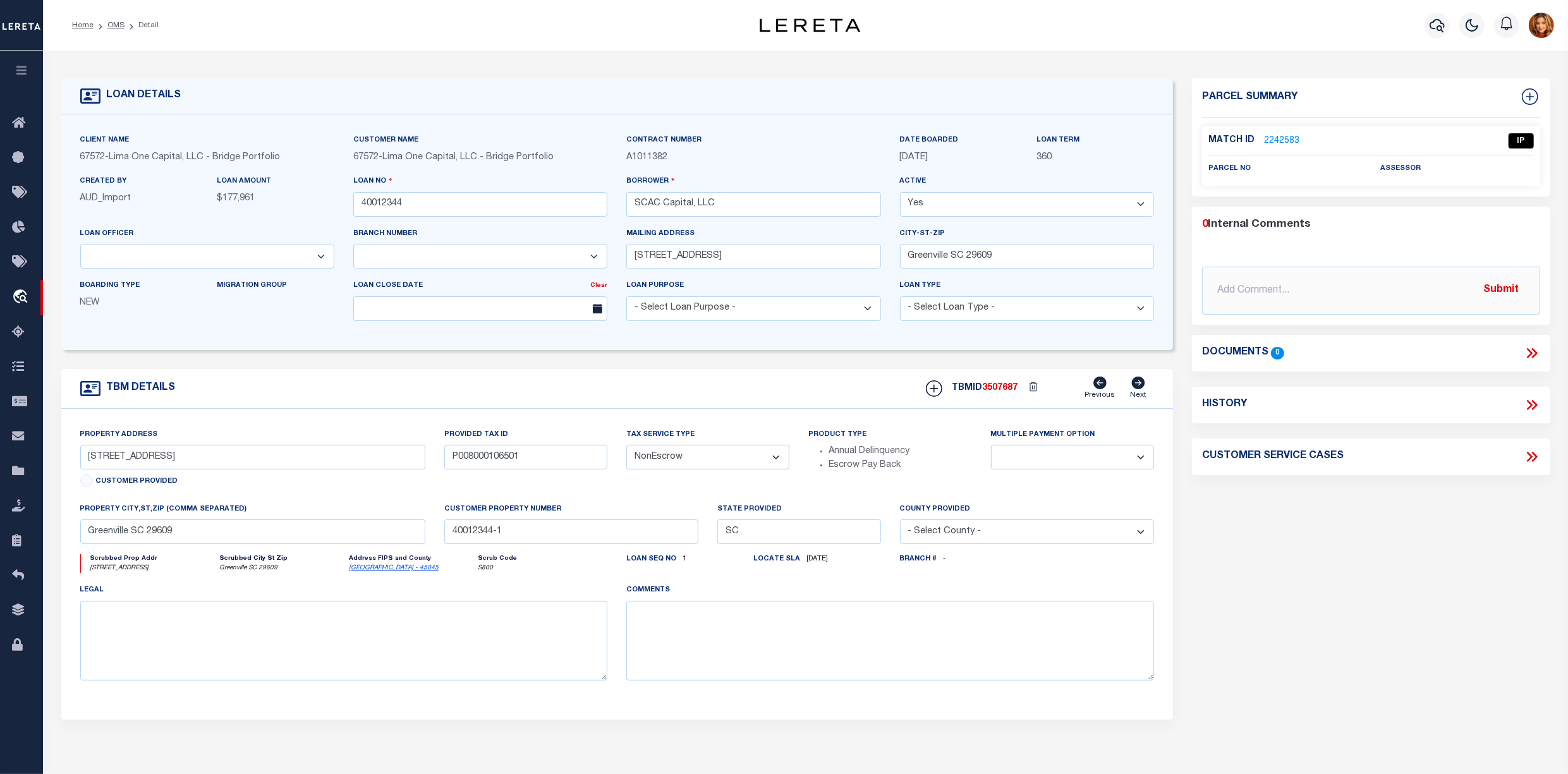
click at [1276, 137] on link "2242583" at bounding box center [1281, 141] width 36 height 13
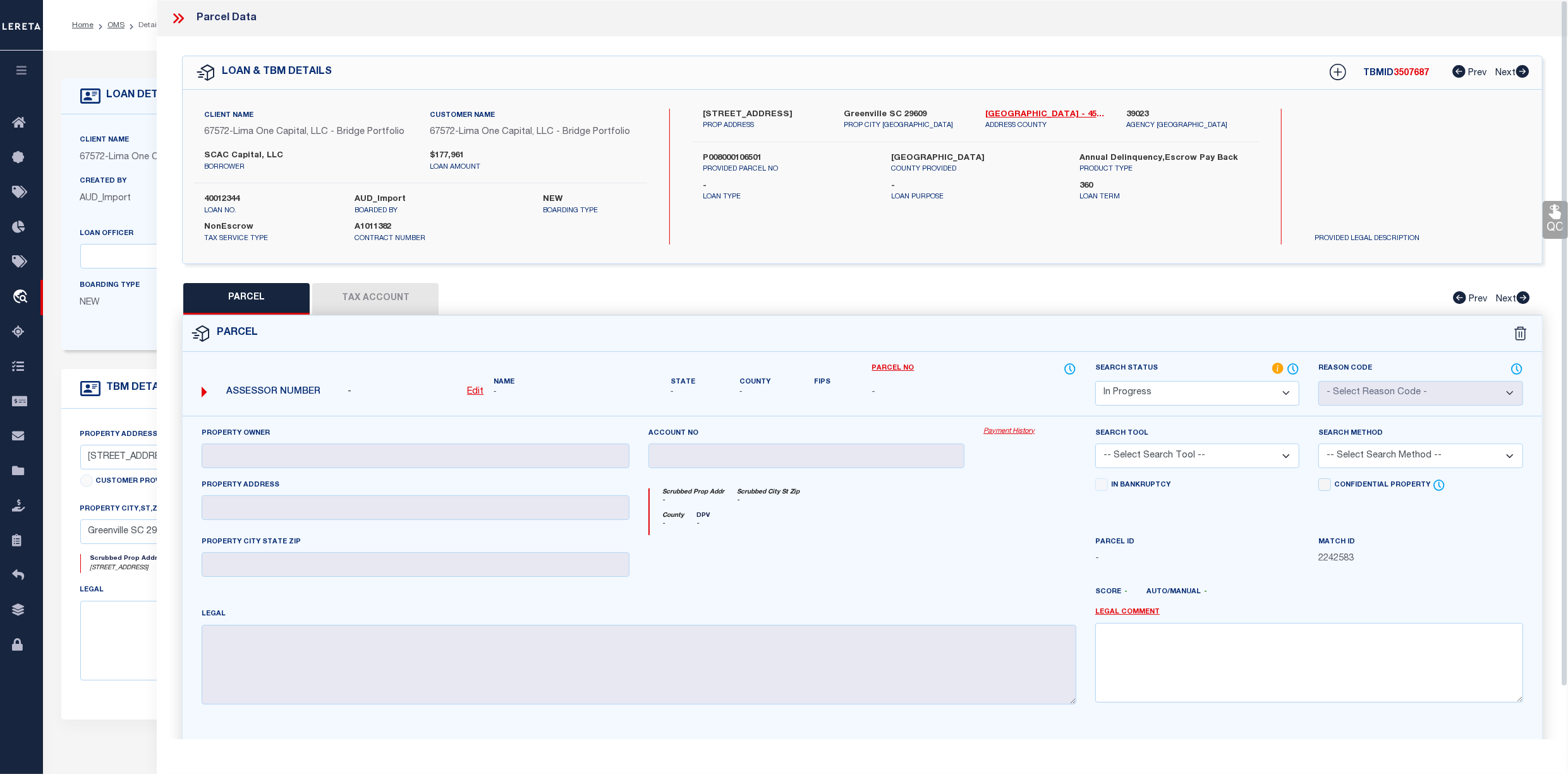
click at [178, 15] on icon at bounding box center [178, 18] width 17 height 17
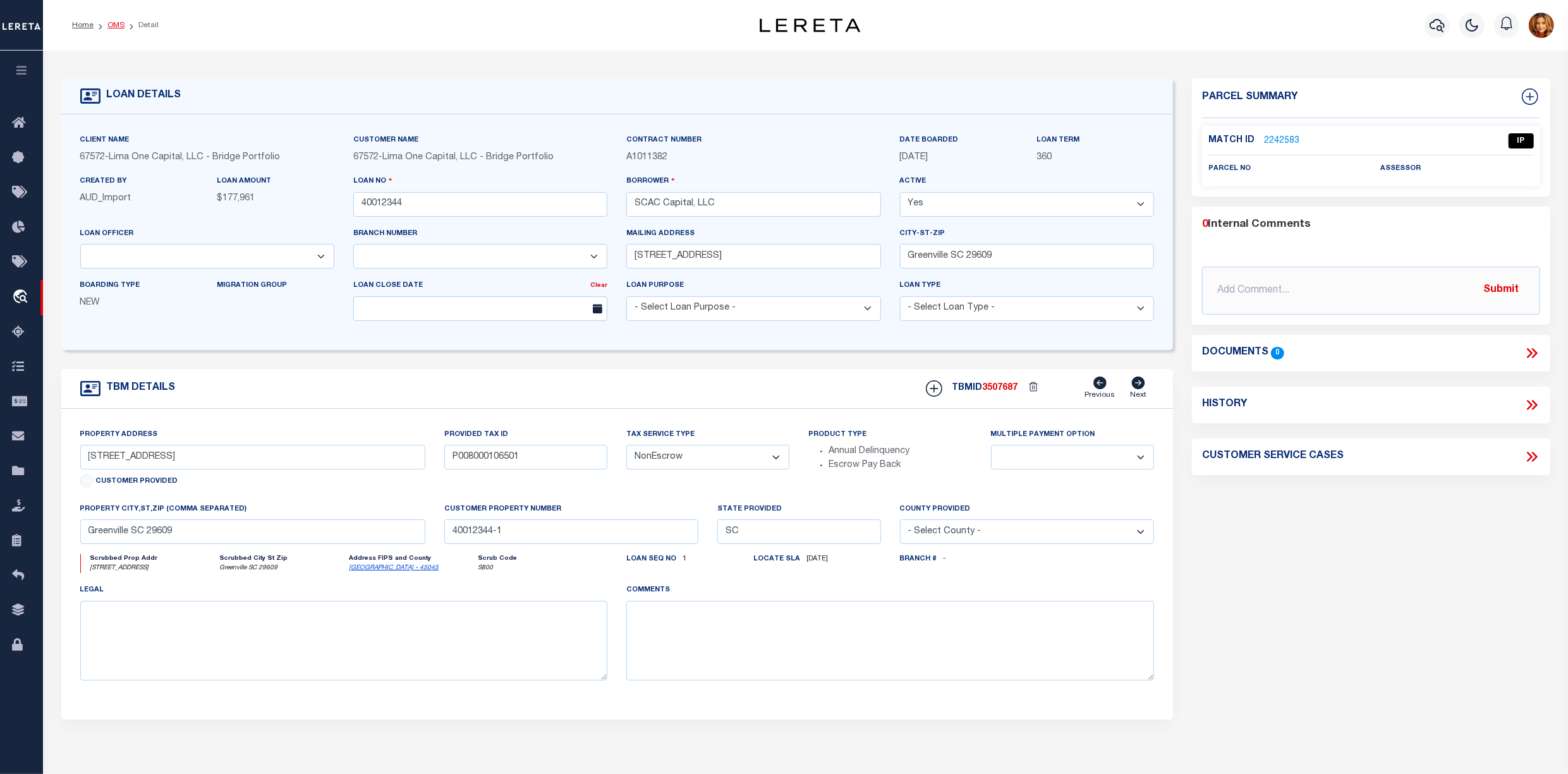
click at [109, 25] on link "OMS" at bounding box center [116, 25] width 17 height 7
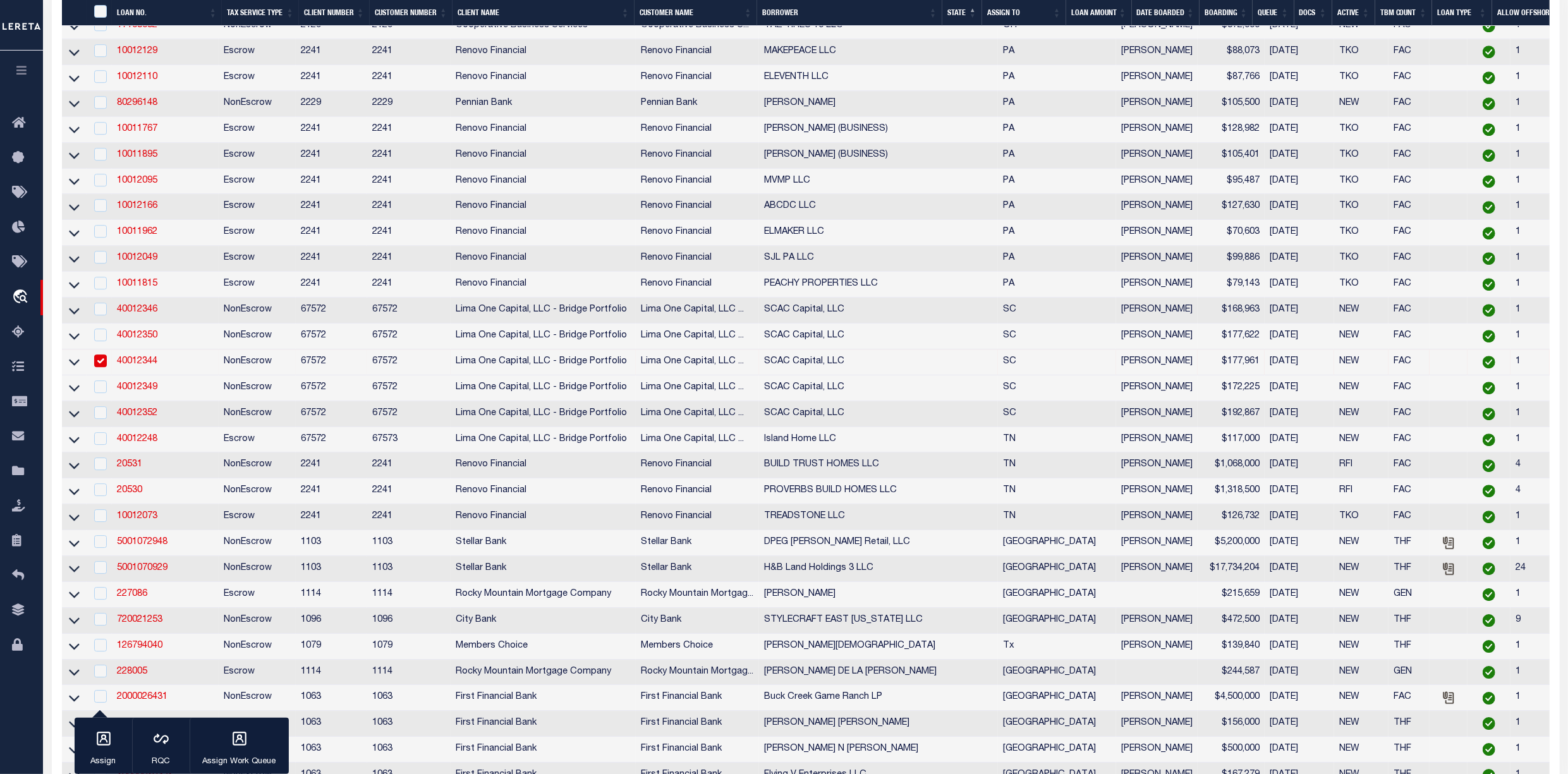
scroll to position [3959, 0]
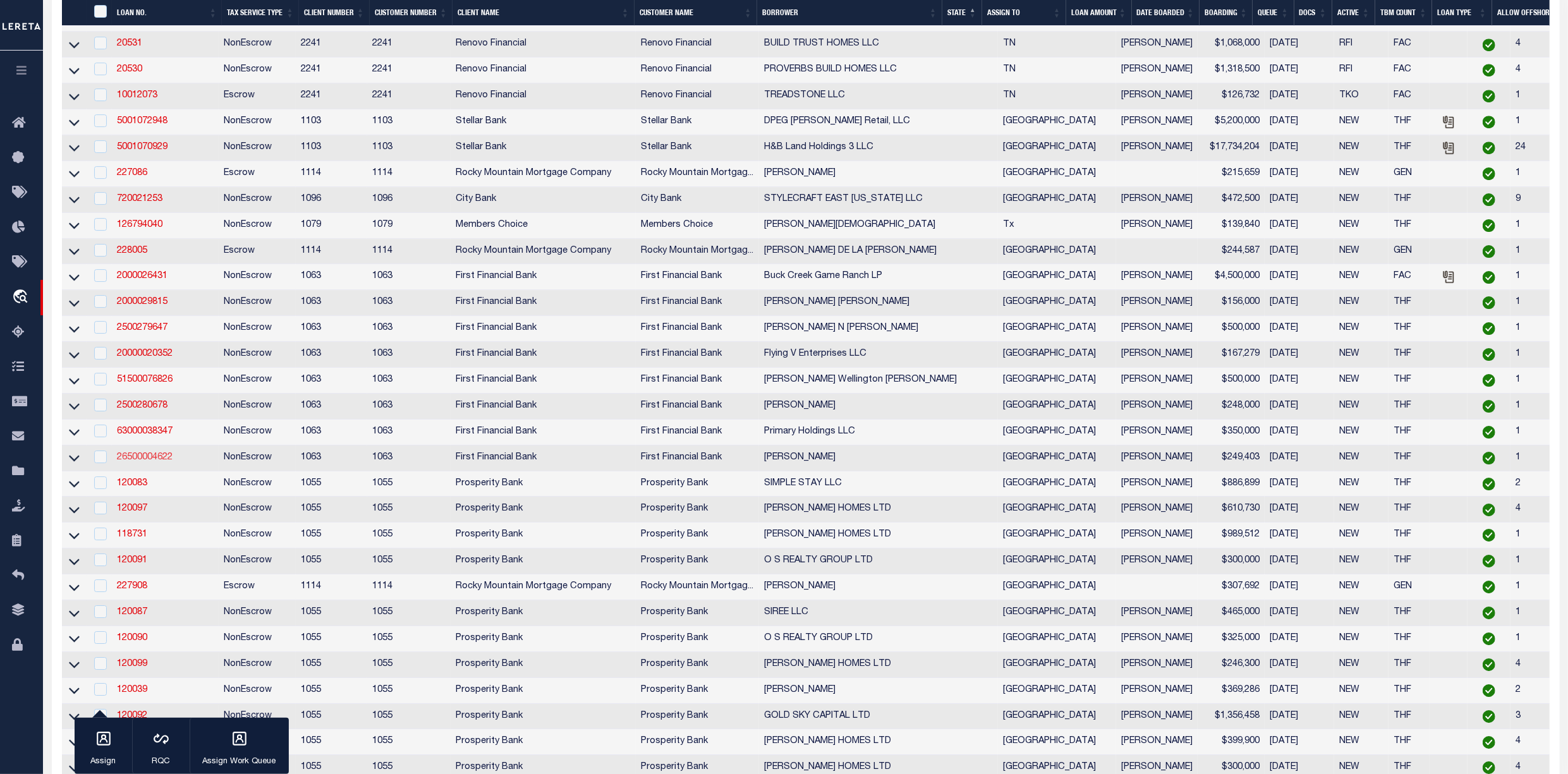
click at [139, 462] on link "26500004622" at bounding box center [144, 457] width 56 height 9
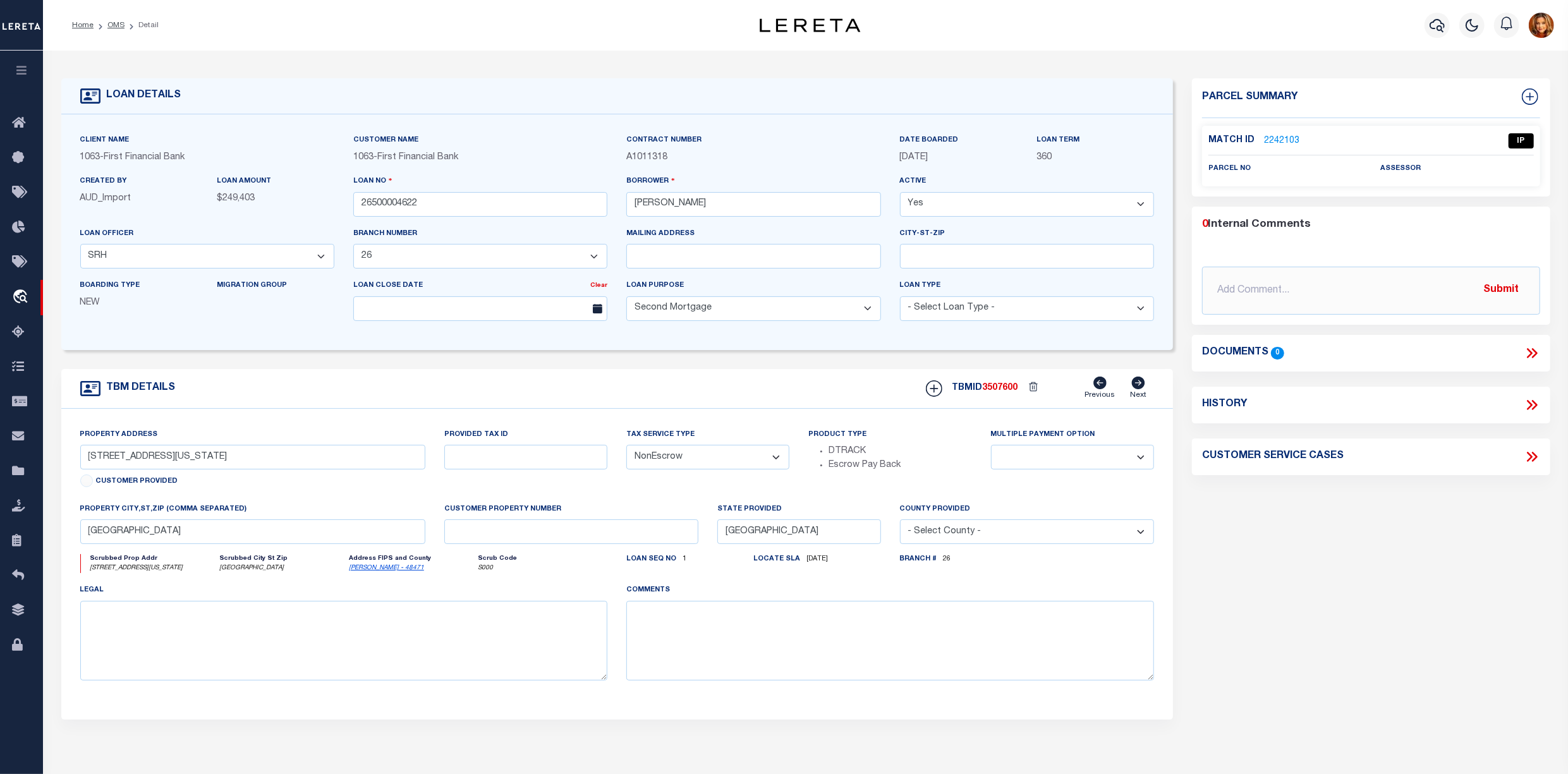
click at [1281, 143] on link "2242103" at bounding box center [1281, 141] width 36 height 13
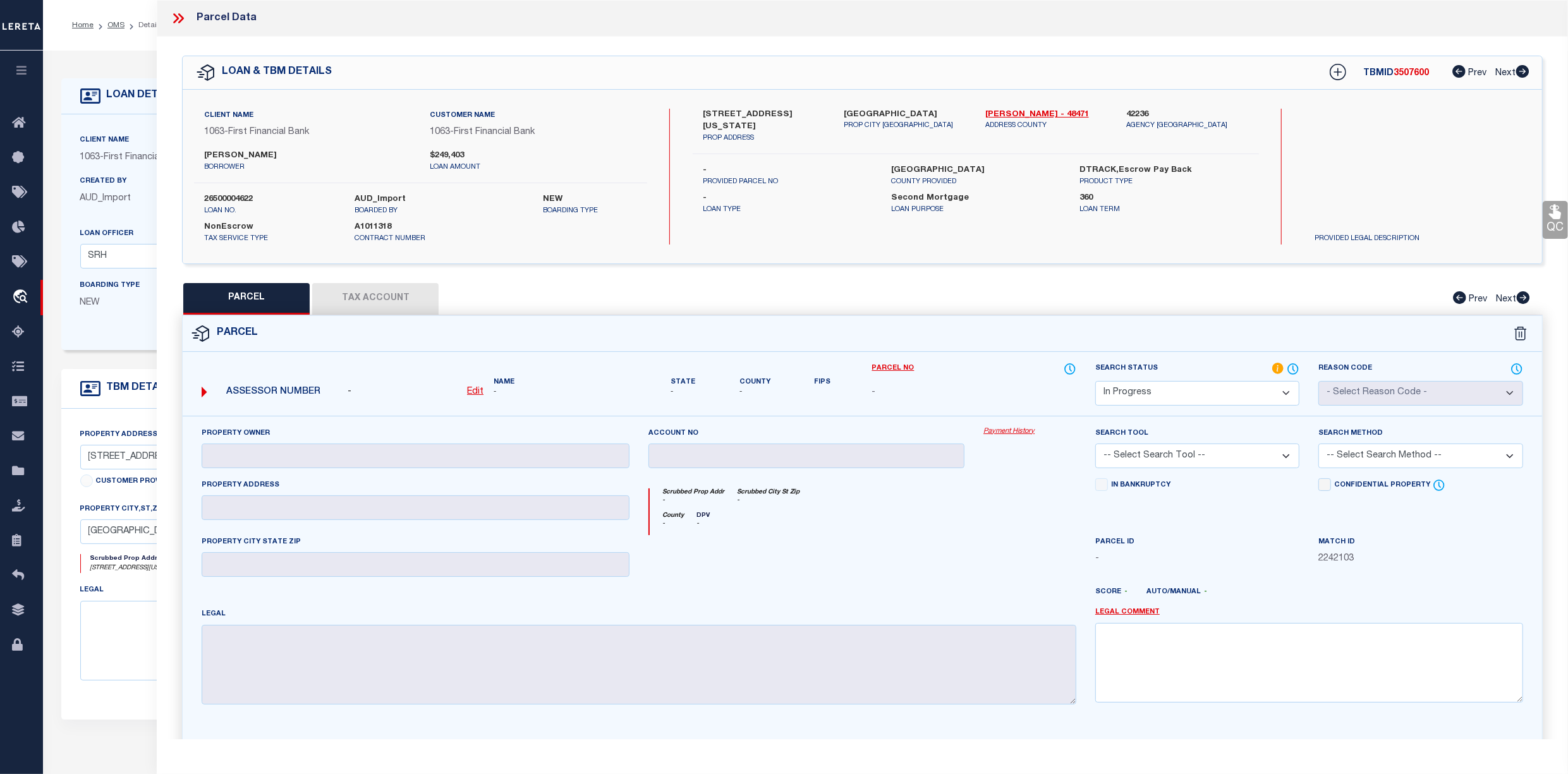
click at [473, 395] on u "Edit" at bounding box center [475, 391] width 17 height 9
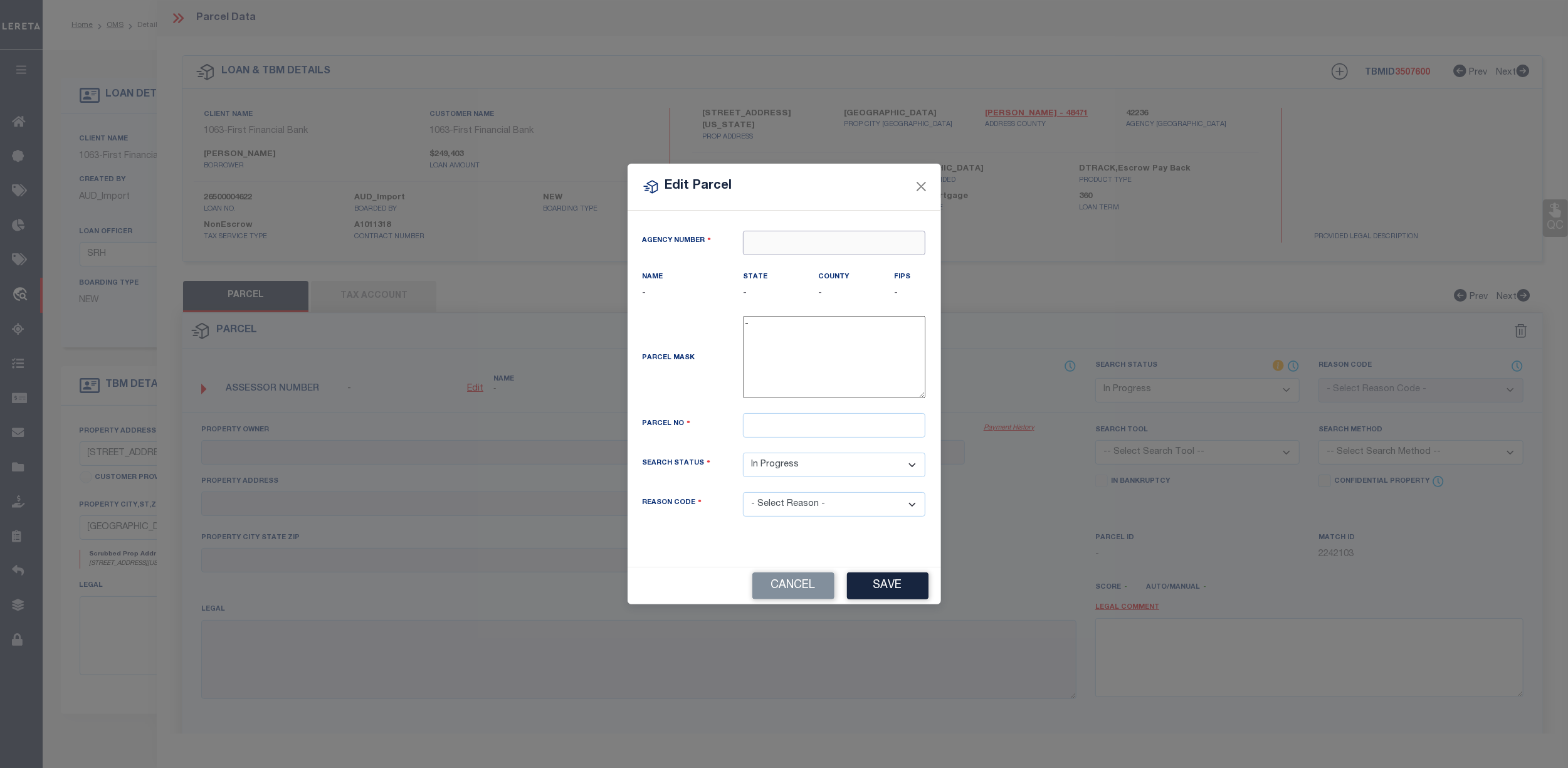
click at [761, 239] on input "text" at bounding box center [835, 243] width 183 height 25
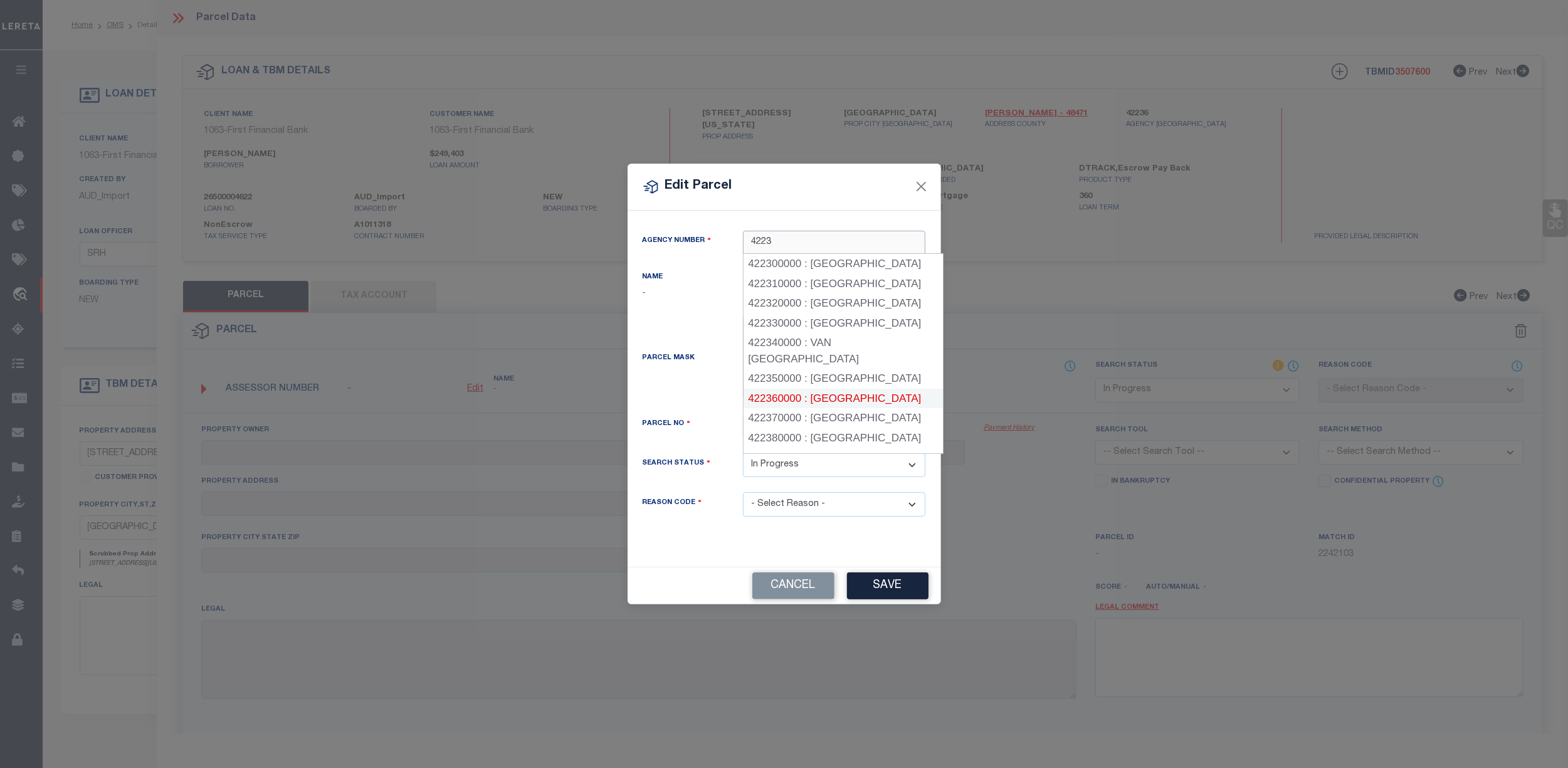
click at [756, 389] on div "422360000 : [GEOGRAPHIC_DATA]" at bounding box center [843, 399] width 199 height 20
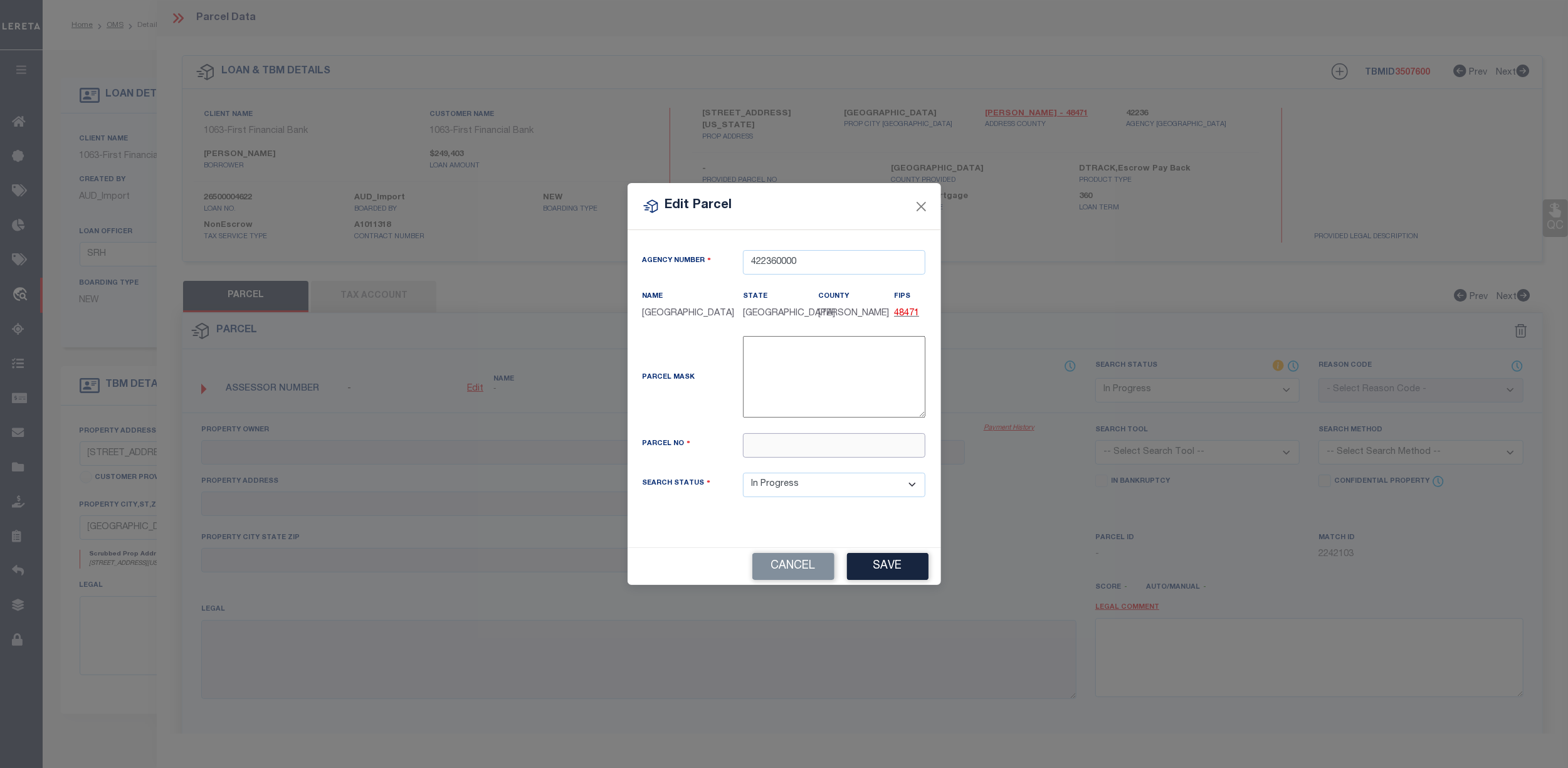
click at [770, 437] on input "text" at bounding box center [835, 446] width 183 height 25
paste input "8360-001-0-04700"
click at [891, 566] on button "Save" at bounding box center [887, 567] width 81 height 27
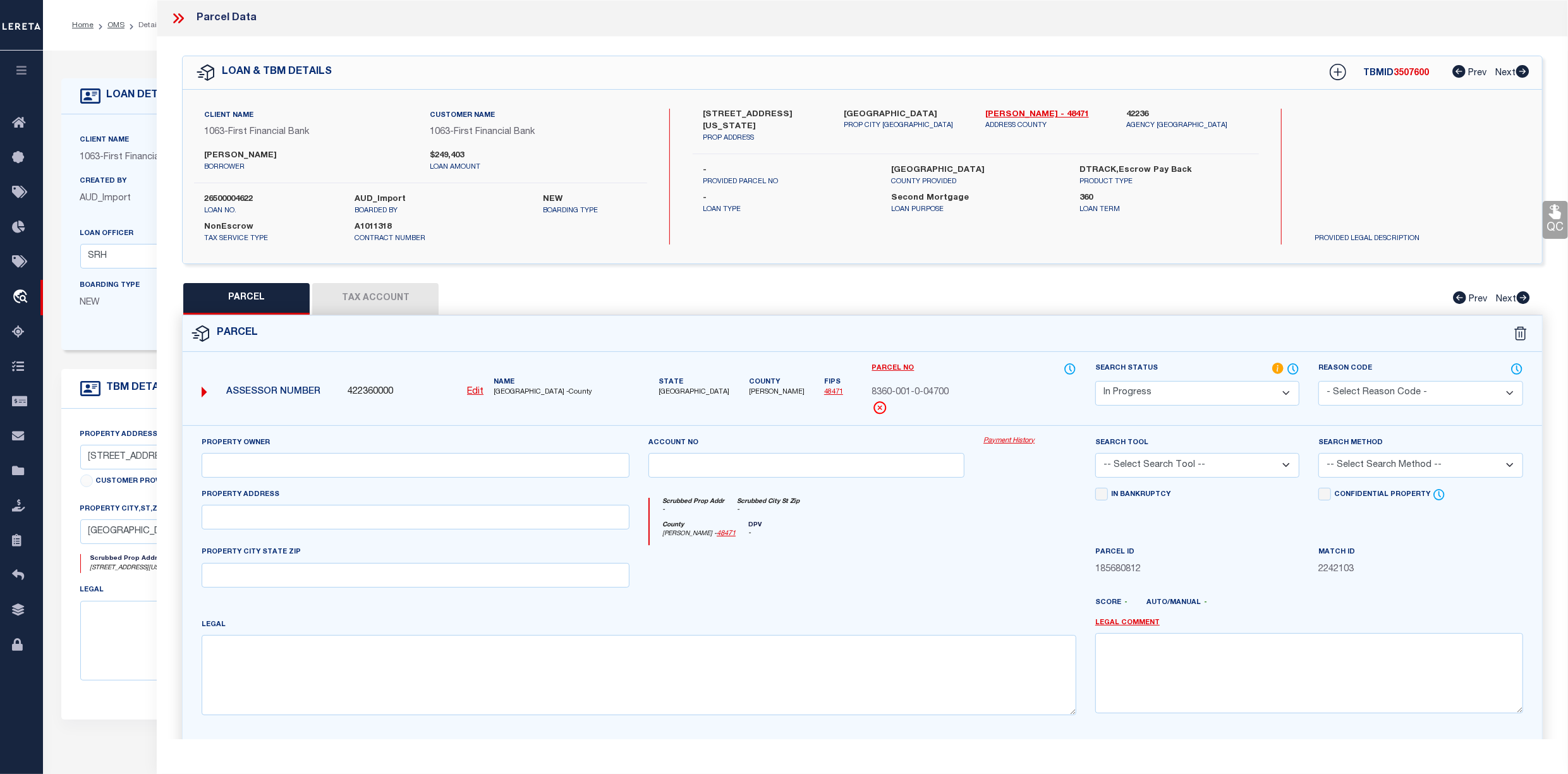
click at [376, 299] on button "Tax Account" at bounding box center [375, 299] width 126 height 31
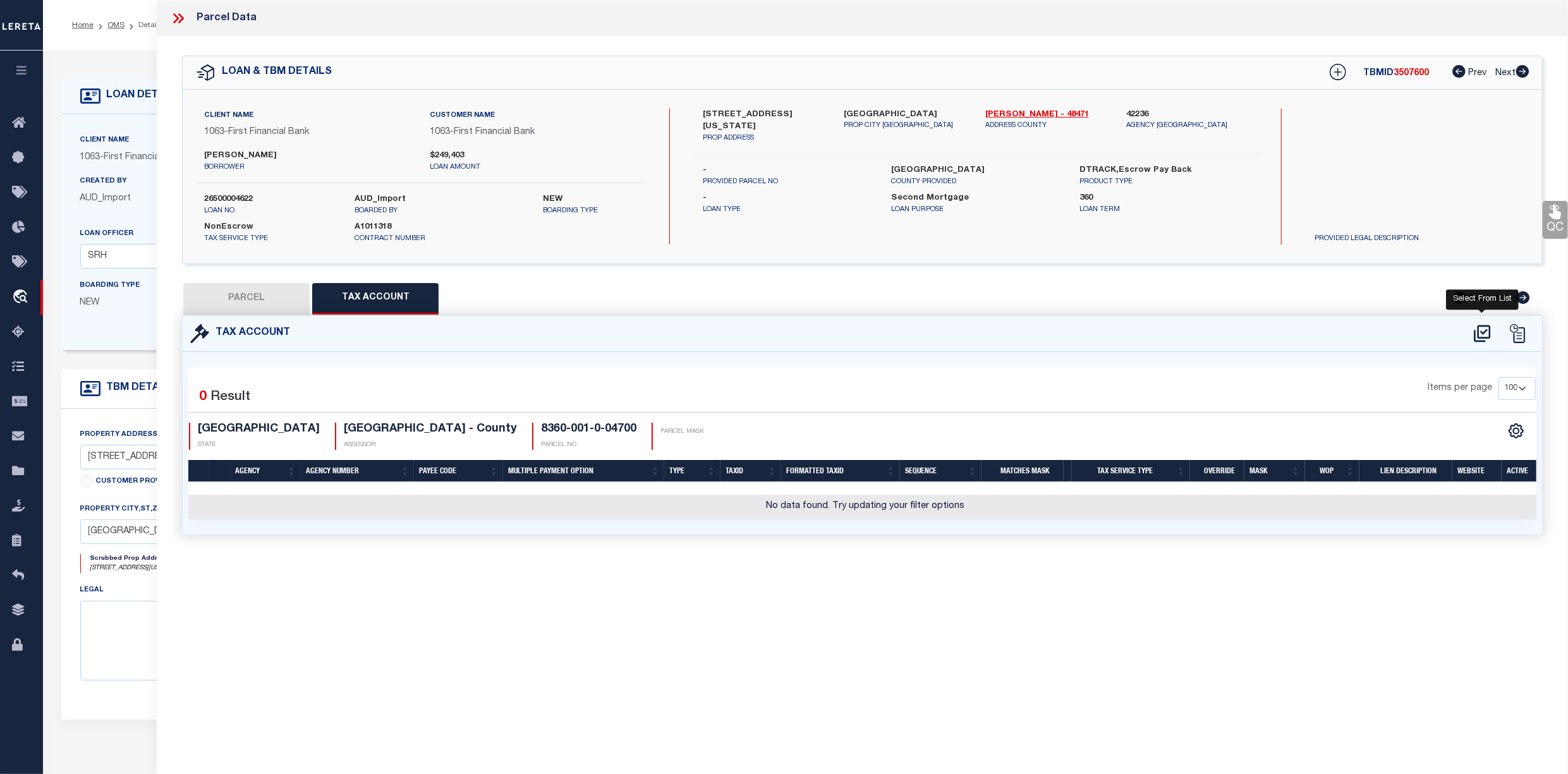
click at [1485, 335] on icon at bounding box center [1482, 333] width 21 height 20
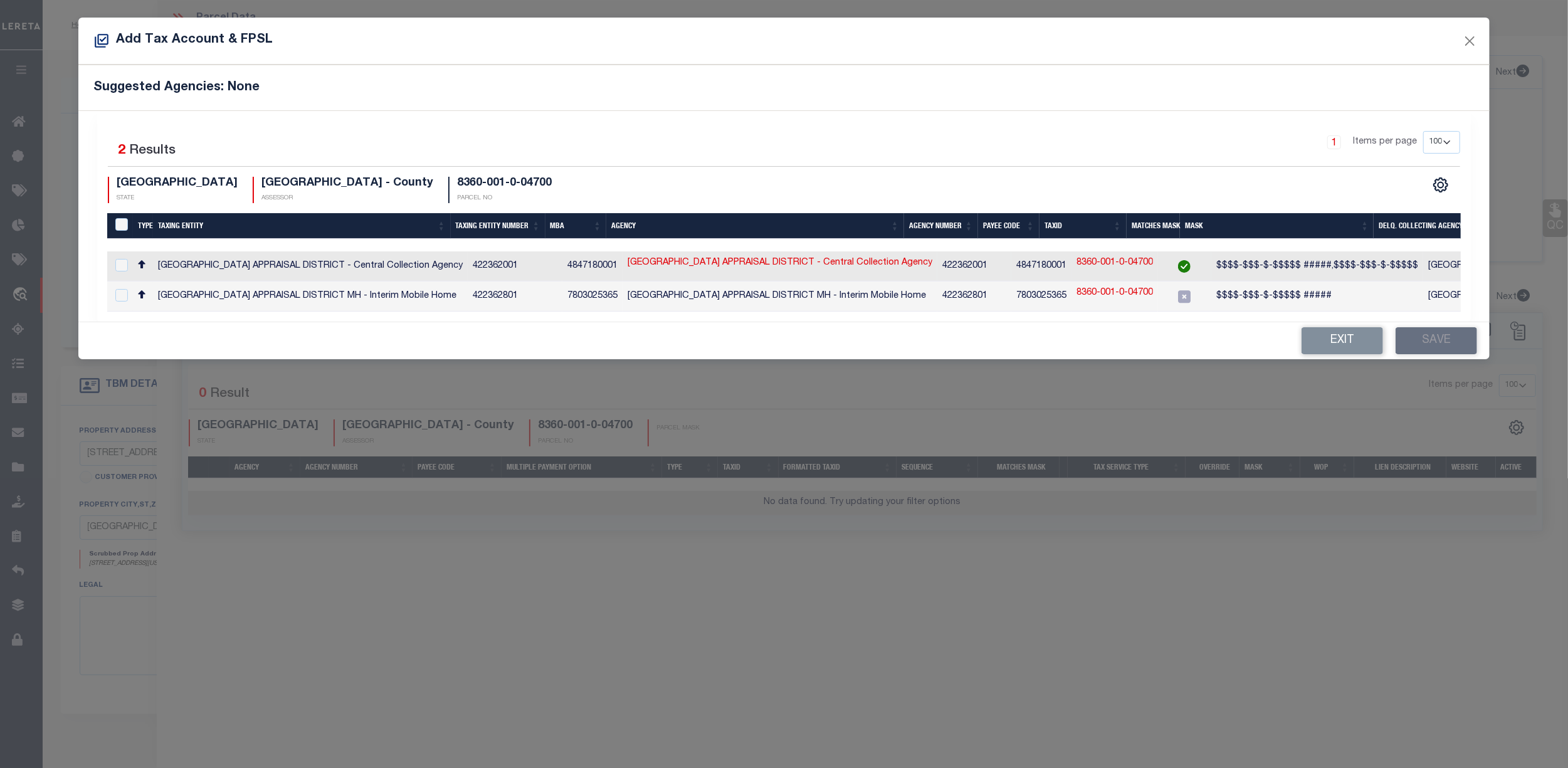
click at [121, 274] on td at bounding box center [119, 266] width 25 height 30
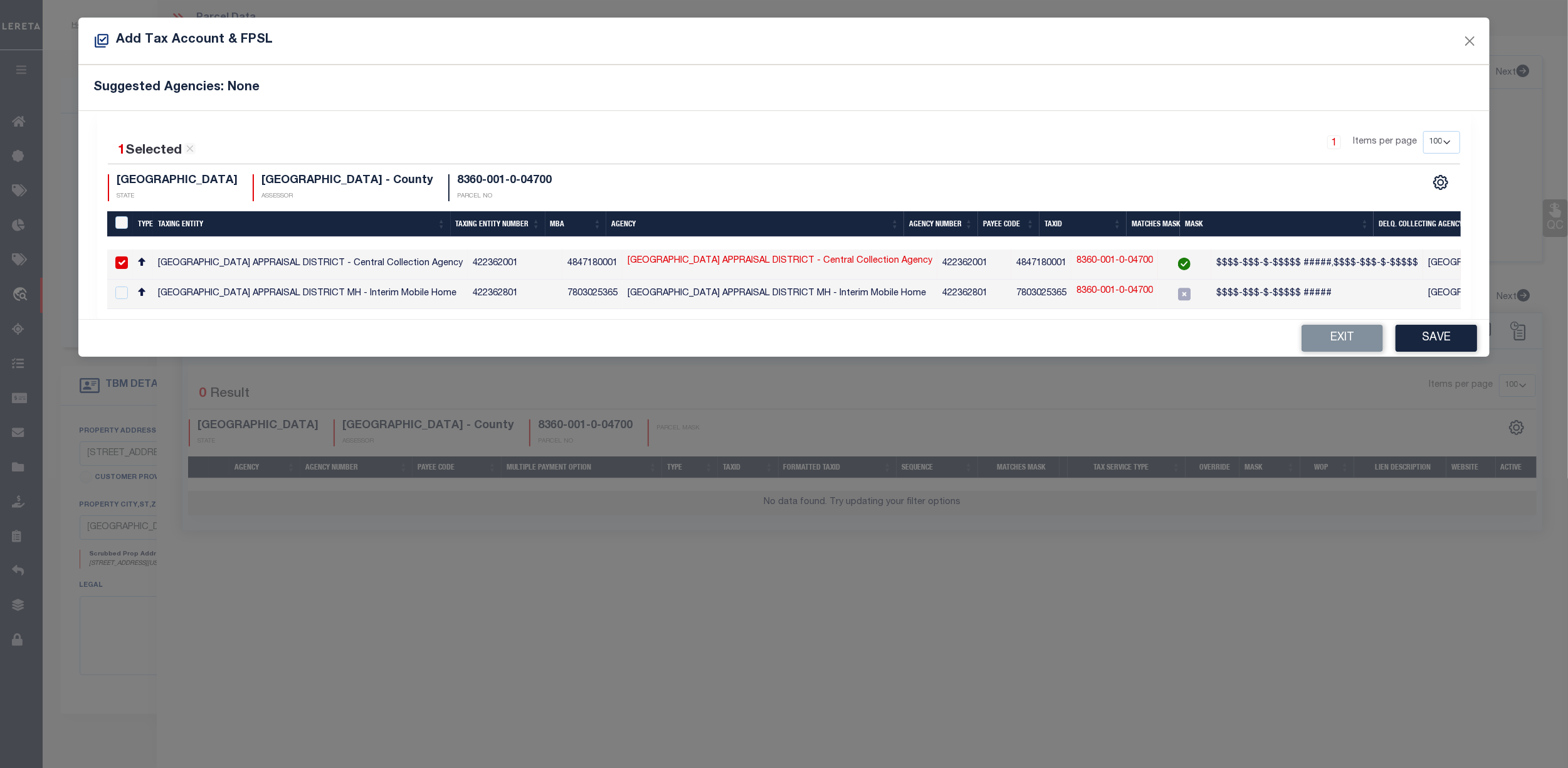
click at [1457, 329] on div "Exit Save" at bounding box center [784, 338] width 1411 height 37
click at [1455, 334] on button "Save" at bounding box center [1436, 338] width 81 height 27
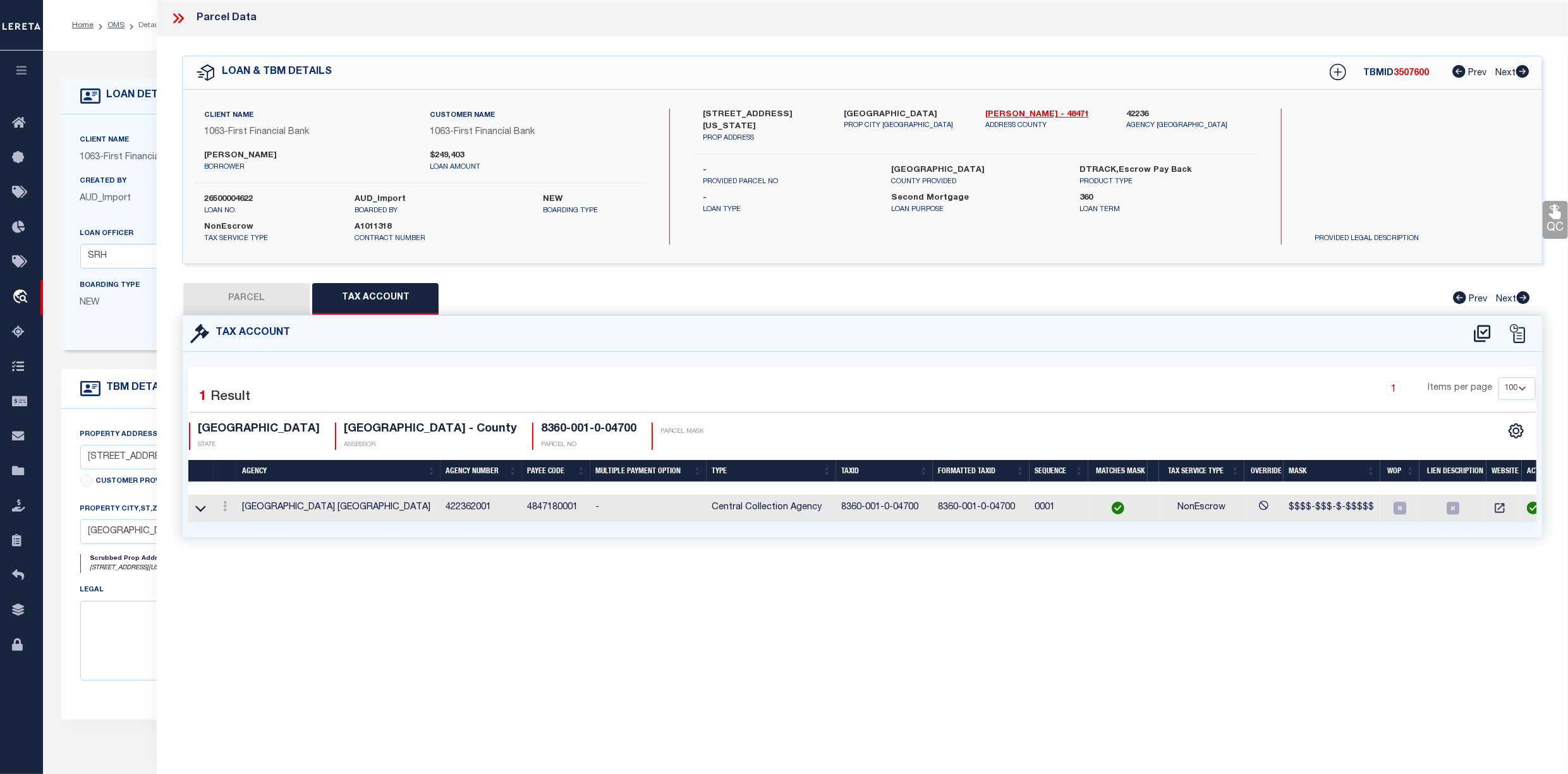
click at [233, 306] on button "PARCEL" at bounding box center [246, 299] width 126 height 31
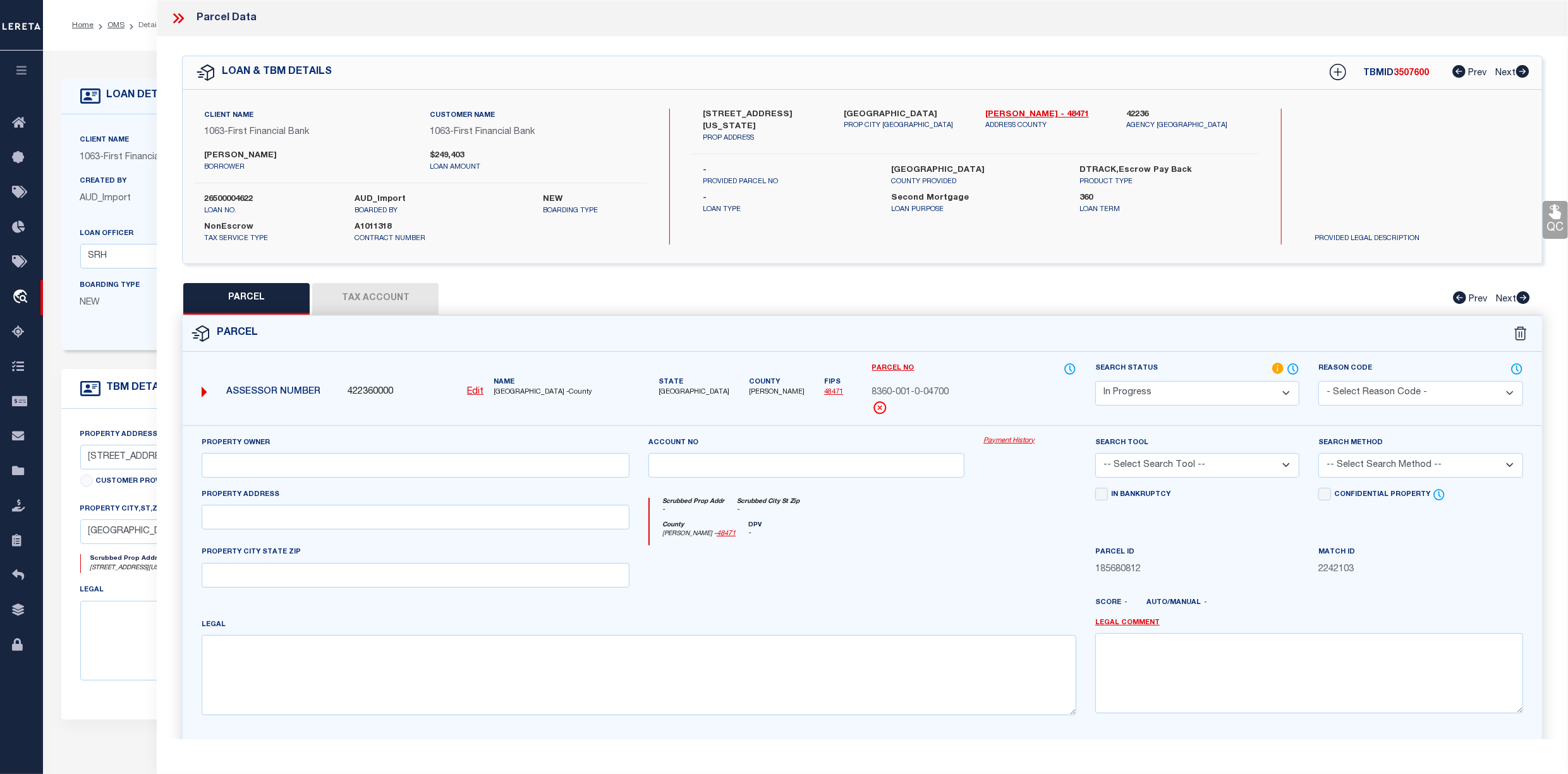
click at [1261, 398] on select "Automated Search Bad Parcel Complete Duplicate Parcel High Dollar Reporting In …" at bounding box center [1197, 394] width 204 height 25
click at [1095, 381] on select "Automated Search Bad Parcel Complete Duplicate Parcel High Dollar Reporting In …" at bounding box center [1197, 394] width 204 height 25
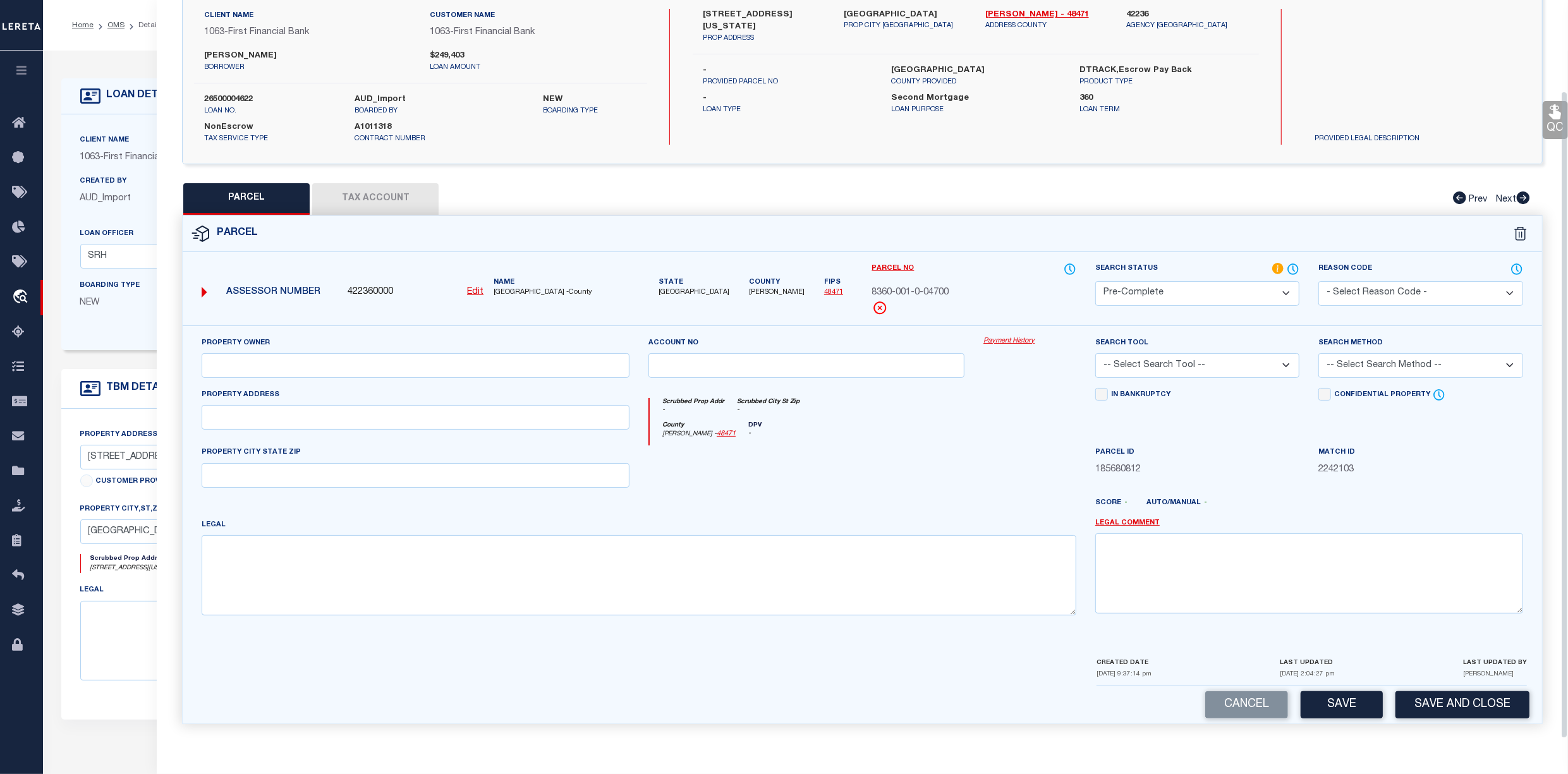
click at [1193, 362] on select "-- Select Search Tool -- 3rd Party Website Agency File Agency Website ATLS CNV-…" at bounding box center [1197, 365] width 204 height 25
click at [1095, 353] on select "-- Select Search Tool -- 3rd Party Website Agency File Agency Website ATLS CNV-…" at bounding box center [1197, 365] width 204 height 25
click at [1456, 361] on select "-- Select Search Method -- Property Address Legal Liability Info Provided" at bounding box center [1420, 365] width 204 height 25
click at [1319, 353] on select "-- Select Search Method -- Property Address Legal Liability Info Provided" at bounding box center [1420, 365] width 204 height 25
click at [1327, 696] on button "Save" at bounding box center [1341, 704] width 82 height 27
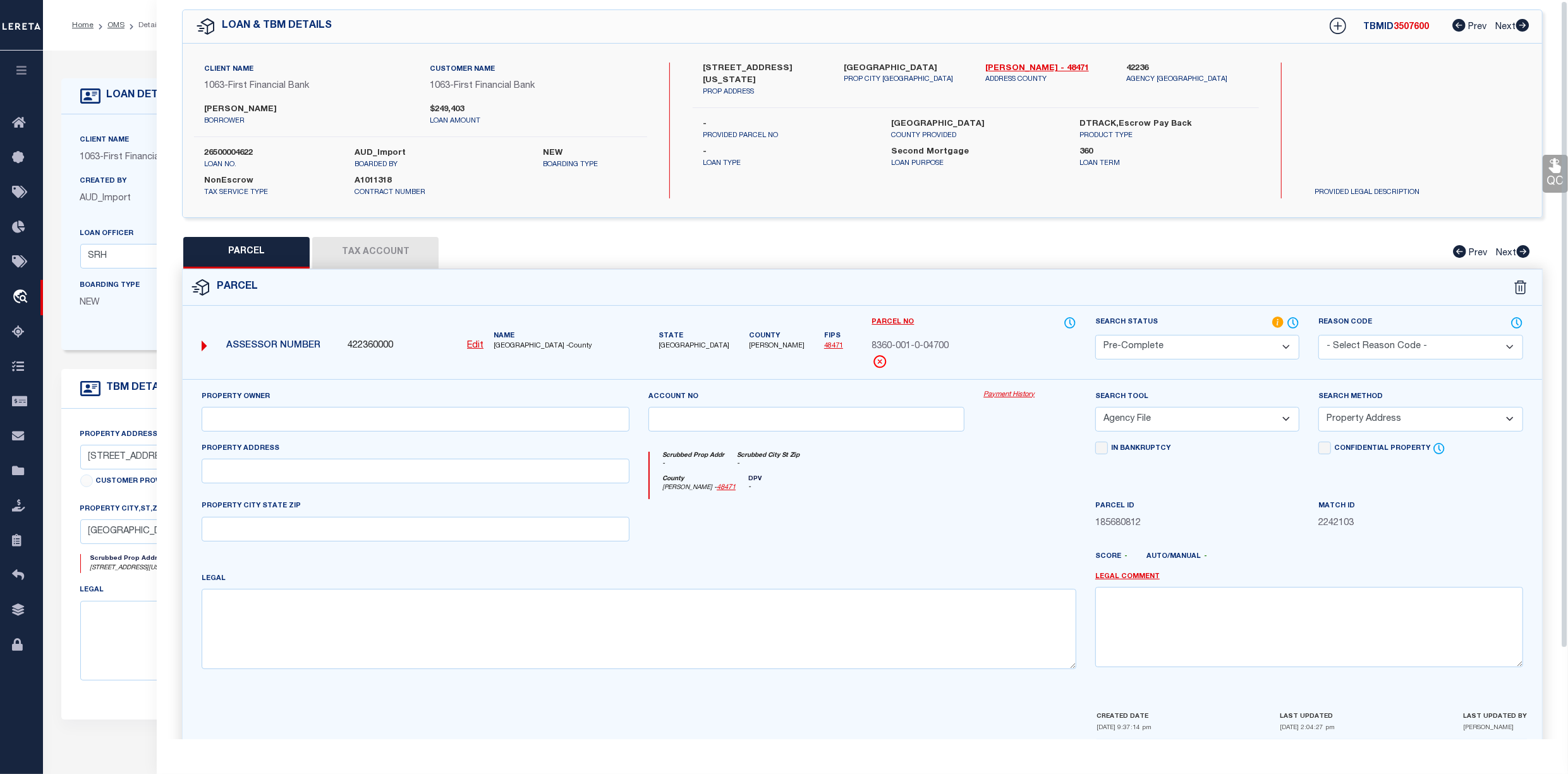
scroll to position [0, 0]
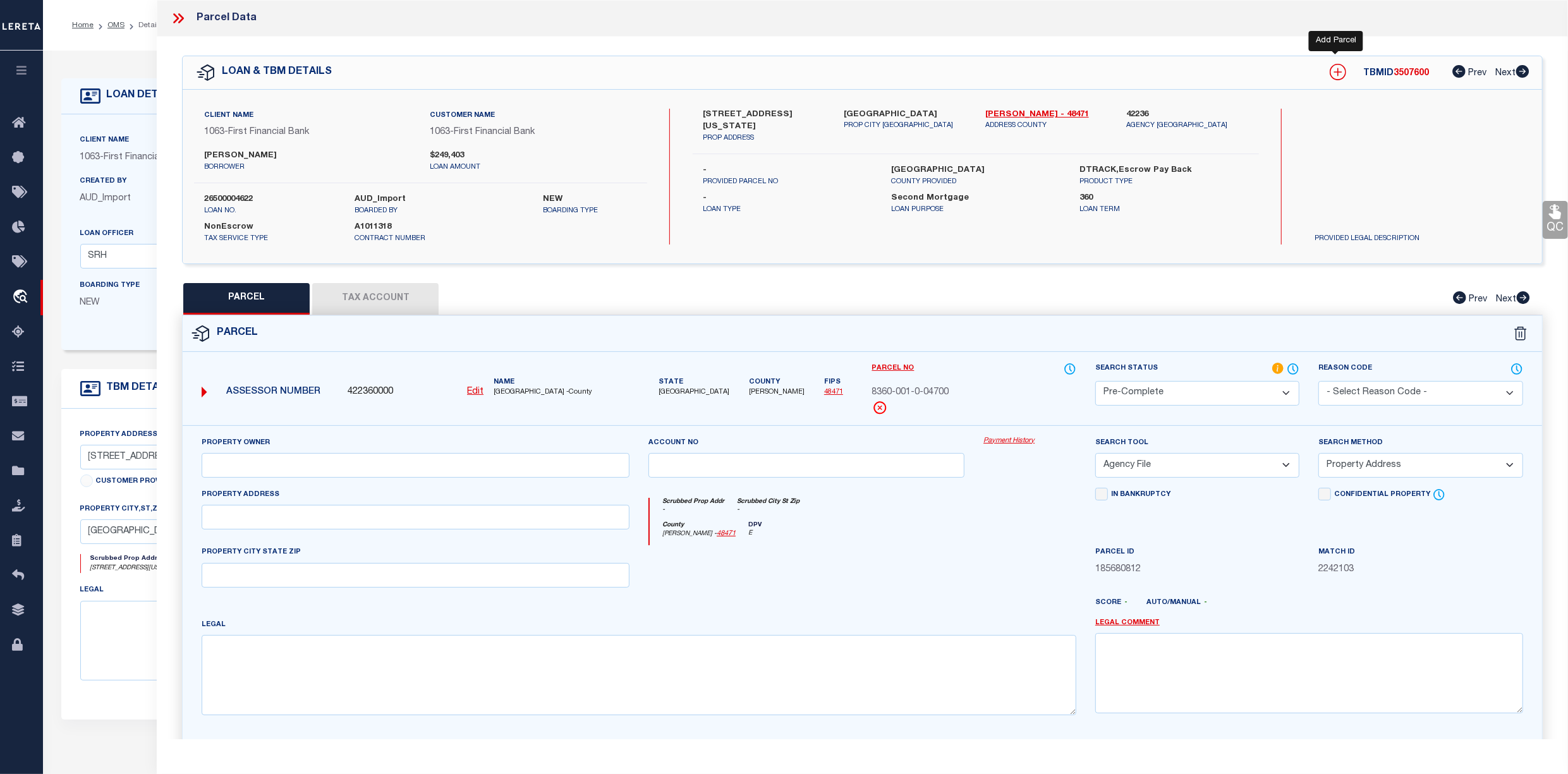
click at [1338, 73] on icon at bounding box center [1338, 72] width 17 height 17
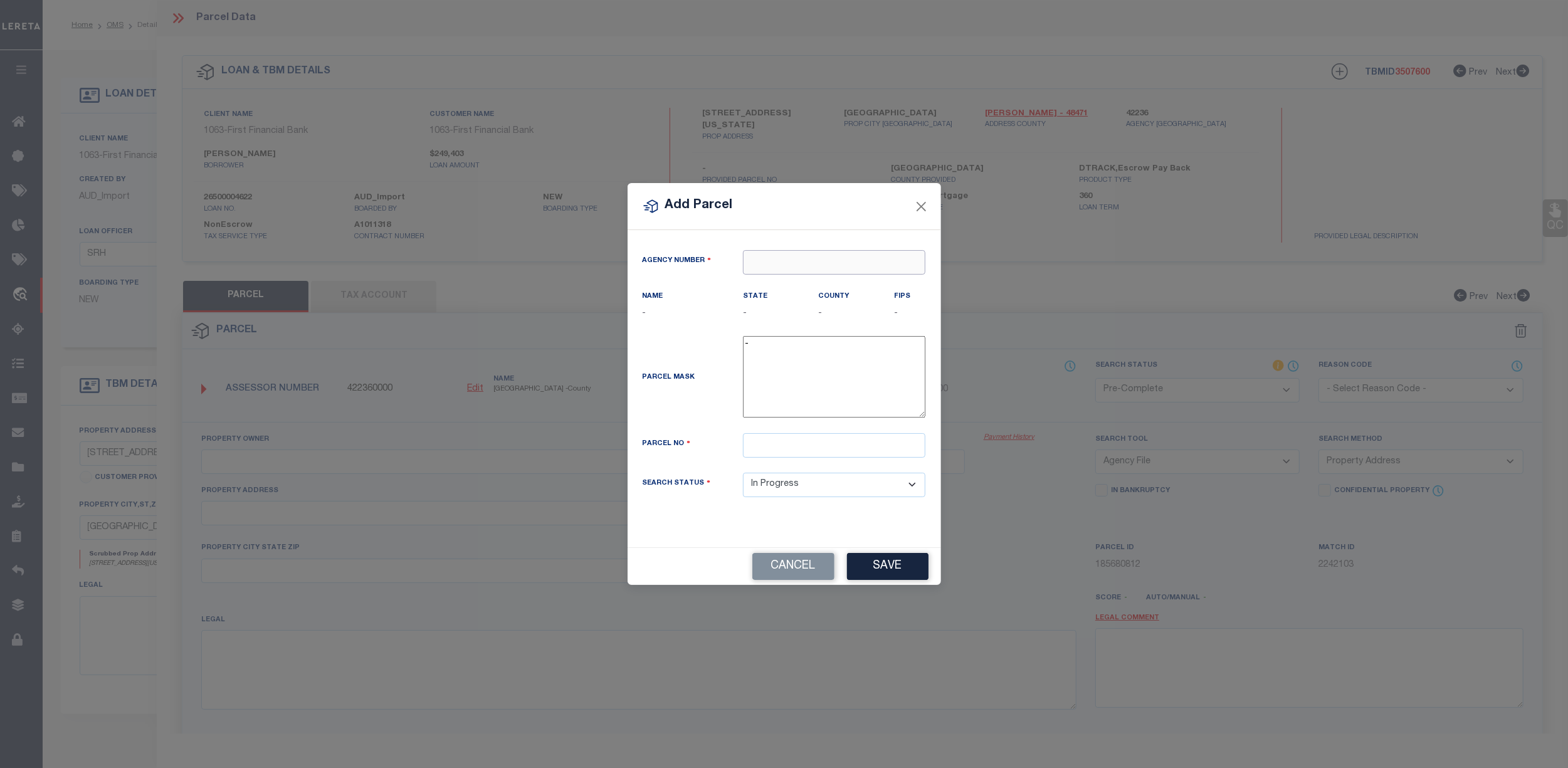
click at [764, 261] on input "text" at bounding box center [835, 262] width 183 height 25
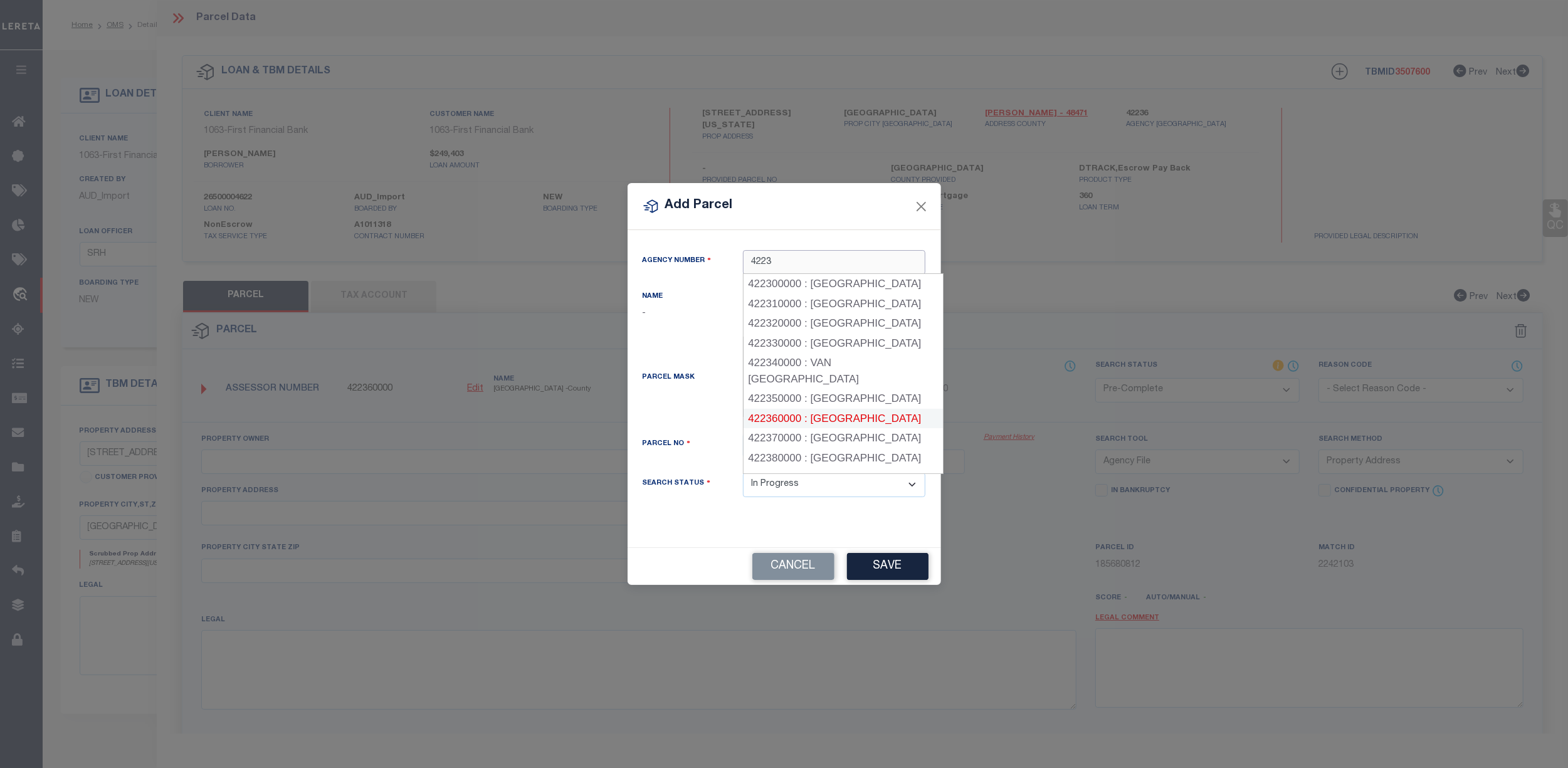
click at [785, 409] on div "422360000 : [GEOGRAPHIC_DATA]" at bounding box center [843, 419] width 199 height 20
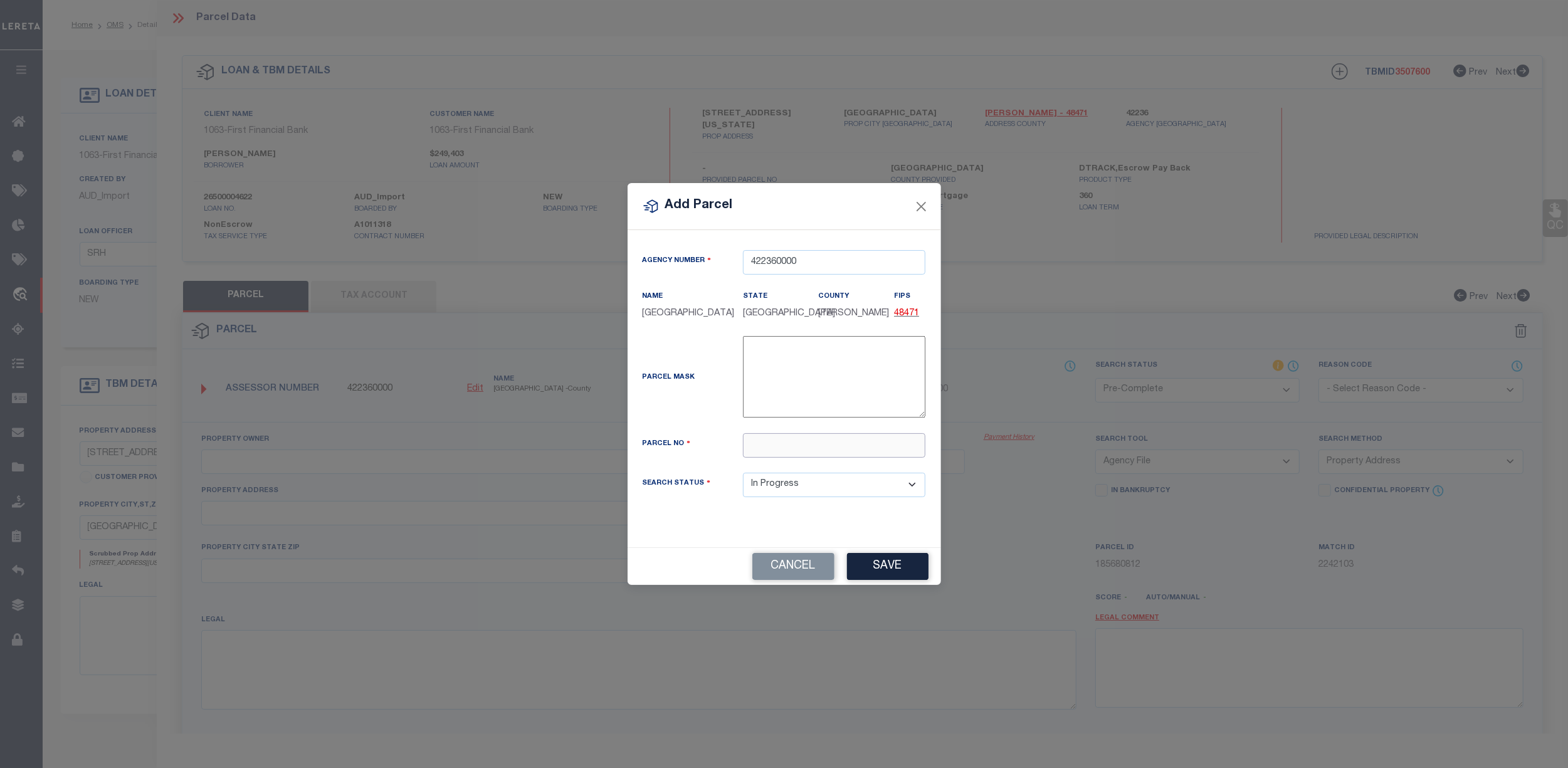
click at [772, 445] on input "text" at bounding box center [835, 446] width 183 height 25
paste input "8360-001-0-04700"
drag, startPoint x: 812, startPoint y: 447, endPoint x: 818, endPoint y: 446, distance: 6.1
click at [818, 446] on input "8360-001-0-04700" at bounding box center [835, 446] width 183 height 25
click at [891, 571] on button "Save" at bounding box center [887, 567] width 81 height 27
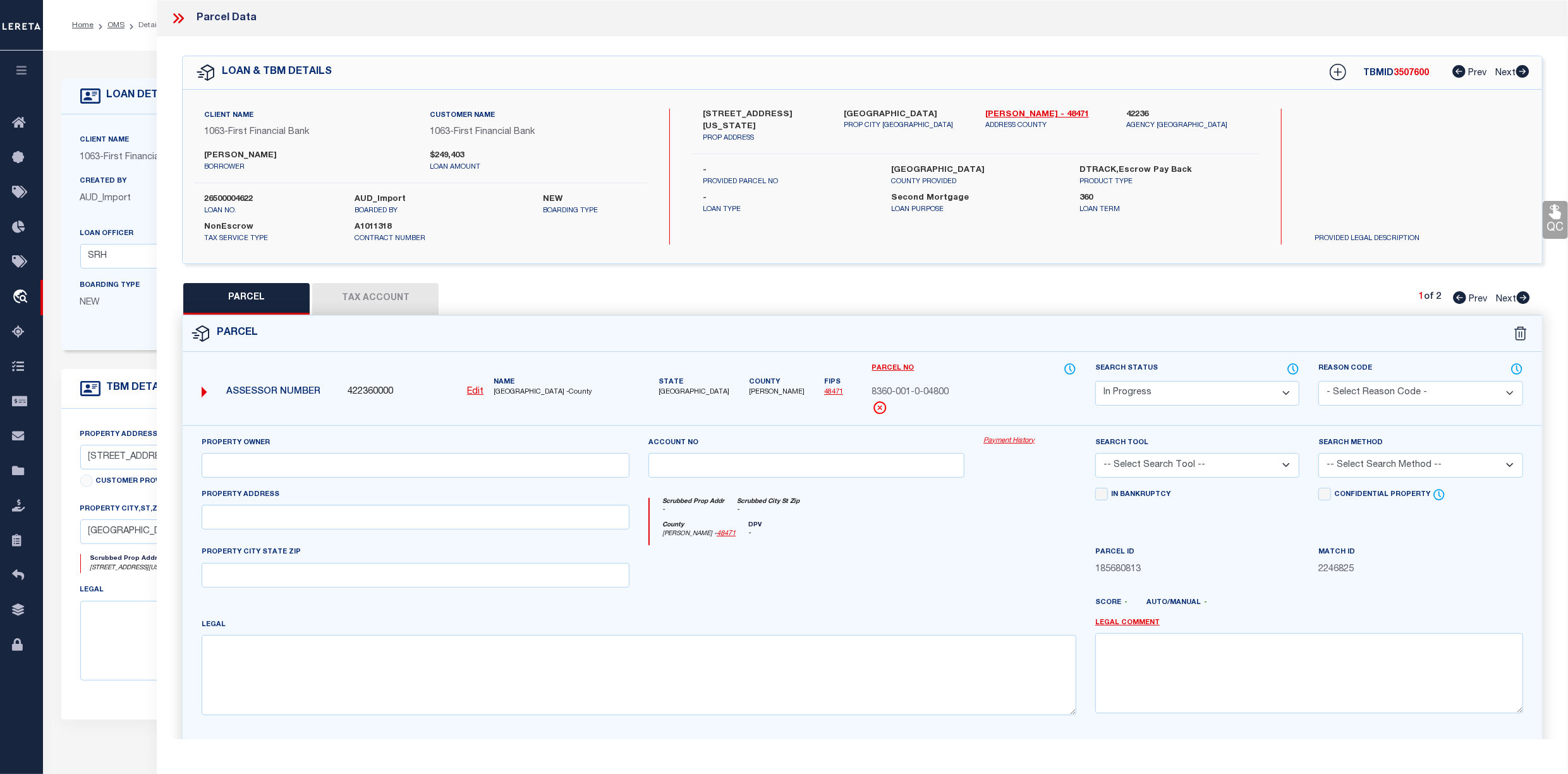
click at [359, 293] on button "Tax Account" at bounding box center [375, 299] width 126 height 31
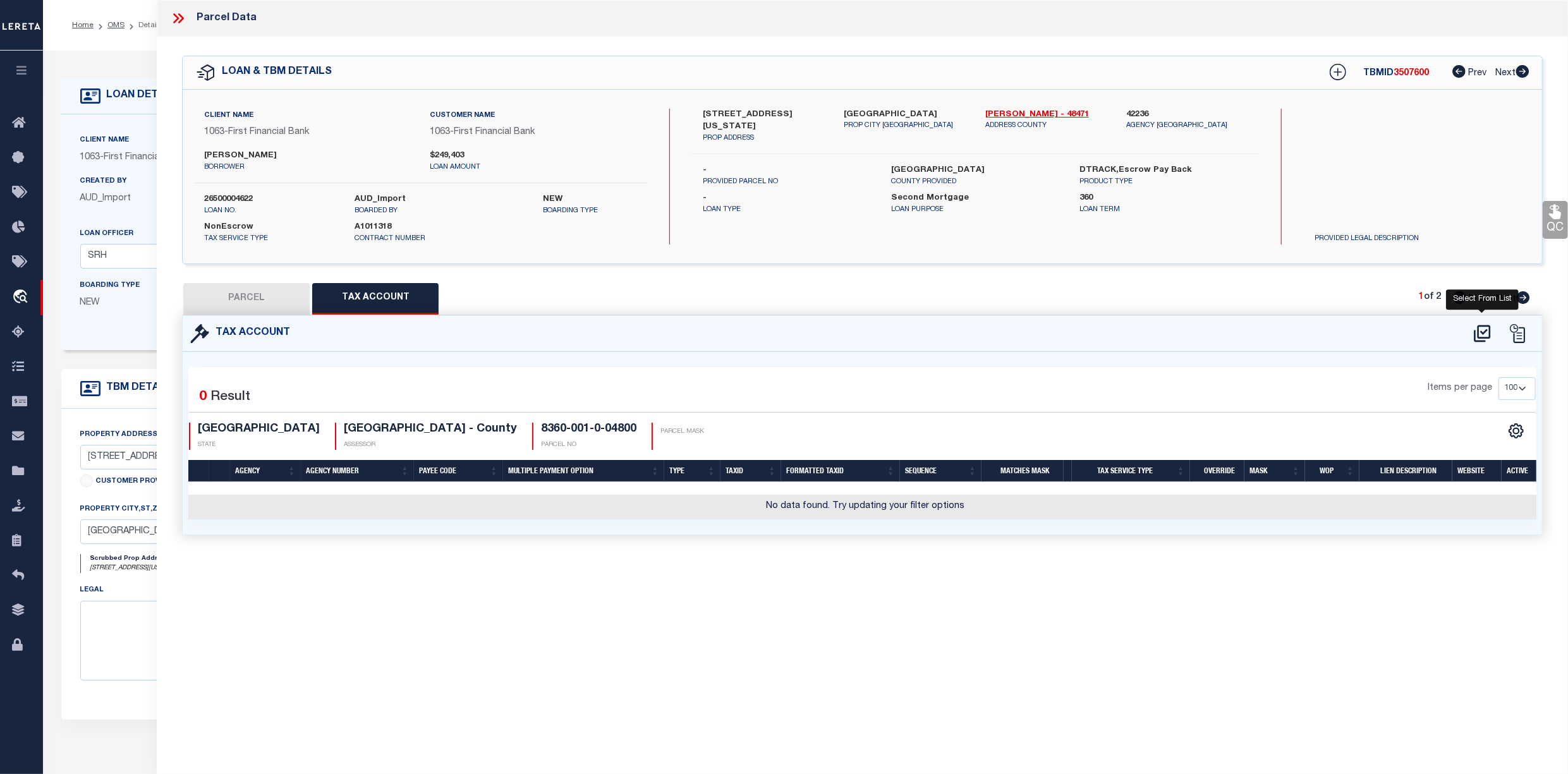
click at [1482, 330] on icon at bounding box center [1482, 333] width 21 height 20
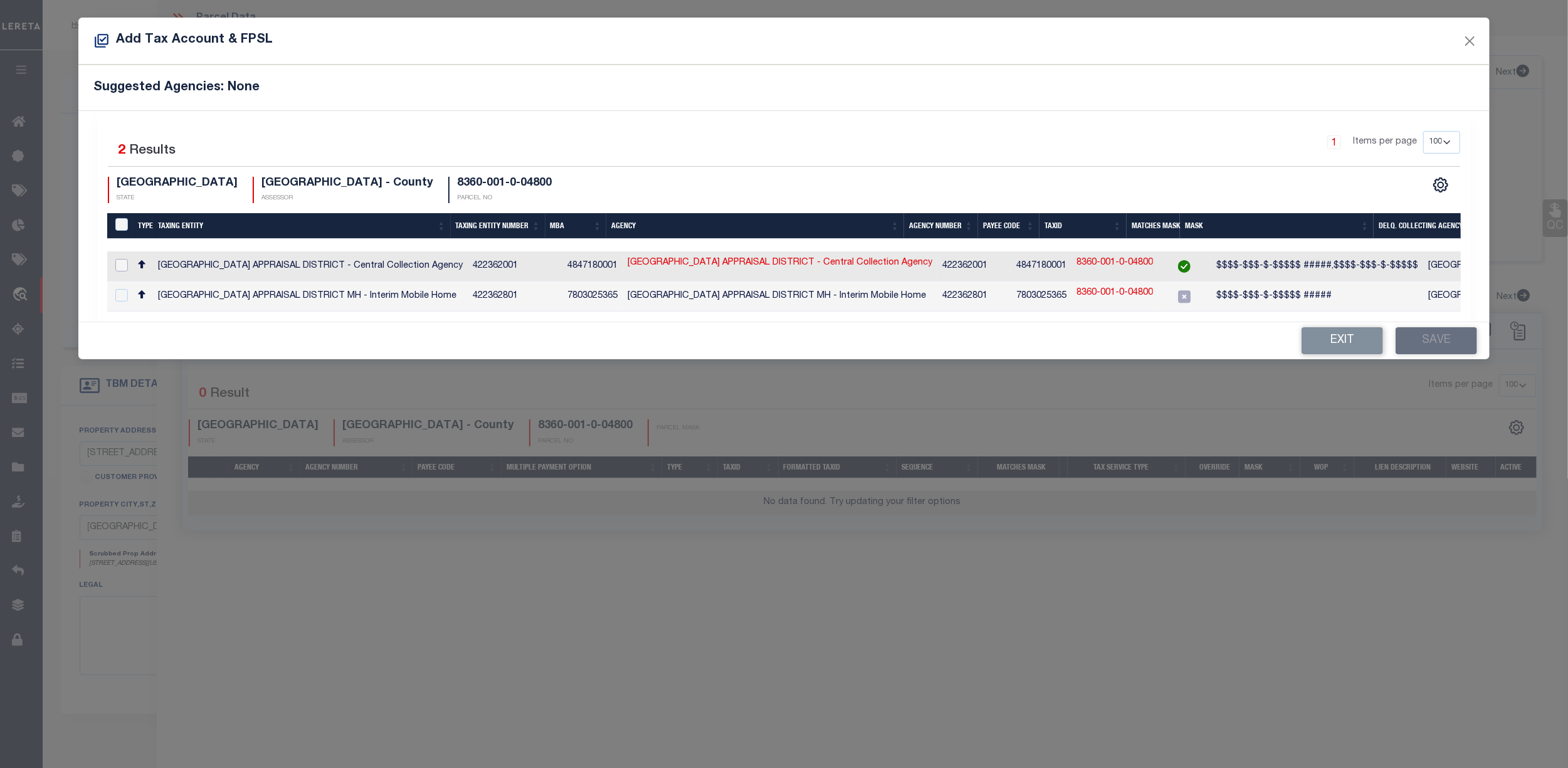
click at [123, 265] on input "checkbox" at bounding box center [121, 265] width 12 height 12
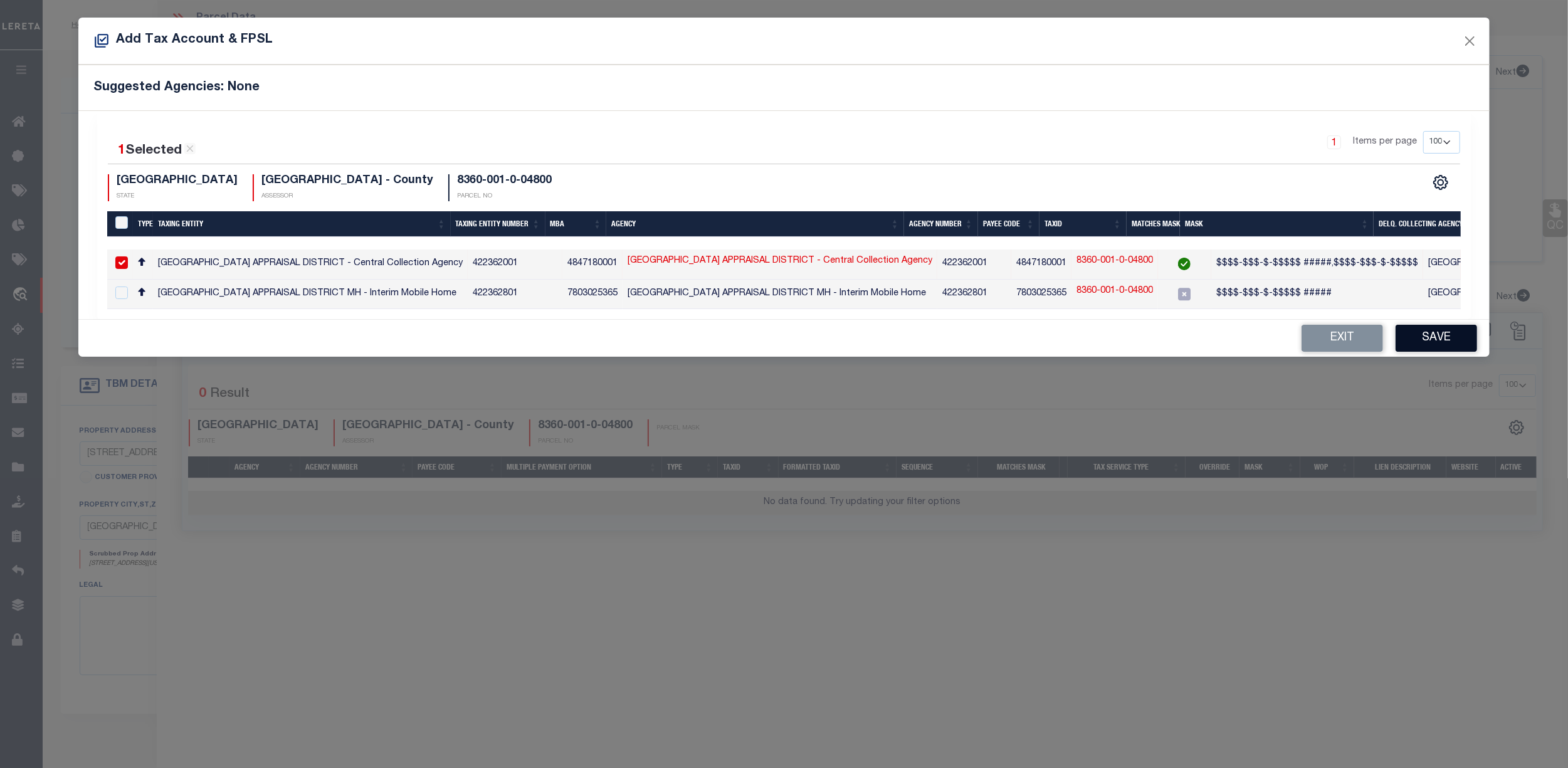
click at [1461, 340] on button "Save" at bounding box center [1436, 338] width 81 height 27
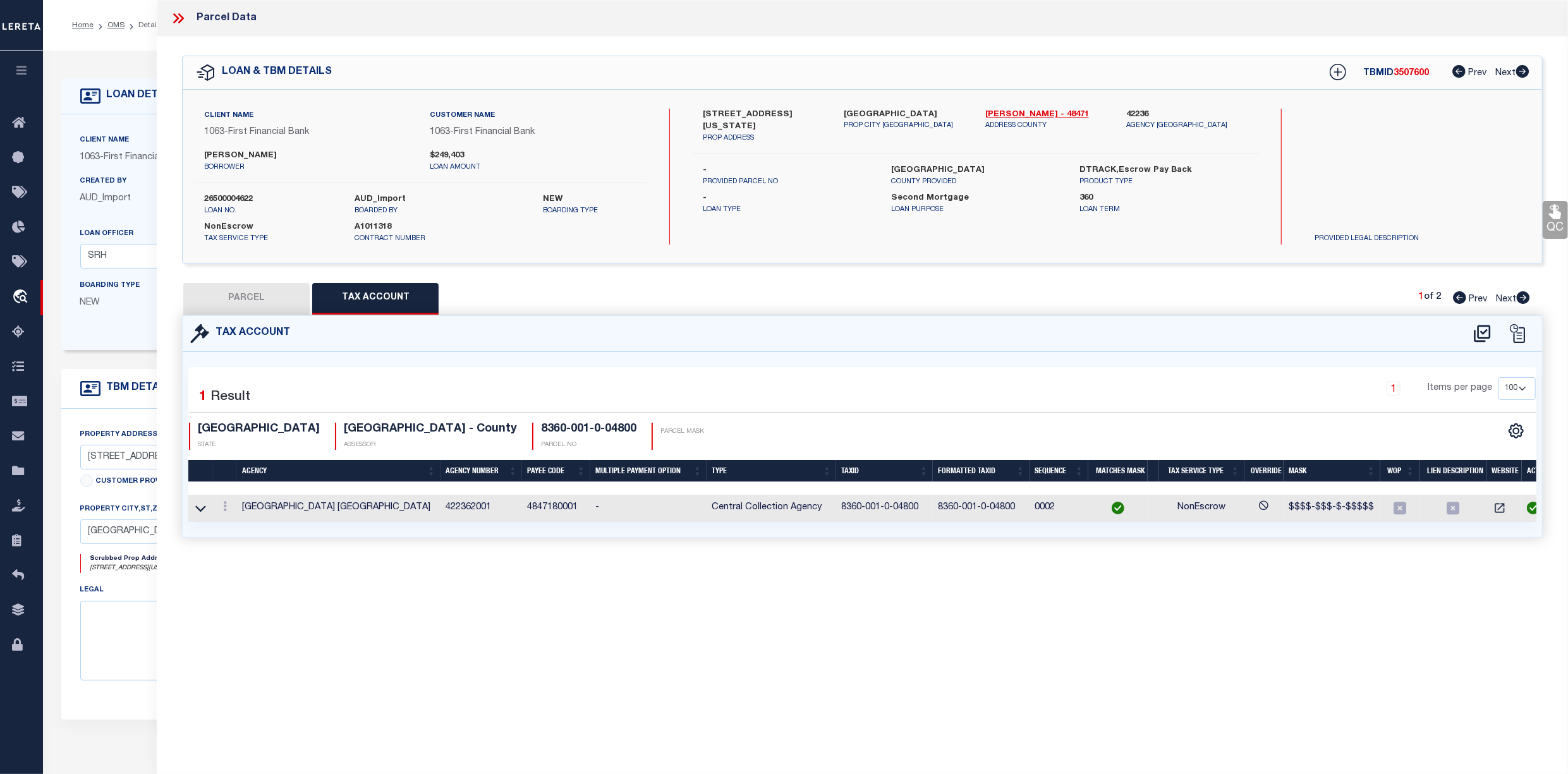
click at [246, 299] on button "PARCEL" at bounding box center [246, 299] width 126 height 31
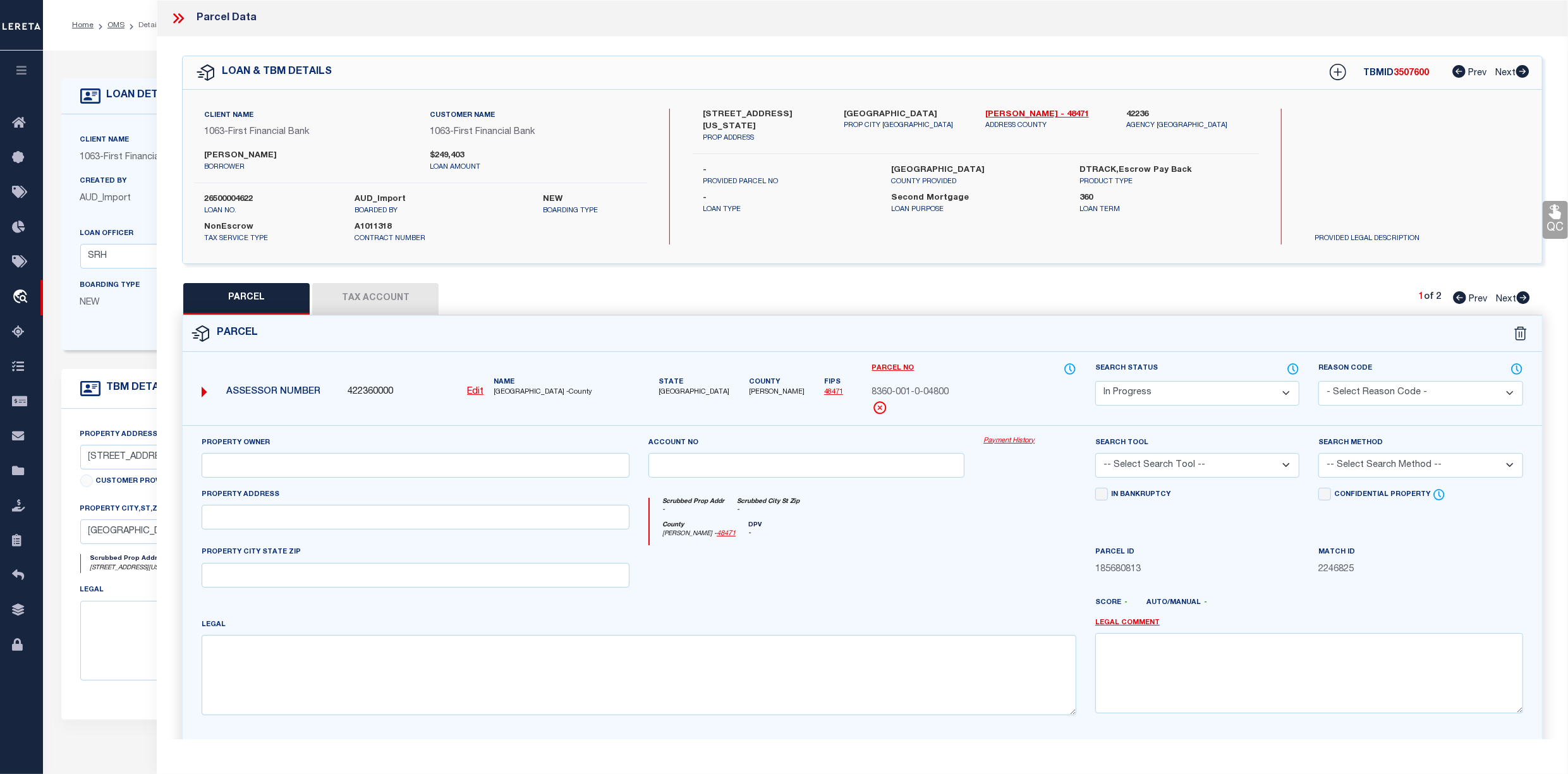
click at [1249, 393] on select "Automated Search Bad Parcel Complete Duplicate Parcel High Dollar Reporting In …" at bounding box center [1197, 394] width 204 height 25
click at [1095, 381] on select "Automated Search Bad Parcel Complete Duplicate Parcel High Dollar Reporting In …" at bounding box center [1197, 394] width 204 height 25
click at [1227, 466] on select "-- Select Search Tool -- 3rd Party Website Agency File Agency Website ATLS CNV-…" at bounding box center [1197, 466] width 204 height 25
click at [1095, 455] on select "-- Select Search Tool -- 3rd Party Website Agency File Agency Website ATLS CNV-…" at bounding box center [1197, 466] width 204 height 25
click at [1418, 466] on select "-- Select Search Method -- Property Address Legal Liability Info Provided" at bounding box center [1420, 466] width 204 height 25
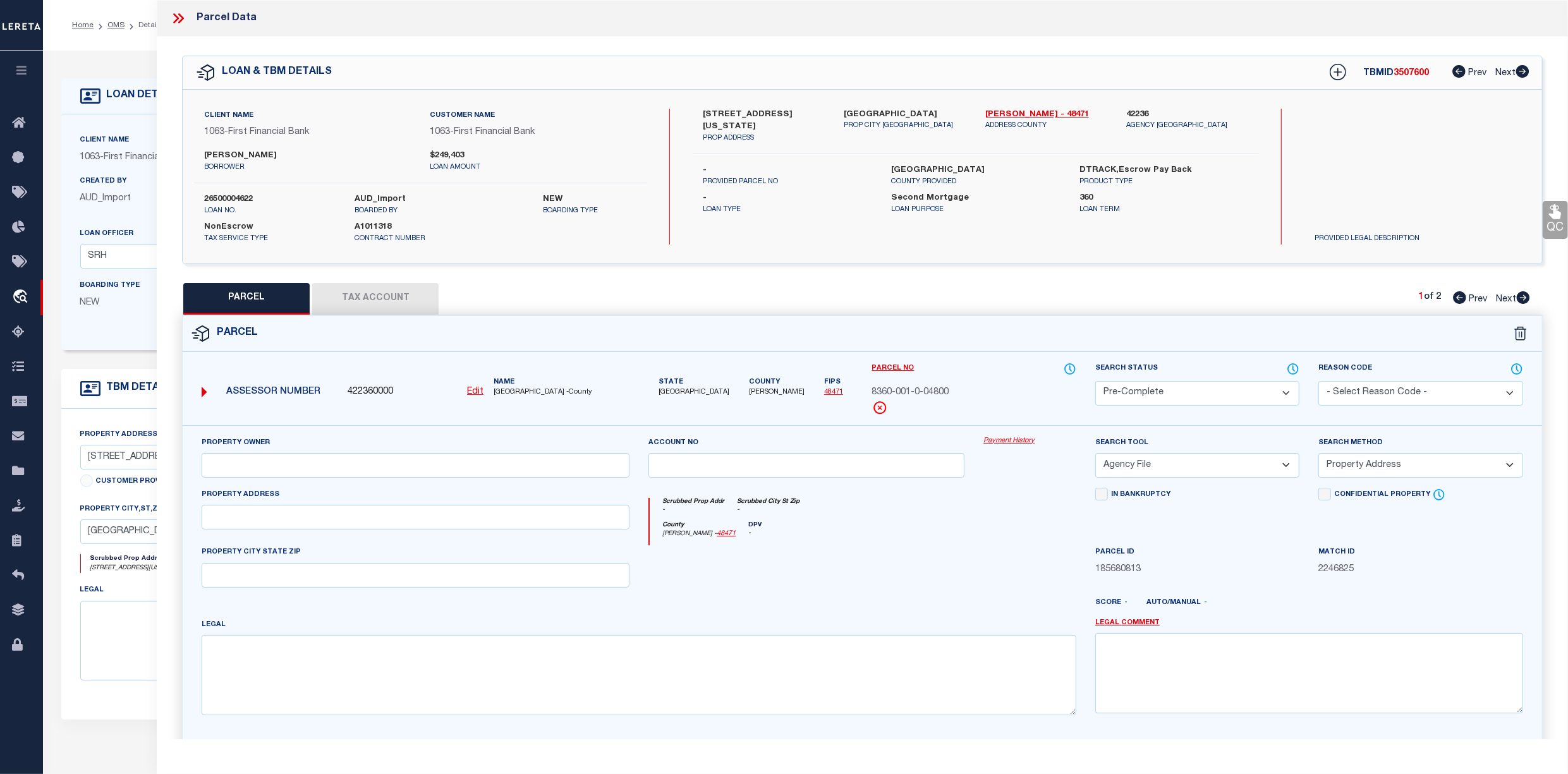
click at [1319, 455] on select "-- Select Search Method -- Property Address Legal Liability Info Provided" at bounding box center [1420, 466] width 204 height 25
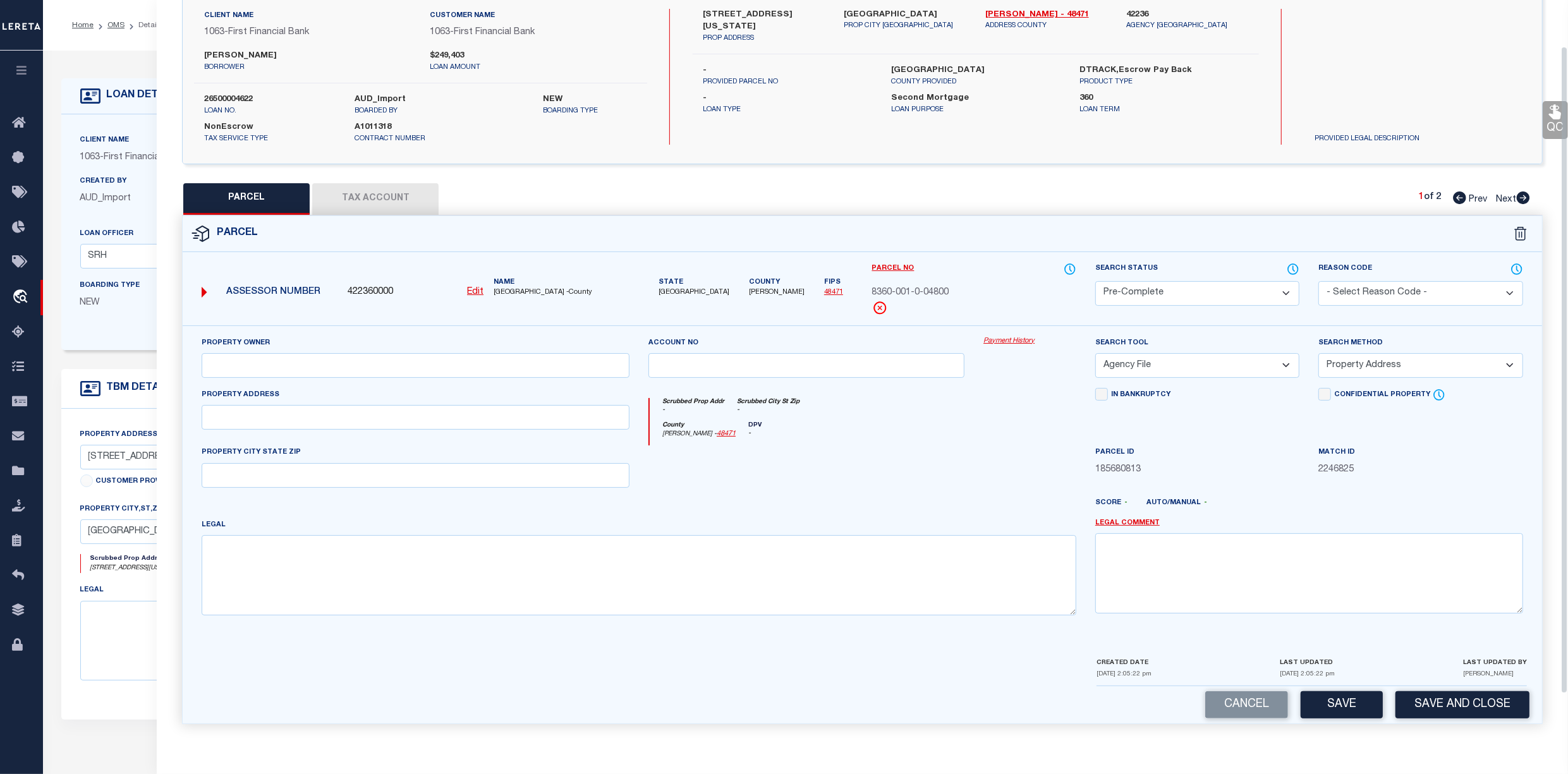
scroll to position [104, 0]
drag, startPoint x: 1329, startPoint y: 709, endPoint x: 1303, endPoint y: 690, distance: 32.2
click at [1328, 704] on button "Save" at bounding box center [1341, 704] width 82 height 27
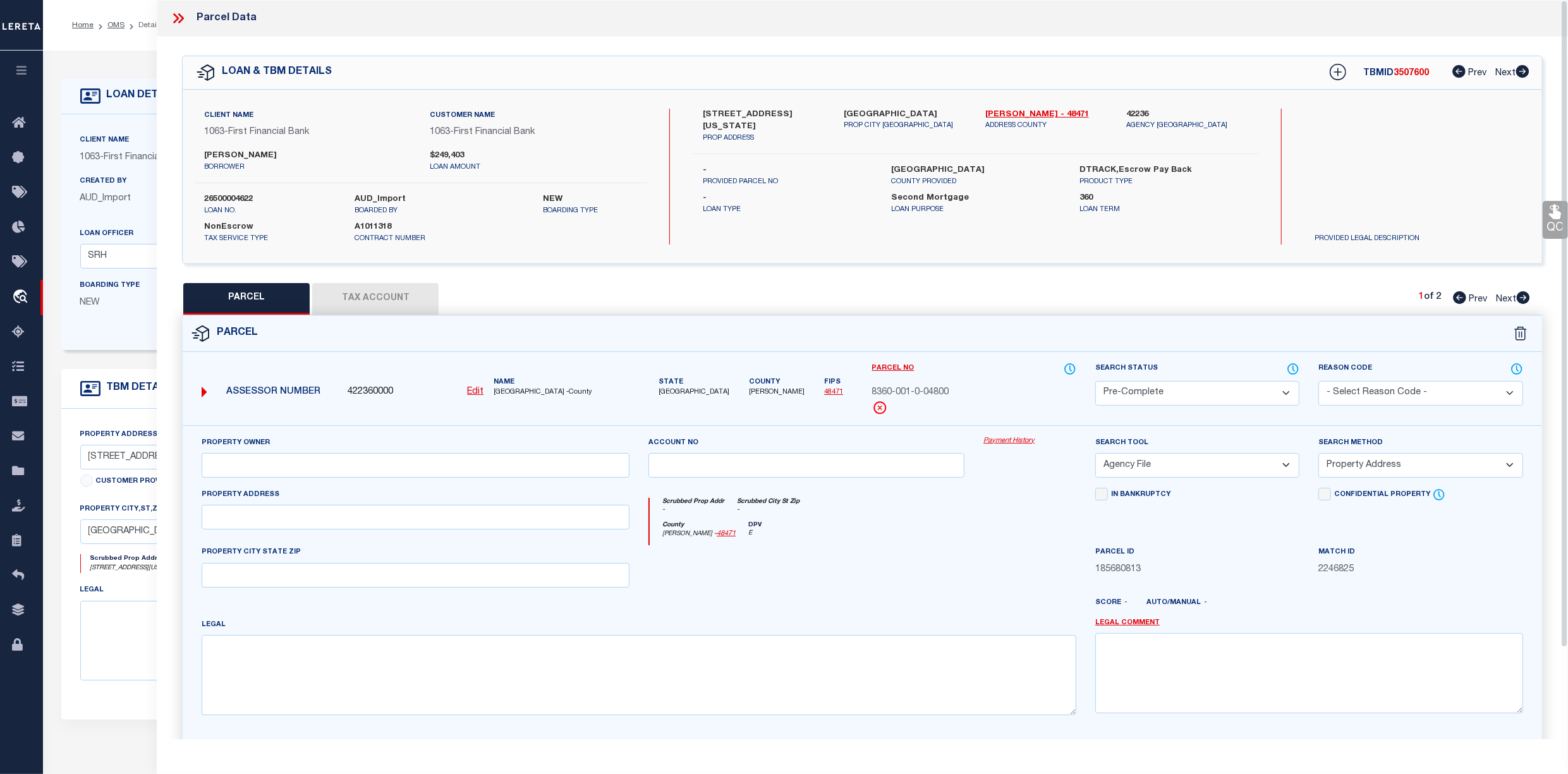
drag, startPoint x: 174, startPoint y: 17, endPoint x: 158, endPoint y: 21, distance: 16.5
click at [173, 17] on icon at bounding box center [178, 18] width 17 height 17
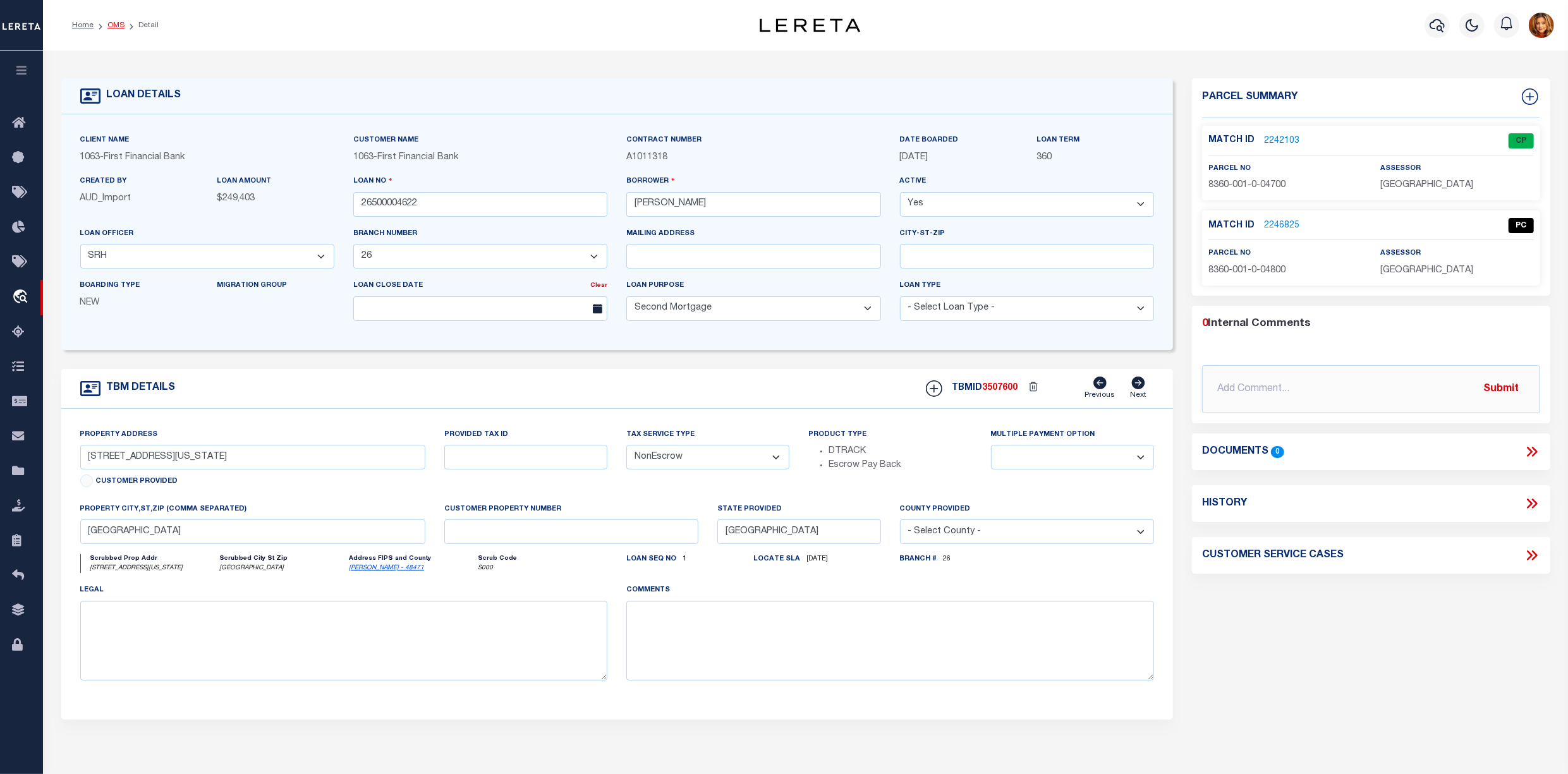
click at [113, 24] on link "OMS" at bounding box center [116, 25] width 17 height 7
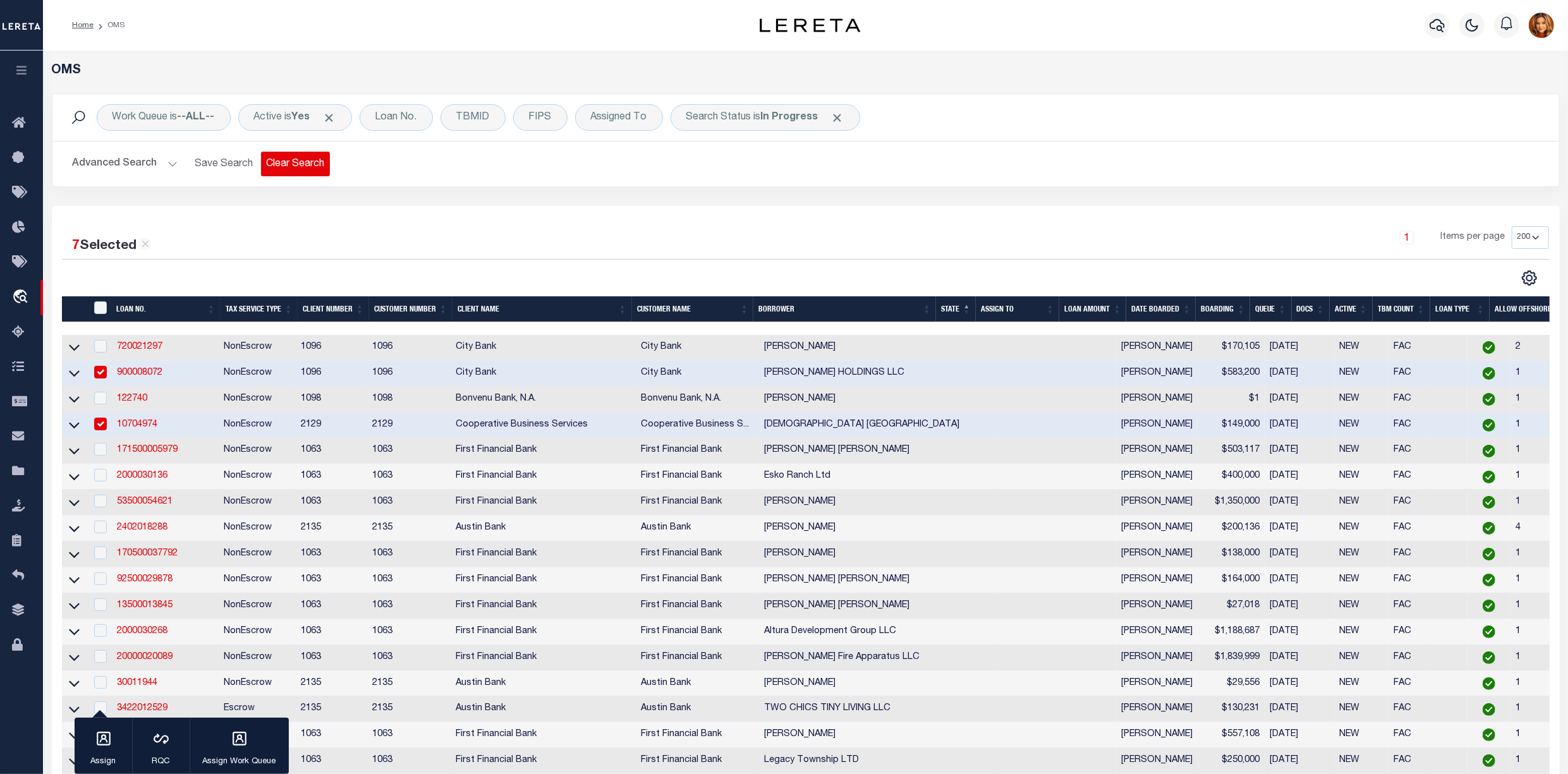
click at [288, 162] on button "Clear Search" at bounding box center [295, 164] width 69 height 25
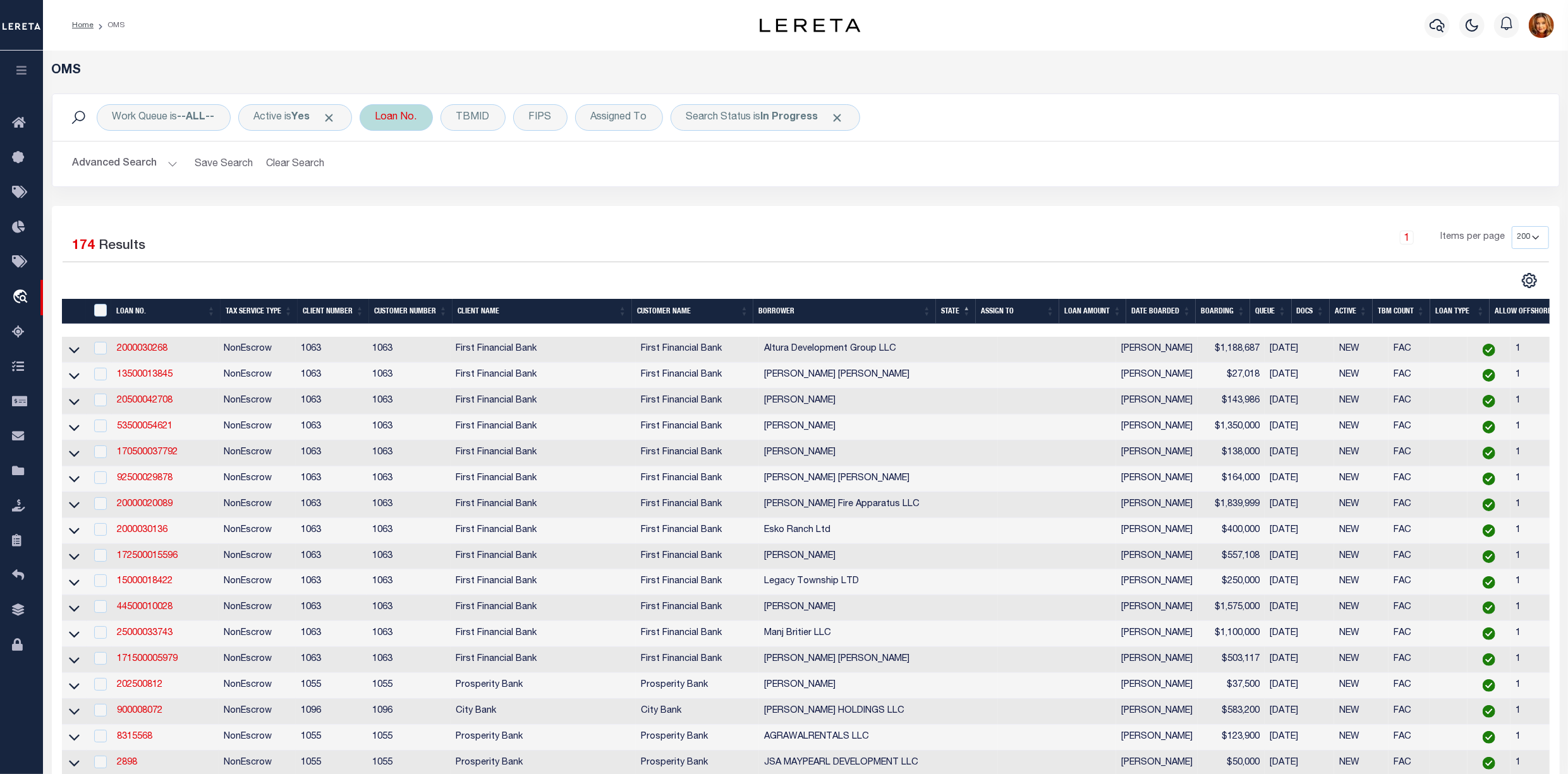
click at [395, 115] on div "Loan No." at bounding box center [396, 118] width 73 height 27
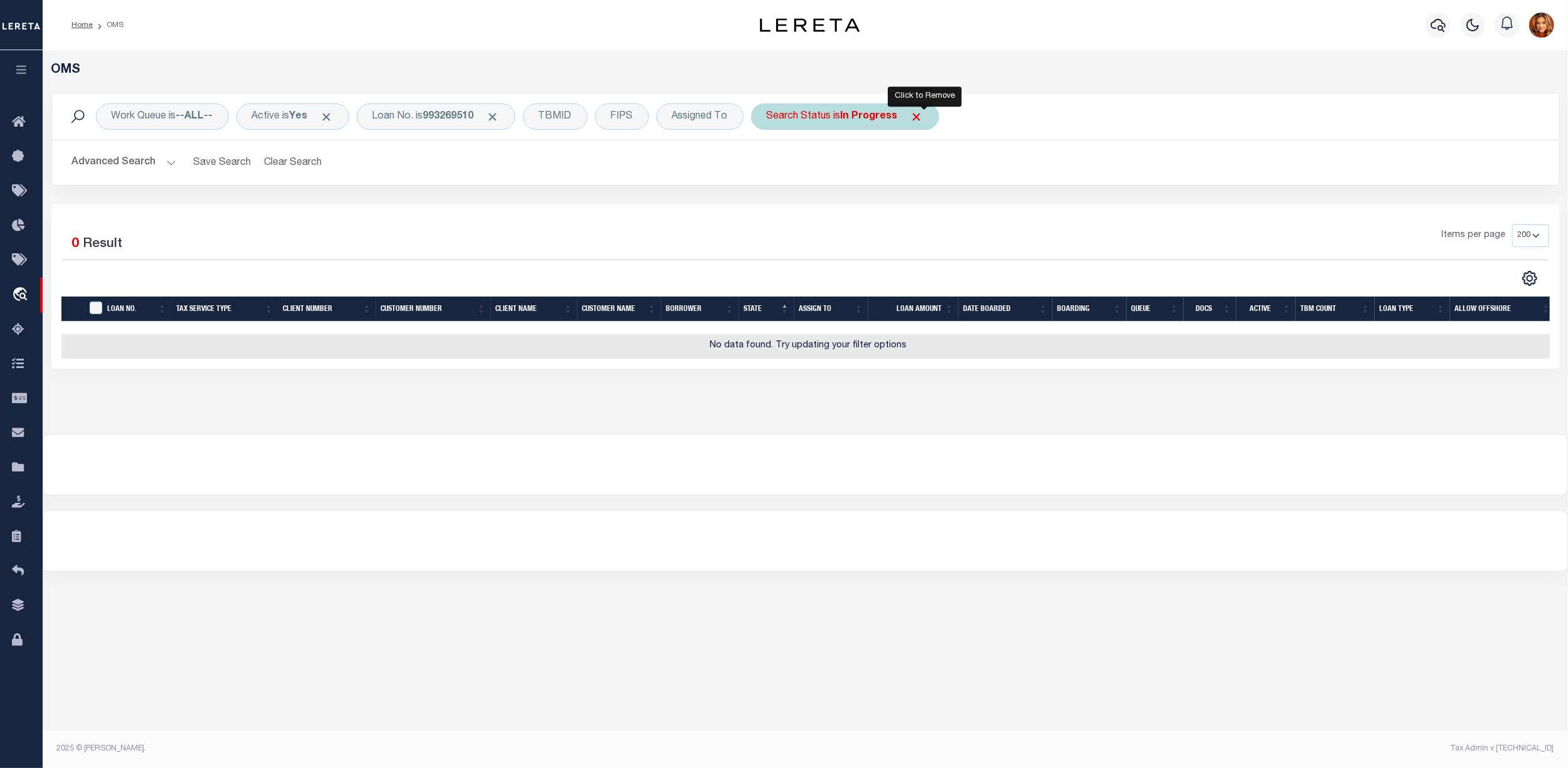
click at [923, 118] on span "Click to Remove" at bounding box center [917, 117] width 13 height 13
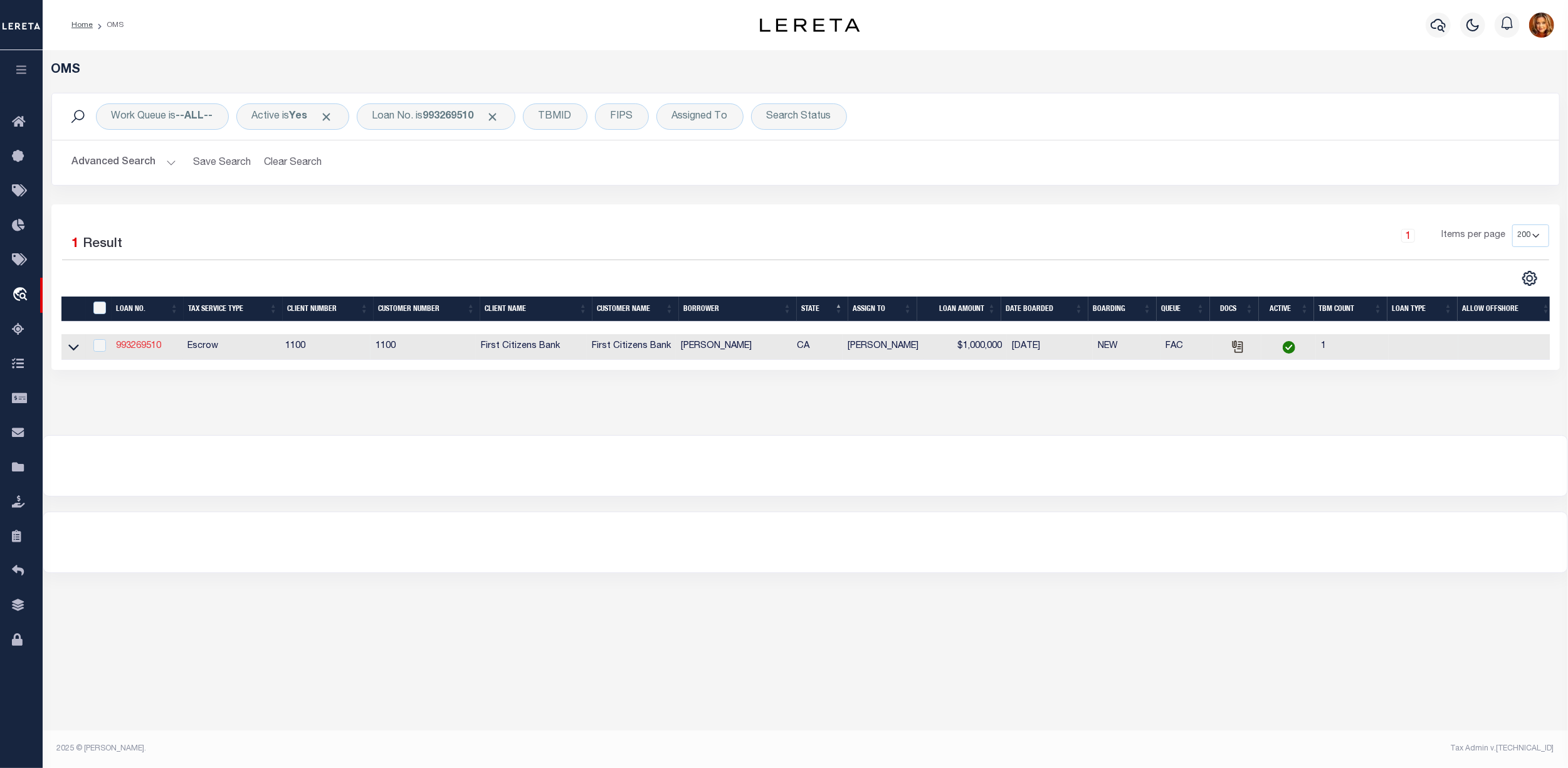
click at [120, 345] on link "993269510" at bounding box center [138, 346] width 45 height 9
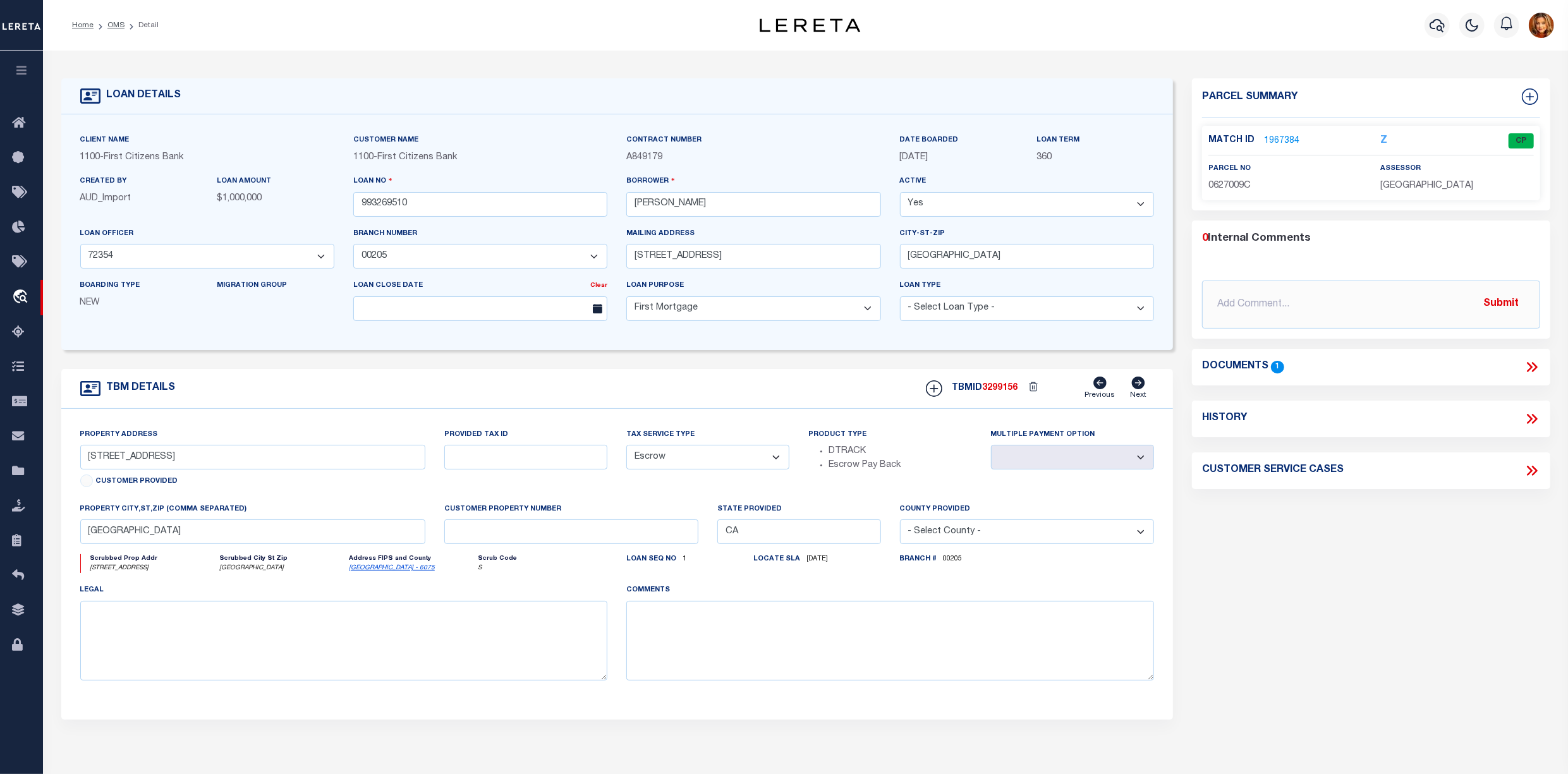
click at [1275, 135] on link "1967384" at bounding box center [1281, 141] width 36 height 13
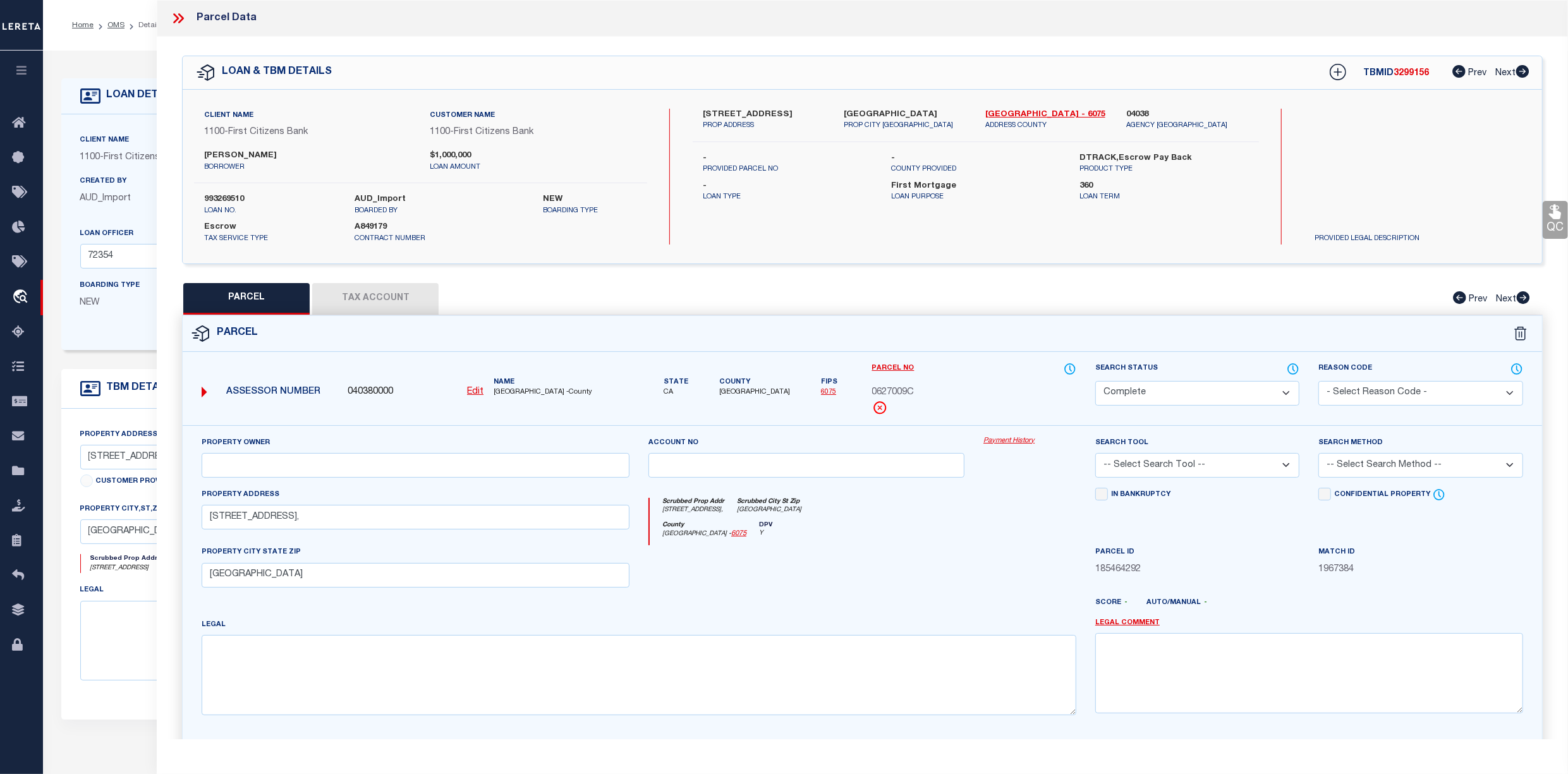
click at [372, 293] on button "Tax Account" at bounding box center [375, 299] width 126 height 31
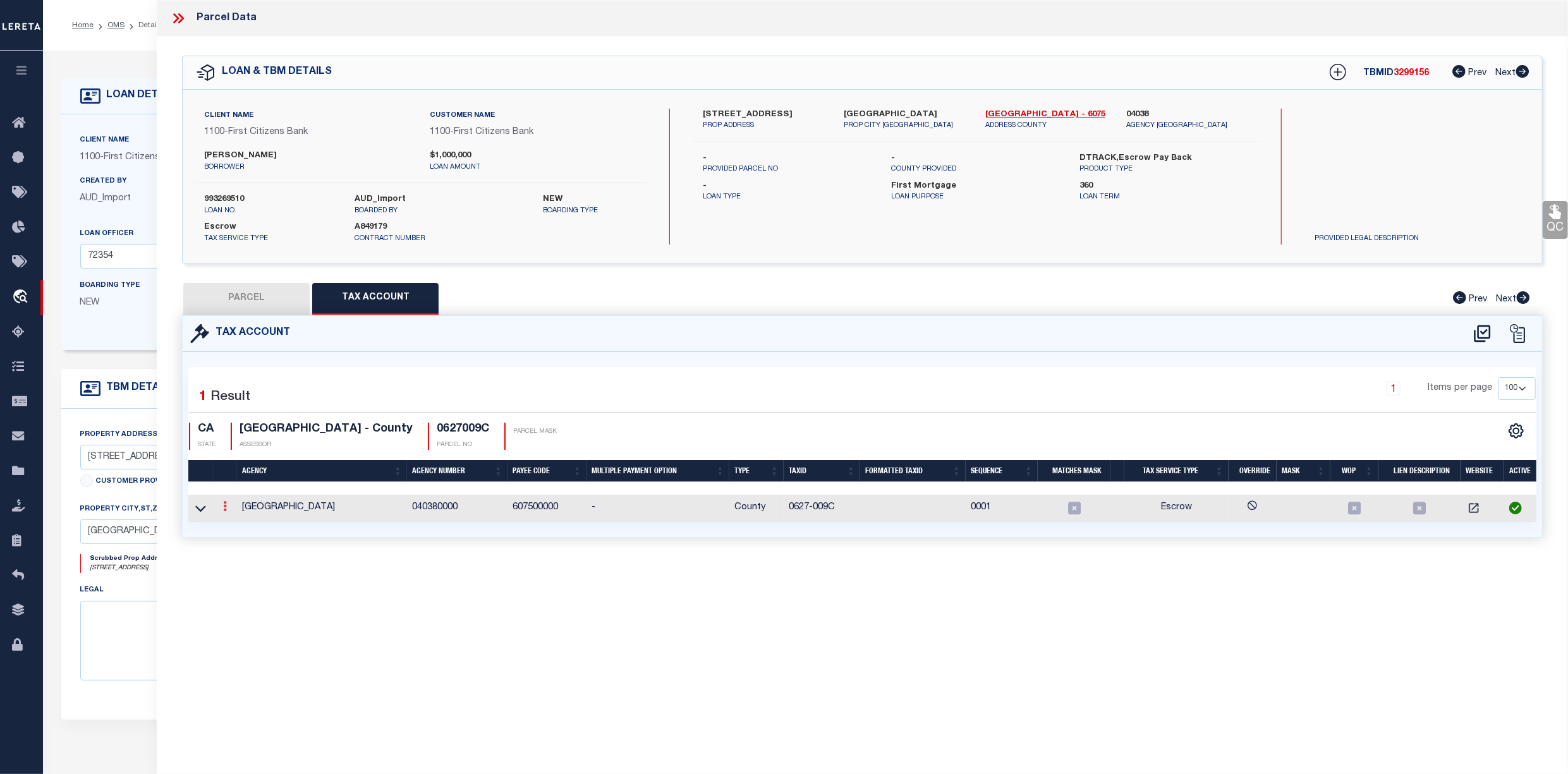
click at [223, 507] on icon at bounding box center [225, 506] width 4 height 10
click at [239, 525] on icon "" at bounding box center [238, 525] width 9 height 9
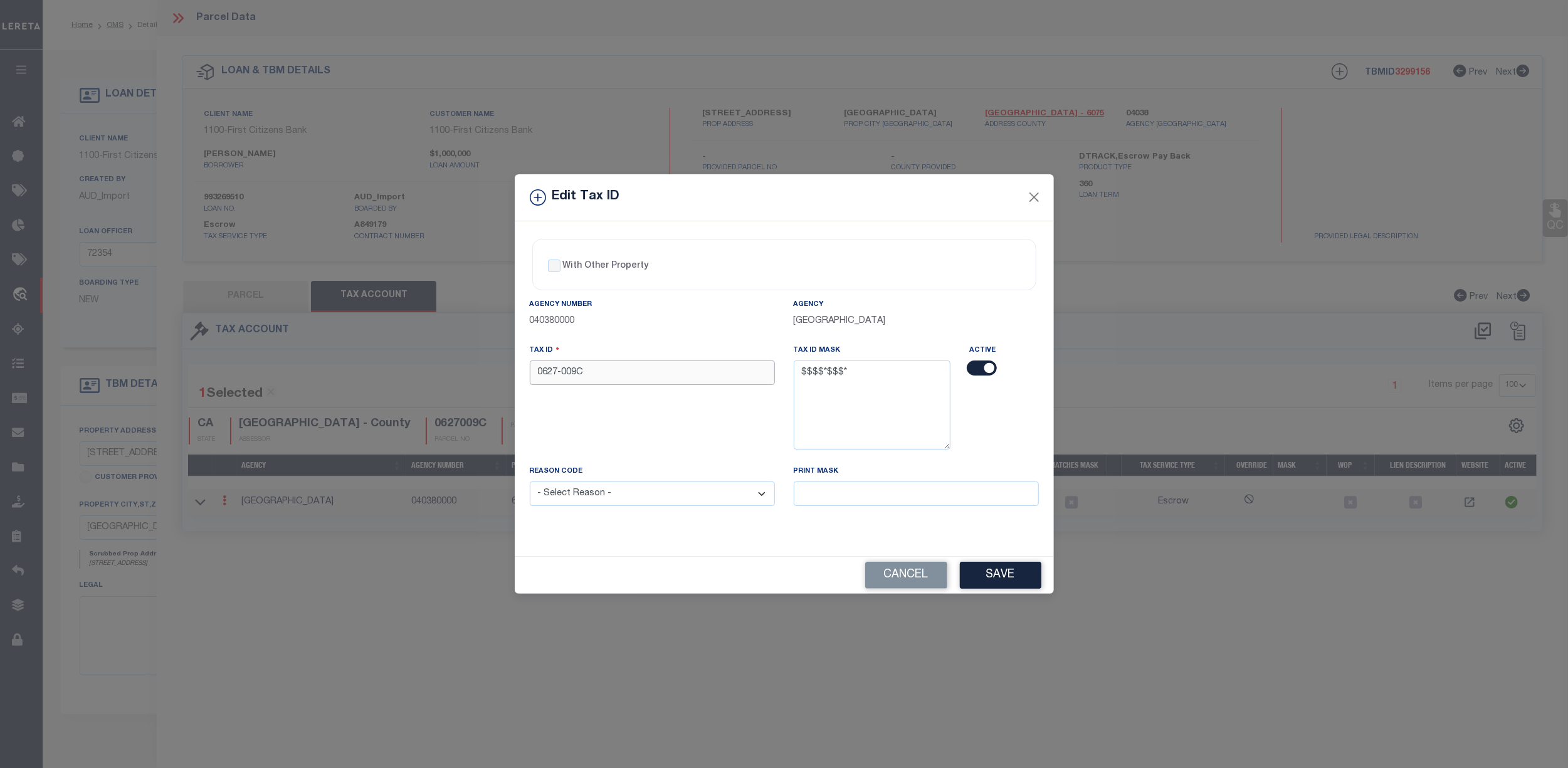
drag, startPoint x: 608, startPoint y: 363, endPoint x: 452, endPoint y: 358, distance: 156.1
click at [452, 358] on div "Edit Tax ID With Other Property With Other Property Type Temporary" at bounding box center [784, 384] width 1568 height 768
paste input "text"
click at [619, 485] on select "- Select Reason - 099 - Other (Provide additional detail) ACT - Agency Changed …" at bounding box center [652, 494] width 245 height 25
click at [530, 484] on select "- Select Reason - 099 - Other (Provide additional detail) ACT - Agency Changed …" at bounding box center [652, 494] width 245 height 25
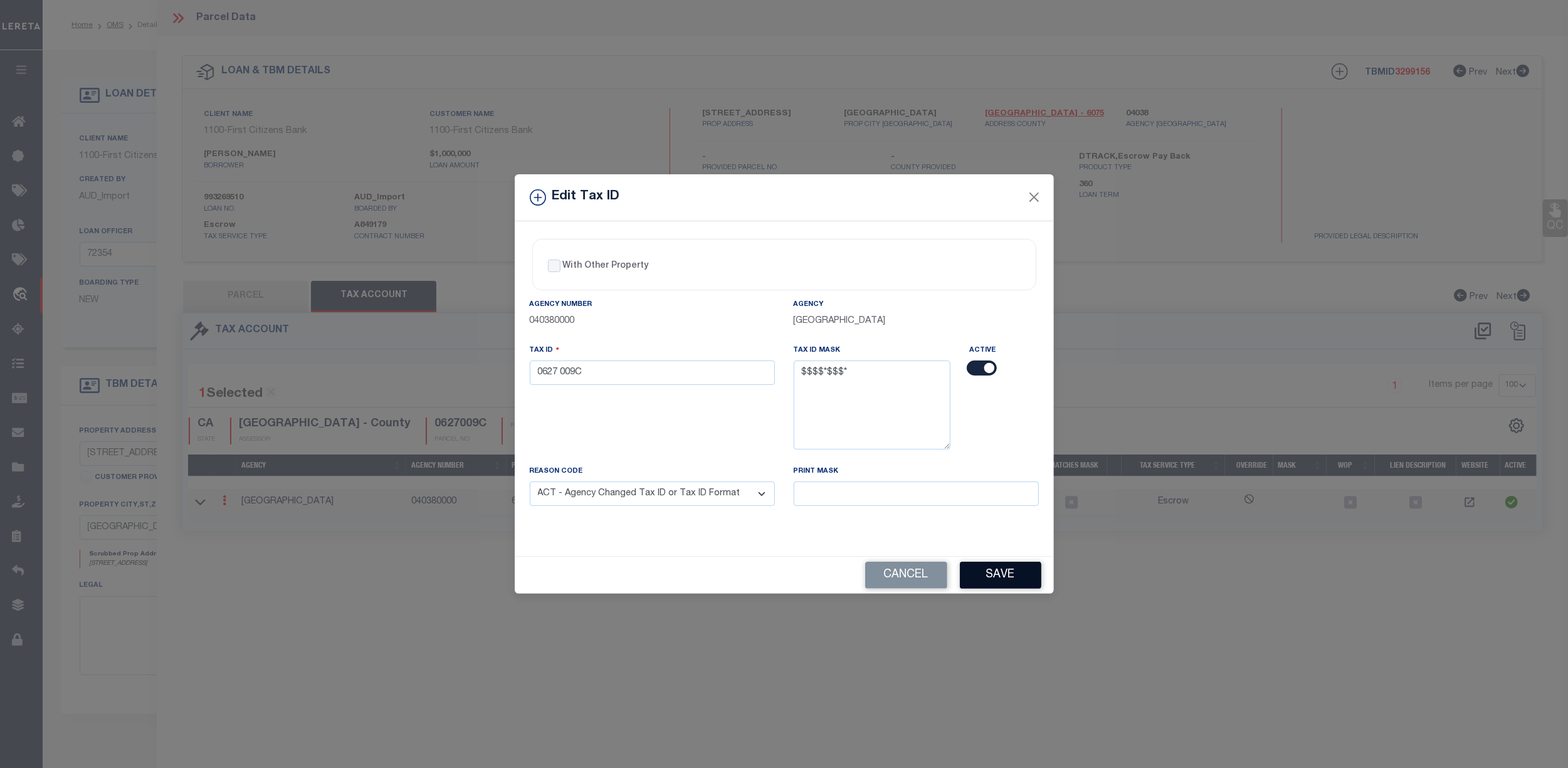
click at [1012, 580] on button "Save" at bounding box center [1000, 575] width 81 height 27
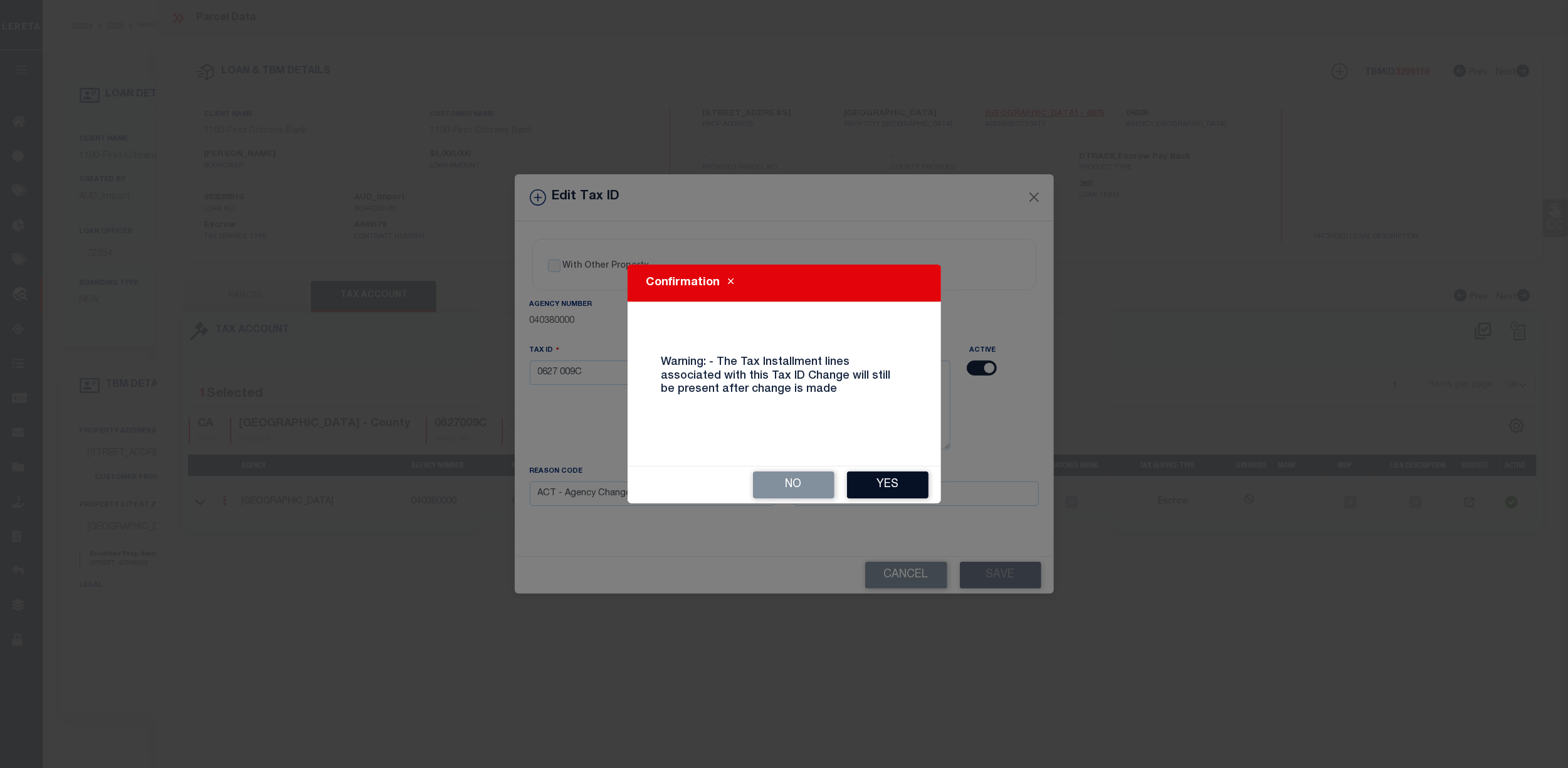
click at [883, 490] on button "Yes" at bounding box center [887, 484] width 81 height 27
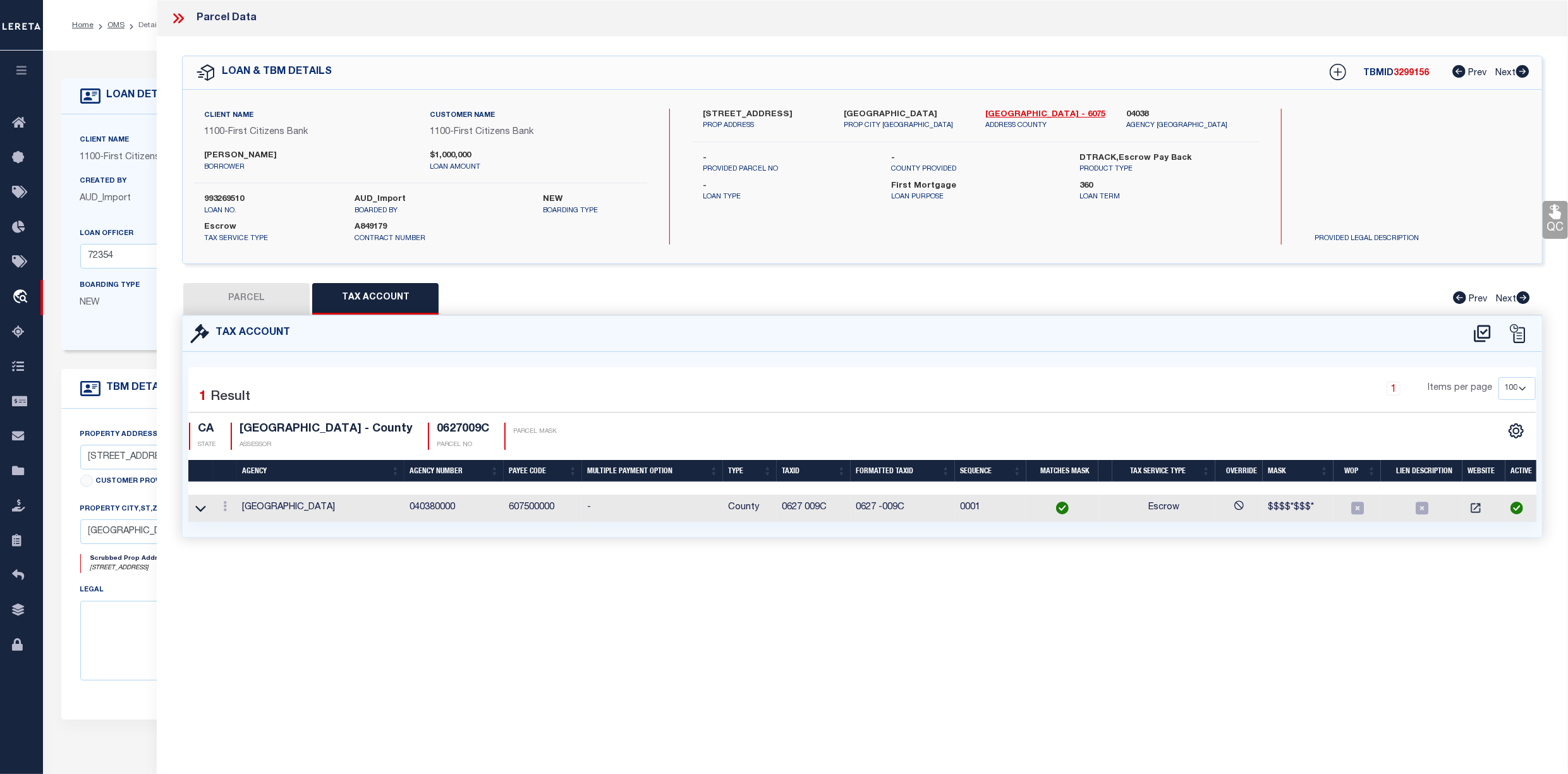
click at [264, 286] on button "PARCEL" at bounding box center [246, 299] width 126 height 31
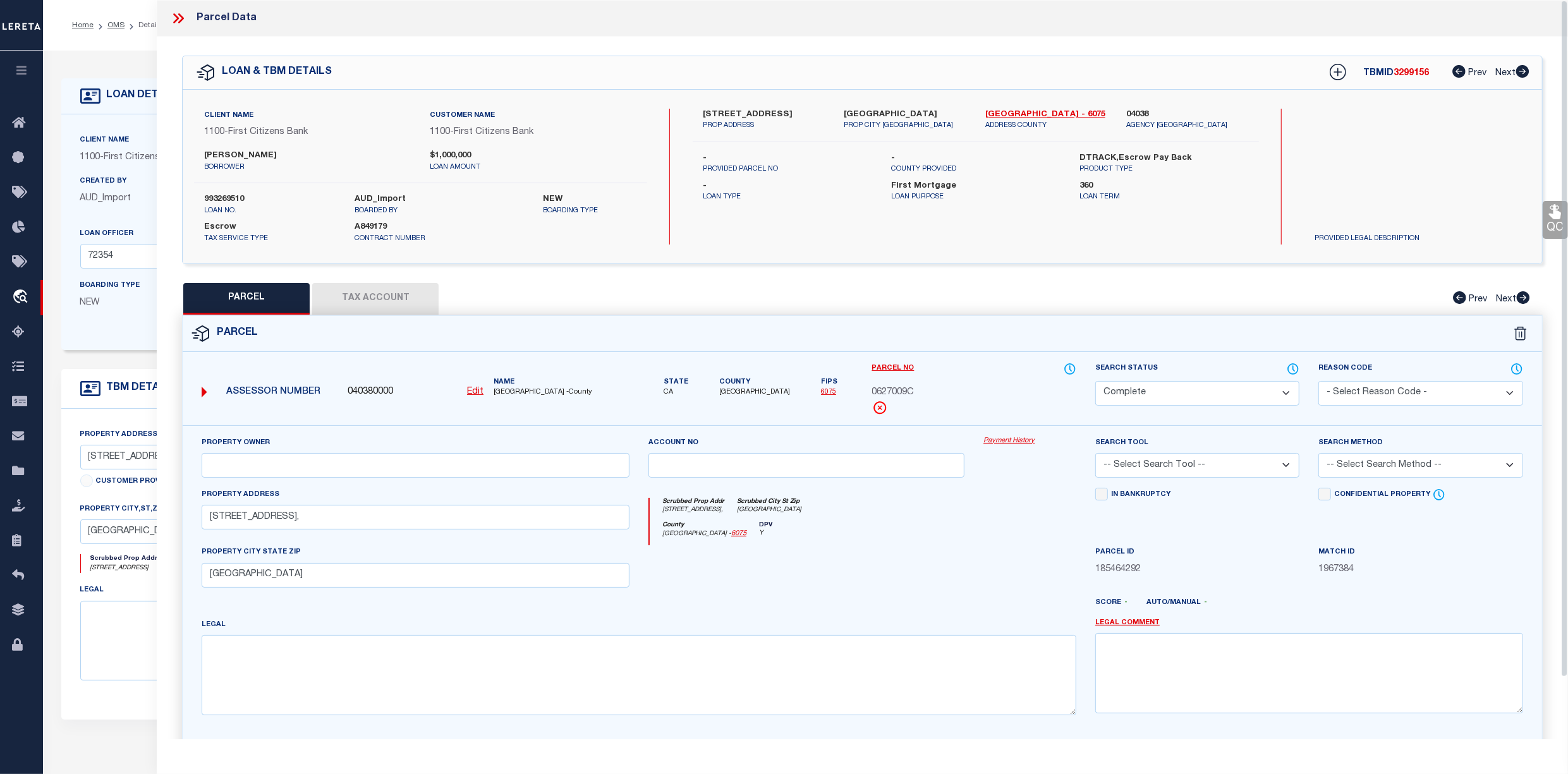
click at [177, 17] on icon at bounding box center [176, 18] width 6 height 10
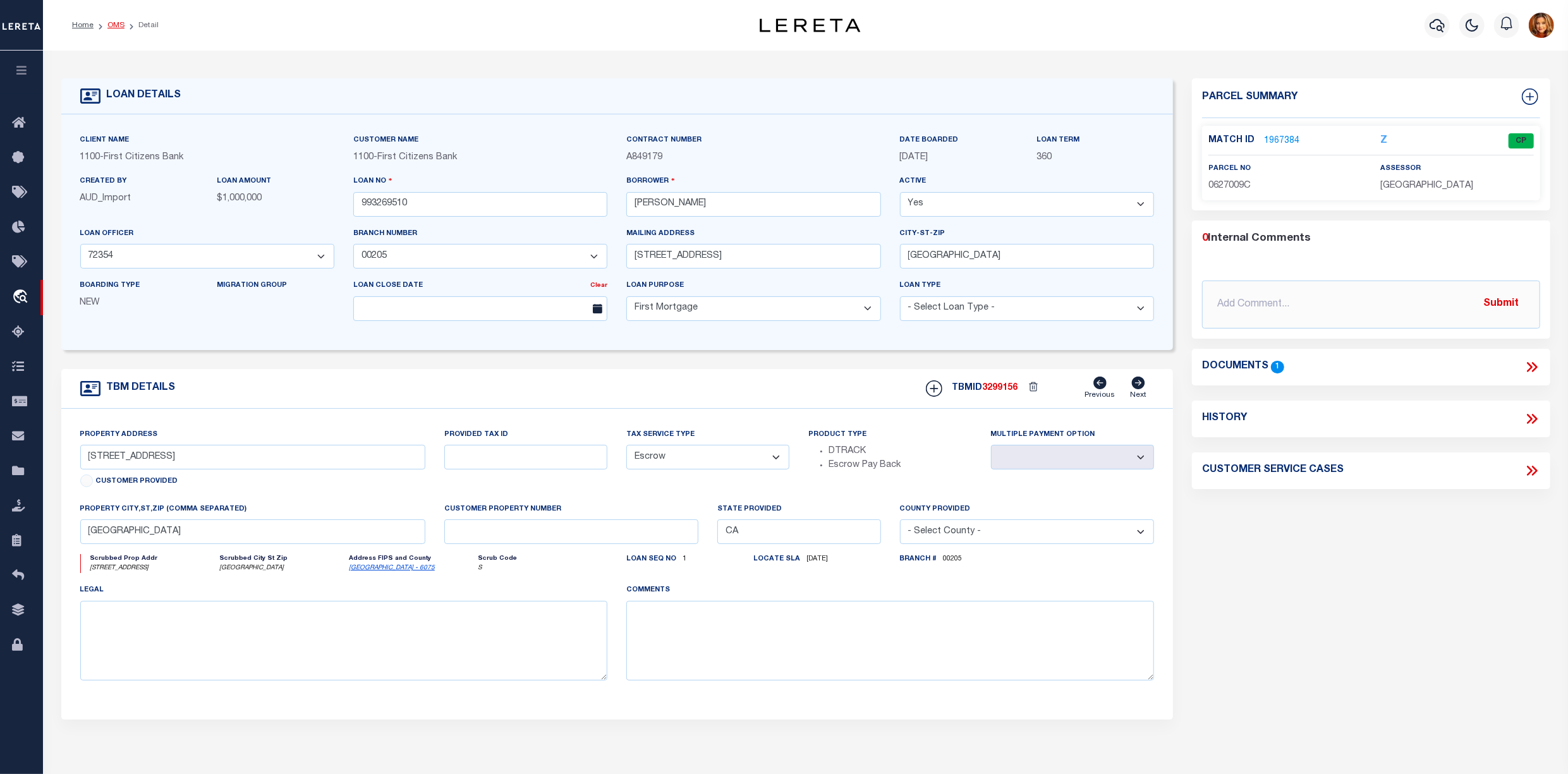
click at [114, 24] on link "OMS" at bounding box center [116, 25] width 17 height 7
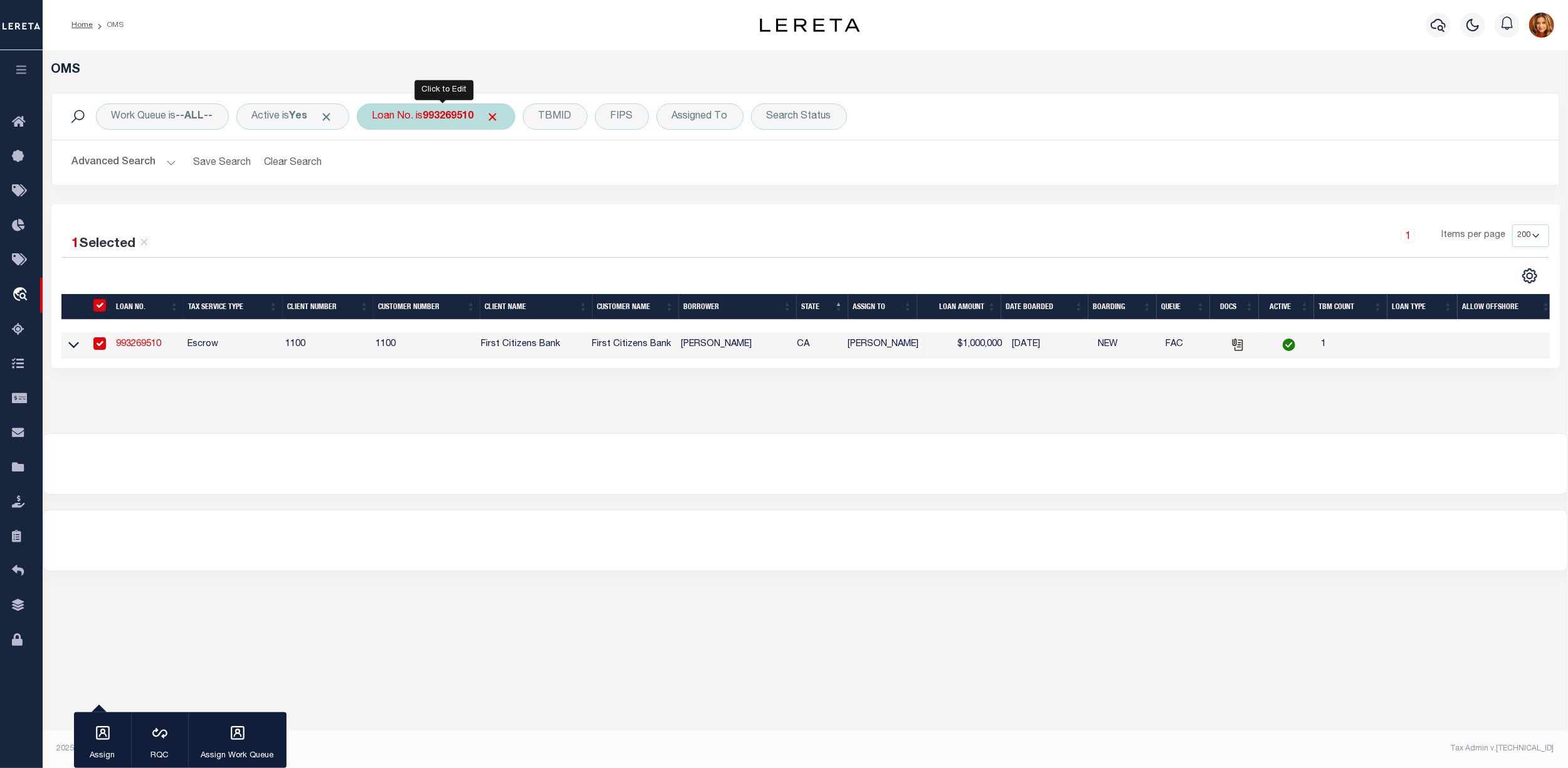
click at [449, 109] on div "Loan No. is 993269510" at bounding box center [436, 117] width 159 height 26
click at [549, 197] on input "Apply" at bounding box center [539, 205] width 37 height 21
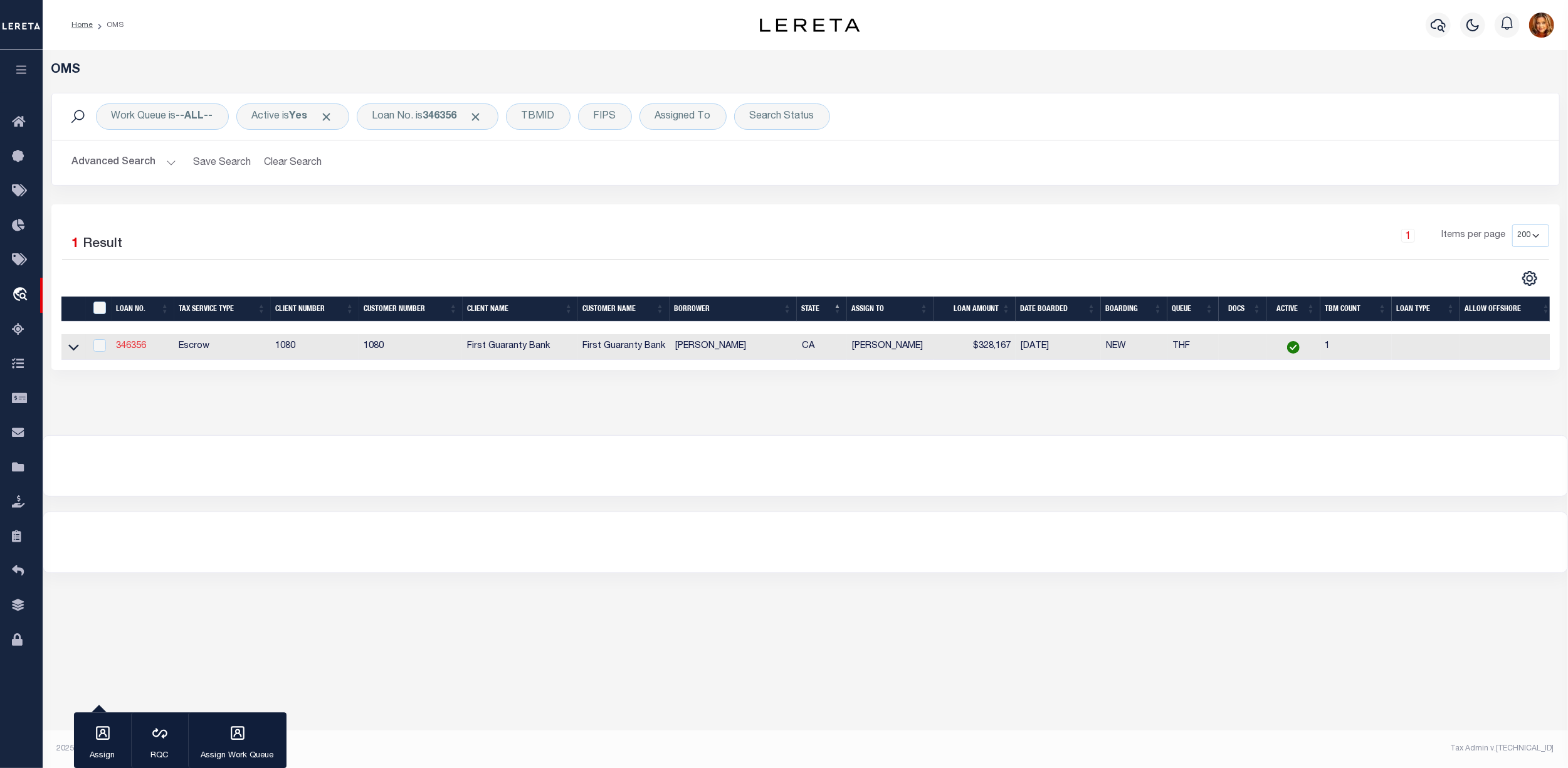
click at [131, 345] on link "346356" at bounding box center [131, 346] width 30 height 9
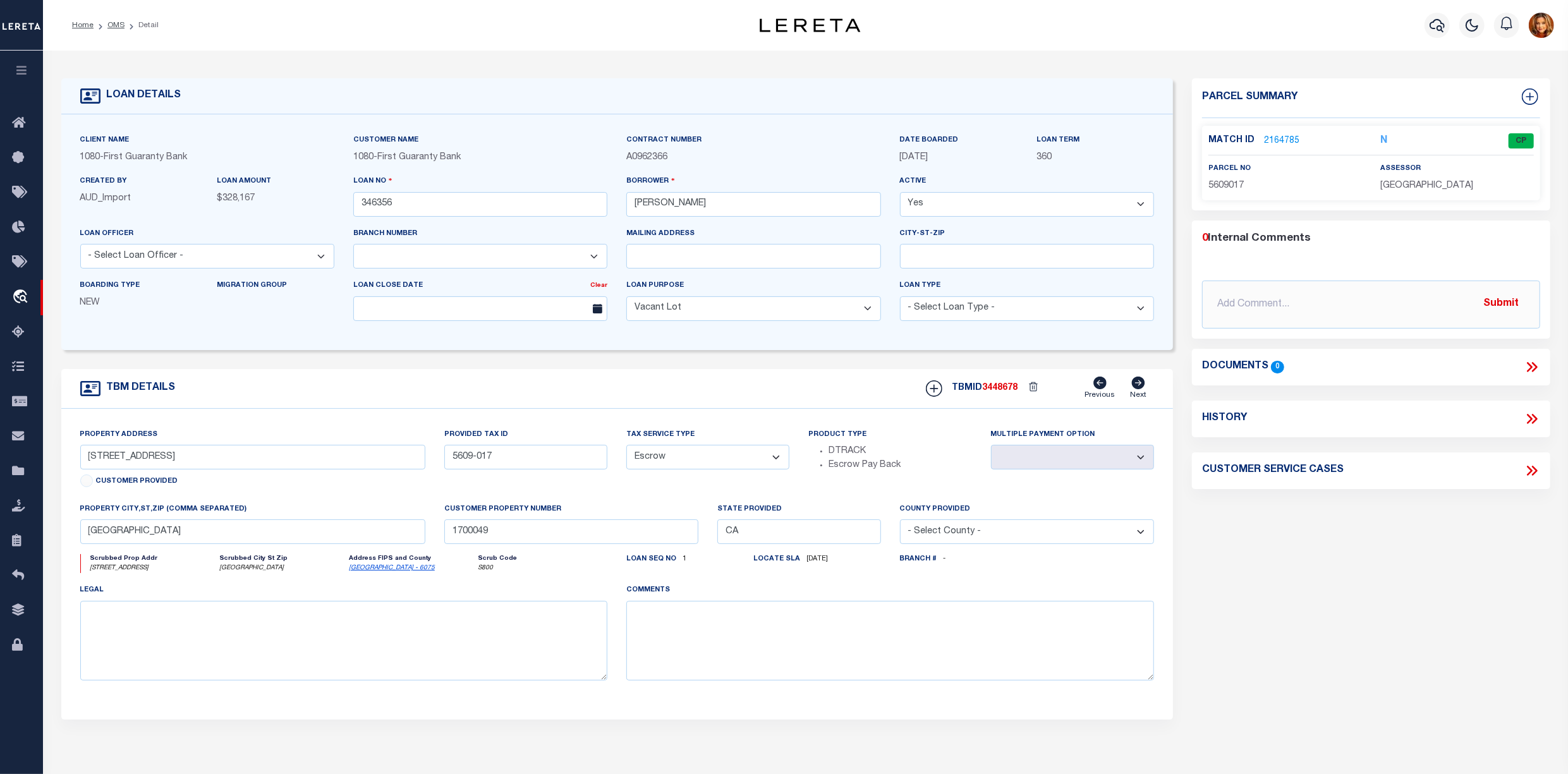
click at [1283, 140] on link "2164785" at bounding box center [1281, 141] width 36 height 13
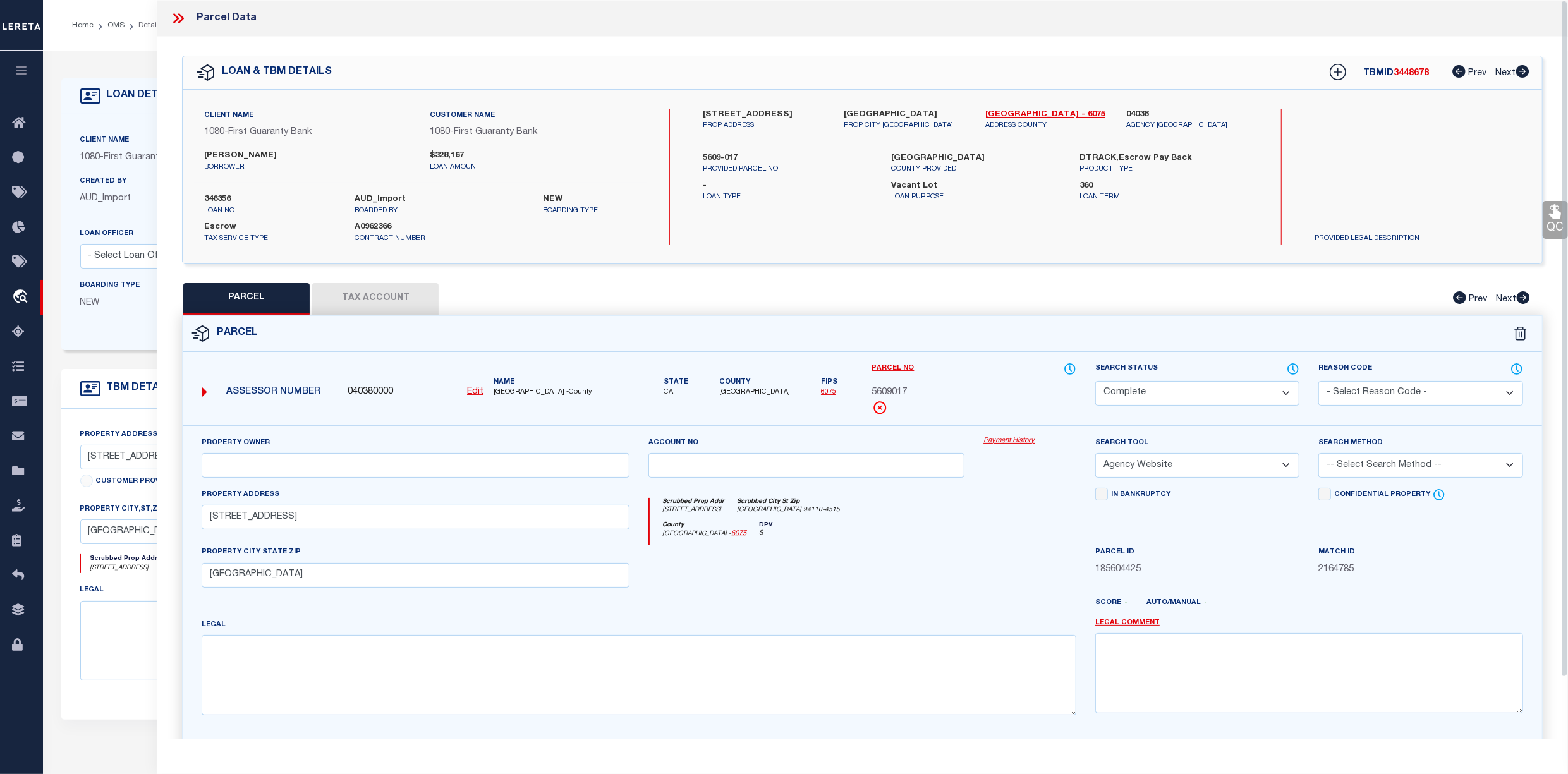
click at [387, 287] on button "Tax Account" at bounding box center [375, 299] width 126 height 31
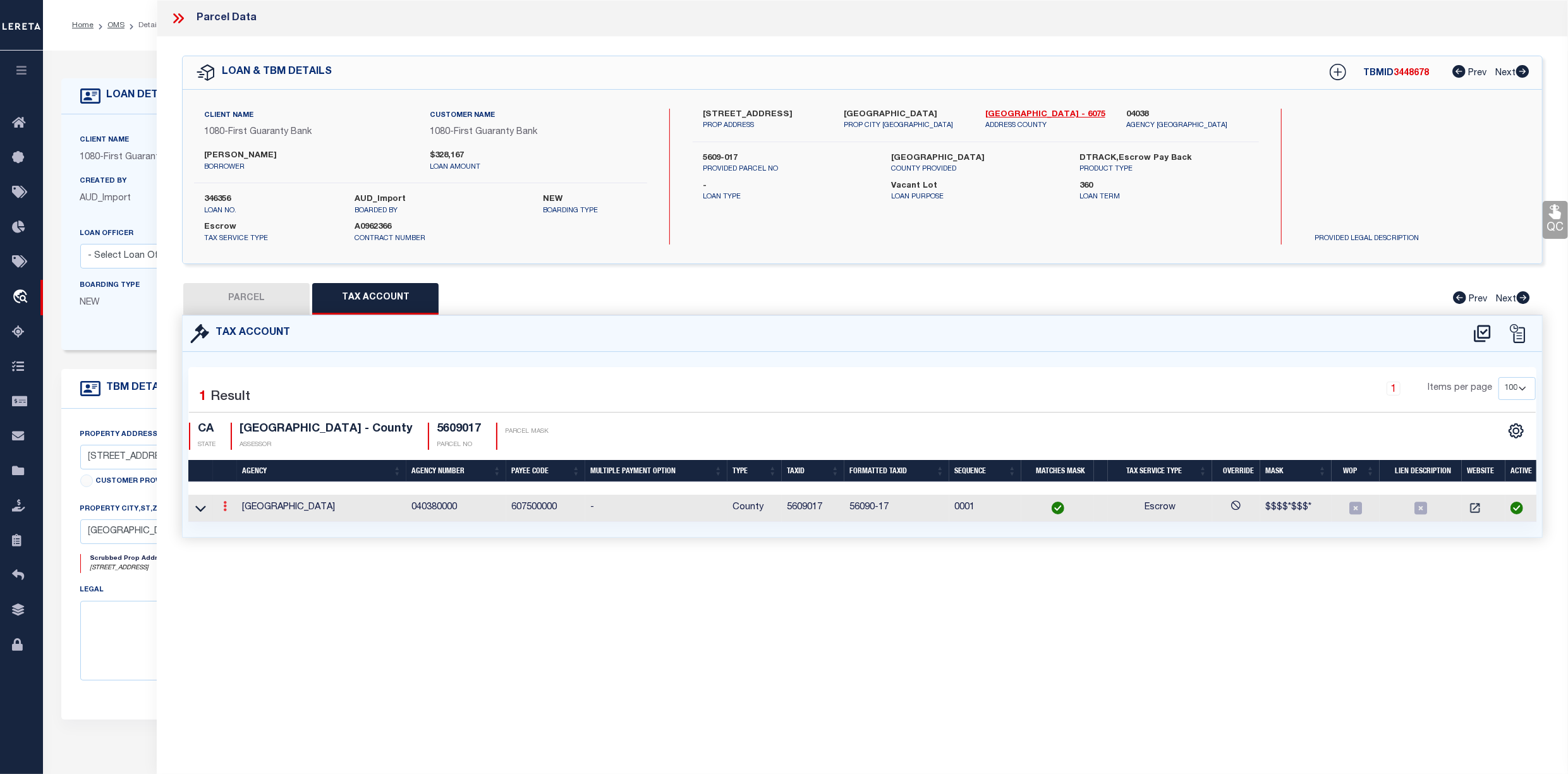
click at [222, 504] on link at bounding box center [225, 508] width 14 height 10
click at [240, 525] on icon "" at bounding box center [238, 525] width 9 height 9
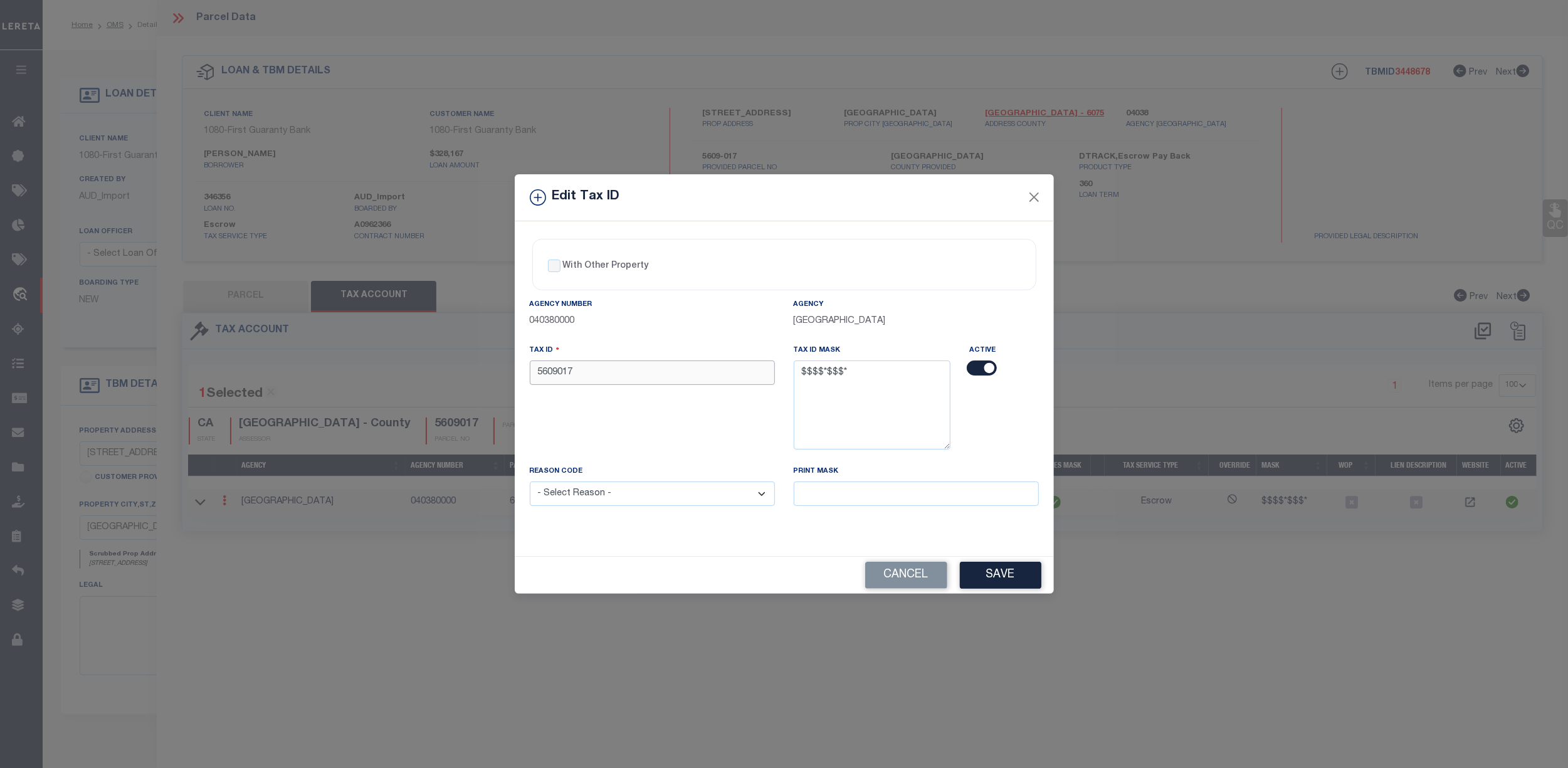
drag, startPoint x: 516, startPoint y: 379, endPoint x: 440, endPoint y: 390, distance: 76.8
click at [440, 390] on div "Edit Tax ID With Other Property With Other Property Type Temporary" at bounding box center [784, 384] width 1568 height 768
paste input "text"
click at [585, 492] on select "- Select Reason - 099 - Other (Provide additional detail) ACT - Agency Changed …" at bounding box center [652, 494] width 245 height 25
click at [530, 484] on select "- Select Reason - 099 - Other (Provide additional detail) ACT - Agency Changed …" at bounding box center [652, 494] width 245 height 25
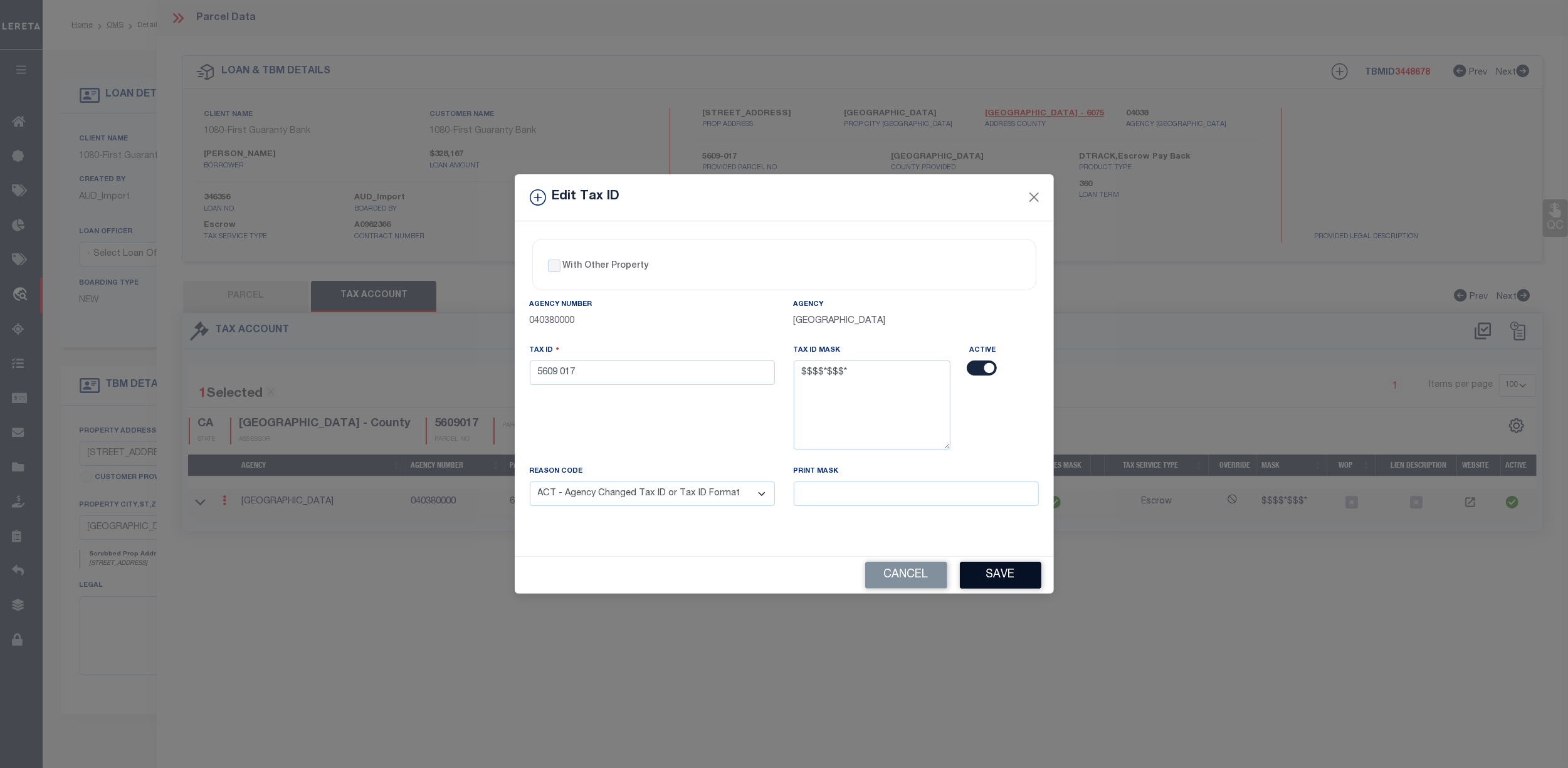
click at [999, 577] on button "Save" at bounding box center [1000, 575] width 81 height 27
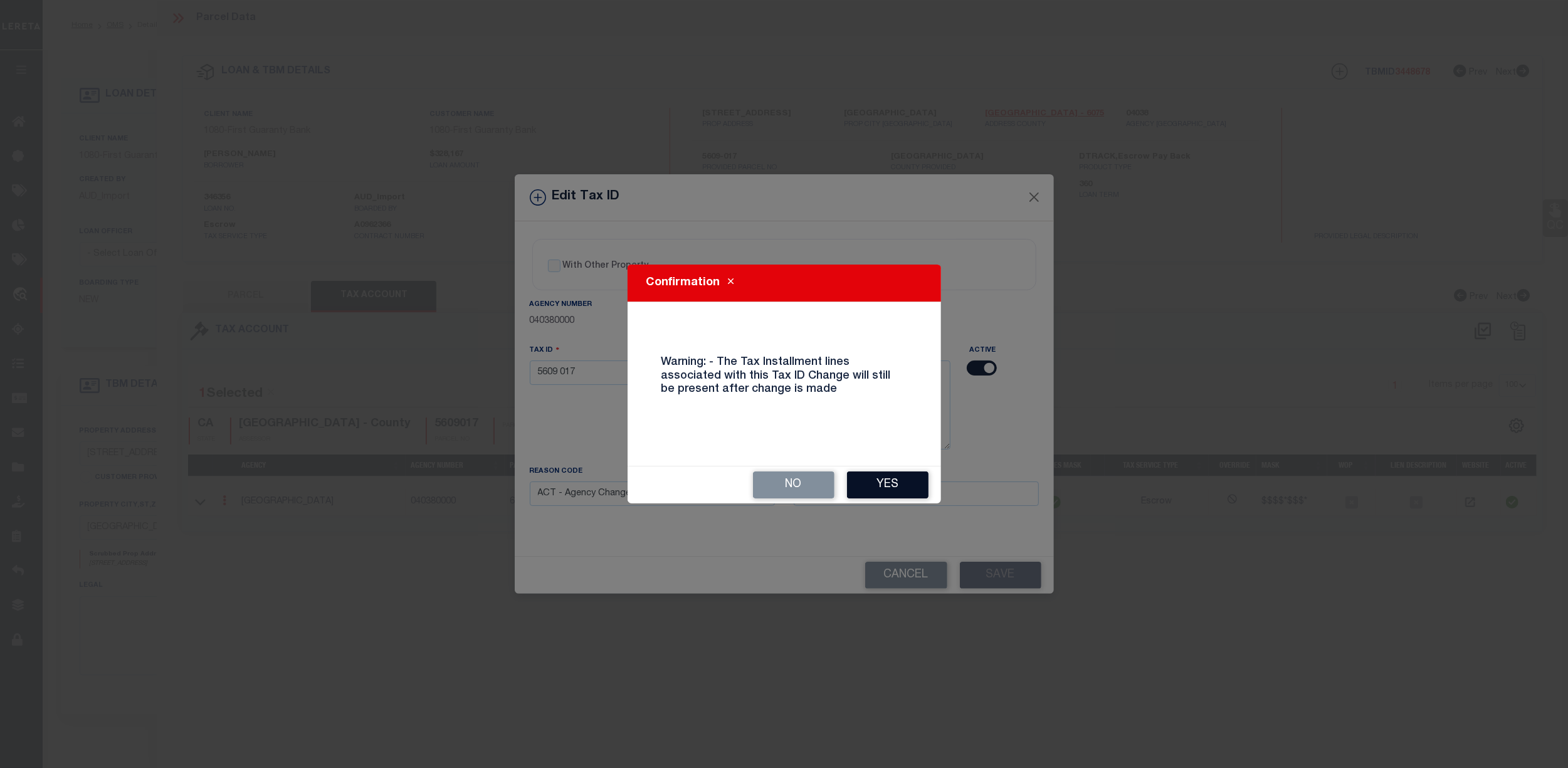
click at [886, 478] on button "Yes" at bounding box center [887, 484] width 81 height 27
